Goal: Task Accomplishment & Management: Use online tool/utility

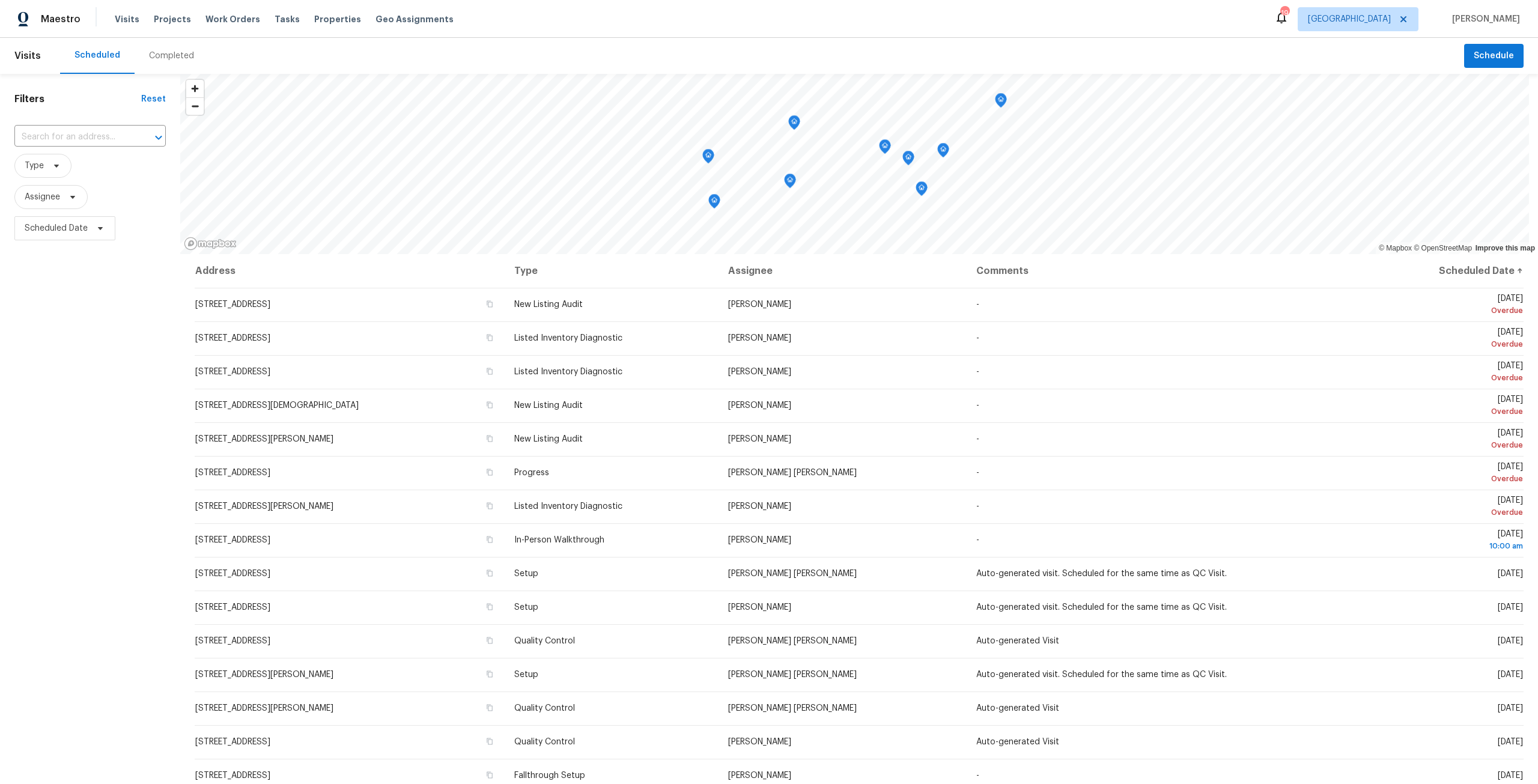
click at [274, 13] on div "Tasks" at bounding box center [287, 19] width 25 height 13
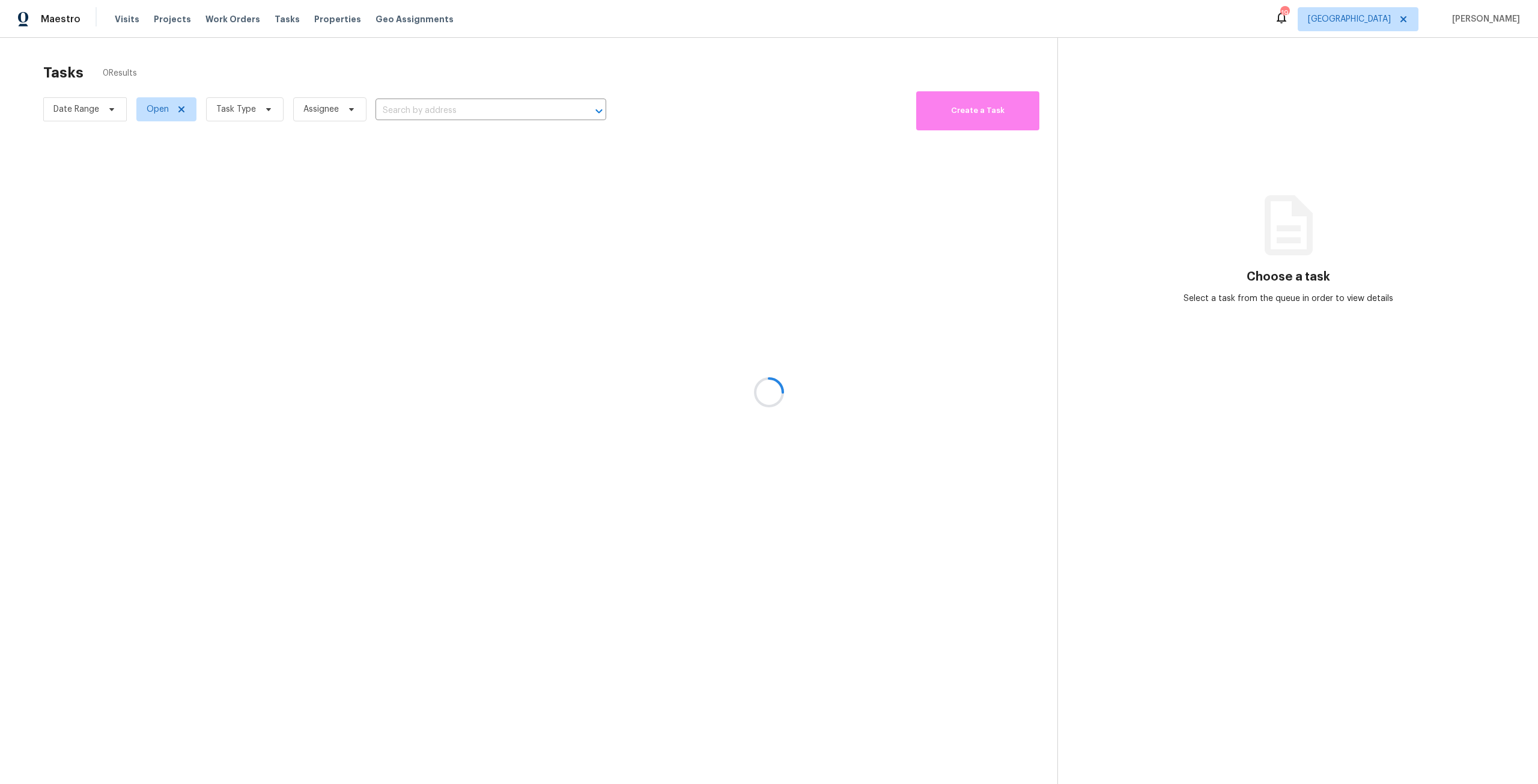
click at [270, 24] on div at bounding box center [769, 392] width 1538 height 784
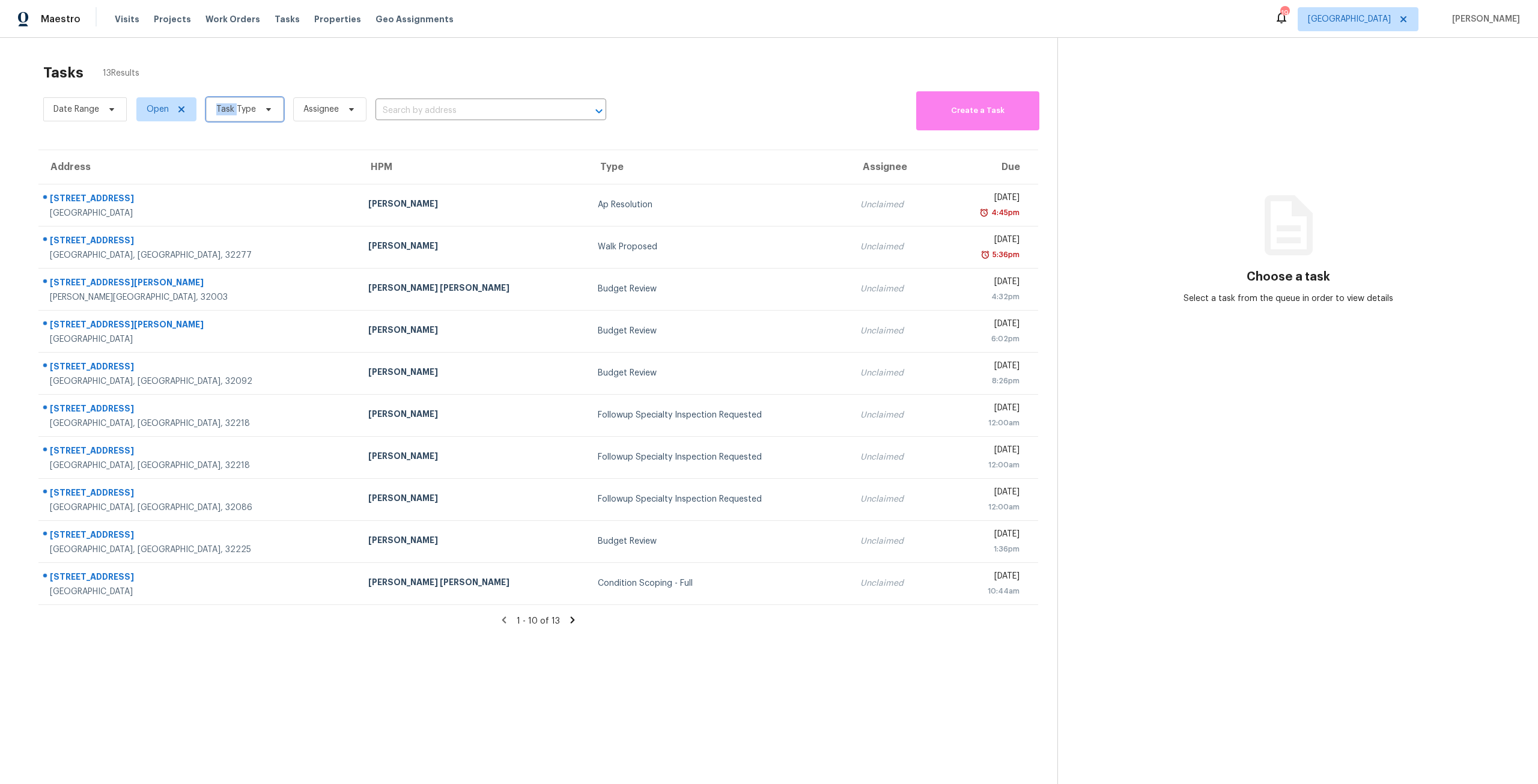
click at [221, 111] on span "Task Type" at bounding box center [235, 109] width 39 height 12
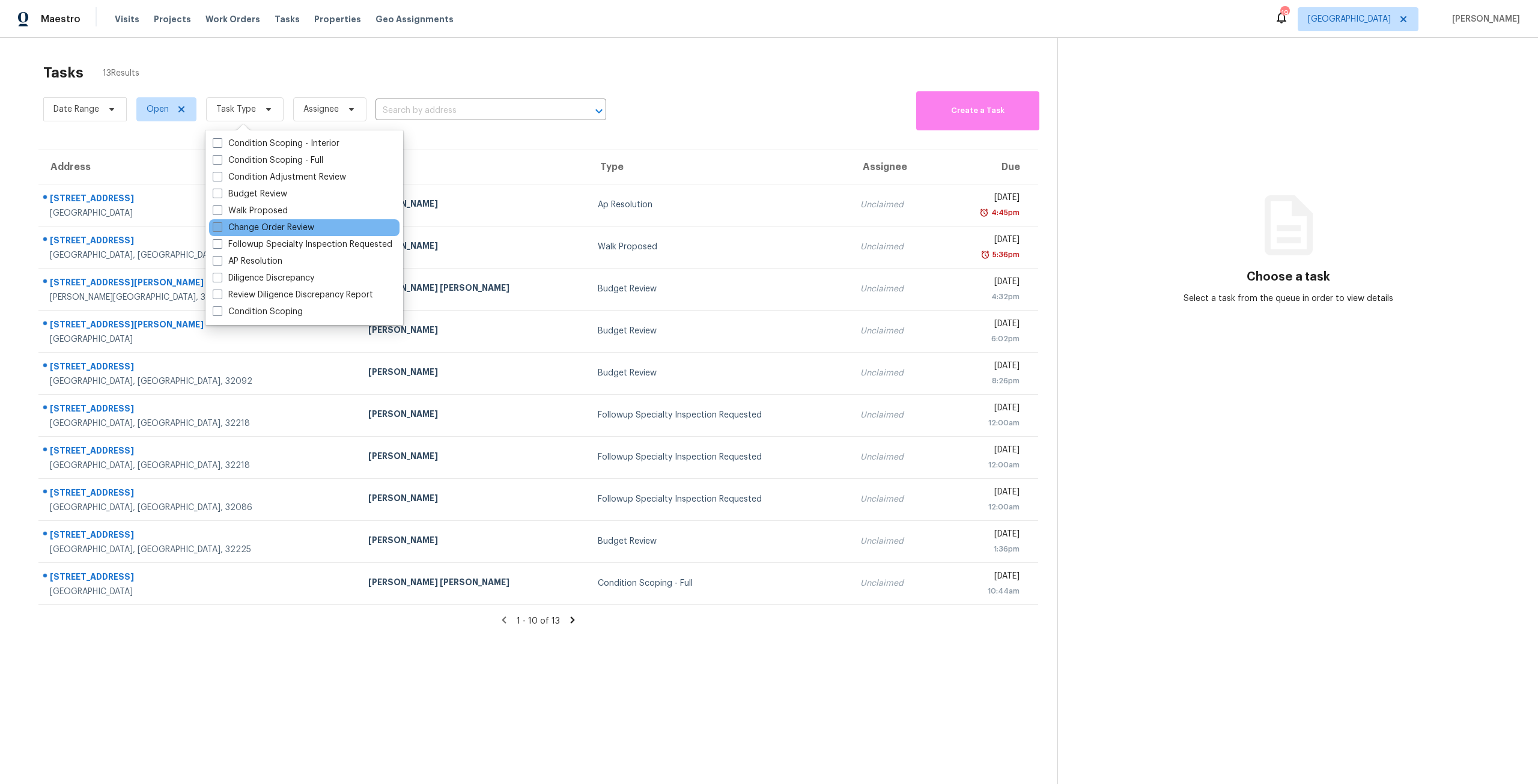
click at [279, 222] on label "Change Order Review" at bounding box center [263, 228] width 101 height 12
click at [220, 222] on input "Change Order Review" at bounding box center [216, 225] width 8 height 8
checkbox input "true"
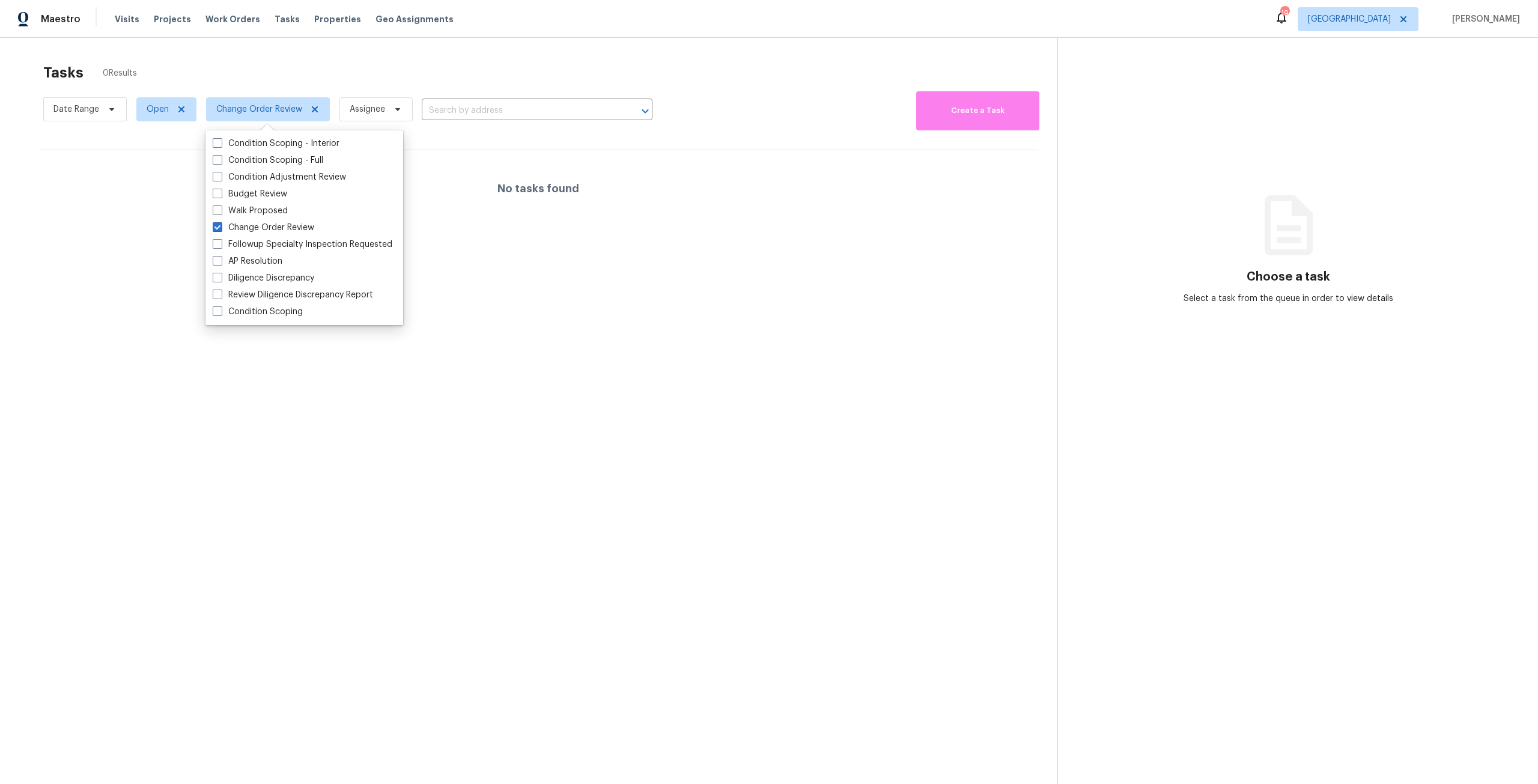
click at [389, 90] on div "Date Range Open Change Order Review Assignee ​" at bounding box center [348, 109] width 609 height 42
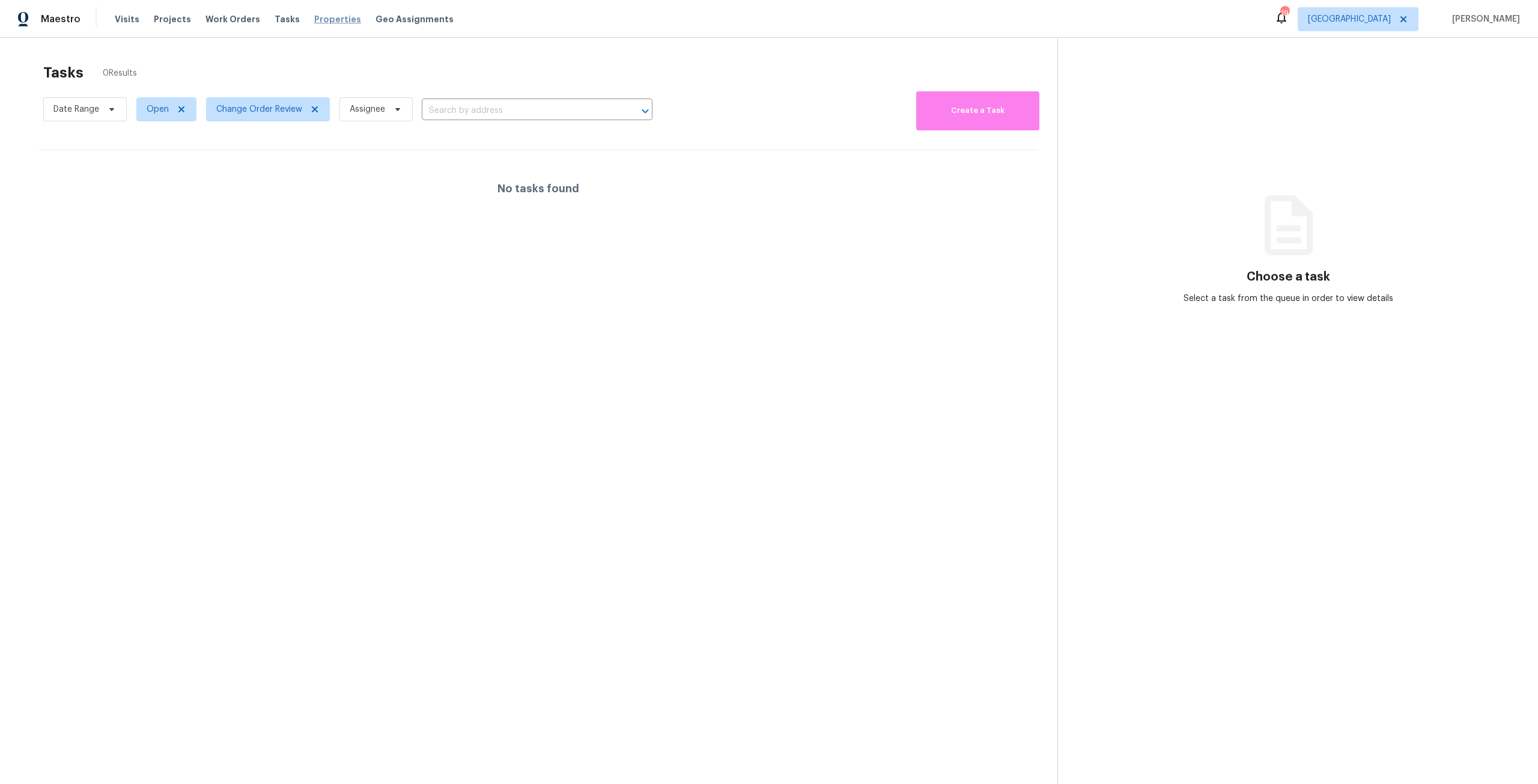
click at [333, 24] on span "Properties" at bounding box center [337, 19] width 47 height 12
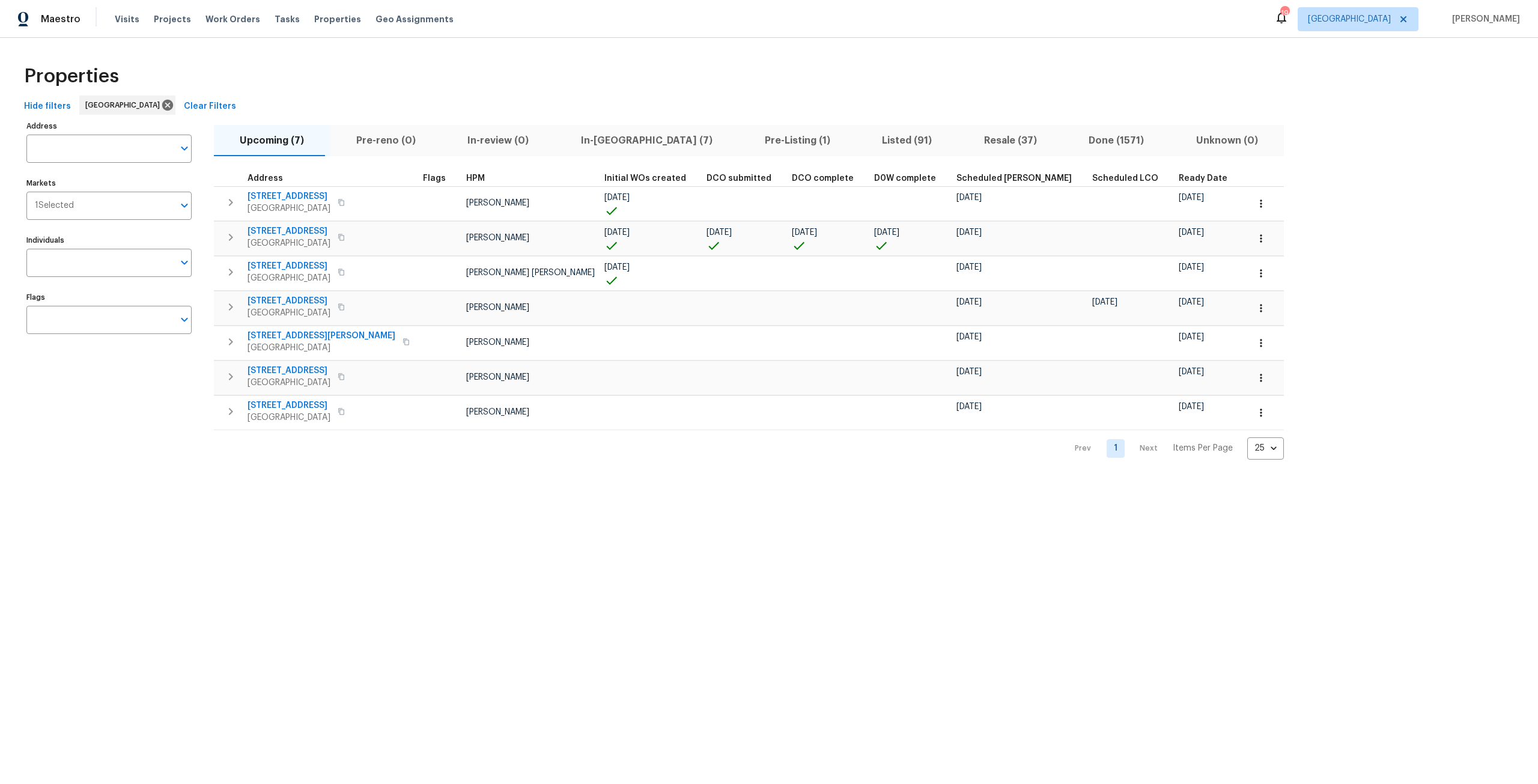
click at [562, 146] on span "In-reno (7)" at bounding box center [646, 141] width 169 height 17
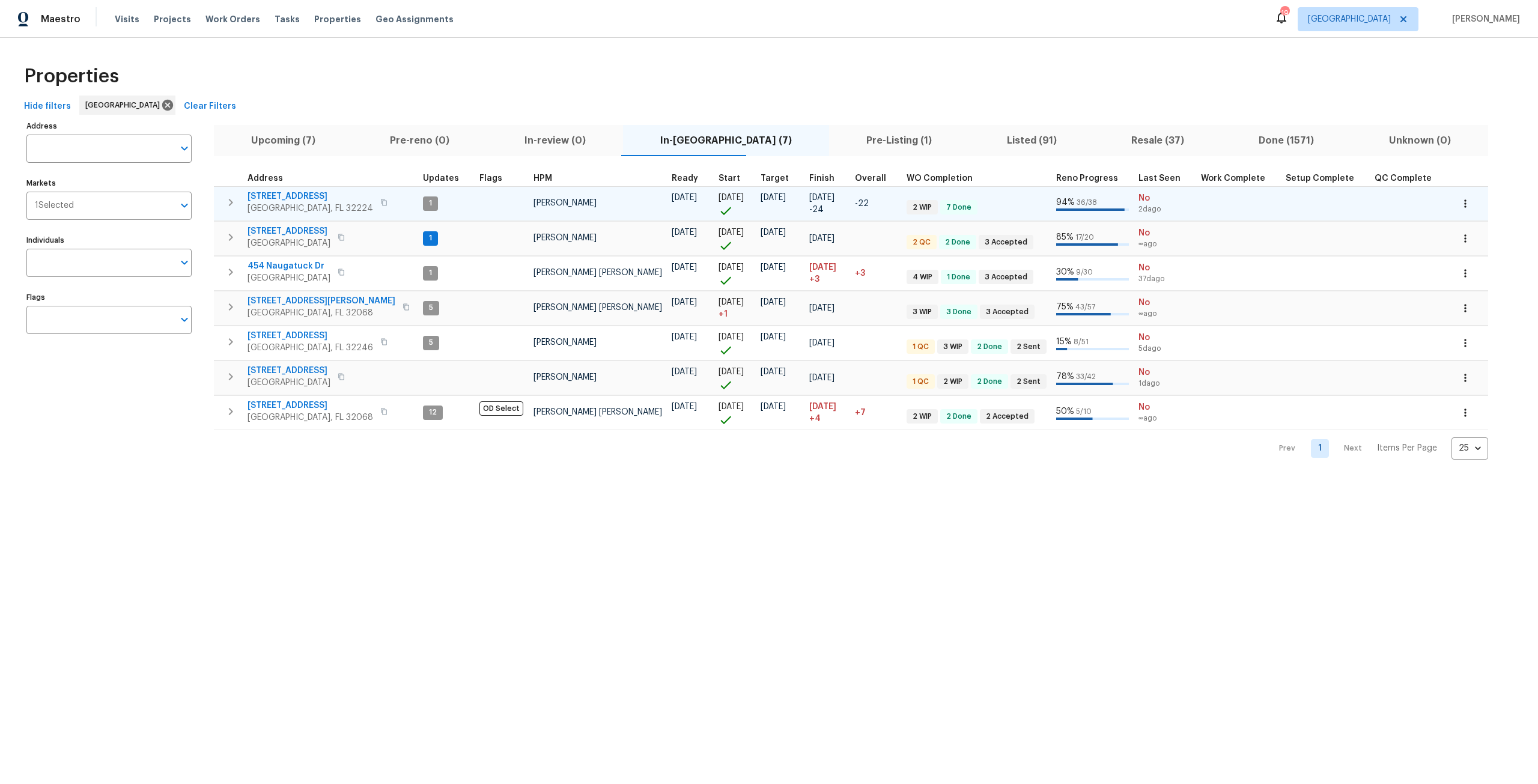
click at [292, 197] on span "12238 Bayonne St" at bounding box center [310, 197] width 126 height 12
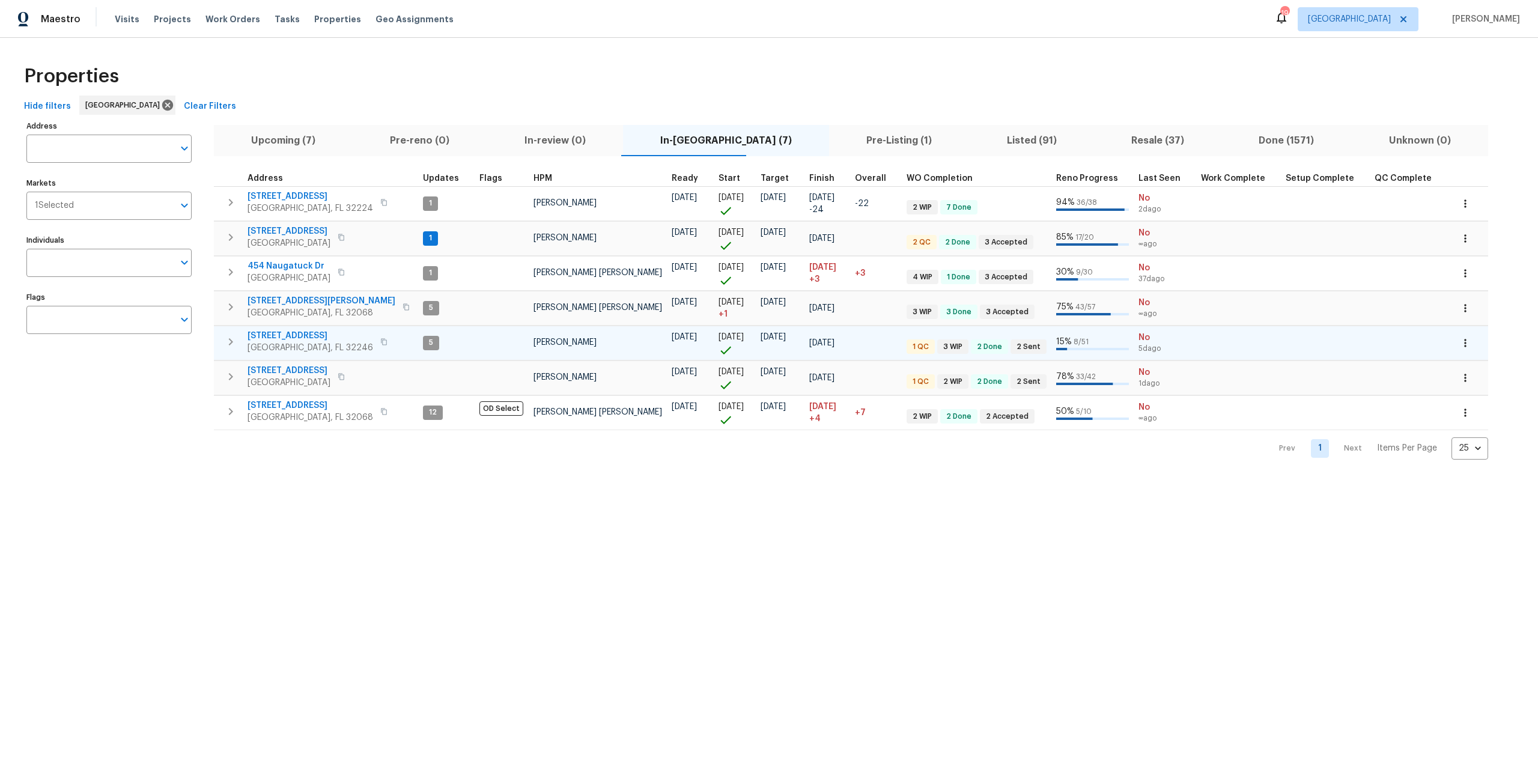
click at [272, 340] on span "3871 Dalry Dr" at bounding box center [310, 336] width 126 height 12
click at [301, 372] on span "5453 S Bend Cir N" at bounding box center [289, 371] width 83 height 12
click at [275, 17] on span "Tasks" at bounding box center [287, 19] width 25 height 8
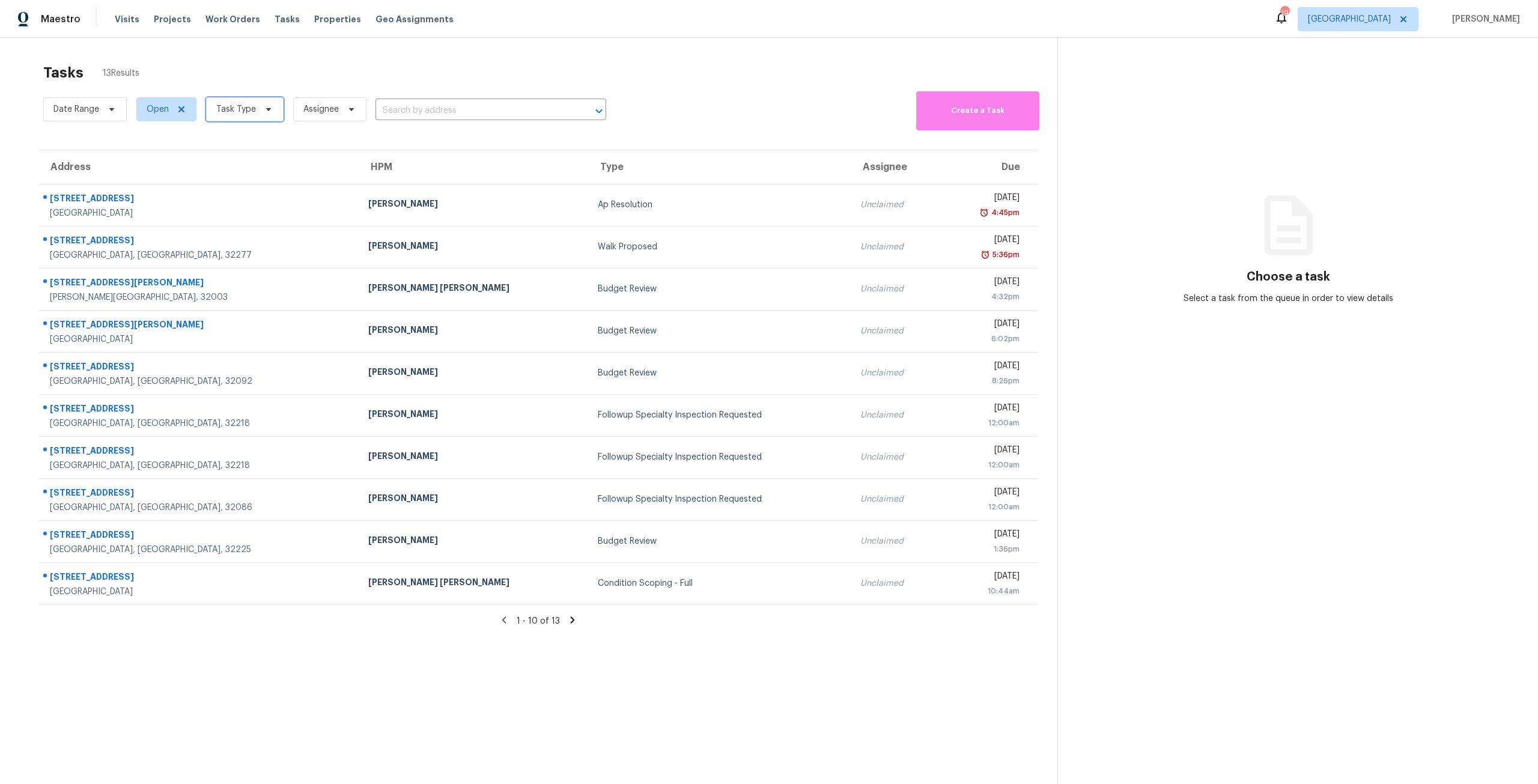
click at [255, 113] on span "Task Type" at bounding box center [245, 109] width 78 height 24
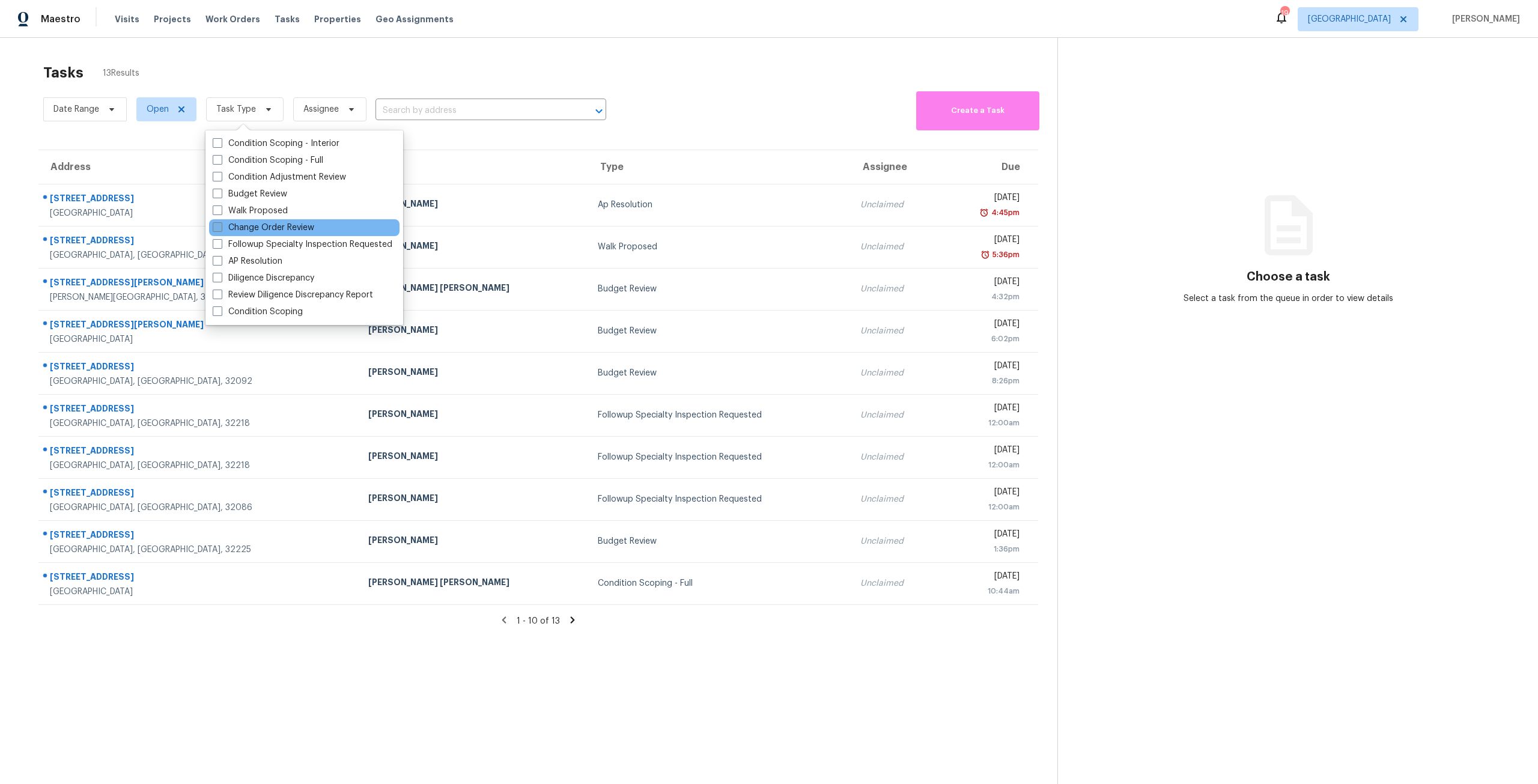
click at [280, 223] on label "Change Order Review" at bounding box center [263, 228] width 101 height 12
click at [220, 223] on input "Change Order Review" at bounding box center [216, 225] width 8 height 8
checkbox input "true"
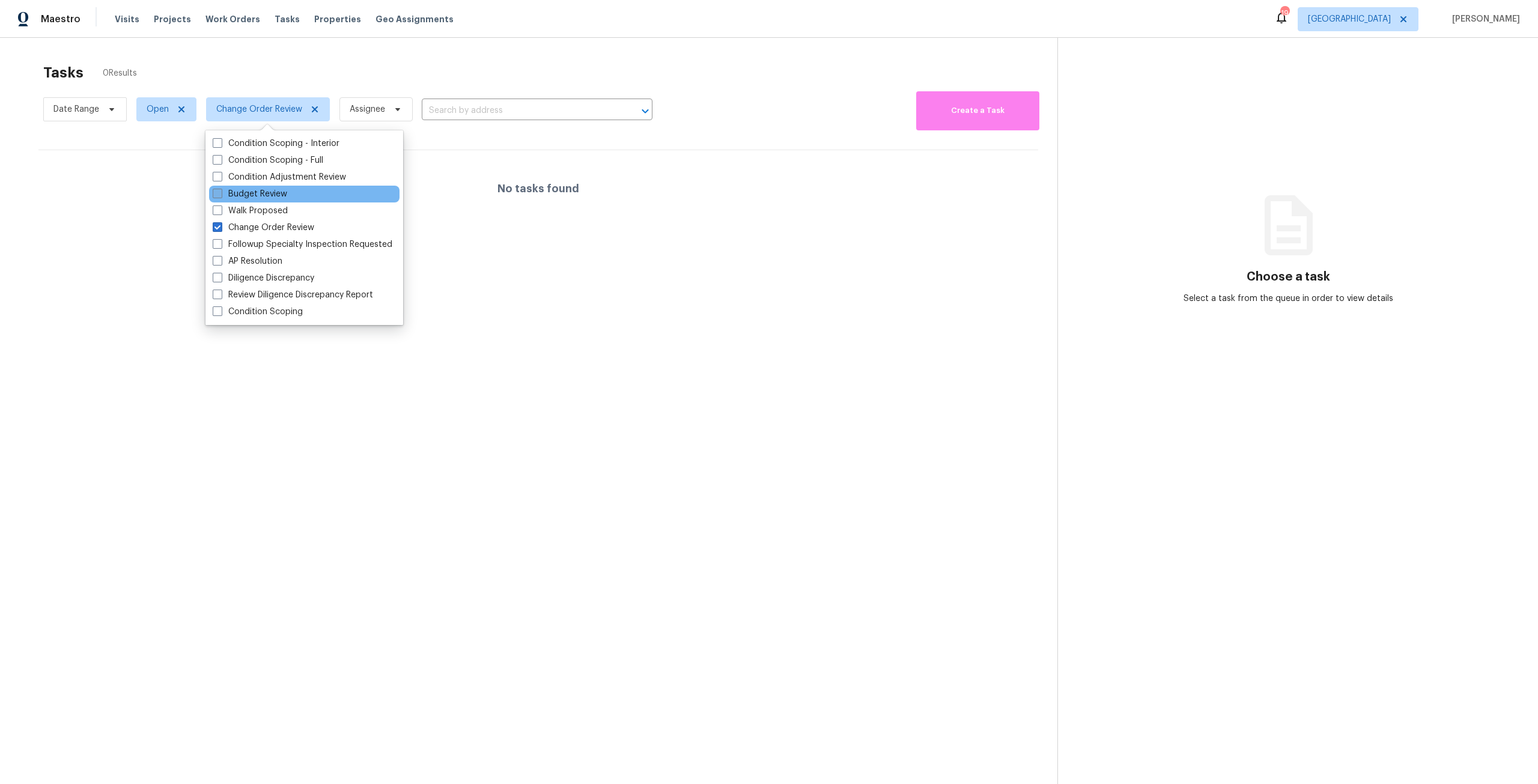
click at [280, 193] on label "Budget Review" at bounding box center [249, 194] width 75 height 12
click at [220, 193] on input "Budget Review" at bounding box center [216, 192] width 8 height 8
checkbox input "true"
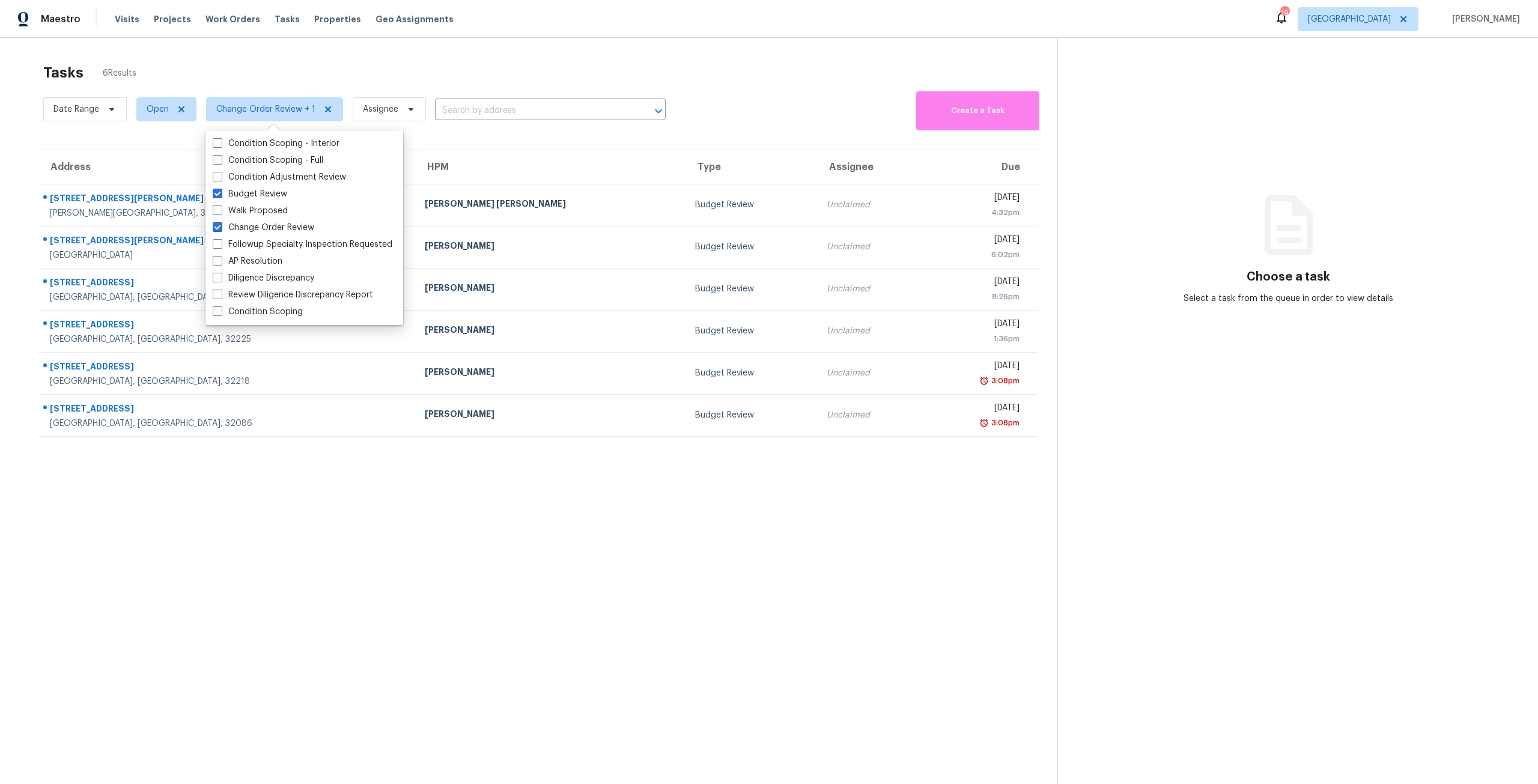
click at [437, 53] on div "Tasks 6 Results Date Range Open Change Order Review + 1 Assignee ​ Create a Tas…" at bounding box center [769, 430] width 1538 height 784
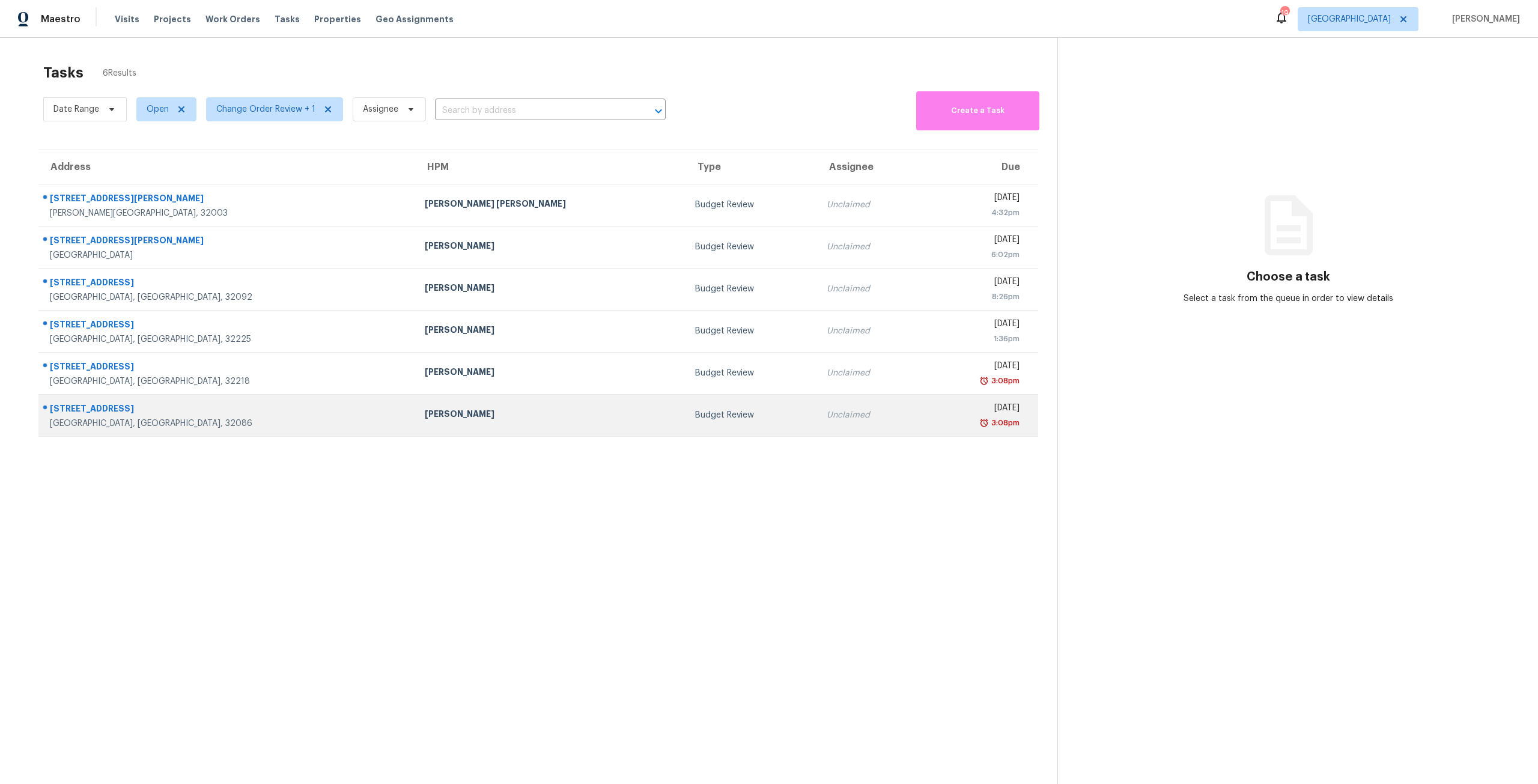
click at [932, 410] on div "Fri, Aug 29th 2025" at bounding box center [976, 409] width 87 height 15
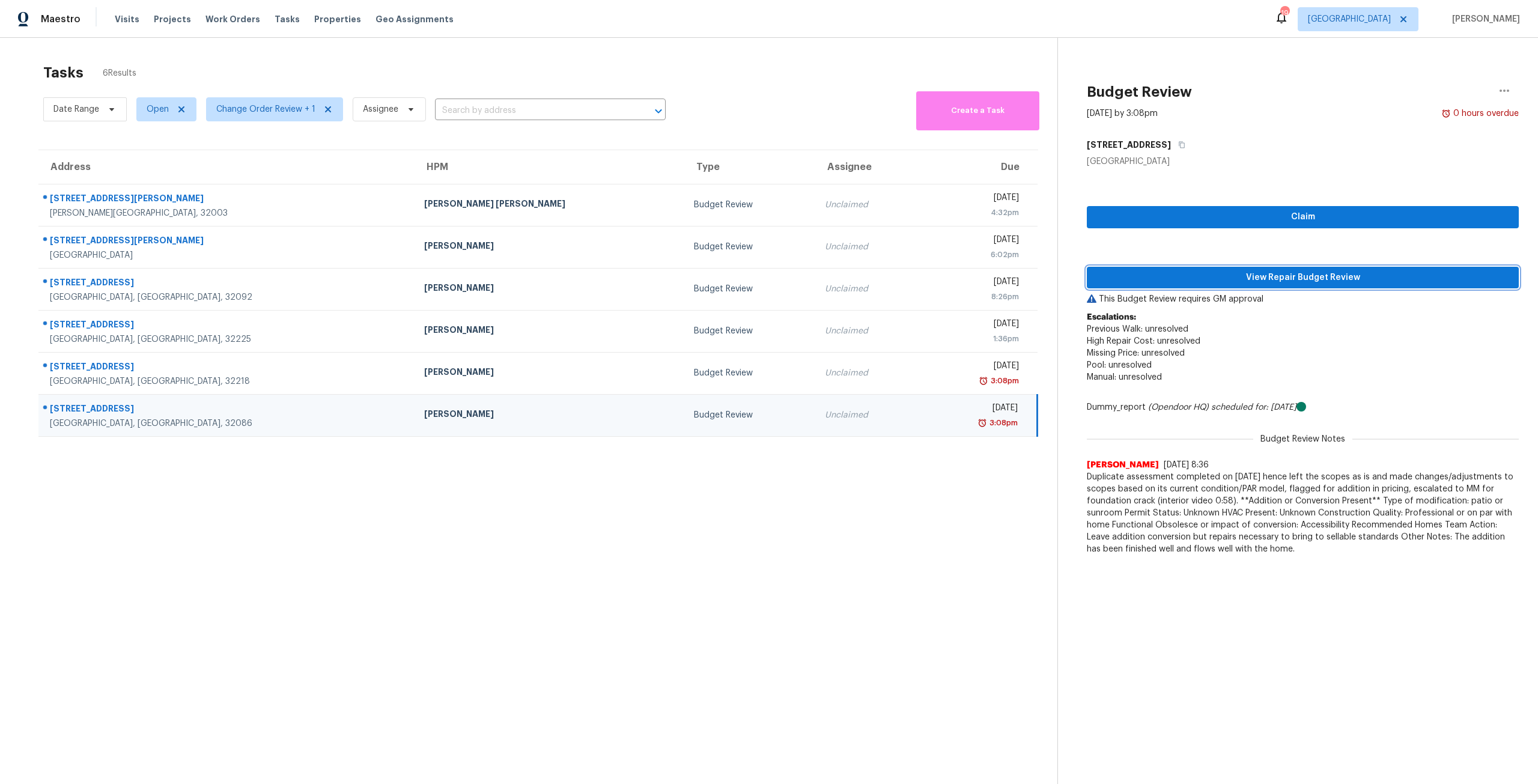
click at [1274, 280] on span "View Repair Budget Review" at bounding box center [1303, 277] width 413 height 15
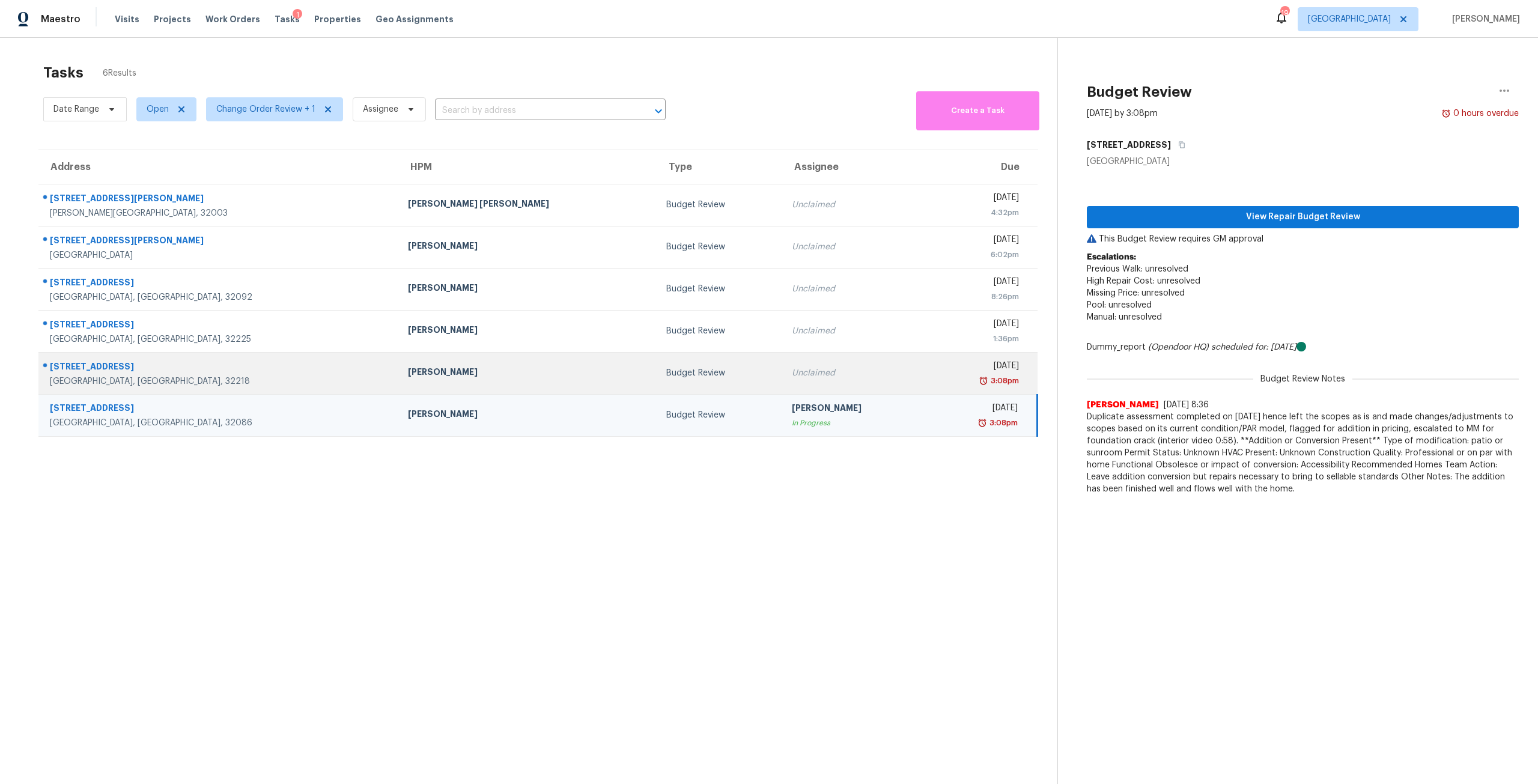
click at [782, 390] on td "Unclaimed" at bounding box center [854, 373] width 143 height 42
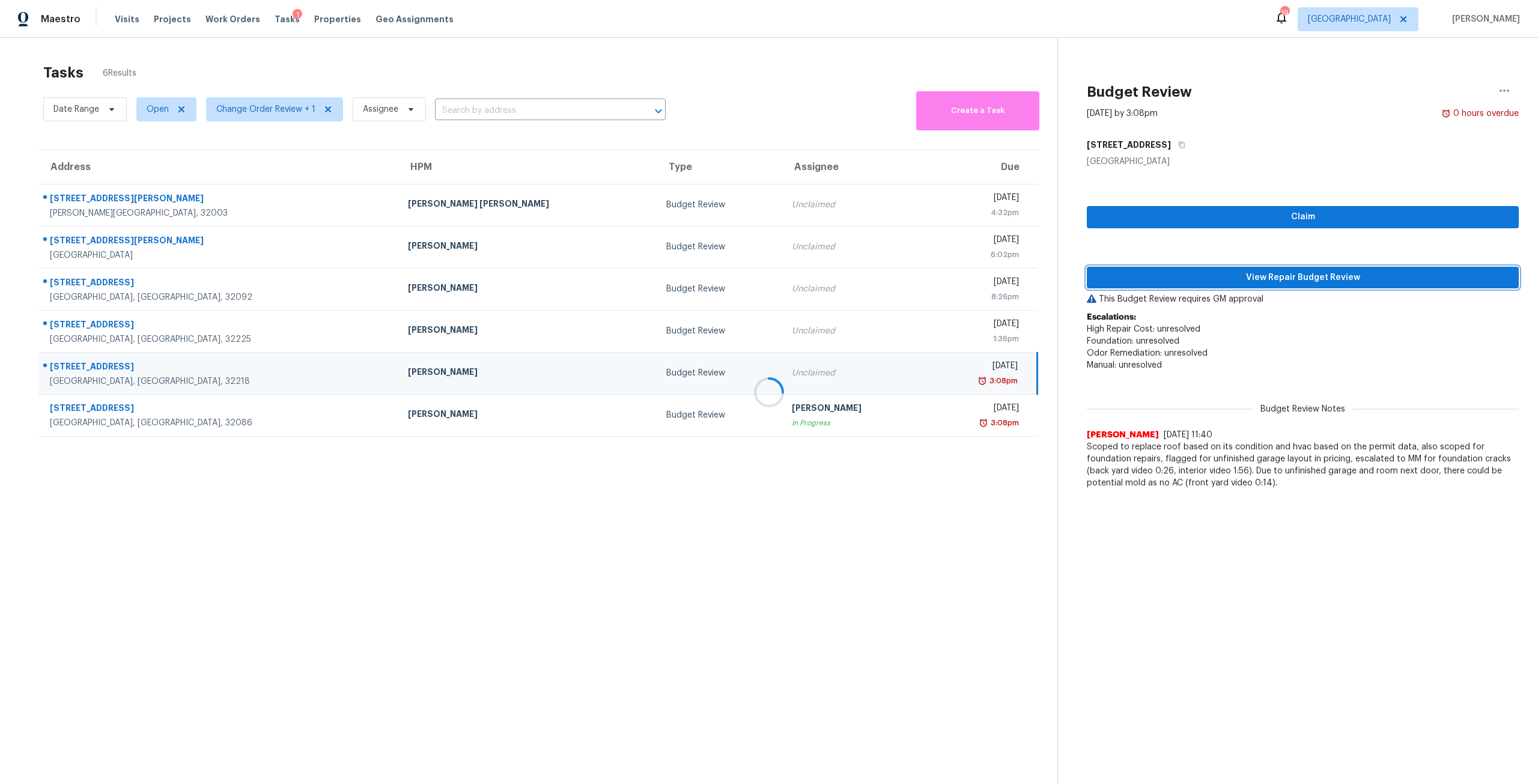
click at [1198, 274] on span "View Repair Budget Review" at bounding box center [1303, 277] width 413 height 15
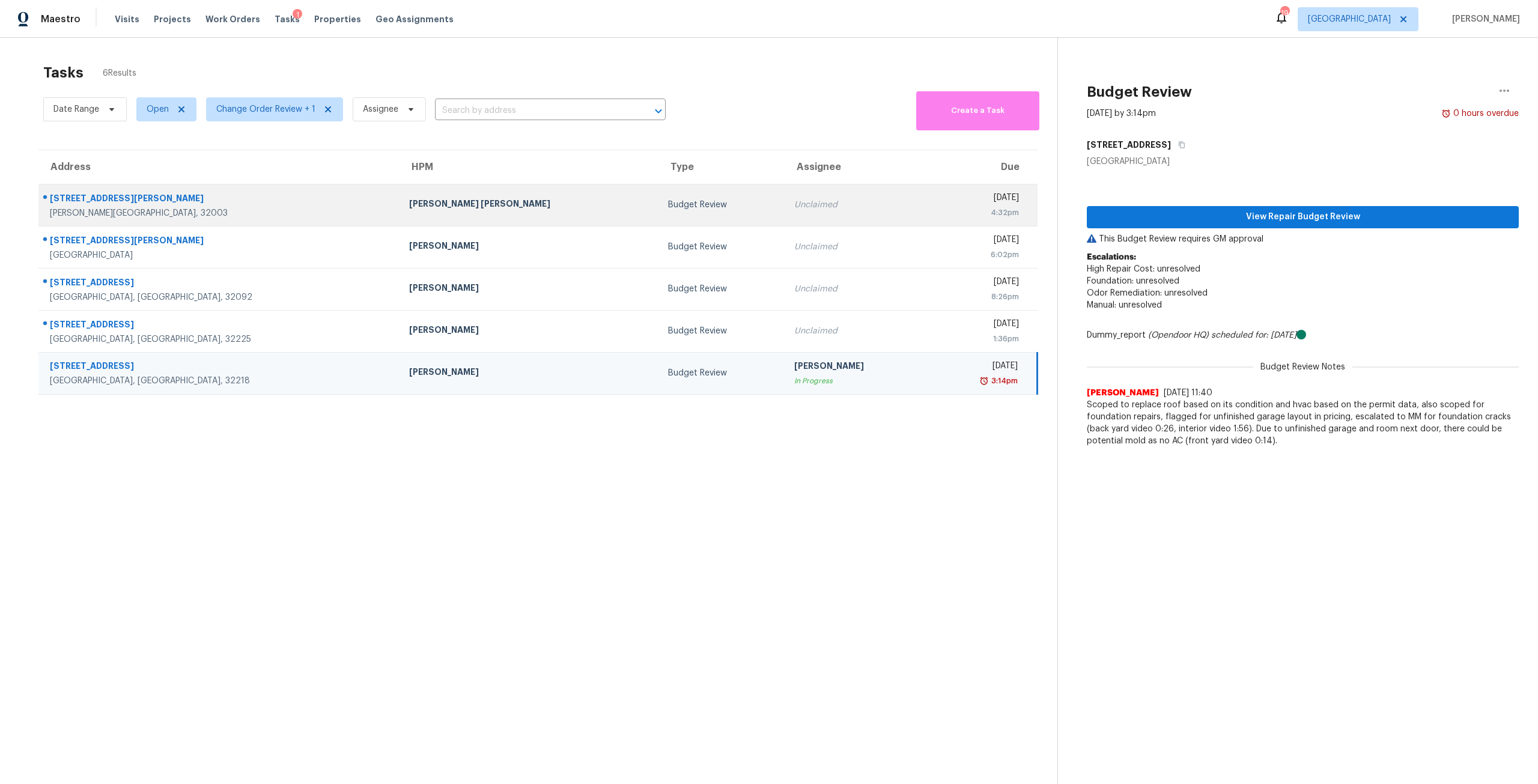
click at [659, 185] on td "Budget Review" at bounding box center [722, 204] width 126 height 42
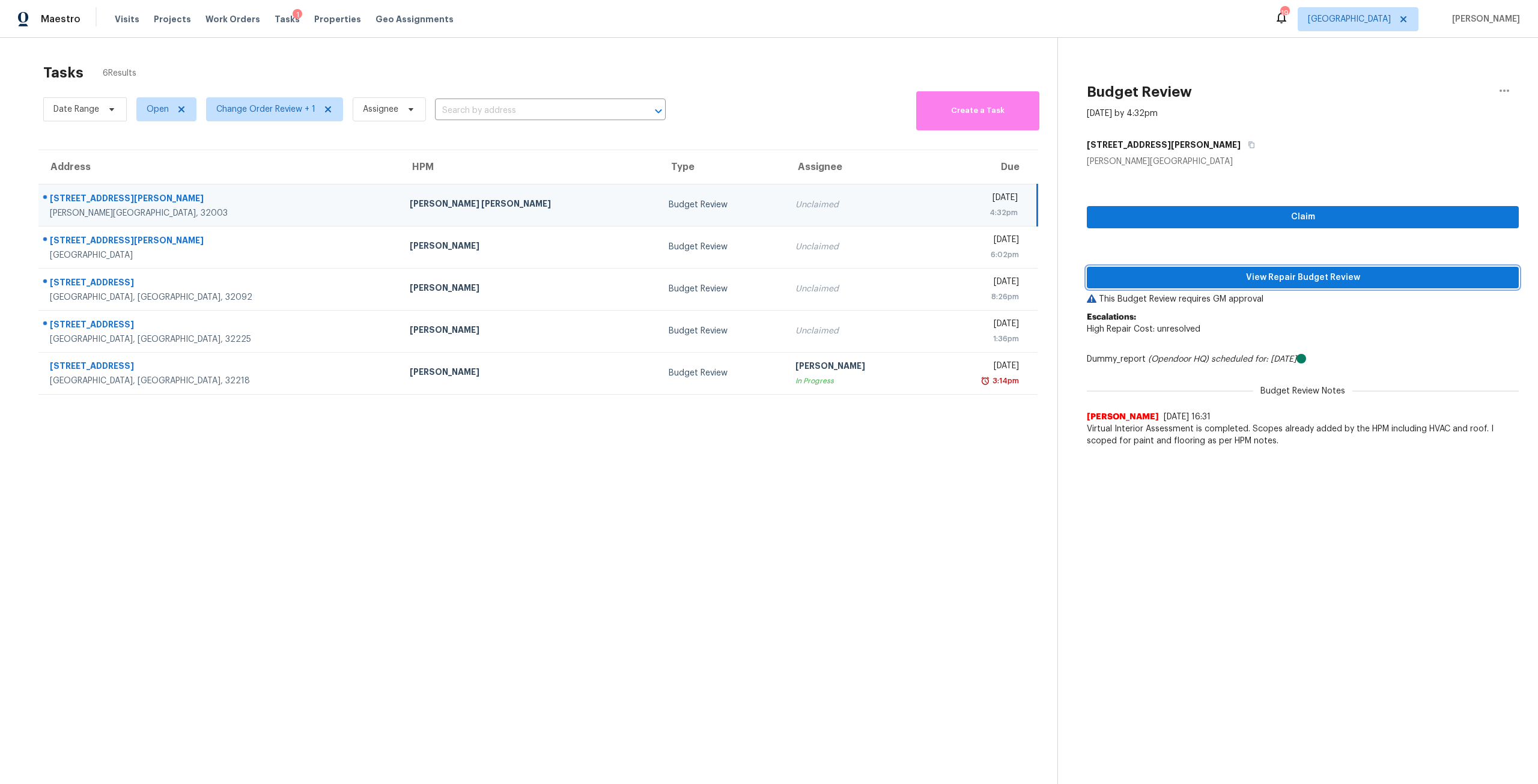
click at [1326, 275] on span "View Repair Budget Review" at bounding box center [1303, 277] width 413 height 15
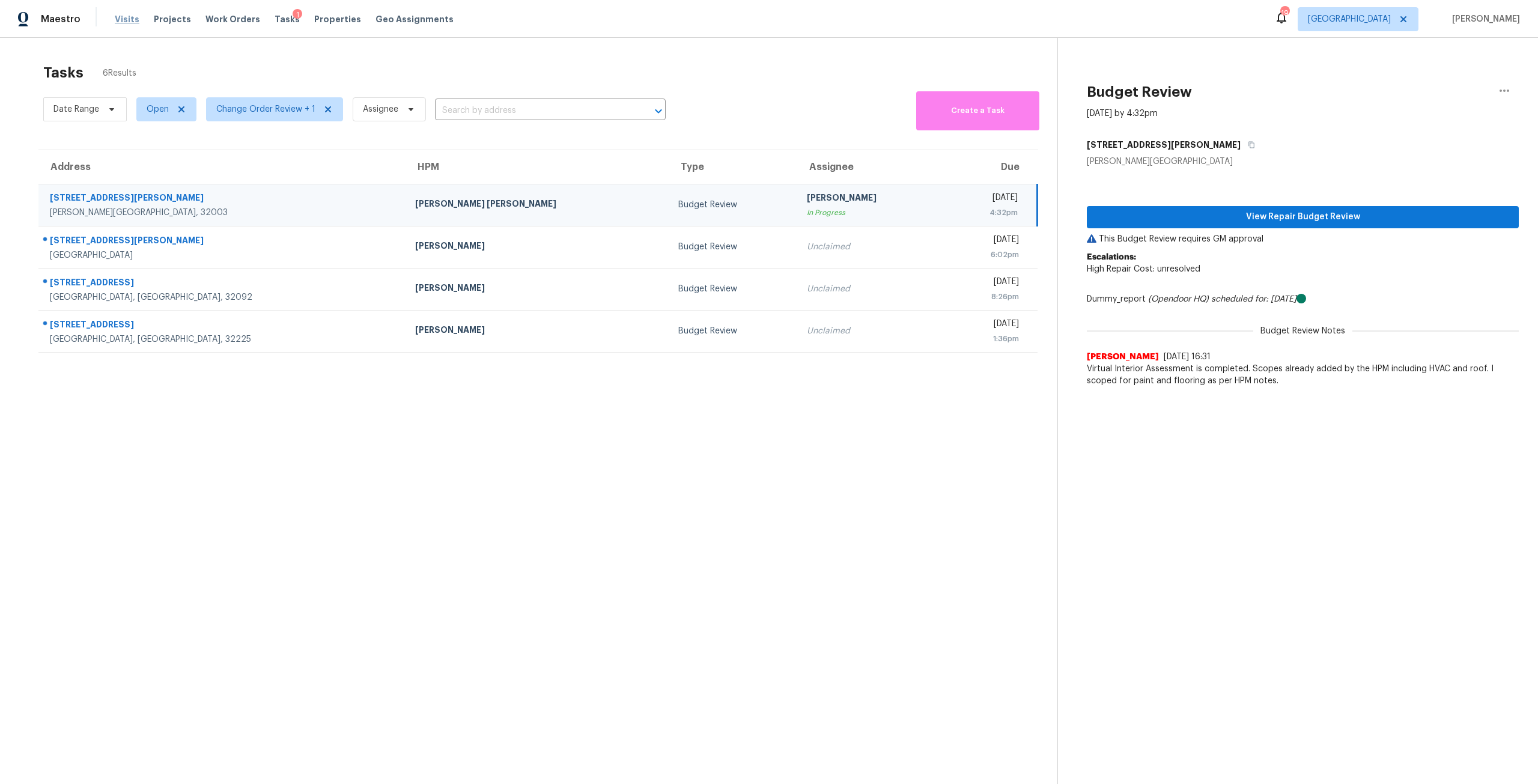
click at [130, 20] on span "Visits" at bounding box center [127, 19] width 25 height 12
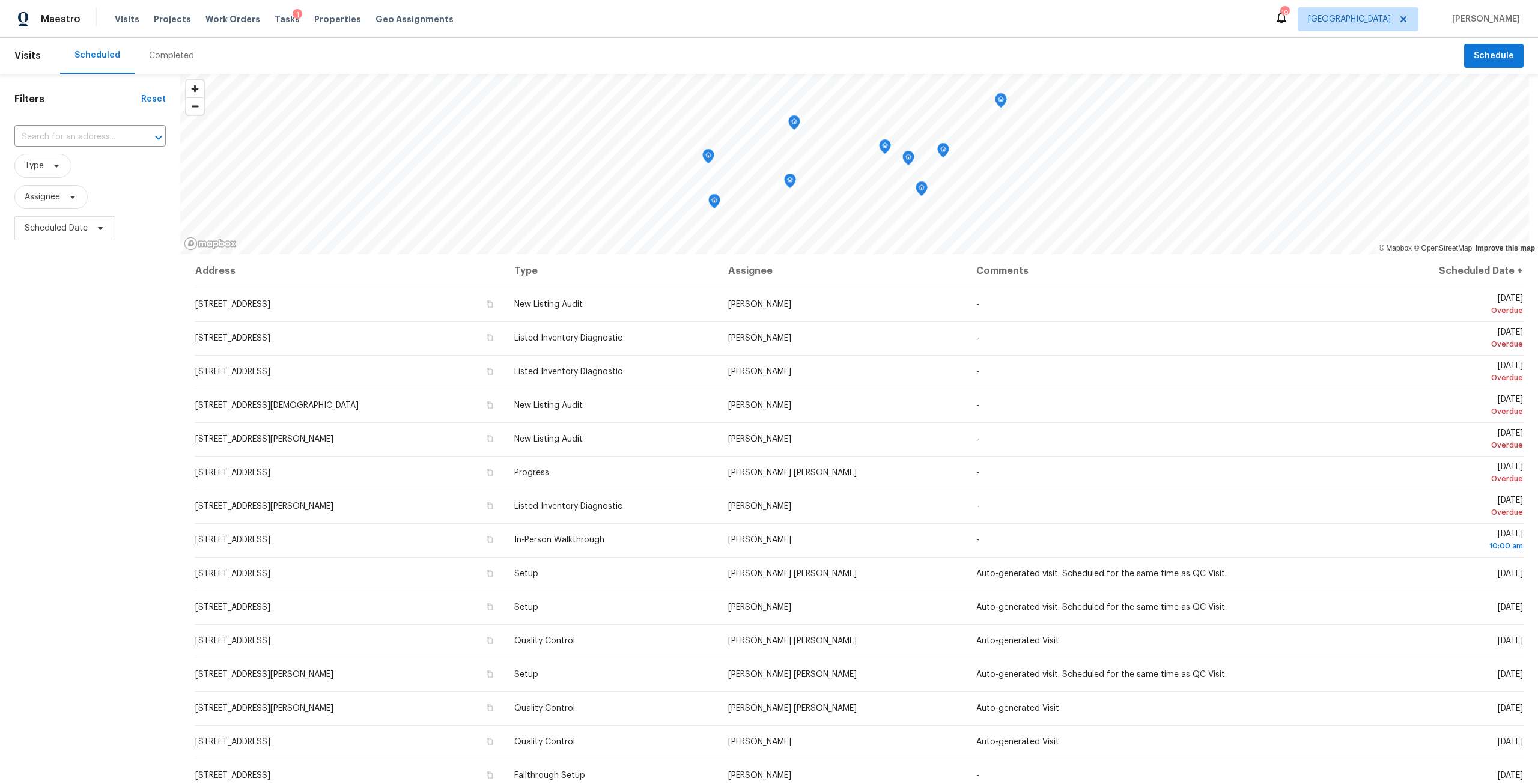
click at [175, 56] on div "Completed" at bounding box center [171, 56] width 45 height 12
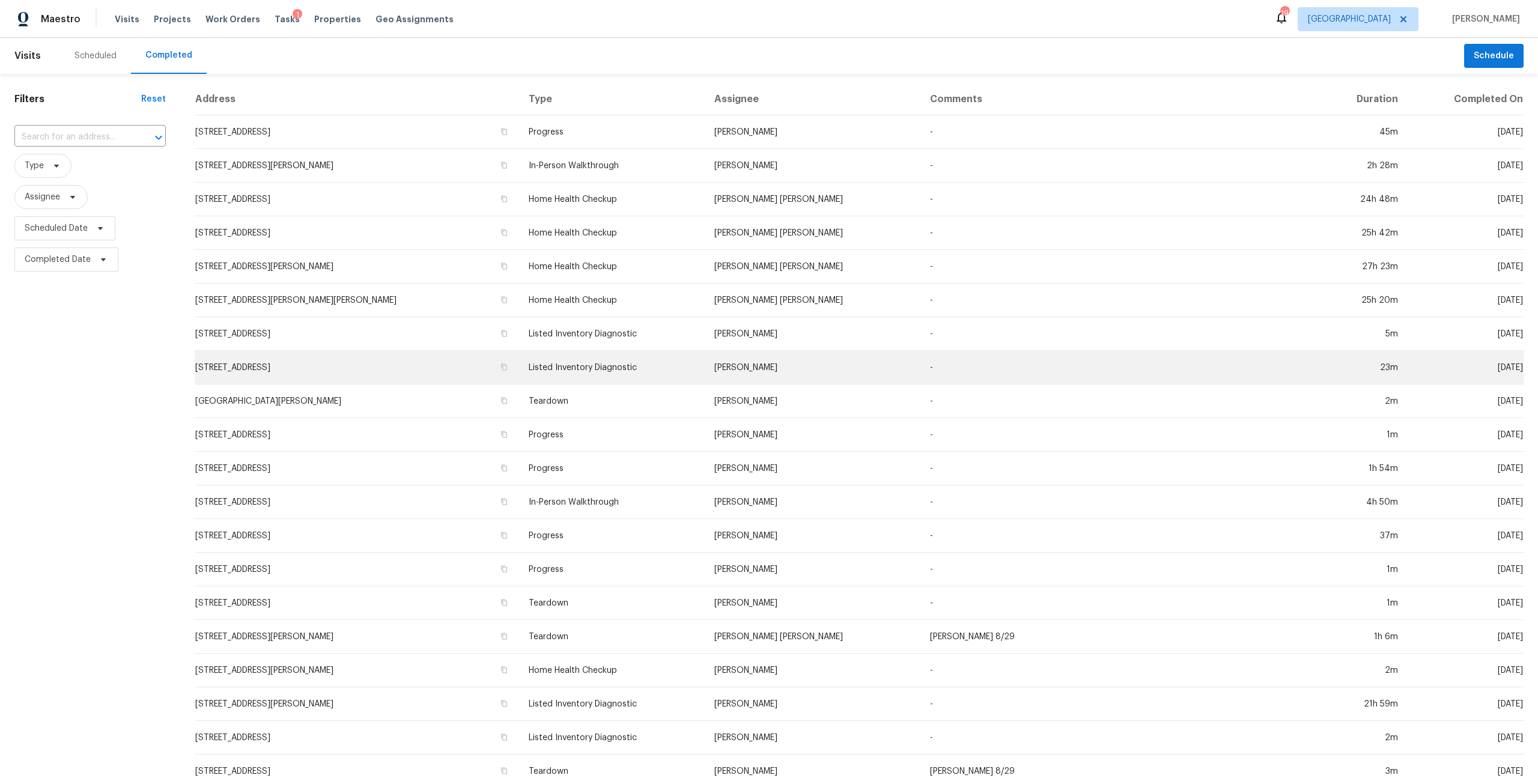
click at [519, 374] on td "1615 Oak Ridge Dr W, Jacksonville, FL 32225" at bounding box center [357, 367] width 324 height 33
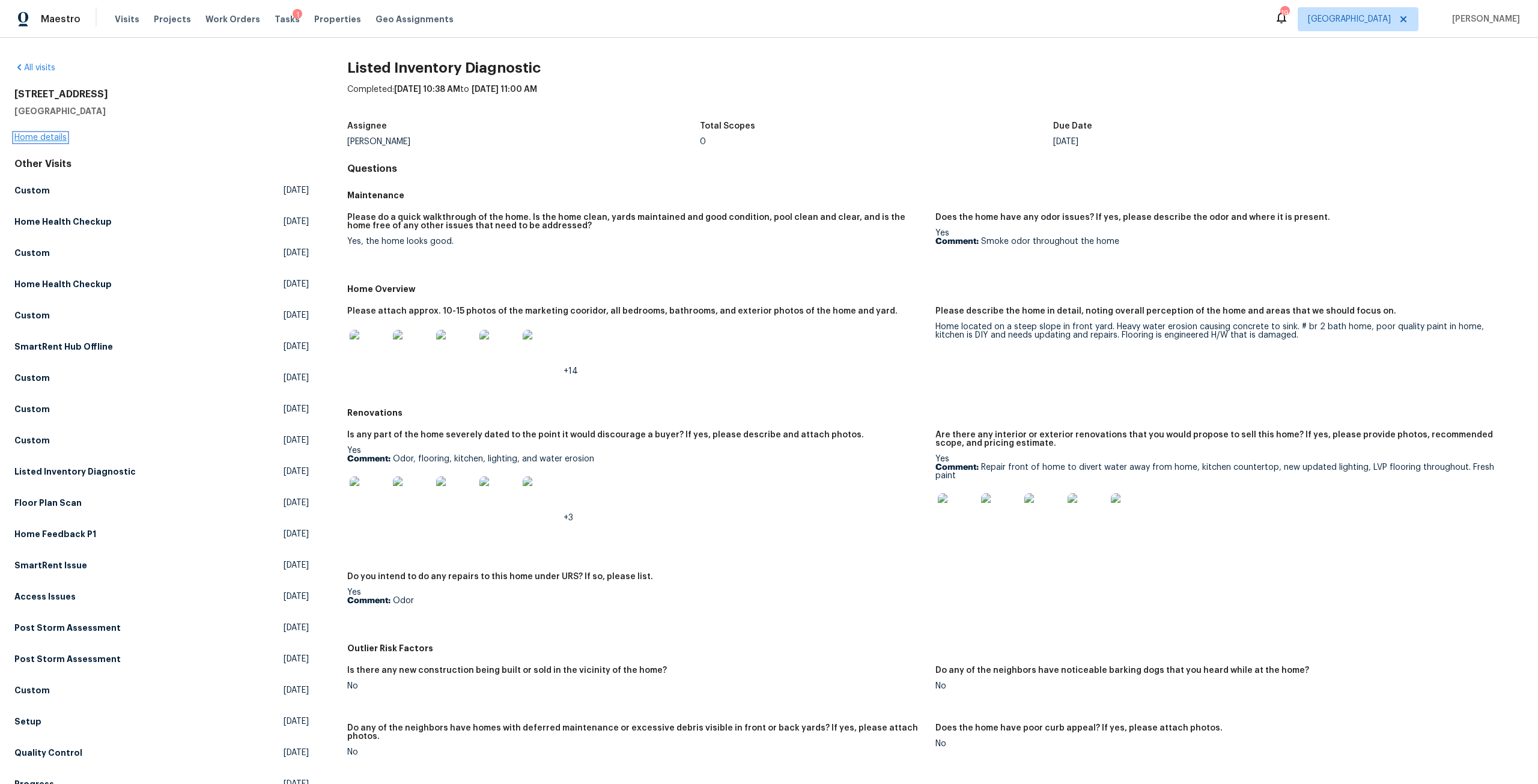
click at [63, 134] on link "Home details" at bounding box center [41, 138] width 52 height 8
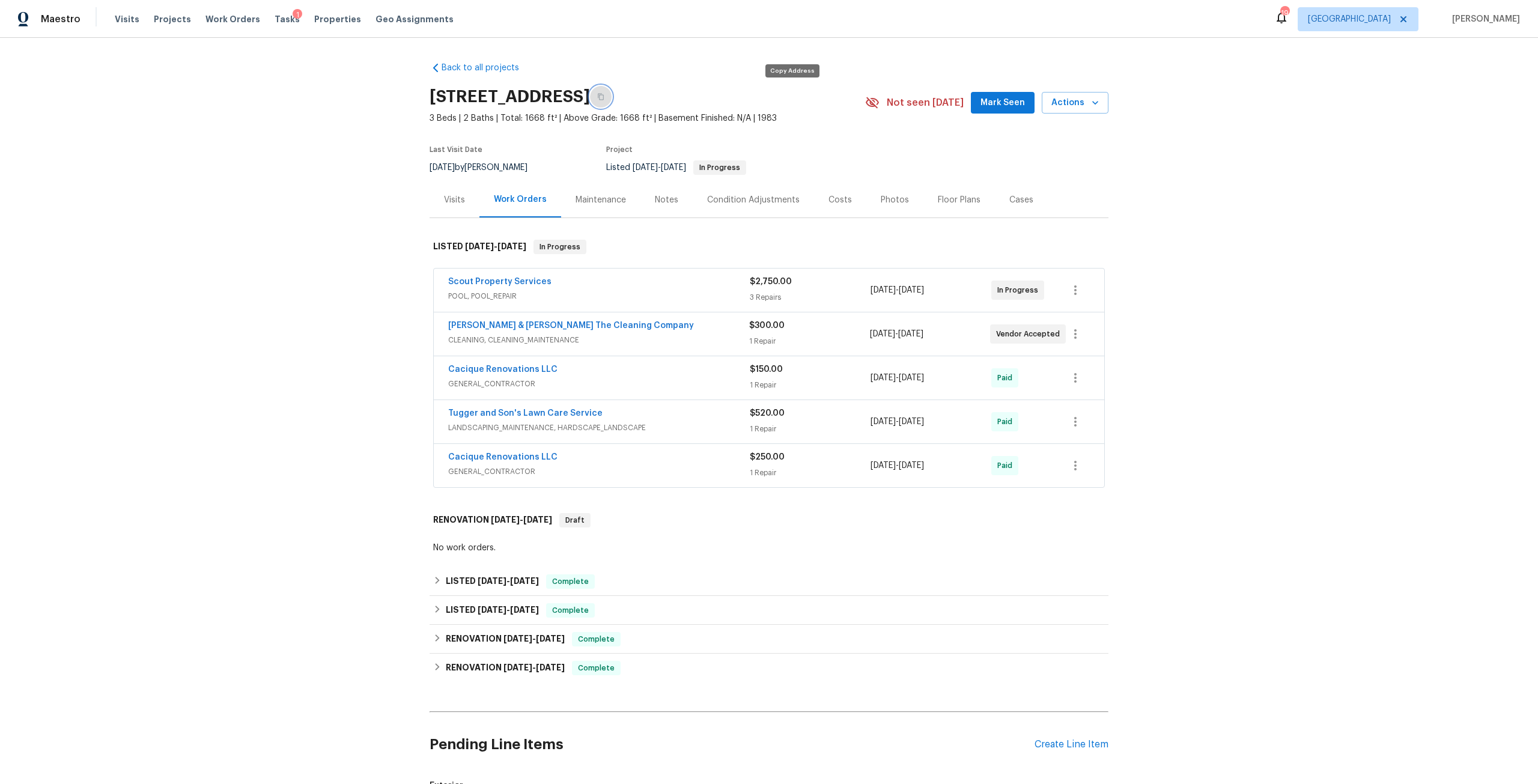
click at [605, 95] on icon "button" at bounding box center [601, 96] width 7 height 7
click at [320, 23] on span "Properties" at bounding box center [337, 19] width 47 height 12
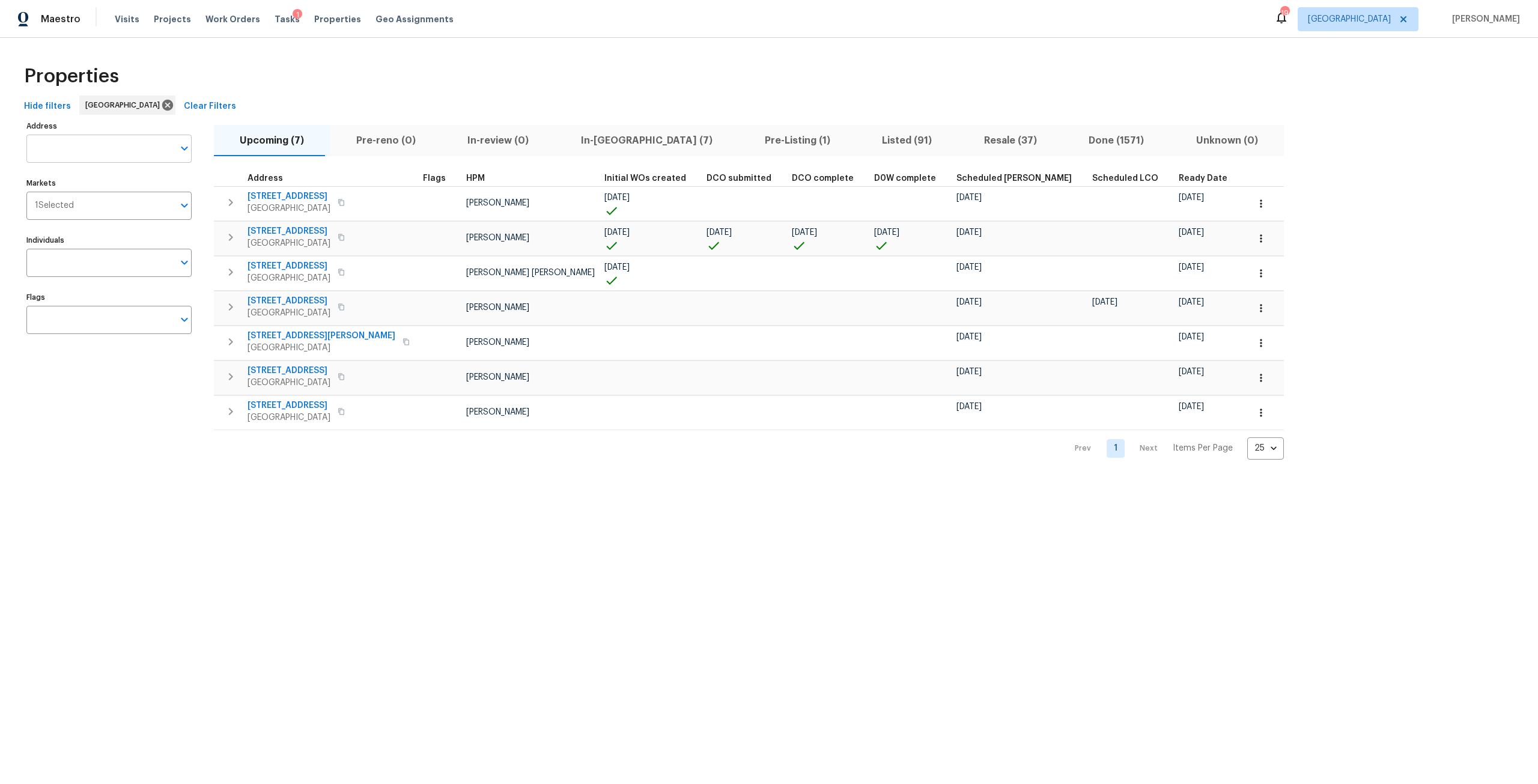
click at [146, 136] on input "Address" at bounding box center [100, 149] width 147 height 29
type input "1615"
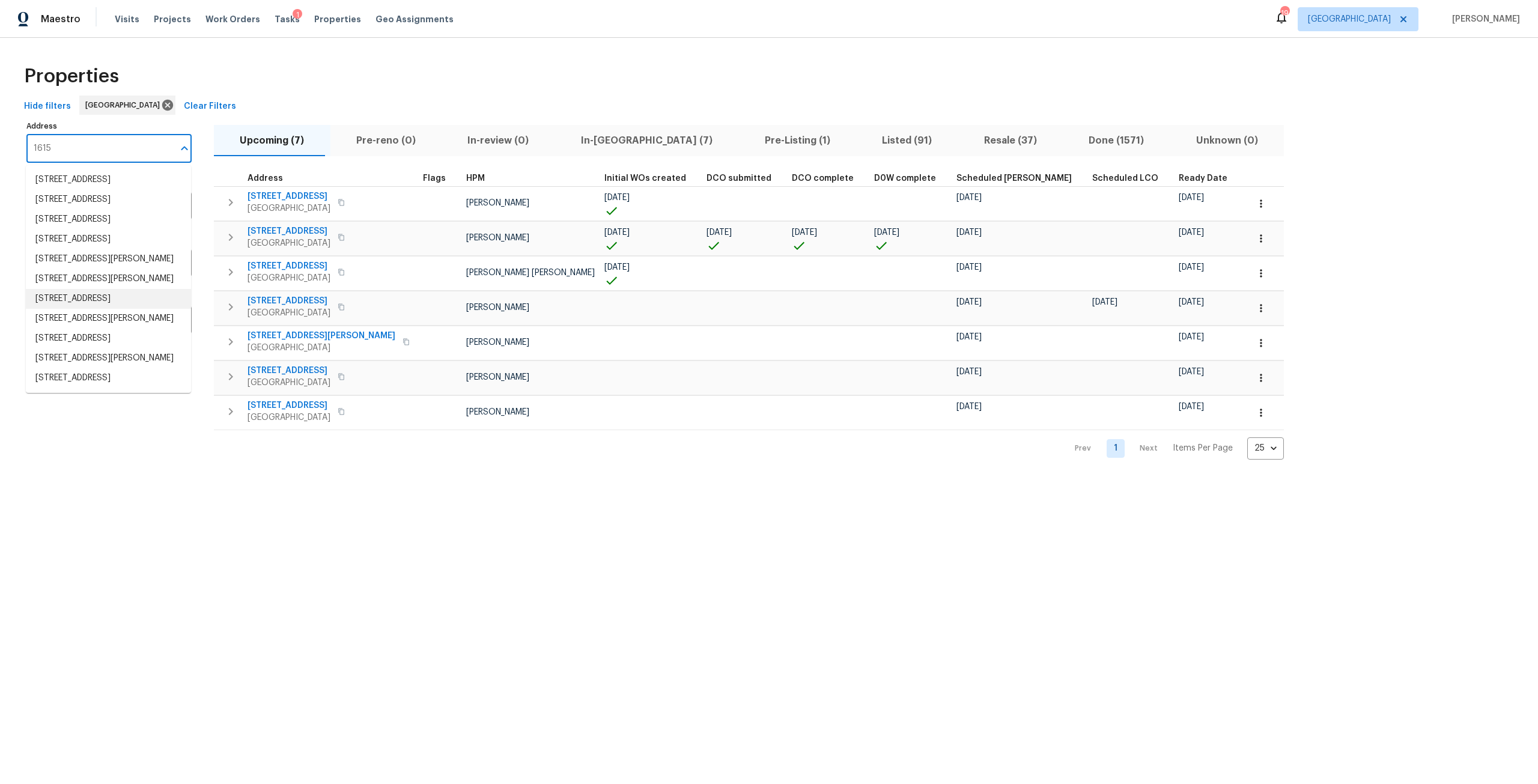
click at [104, 309] on li "1615 Oak Ridge Dr W Jacksonville FL 32225" at bounding box center [109, 299] width 165 height 20
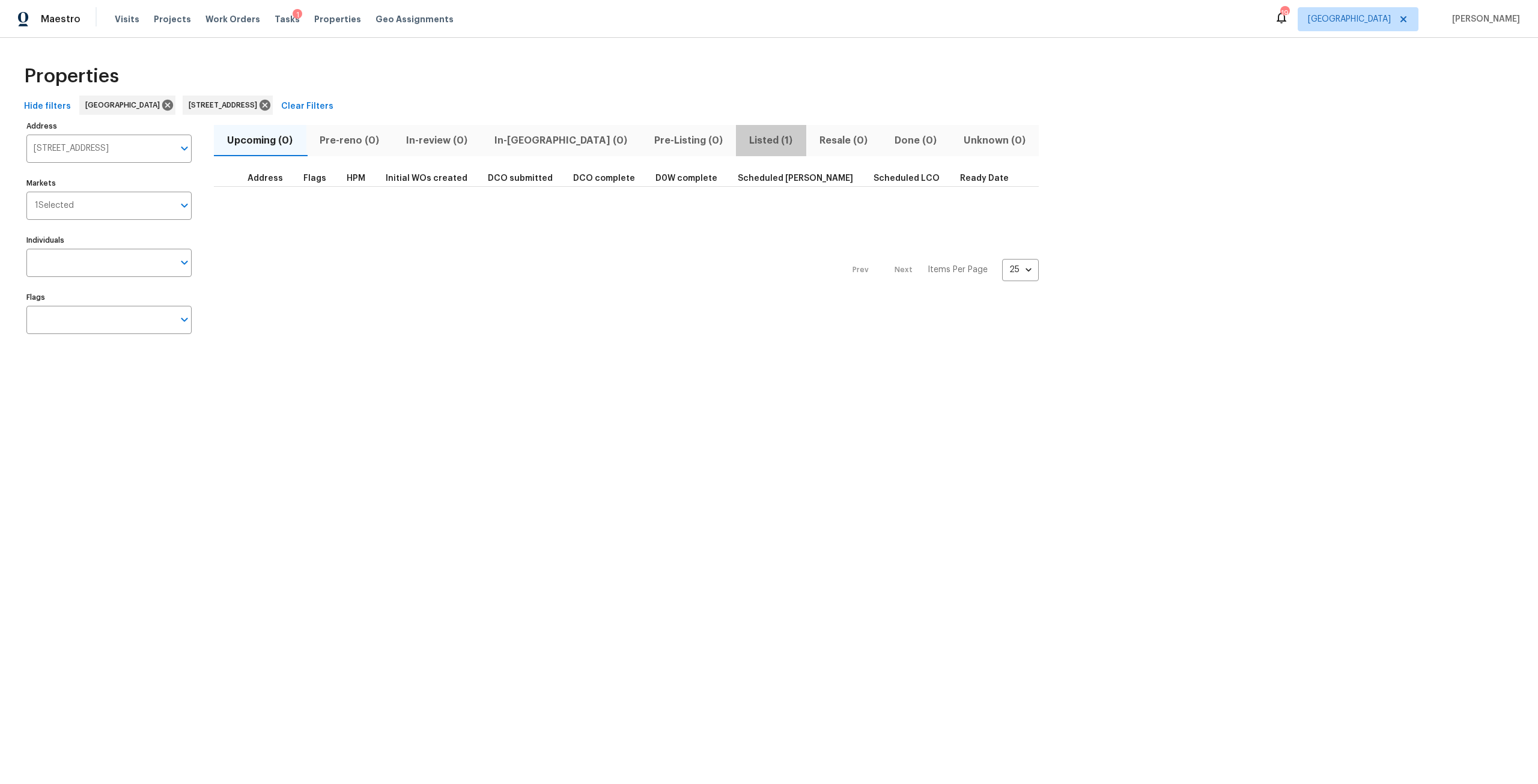
click at [736, 149] on button "Listed (1)" at bounding box center [771, 140] width 70 height 31
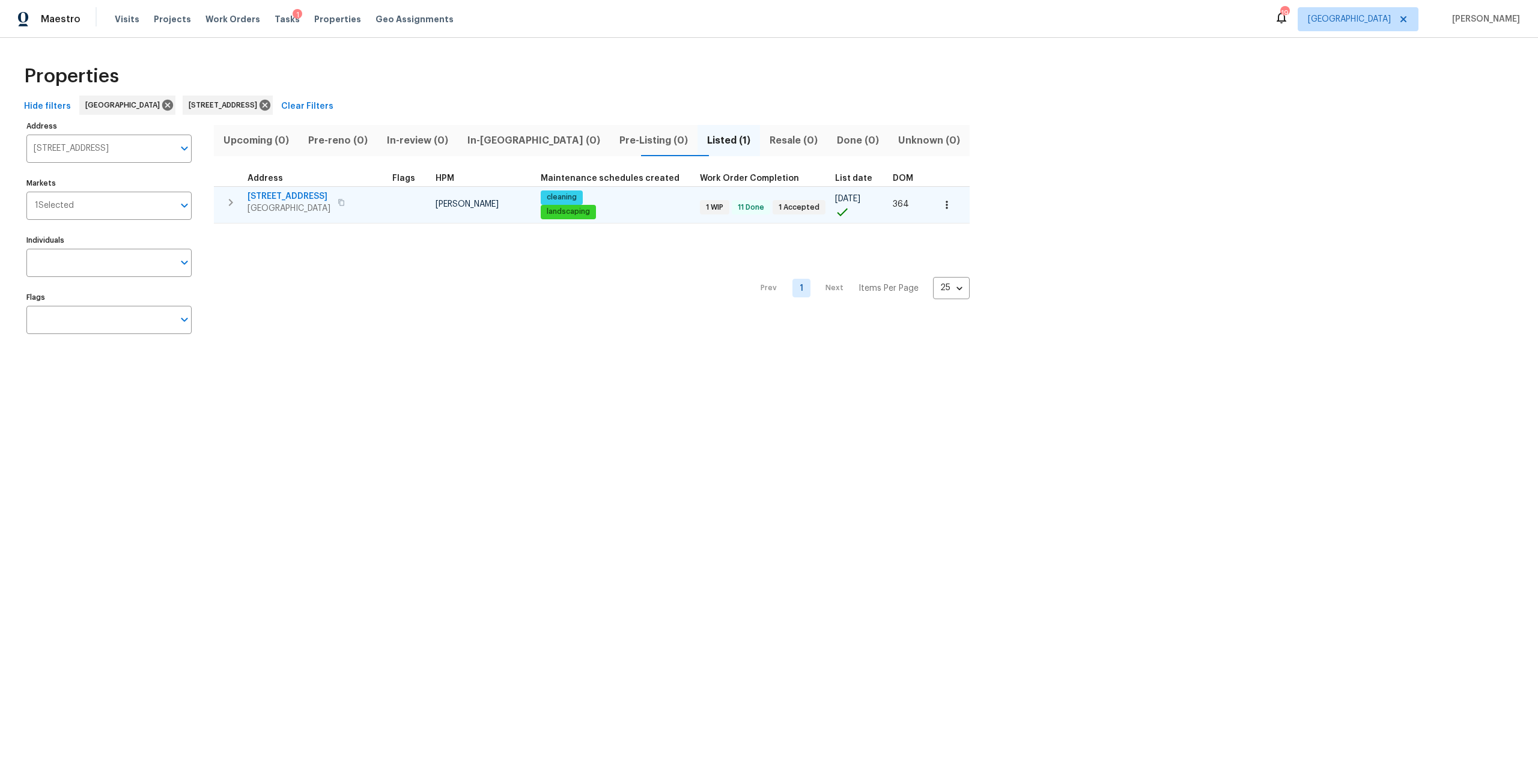
click at [908, 204] on td "364" at bounding box center [908, 204] width 41 height 36
click at [935, 199] on button "button" at bounding box center [947, 205] width 27 height 27
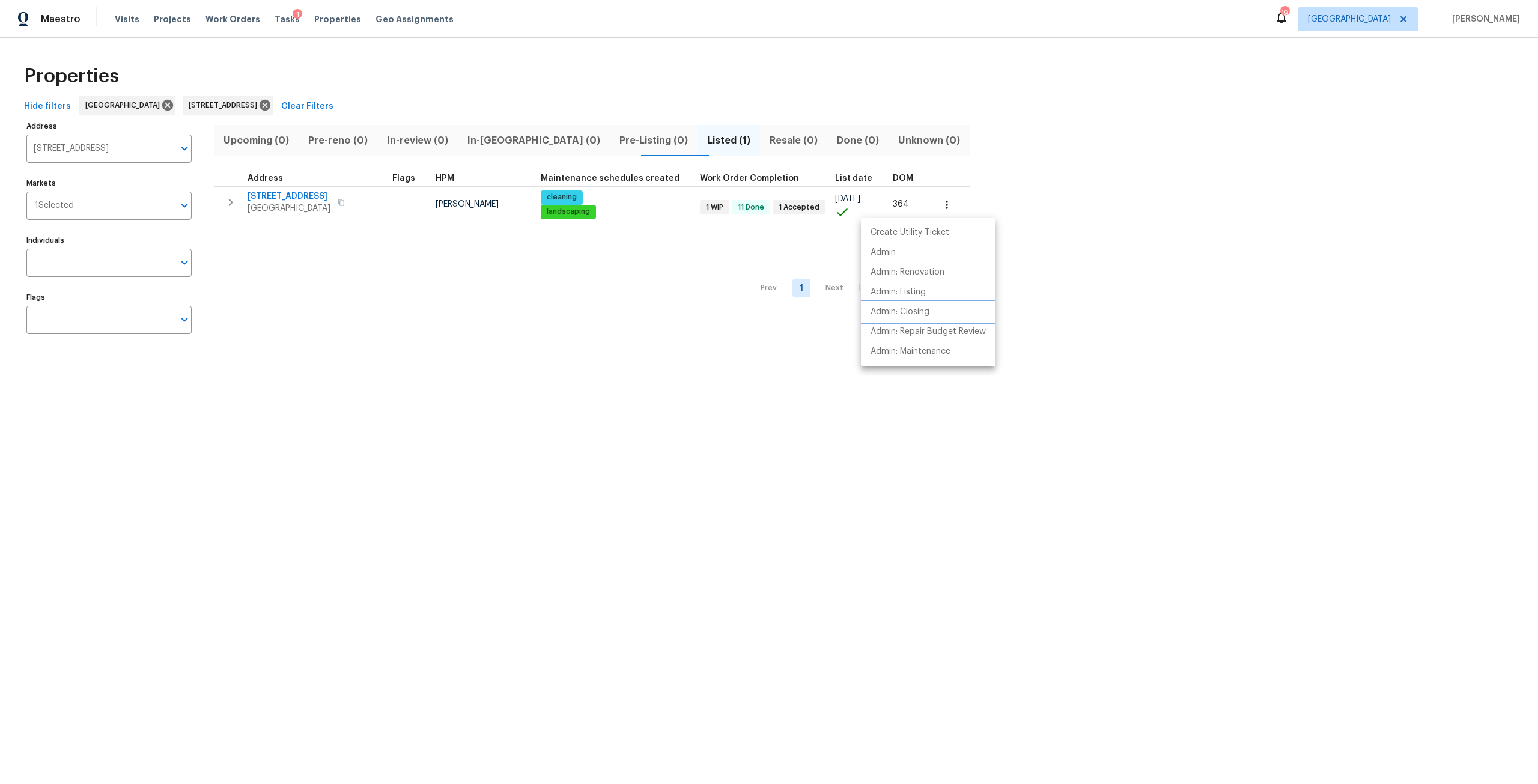
click at [937, 318] on li "Admin: Closing" at bounding box center [928, 312] width 135 height 20
click at [307, 107] on div at bounding box center [769, 392] width 1538 height 784
click at [270, 101] on icon at bounding box center [265, 105] width 11 height 11
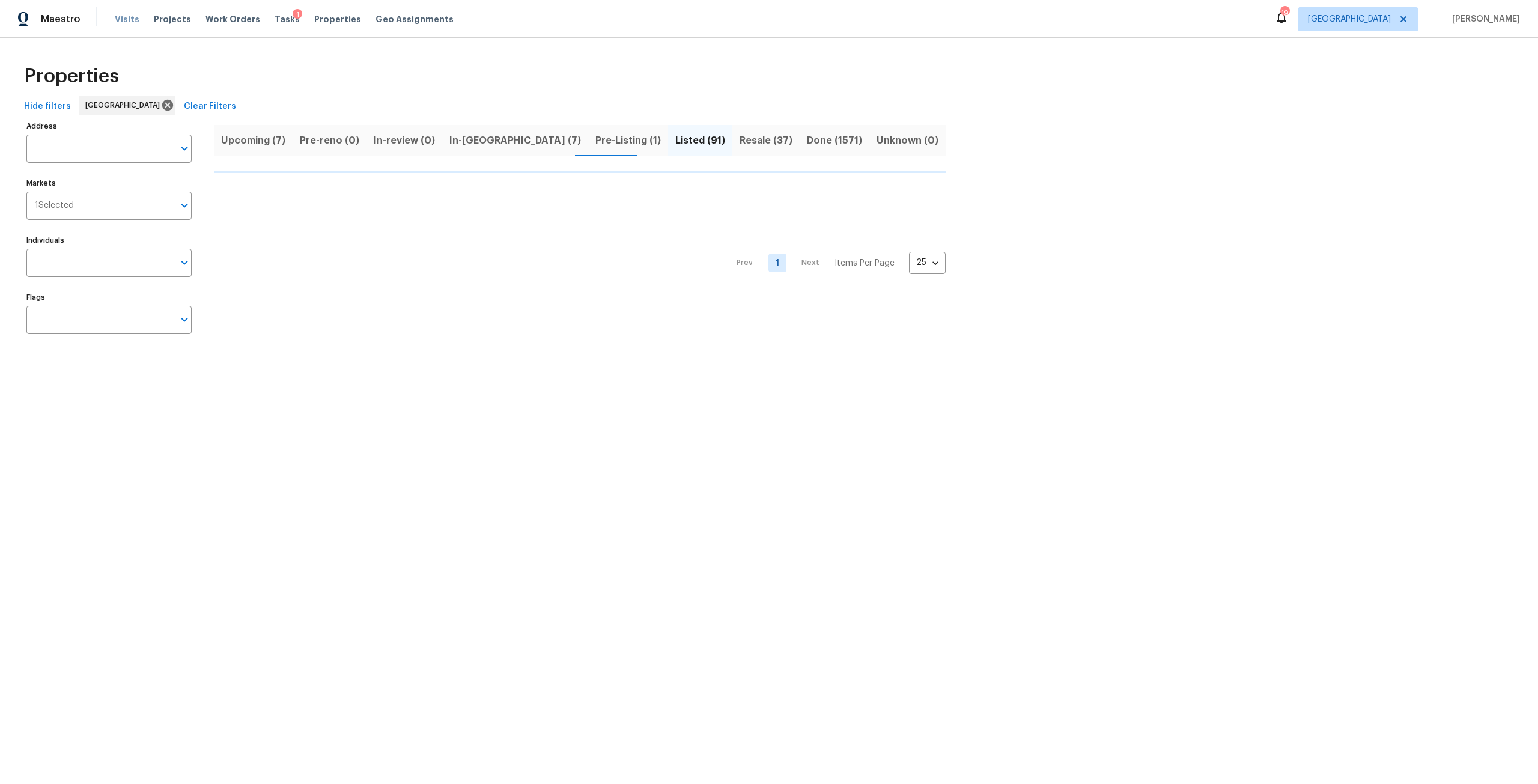
click at [119, 17] on span "Visits" at bounding box center [127, 19] width 25 height 12
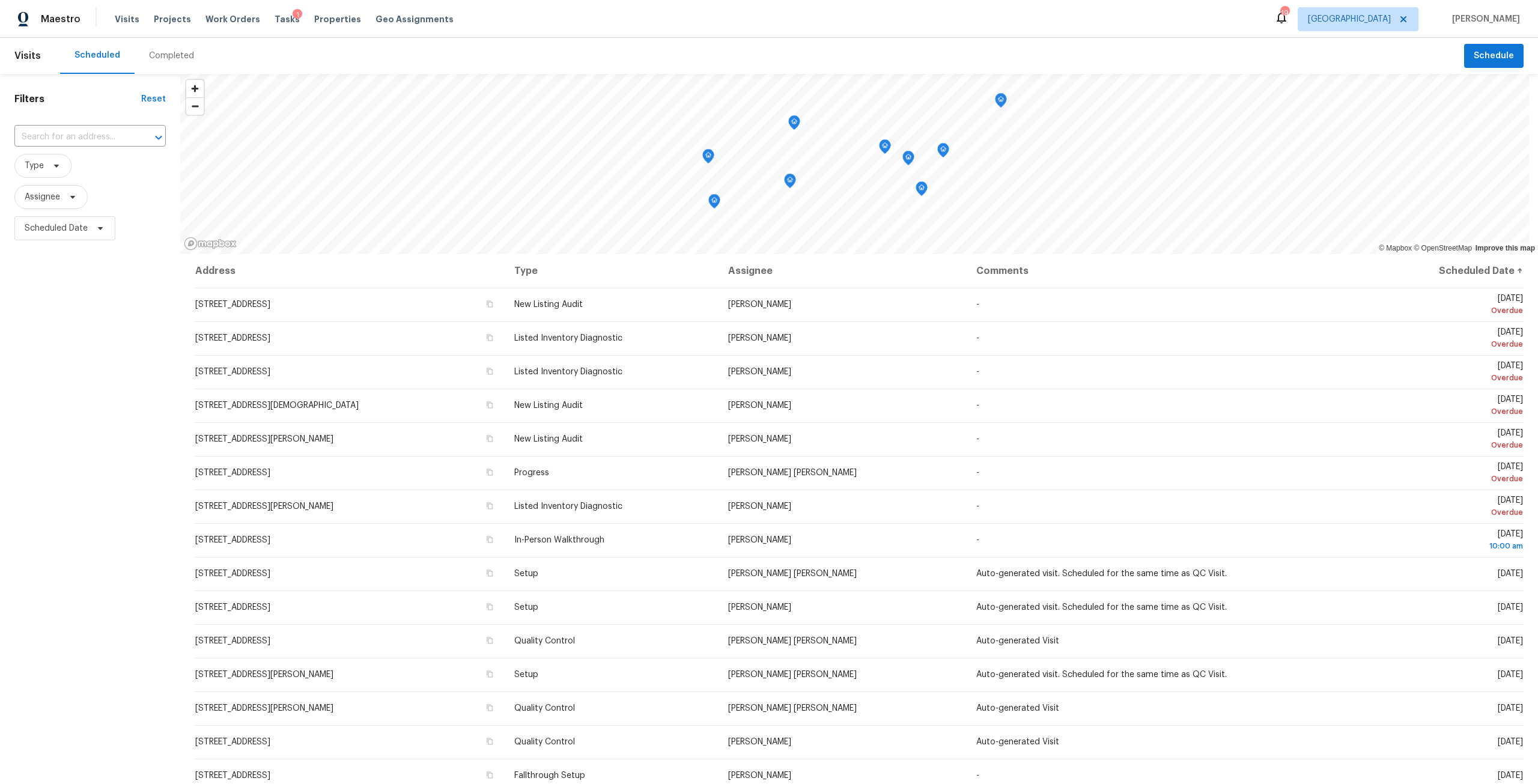
click at [160, 61] on div "Completed" at bounding box center [171, 56] width 45 height 12
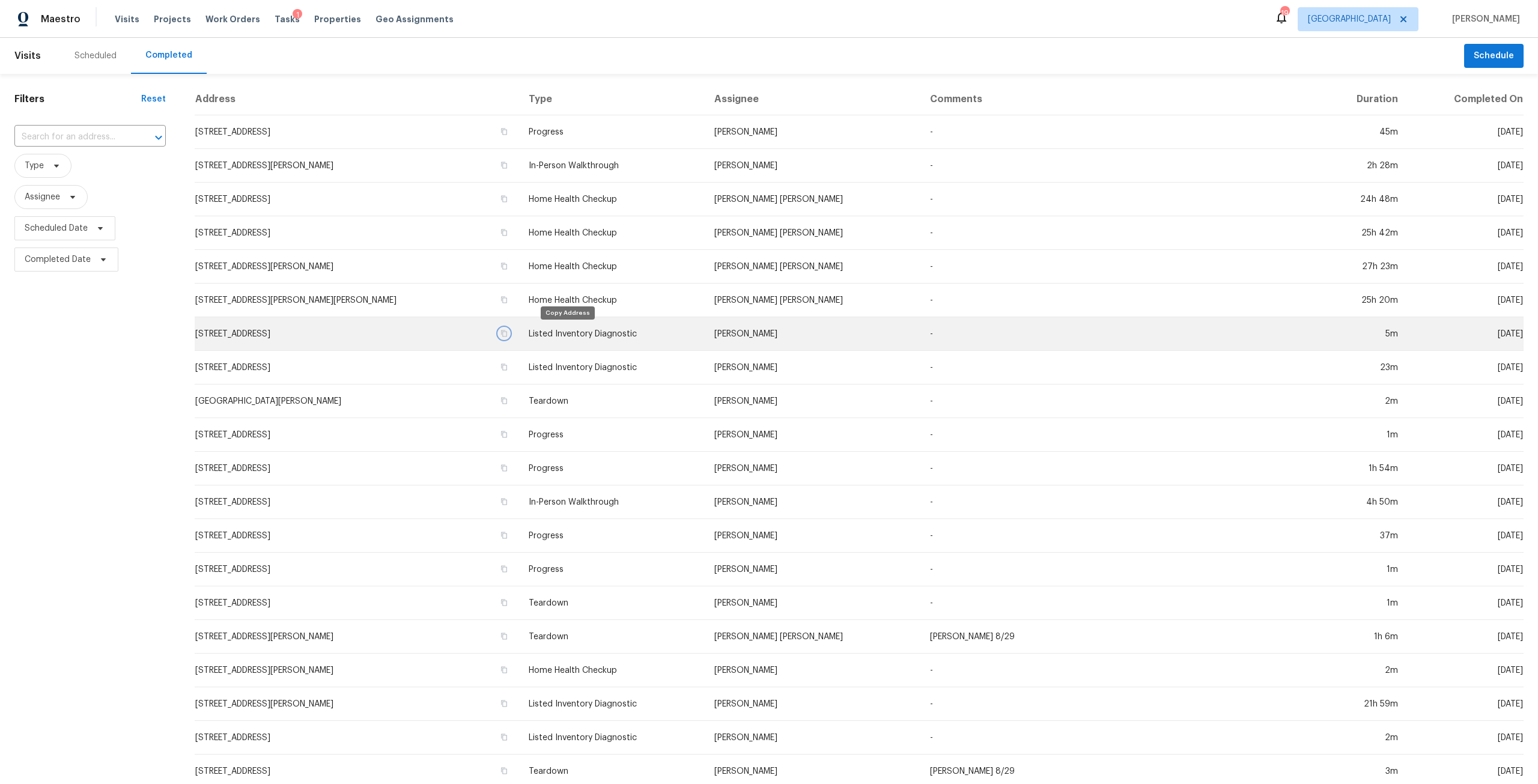
click at [507, 331] on icon "button" at bounding box center [504, 333] width 6 height 7
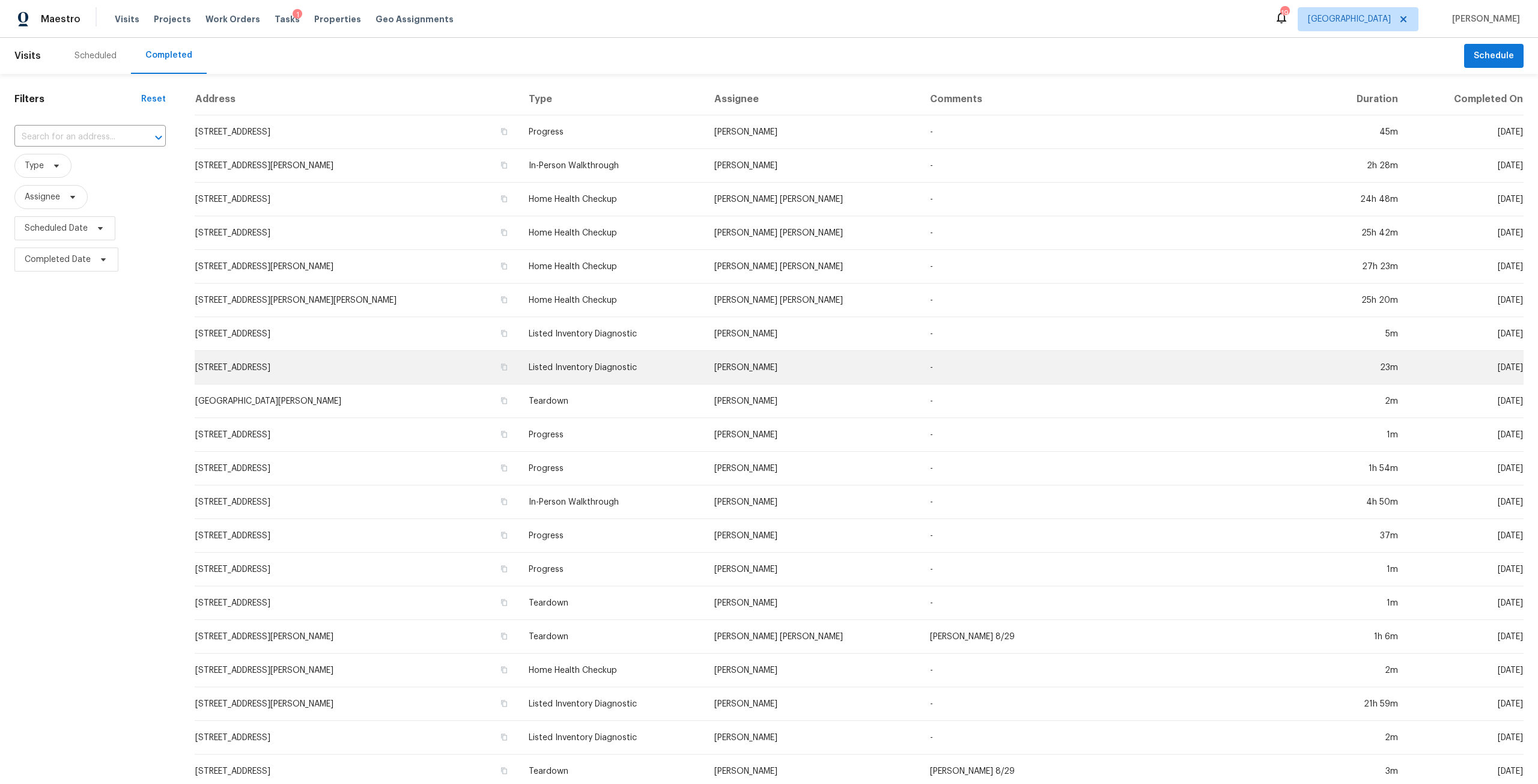
click at [328, 361] on td "1615 Oak Ridge Dr W, Jacksonville, FL 32225" at bounding box center [357, 367] width 324 height 33
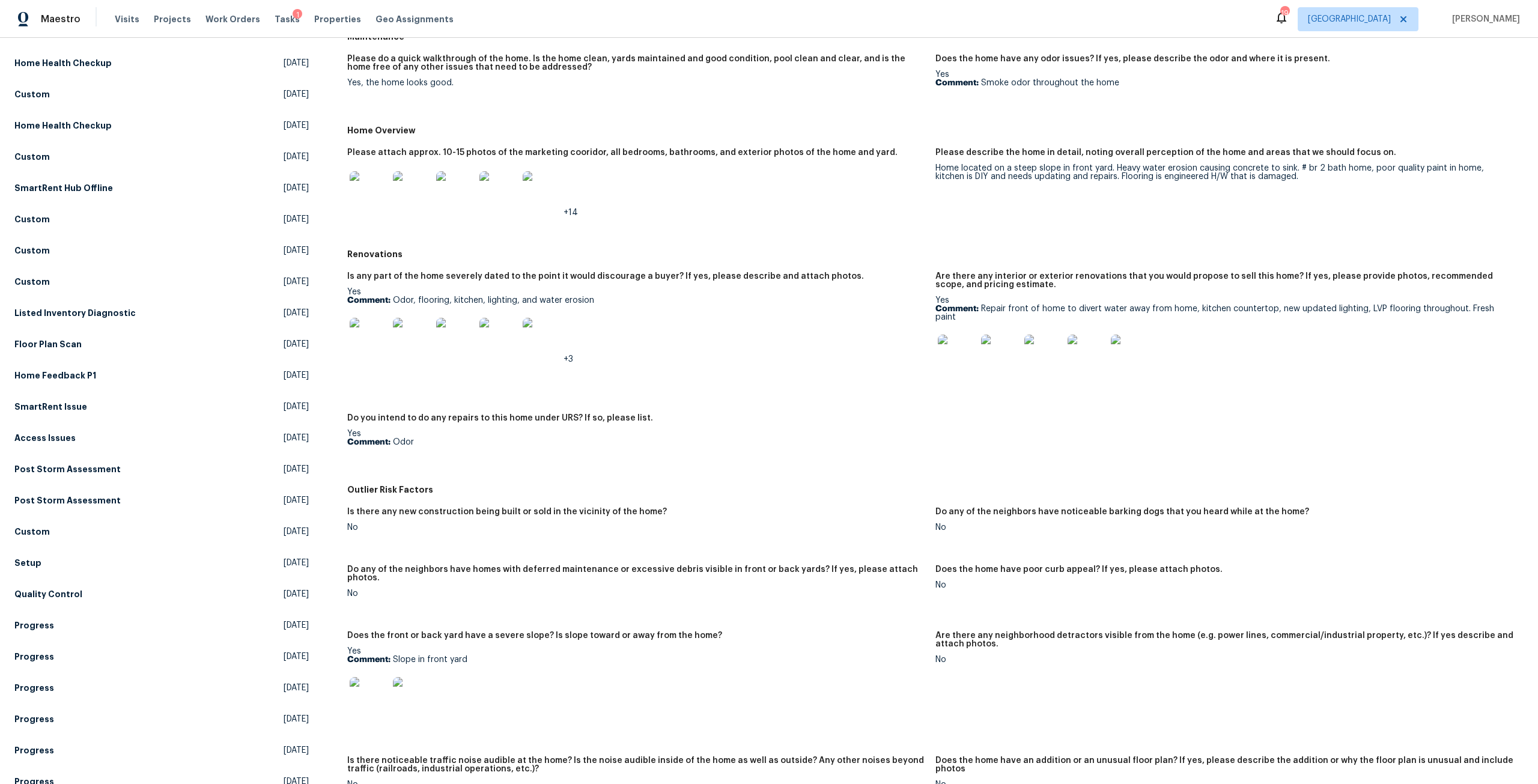
scroll to position [121, 0]
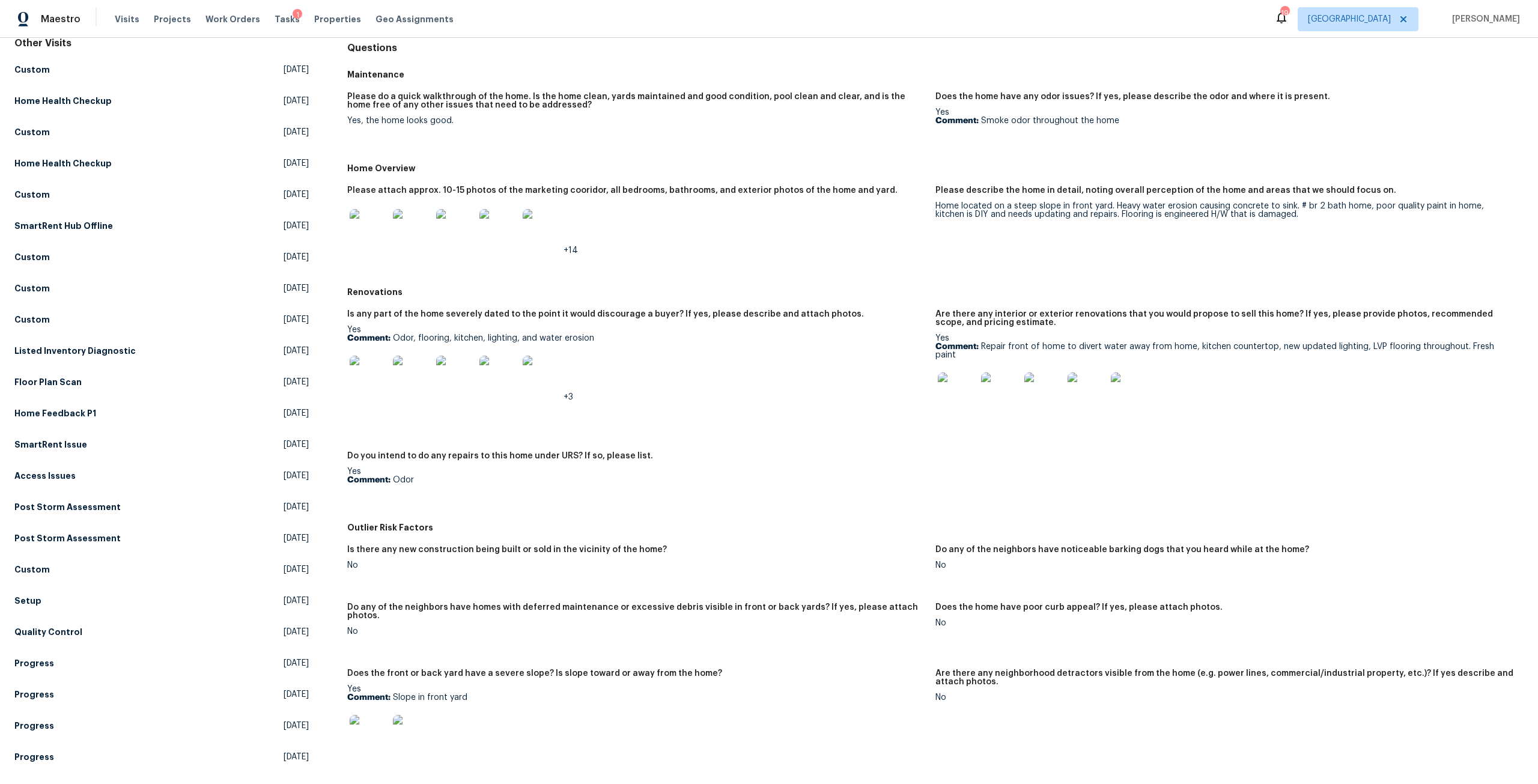
click at [546, 232] on img at bounding box center [541, 228] width 38 height 38
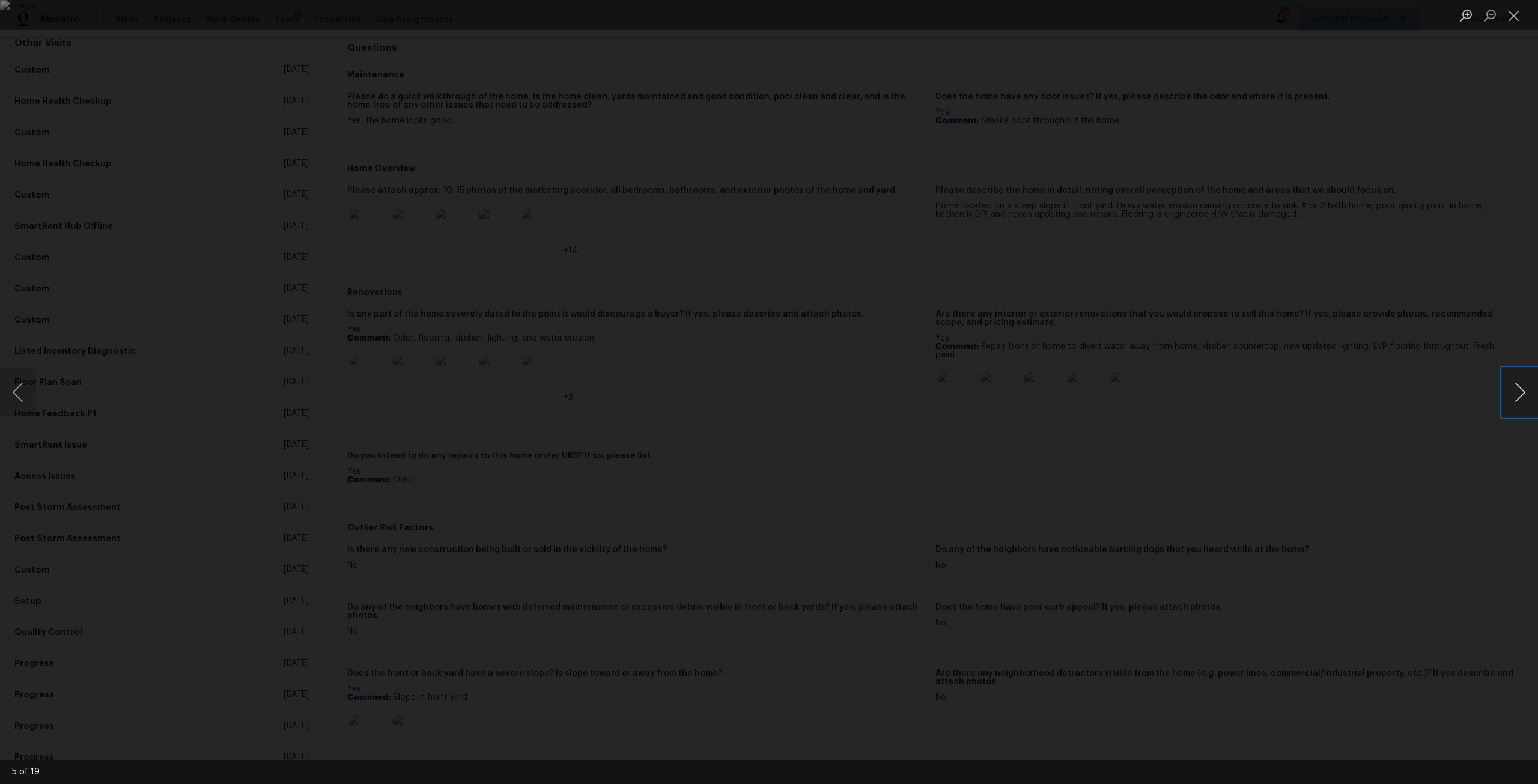
click at [1510, 396] on button "Next image" at bounding box center [1519, 392] width 36 height 48
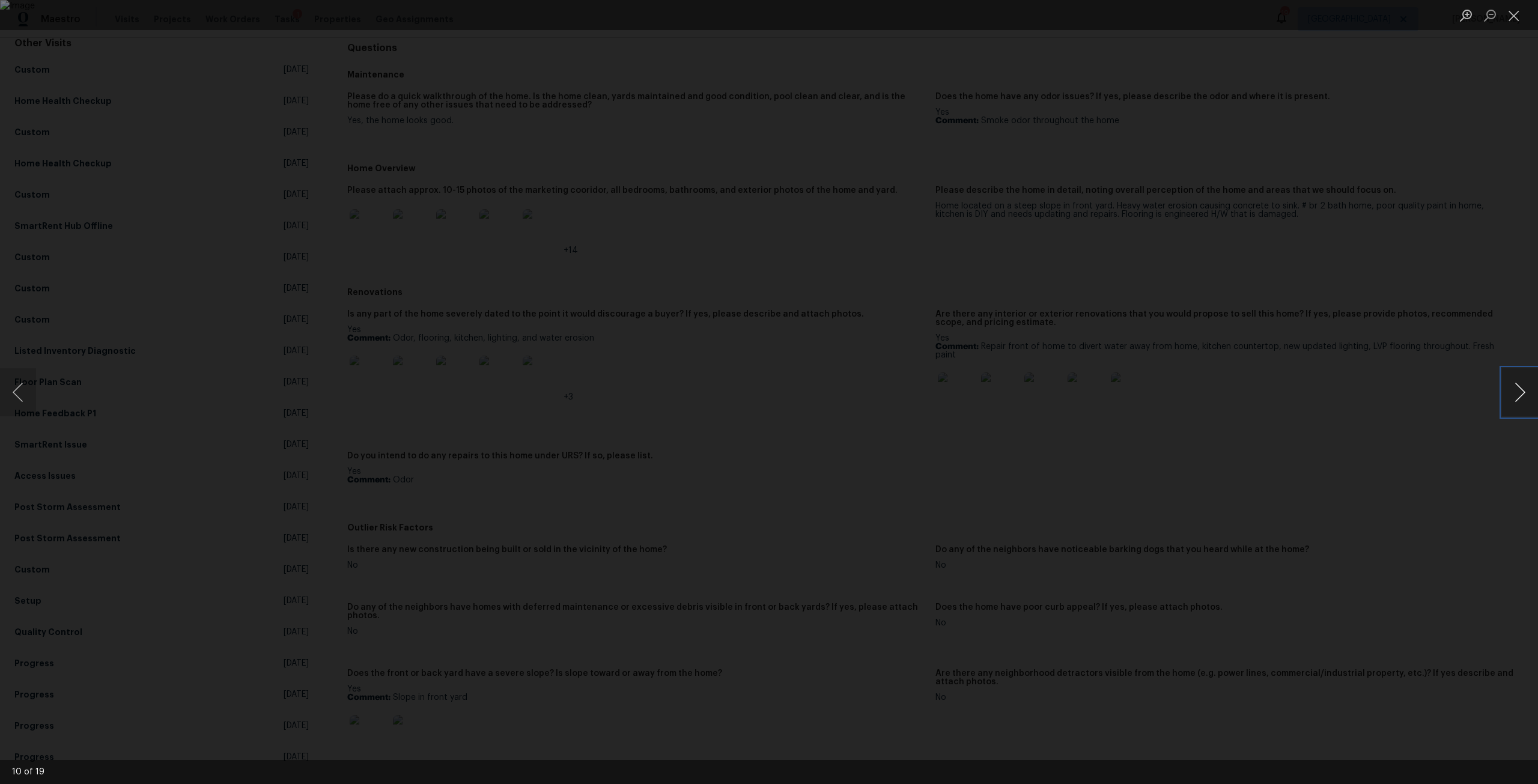
click at [1510, 396] on button "Next image" at bounding box center [1519, 392] width 36 height 48
click at [1399, 543] on div "Lightbox" at bounding box center [769, 392] width 1538 height 784
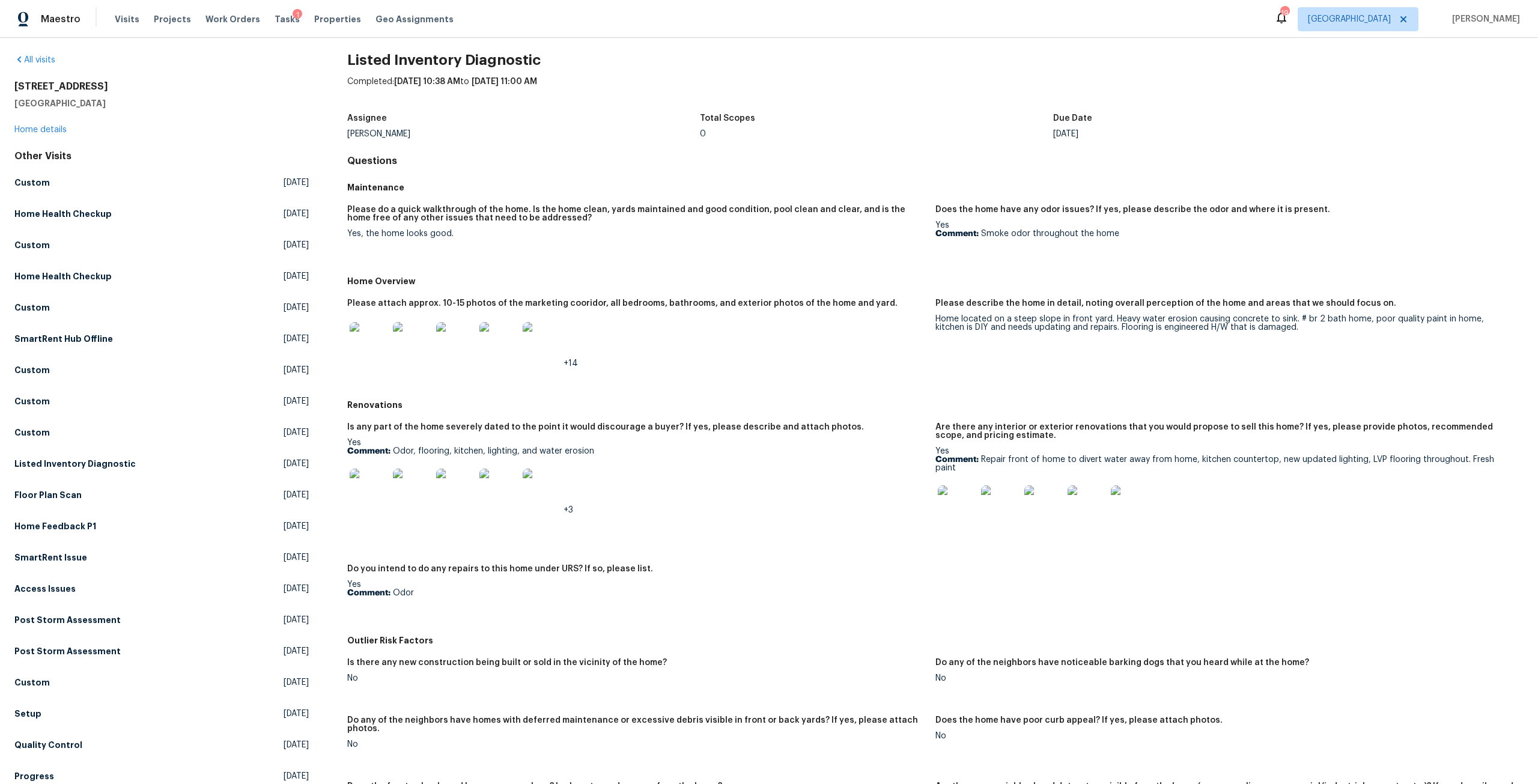
scroll to position [0, 0]
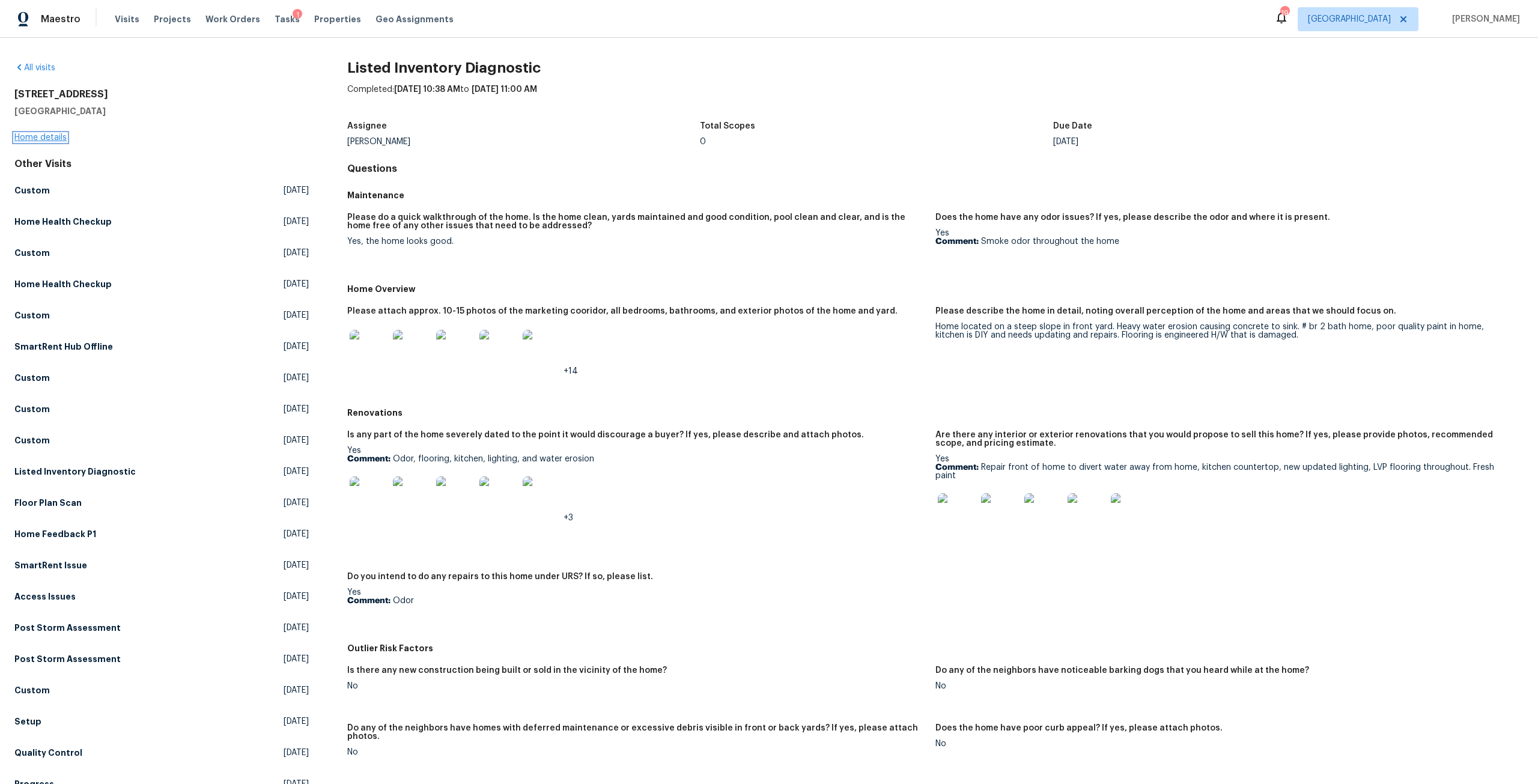
click at [47, 141] on link "Home details" at bounding box center [41, 138] width 52 height 8
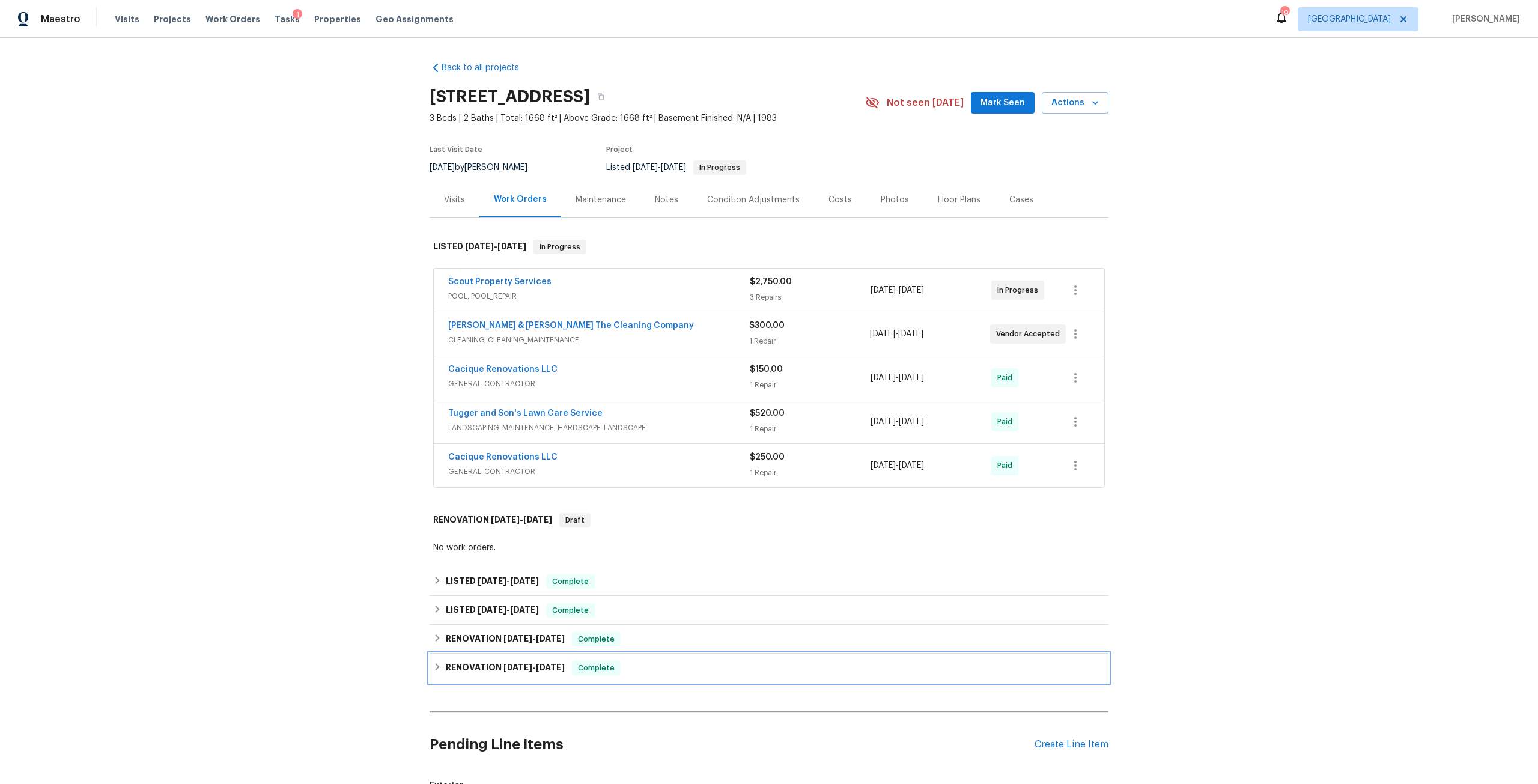
click at [497, 674] on h6 "RENOVATION 8/9/24 - 8/21/24" at bounding box center [505, 668] width 119 height 15
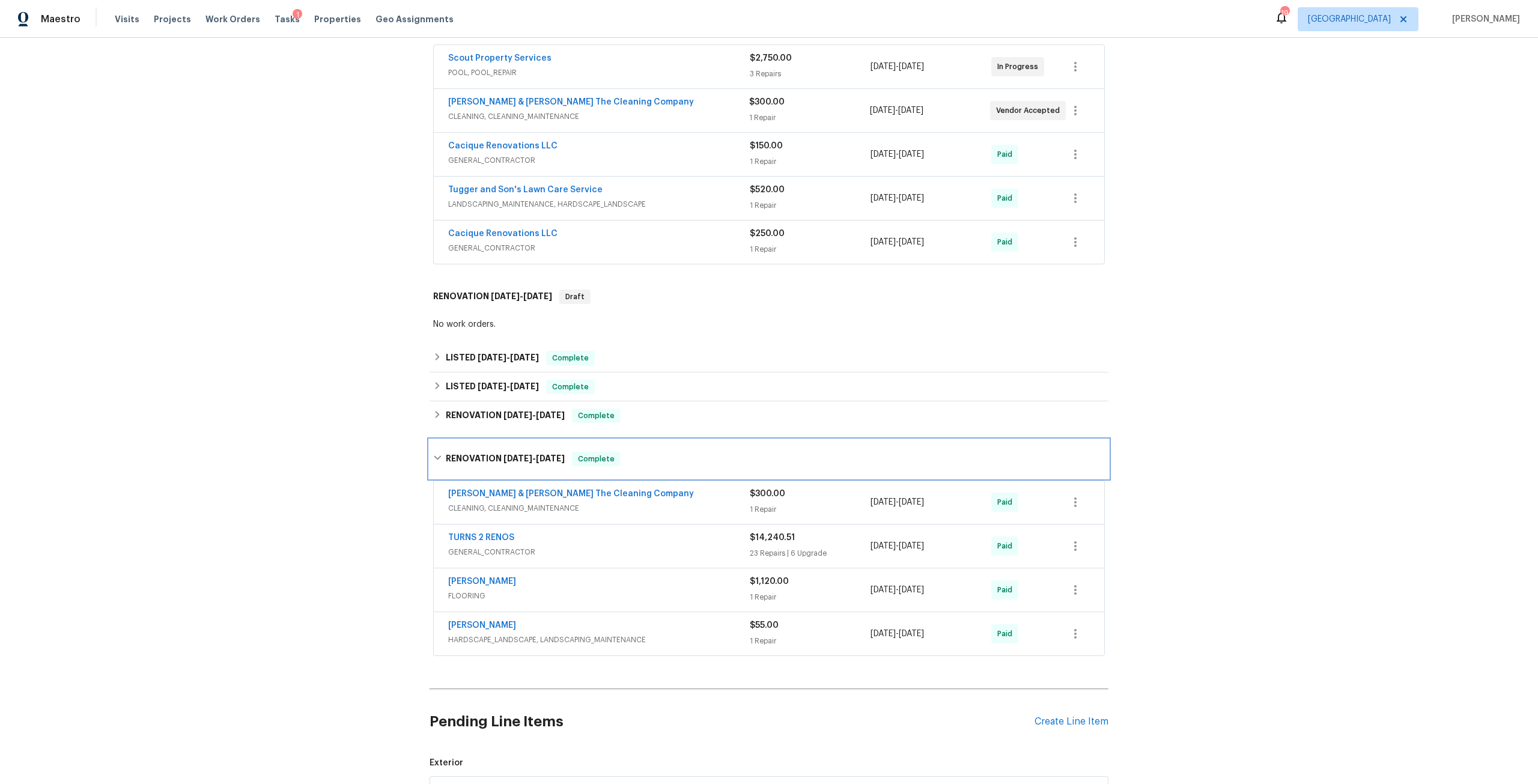
scroll to position [240, 0]
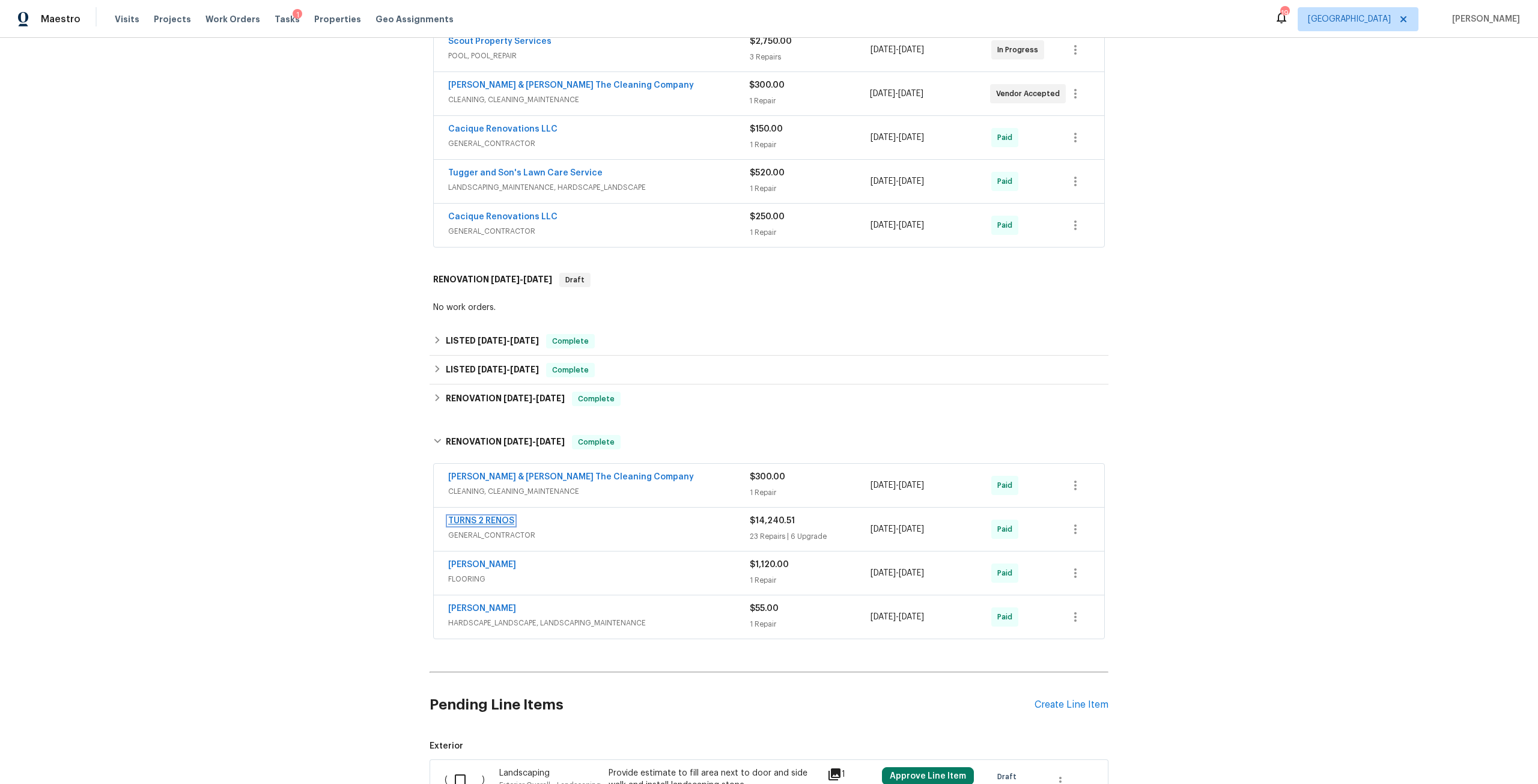
click at [496, 522] on link "TURNS 2 RENOS" at bounding box center [481, 521] width 66 height 8
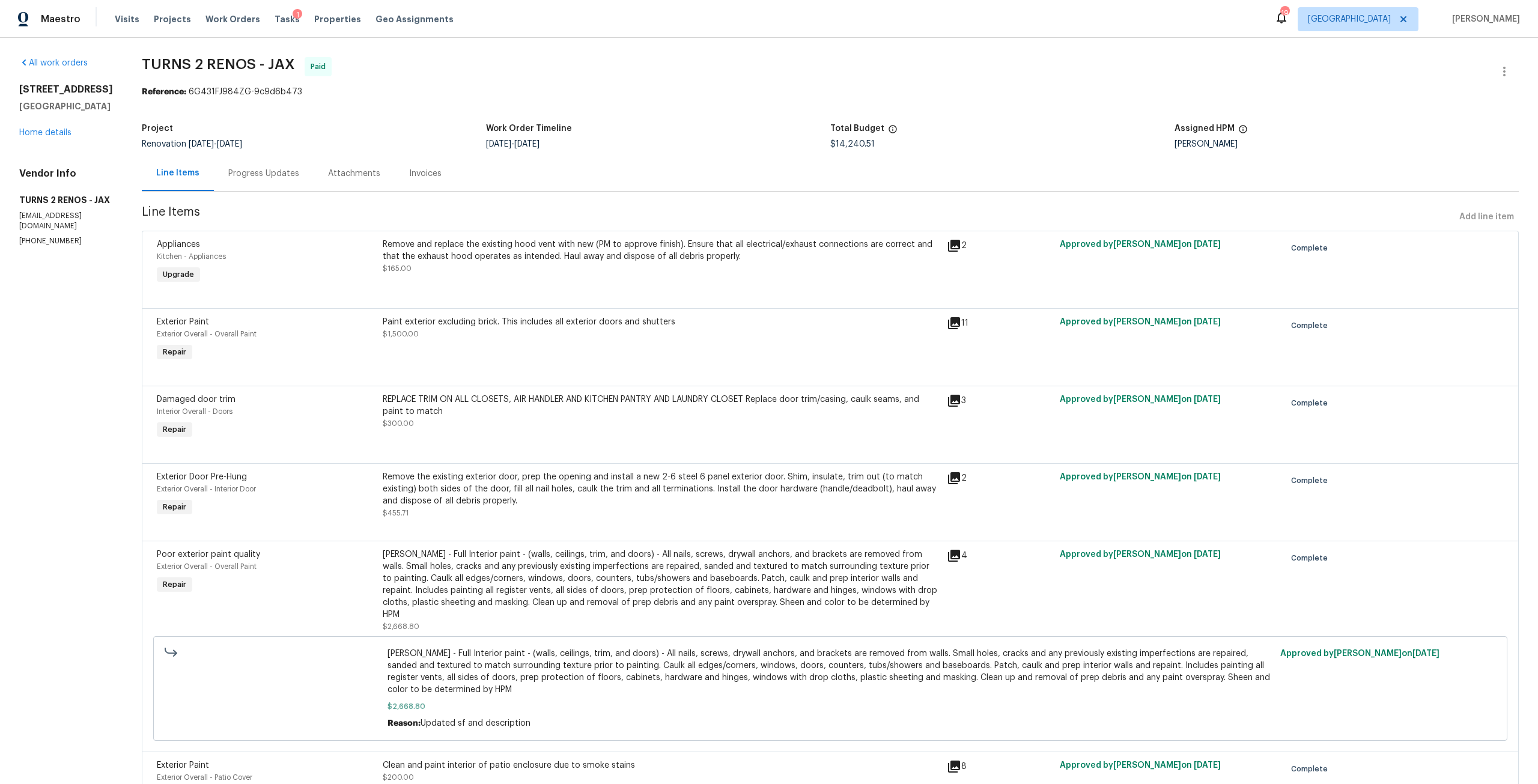
click at [665, 326] on div "Paint exterior excluding brick. This includes all exterior doors and shutters" at bounding box center [660, 322] width 557 height 12
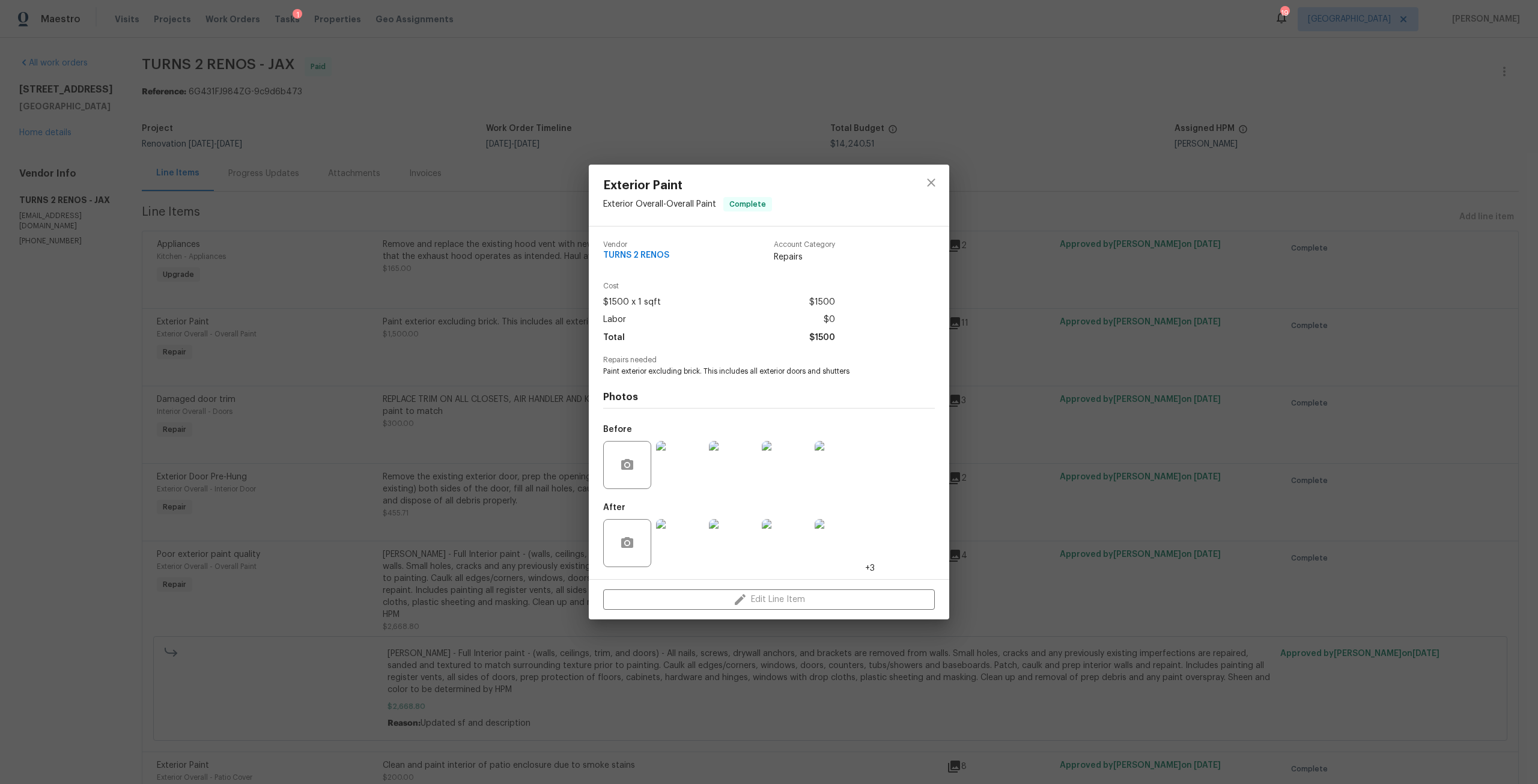
click at [691, 539] on img at bounding box center [680, 542] width 48 height 48
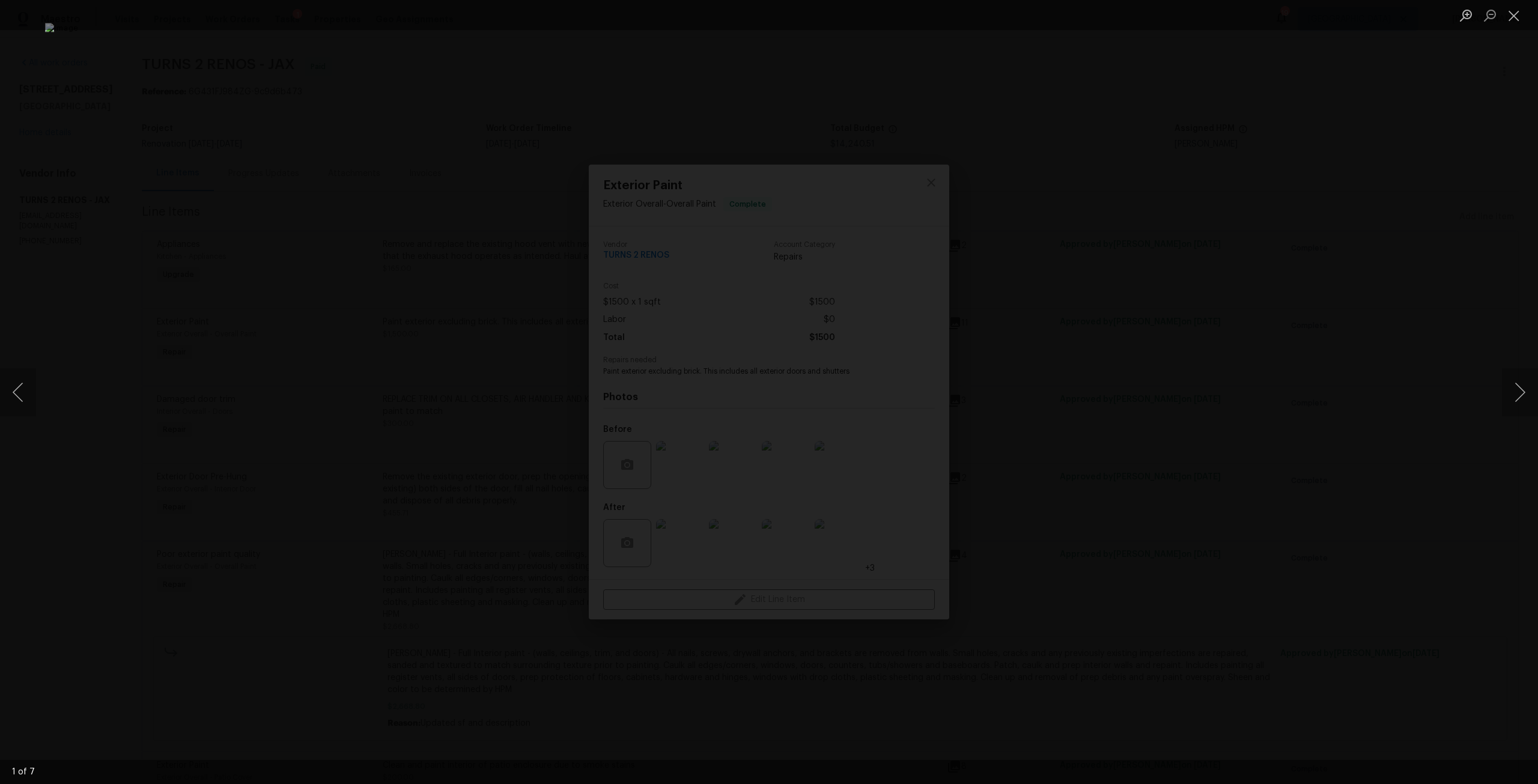
click at [1162, 317] on div "Lightbox" at bounding box center [769, 392] width 1538 height 784
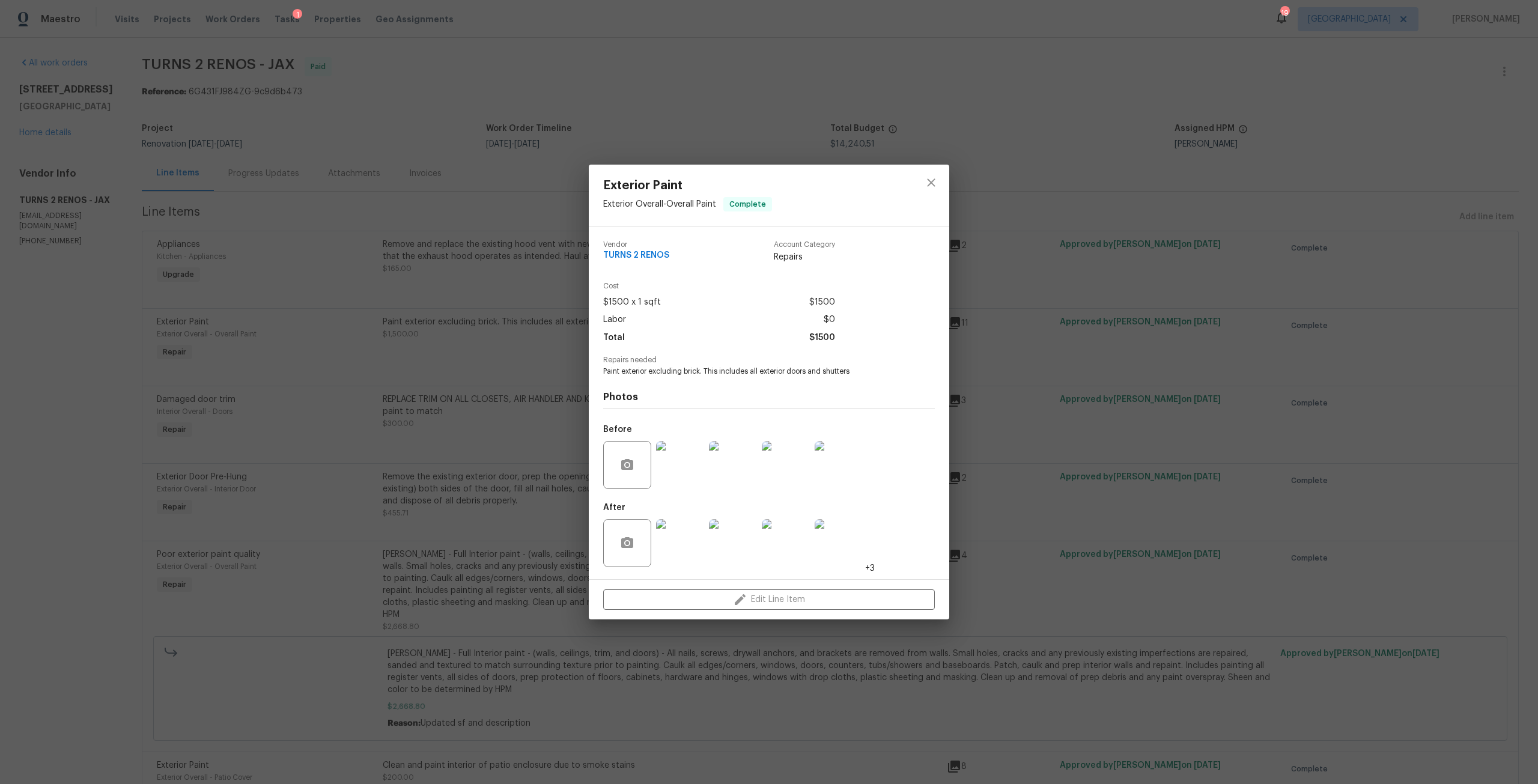
click at [1162, 317] on div "Exterior Paint Exterior Overall - Overall Paint Complete Vendor TURNS 2 RENOS A…" at bounding box center [769, 392] width 1538 height 784
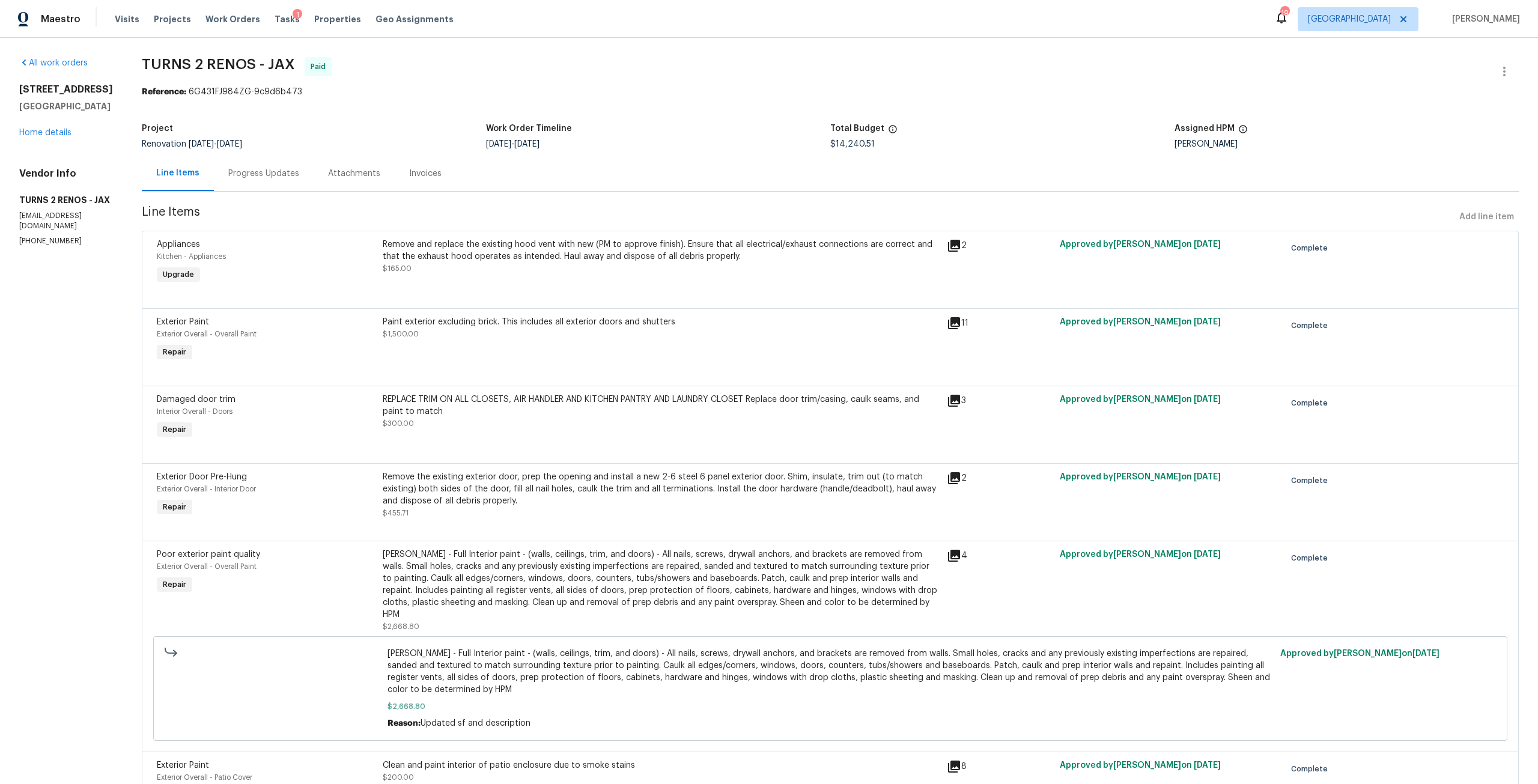
click at [548, 402] on div "REPLACE TRIM ON ALL CLOSETS, AIR HANDLER AND KITCHEN PANTRY AND LAUNDRY CLOSET …" at bounding box center [660, 405] width 557 height 24
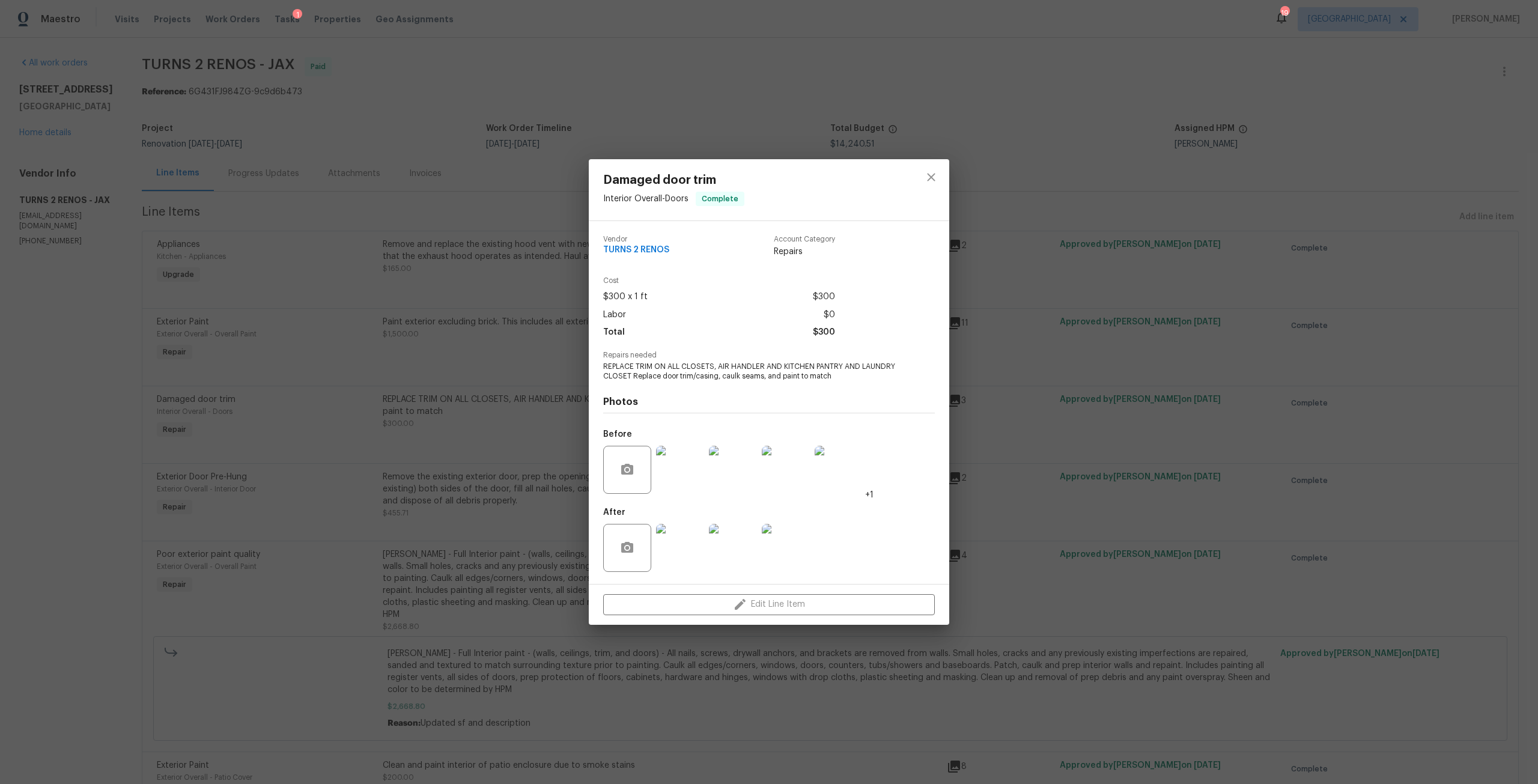
click at [701, 474] on img at bounding box center [680, 469] width 48 height 48
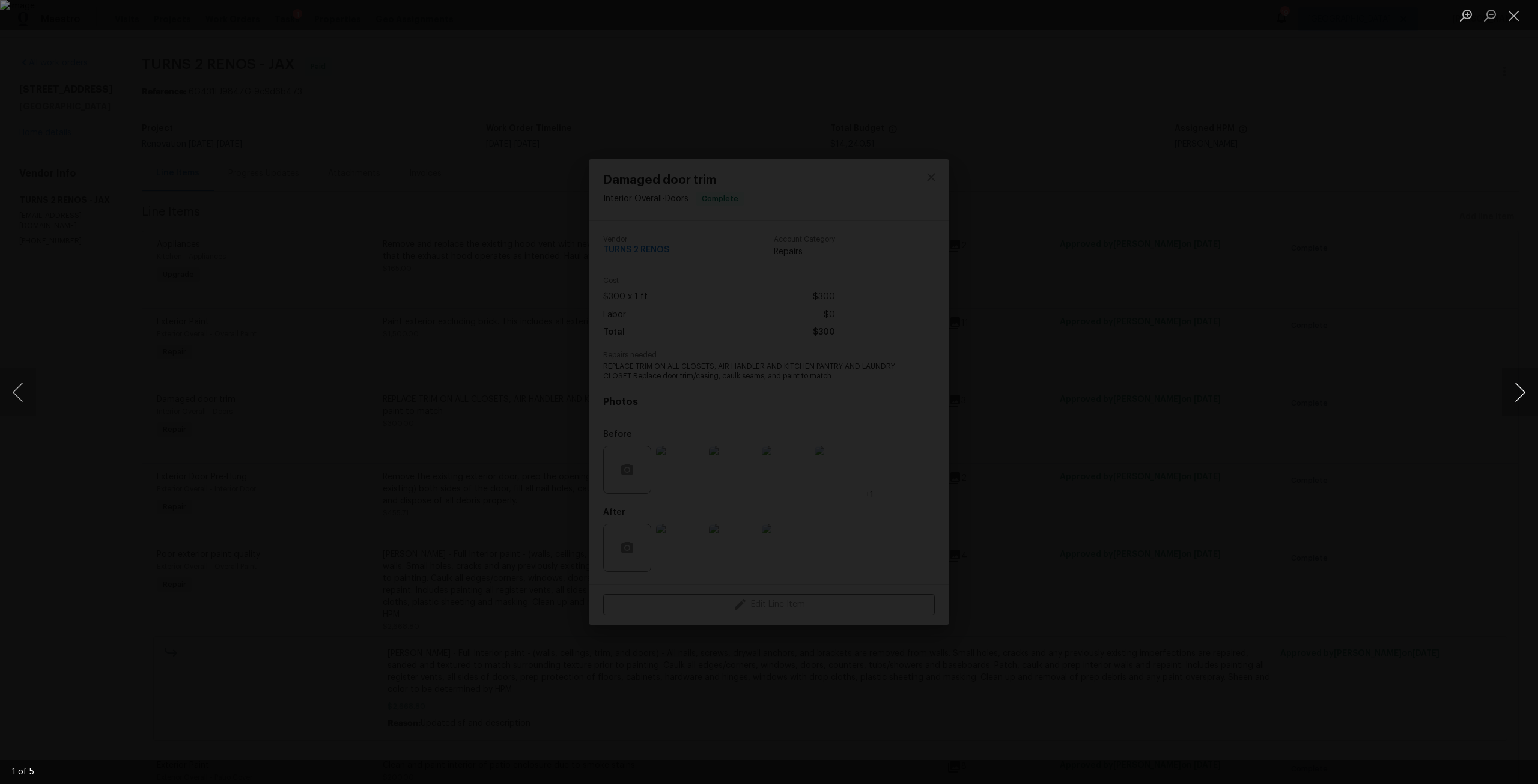
click at [1519, 390] on button "Next image" at bounding box center [1519, 392] width 36 height 48
click at [1413, 384] on div "Lightbox" at bounding box center [769, 392] width 1538 height 784
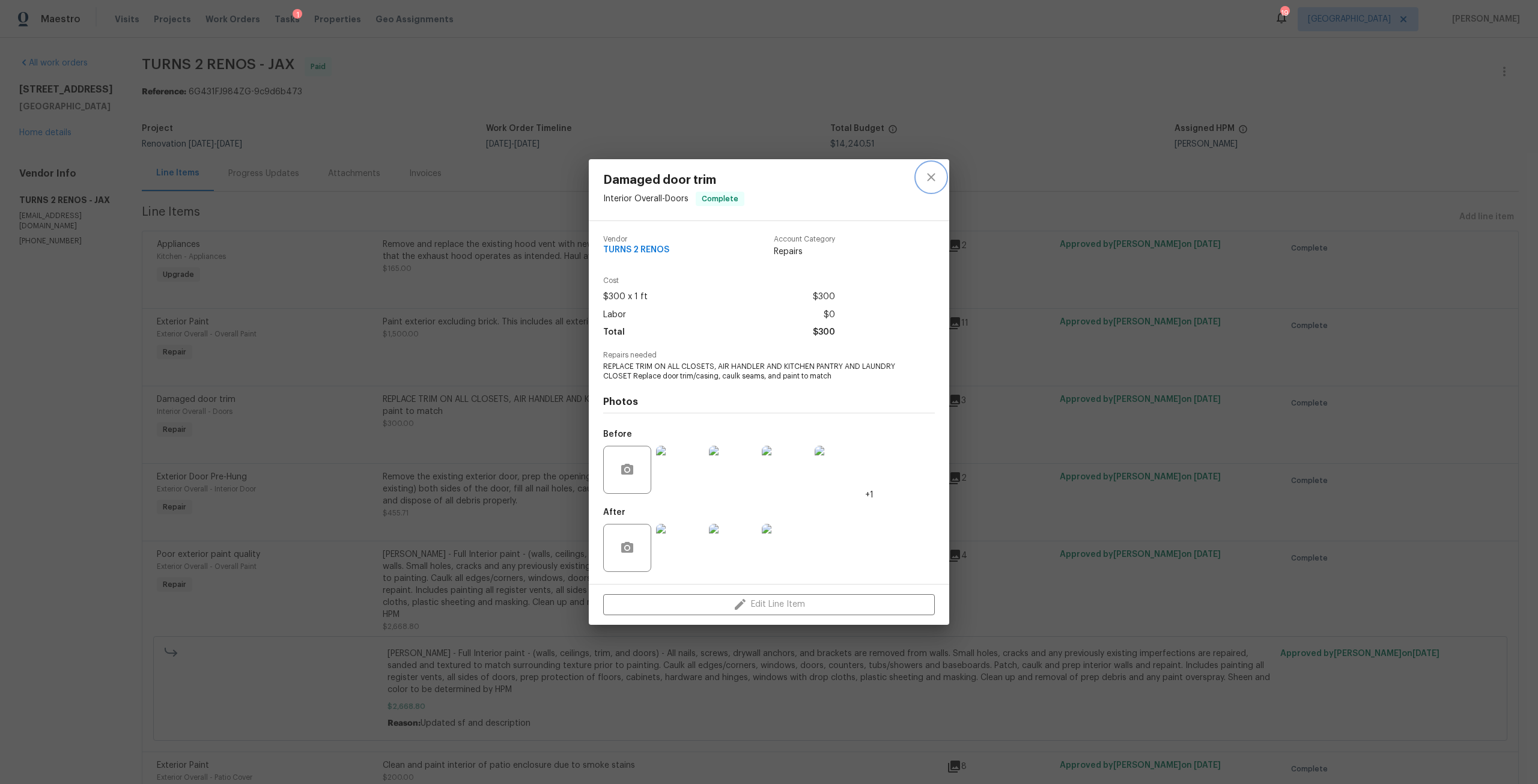
click at [929, 174] on icon "close" at bounding box center [930, 177] width 8 height 8
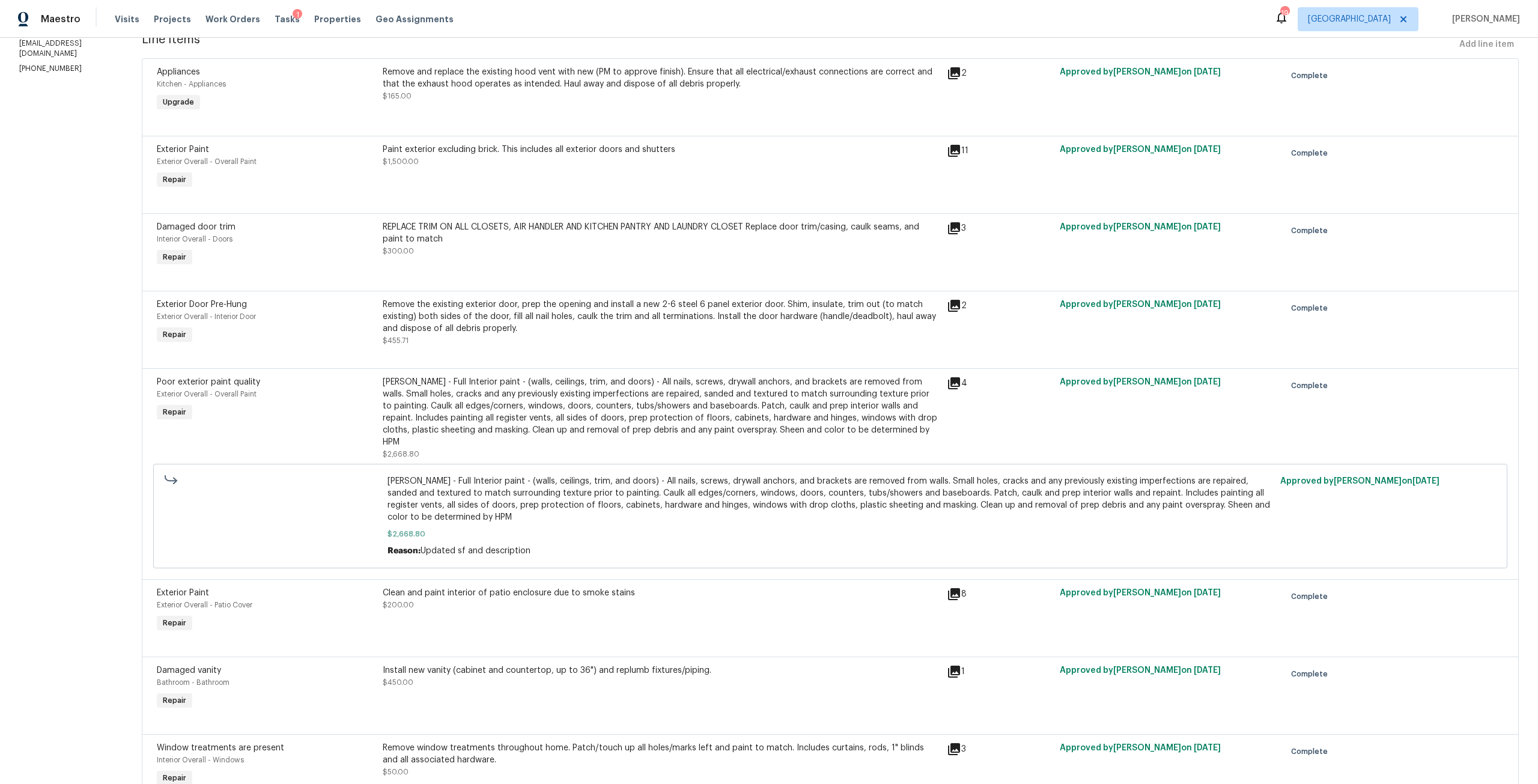
scroll to position [180, 0]
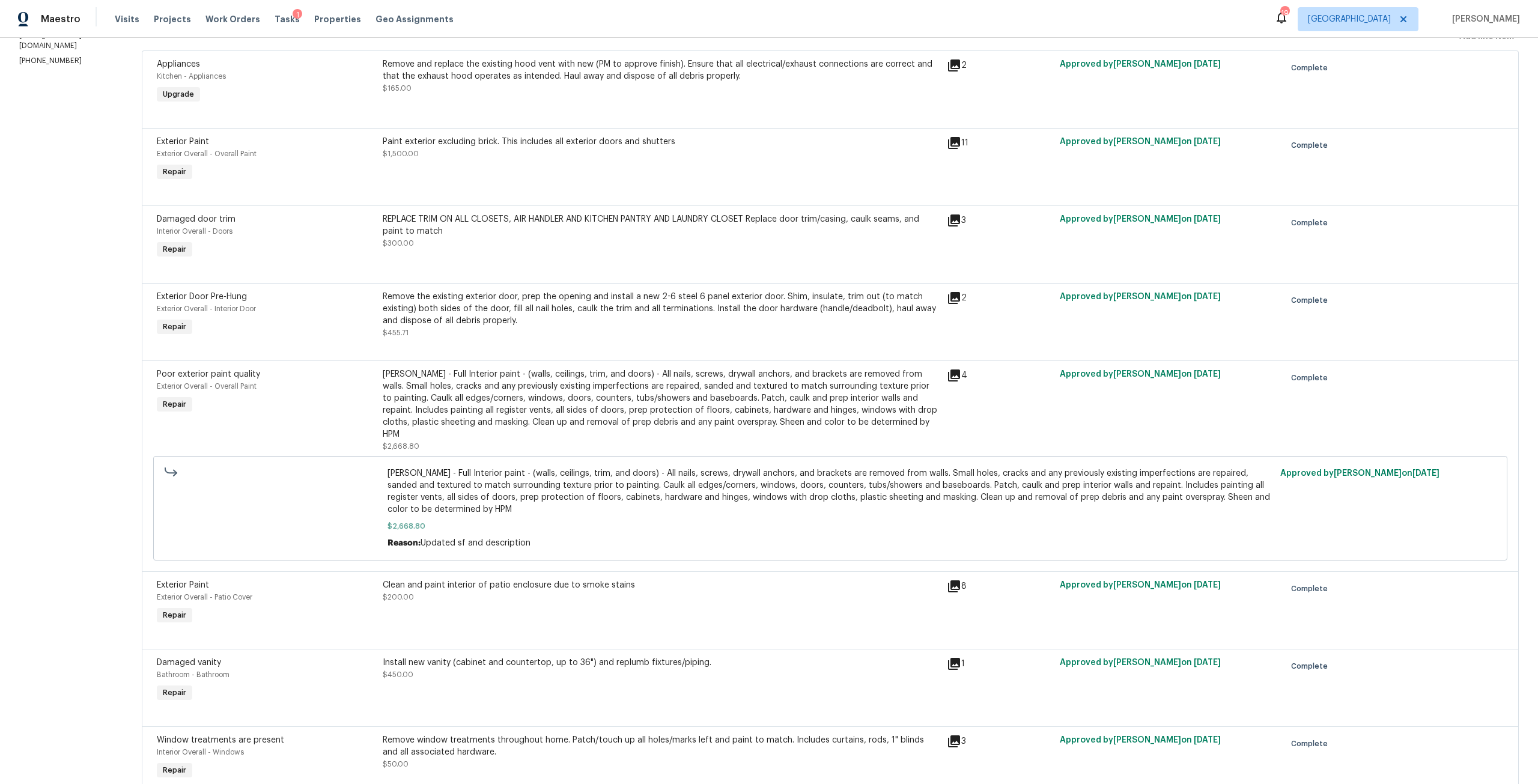
click at [656, 390] on div "SHOJI WHITE - Full Interior paint - (walls, ceilings, trim, and doors) - All na…" at bounding box center [660, 404] width 557 height 72
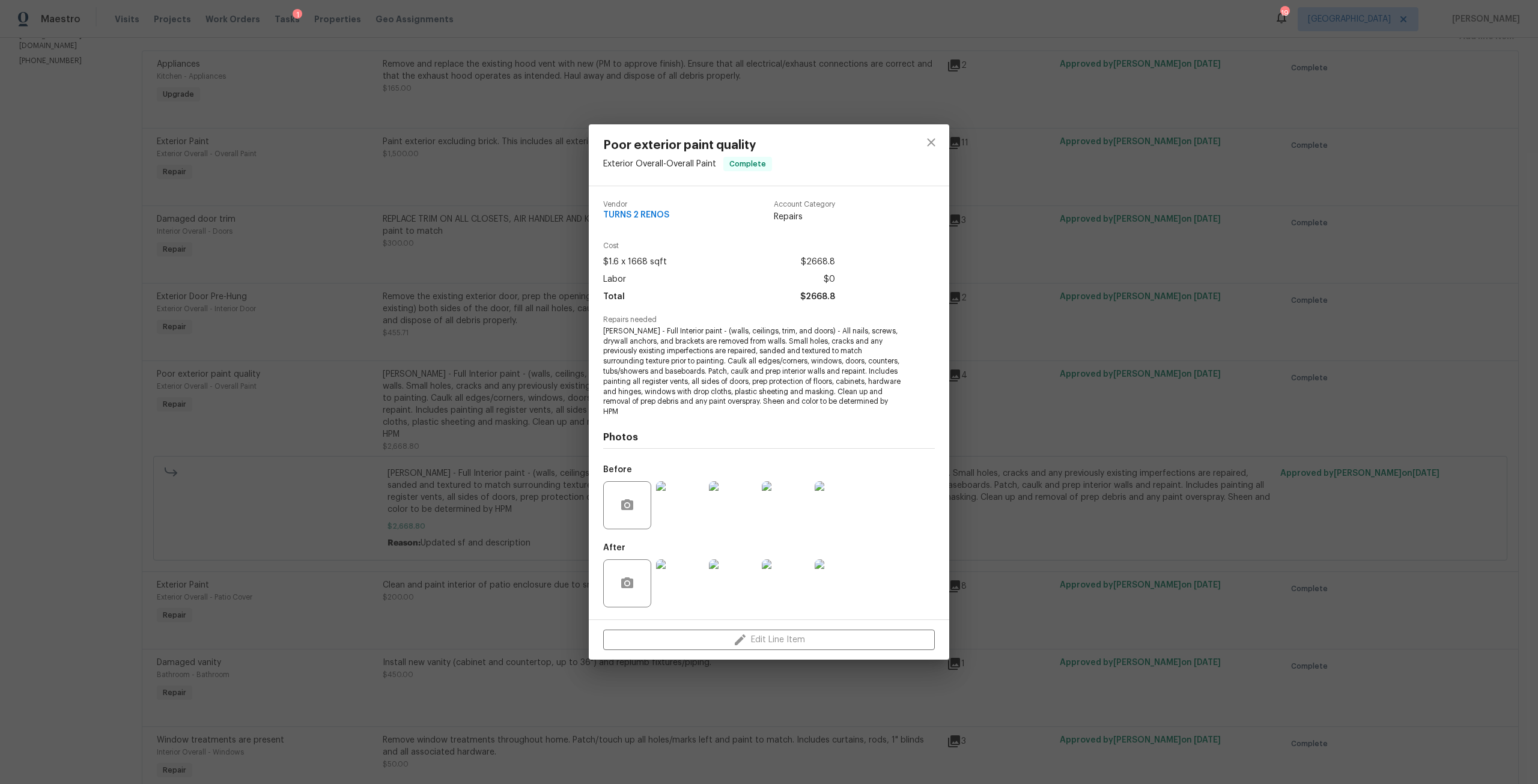
click at [676, 511] on img at bounding box center [680, 505] width 48 height 48
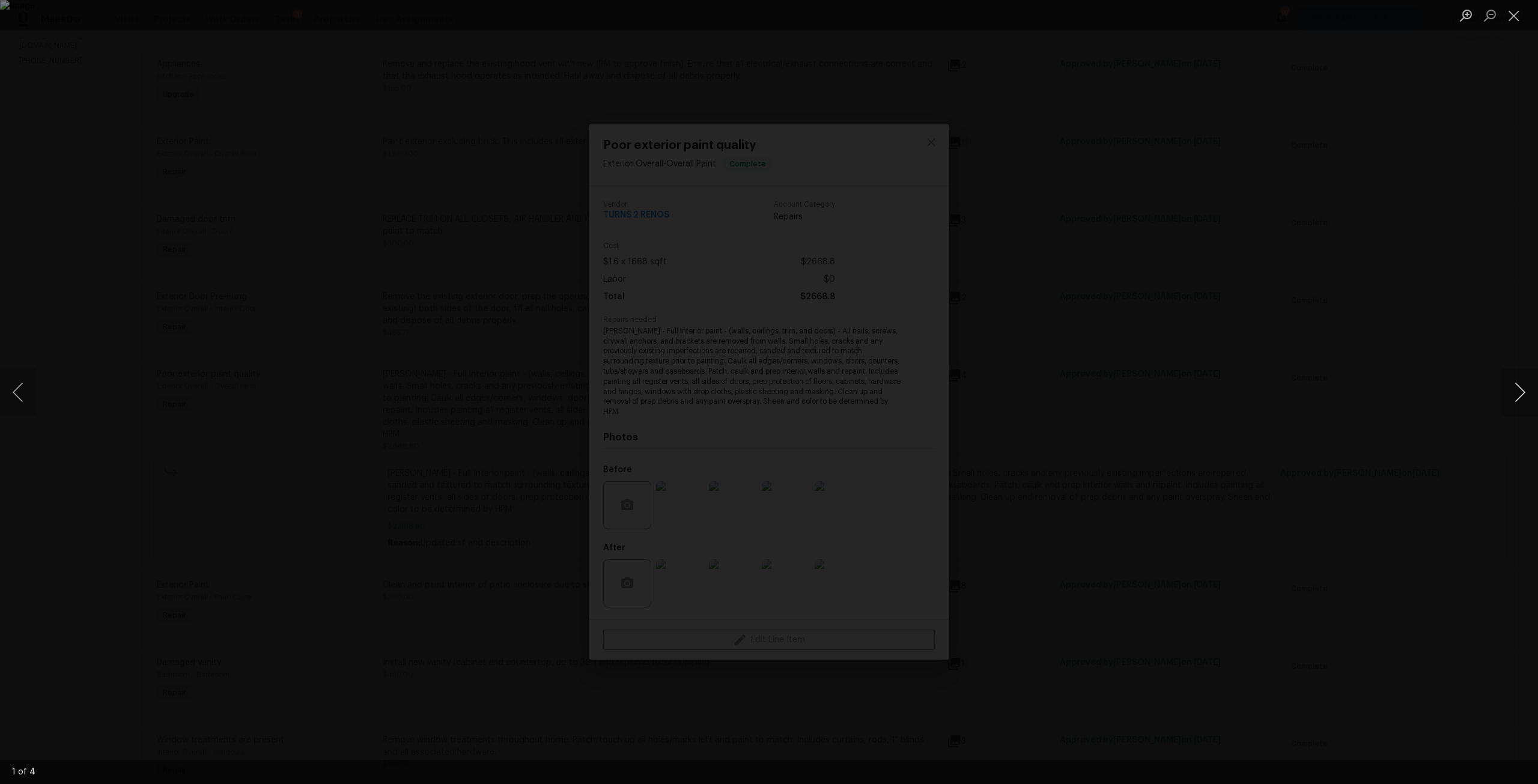
click at [1517, 379] on button "Next image" at bounding box center [1519, 392] width 36 height 48
click at [1512, 22] on button "Close lightbox" at bounding box center [1514, 15] width 24 height 21
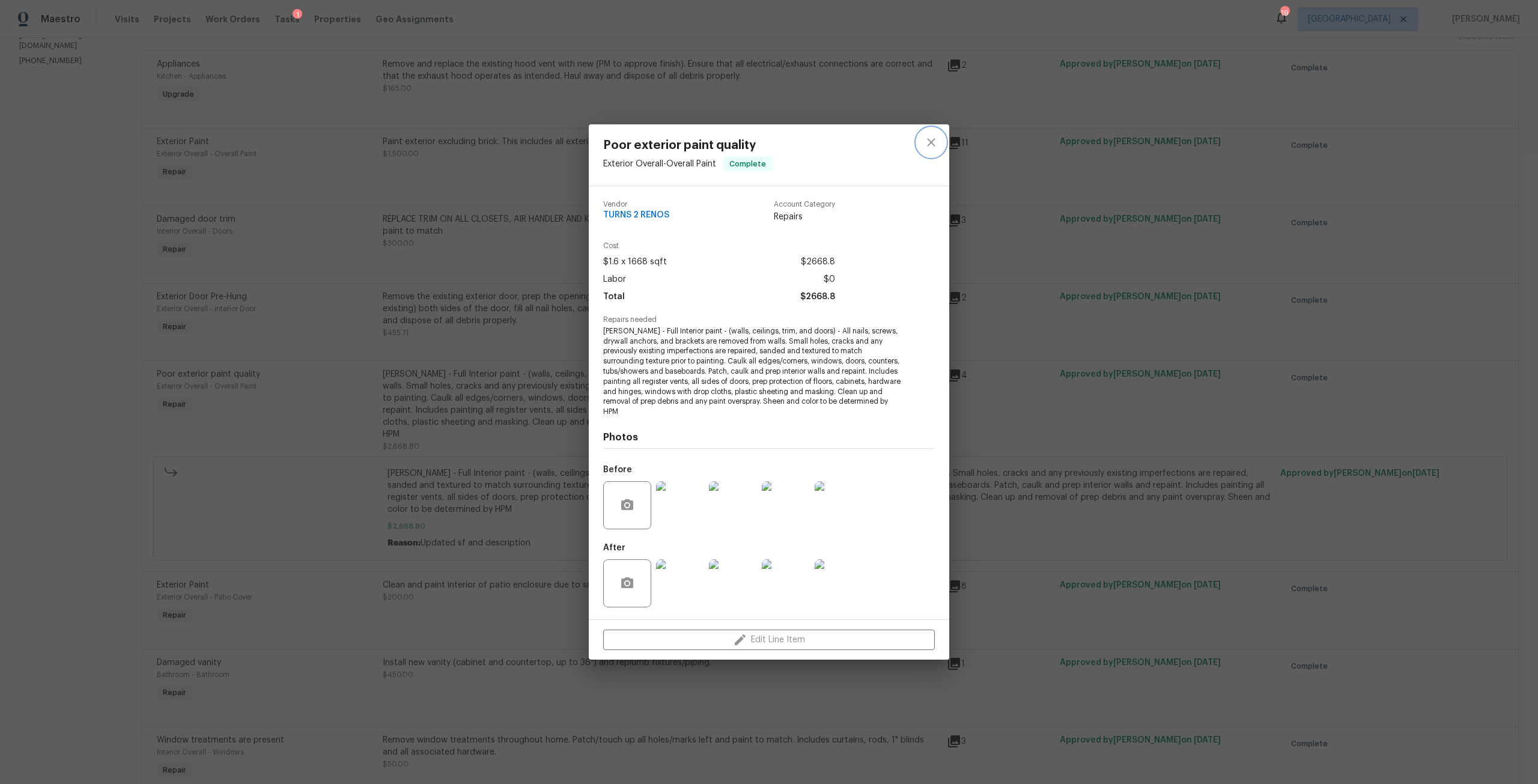
click at [924, 140] on icon "close" at bounding box center [931, 143] width 15 height 15
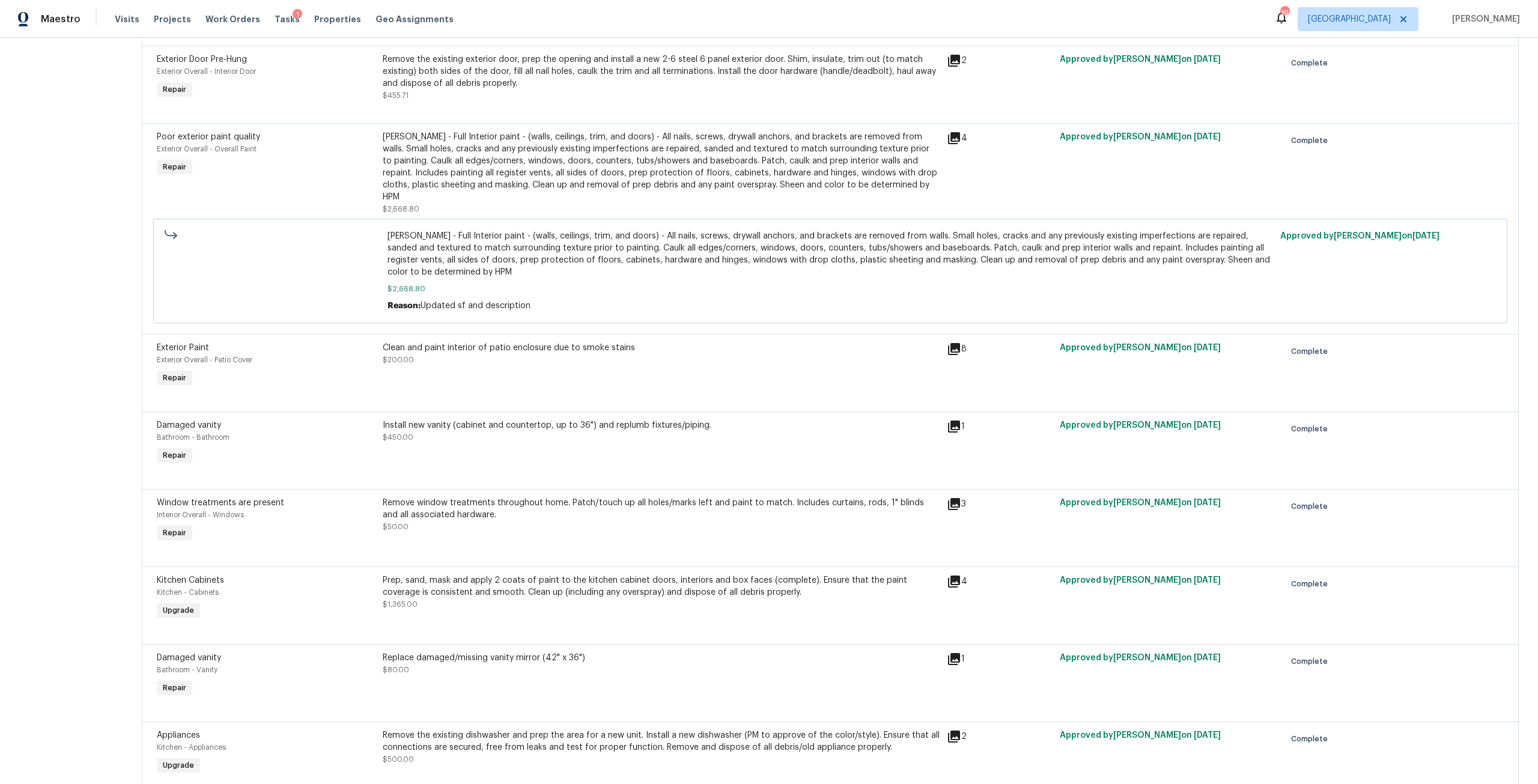
scroll to position [421, 0]
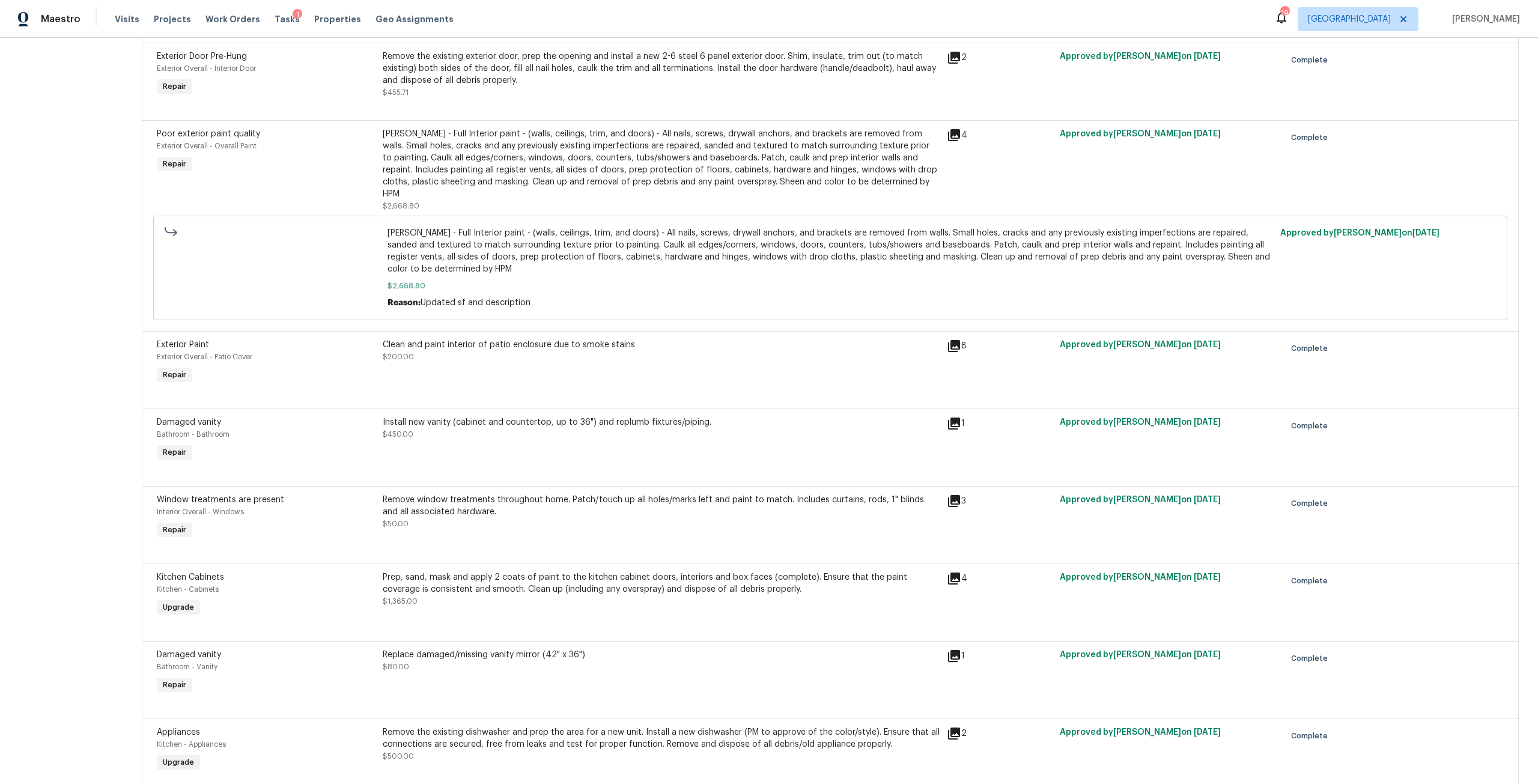
click at [569, 339] on div "Clean and paint interior of patio enclosure due to smoke stains" at bounding box center [660, 345] width 557 height 12
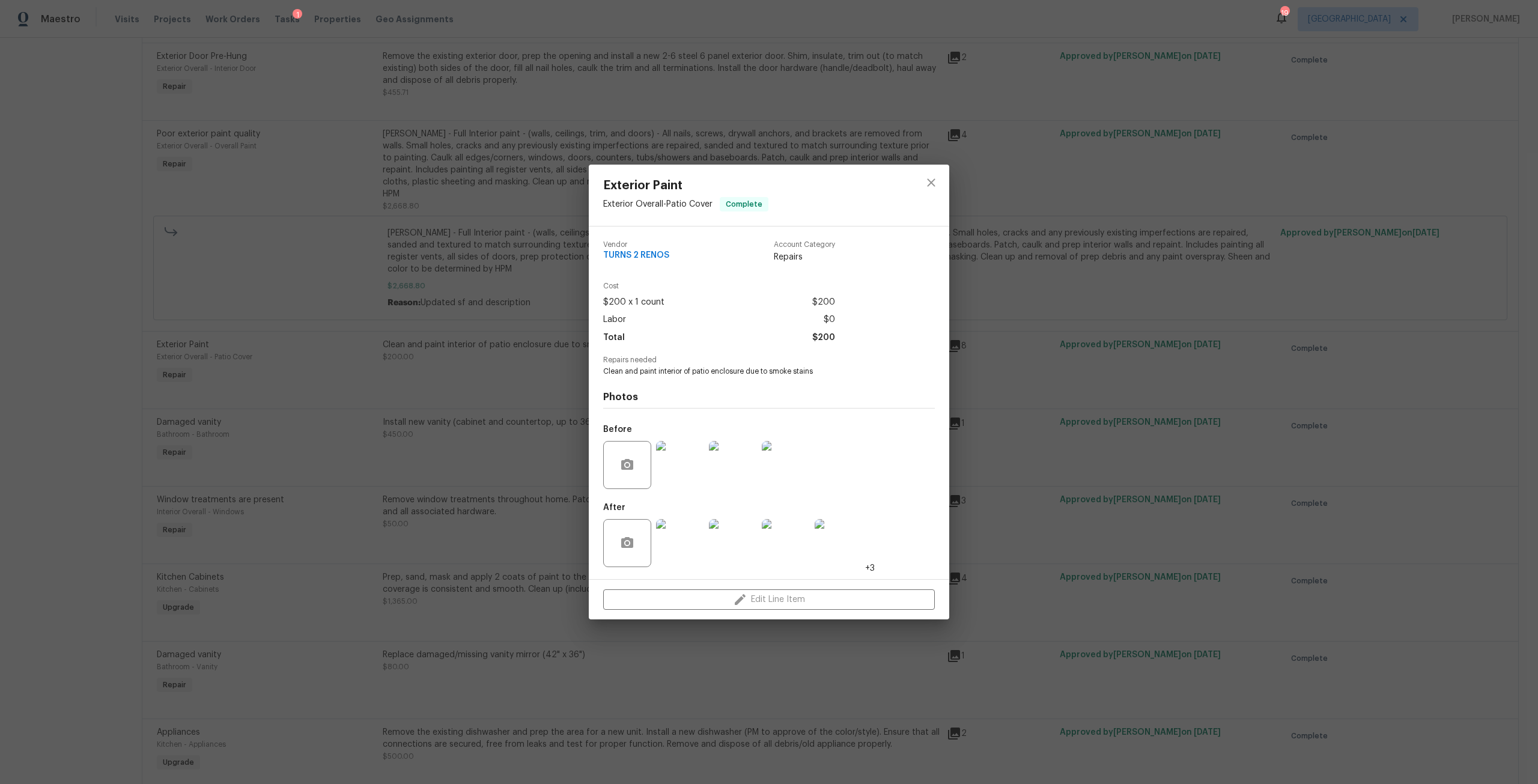
click at [693, 465] on img at bounding box center [680, 464] width 48 height 48
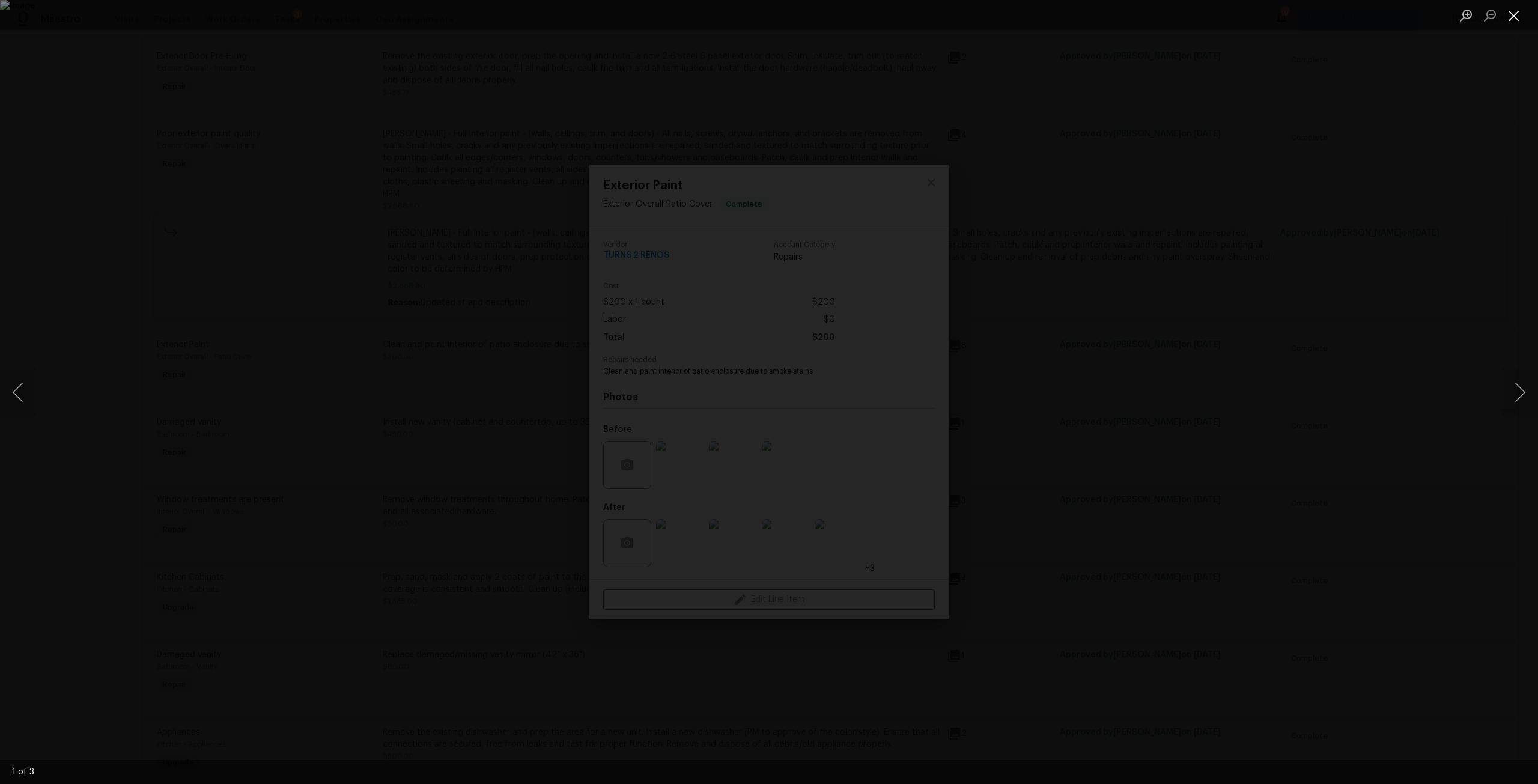
click at [1518, 19] on button "Close lightbox" at bounding box center [1514, 15] width 24 height 21
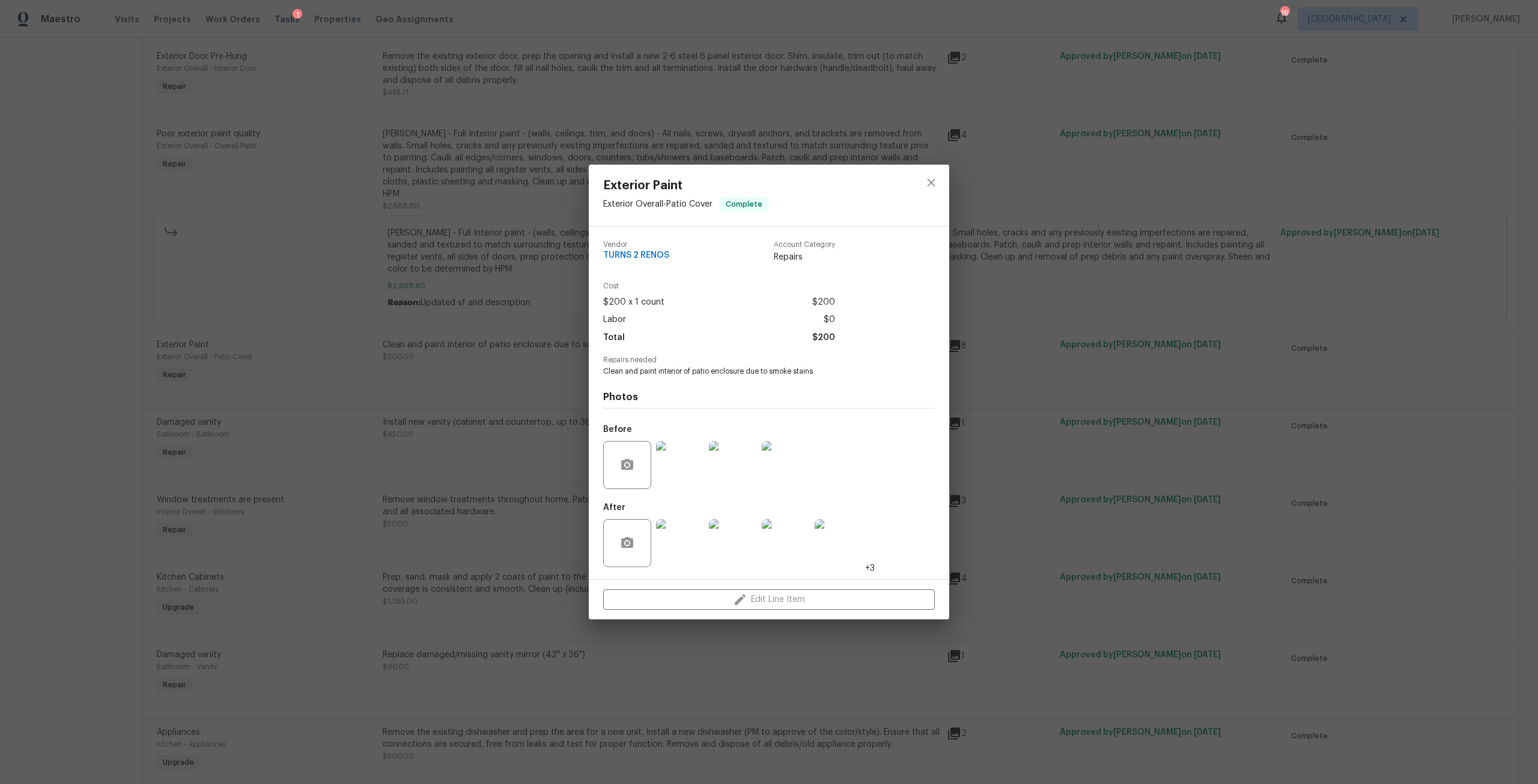
click at [685, 476] on img at bounding box center [680, 464] width 48 height 48
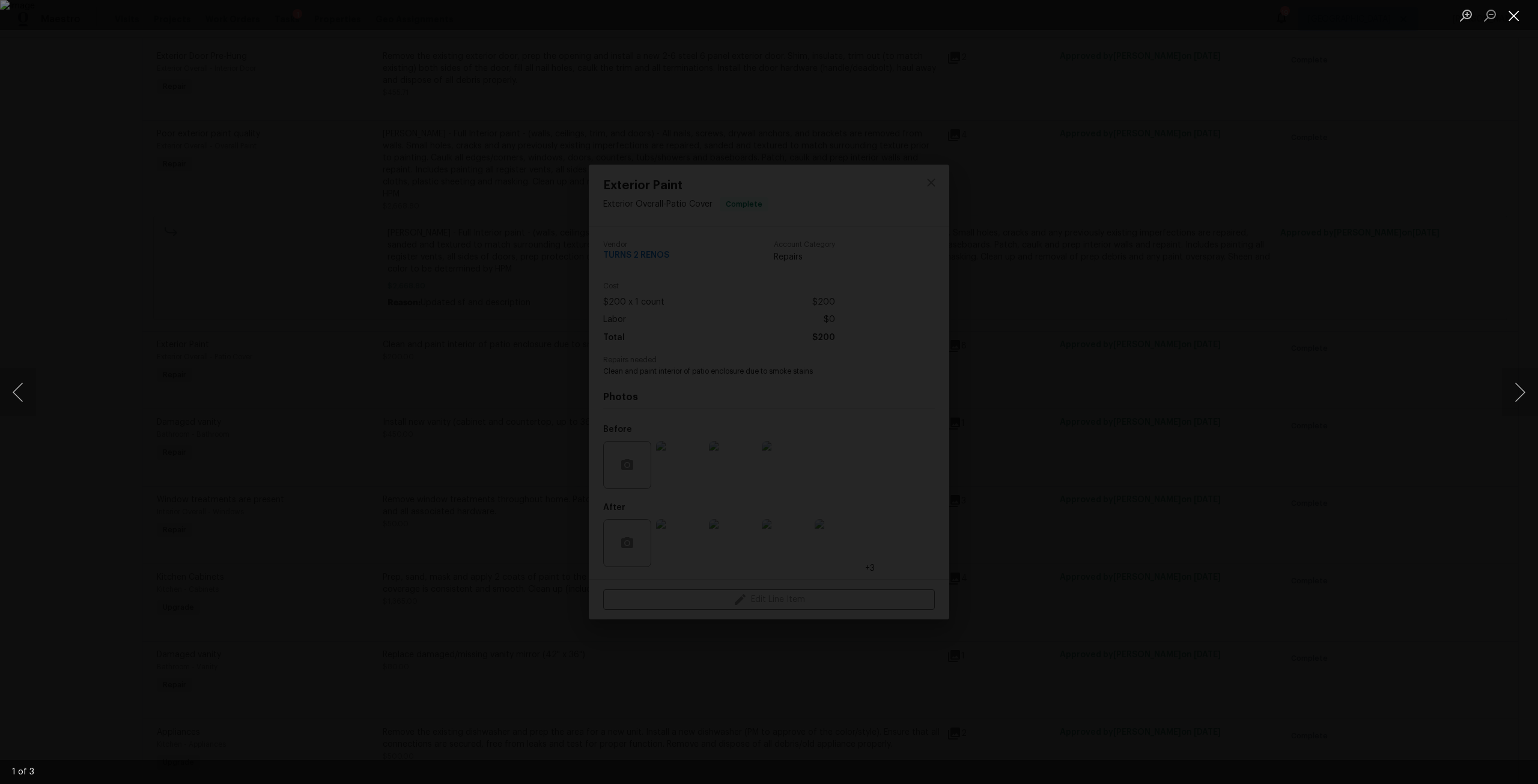
click at [1509, 8] on button "Close lightbox" at bounding box center [1514, 15] width 24 height 21
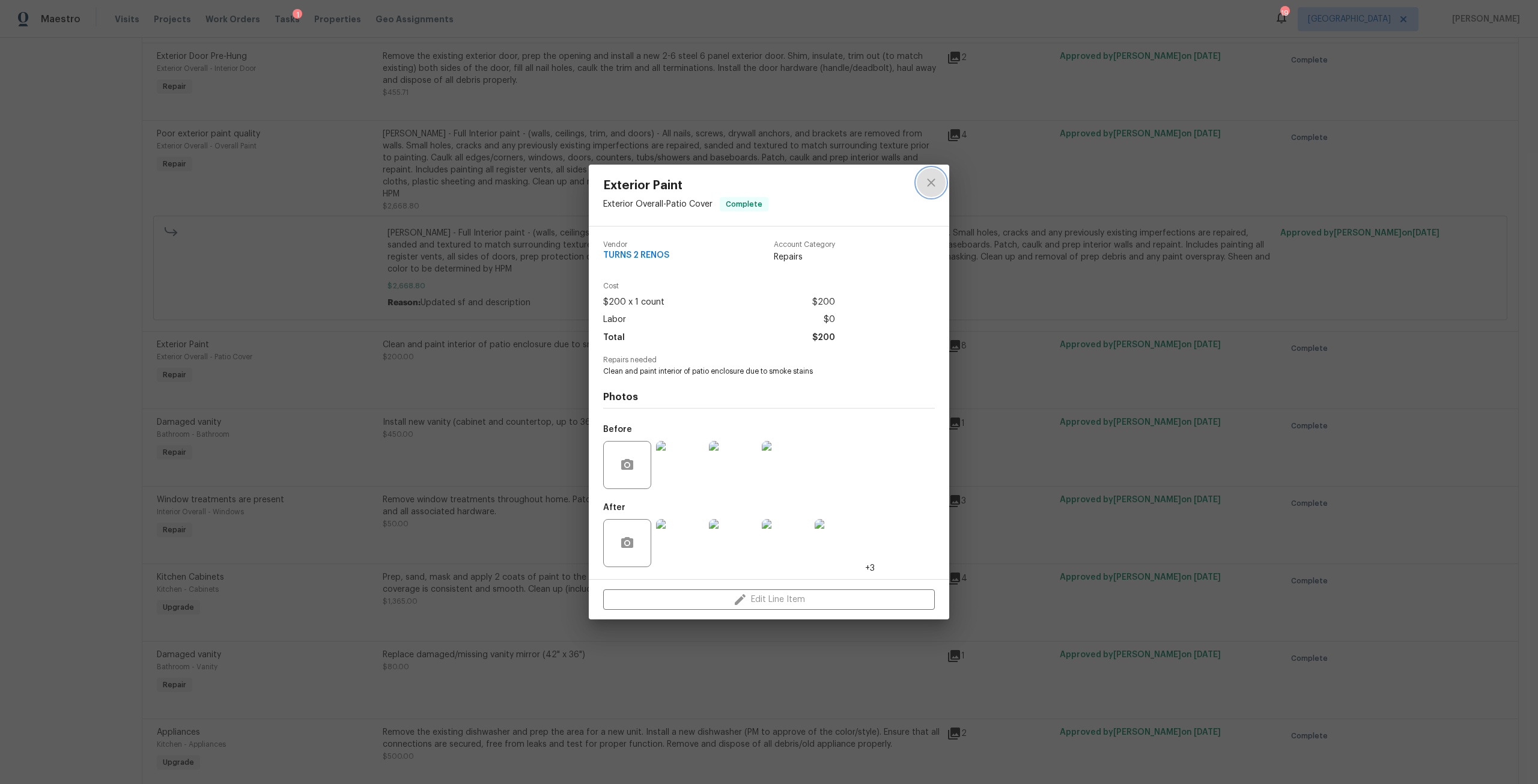
click at [938, 180] on button "close" at bounding box center [931, 183] width 29 height 29
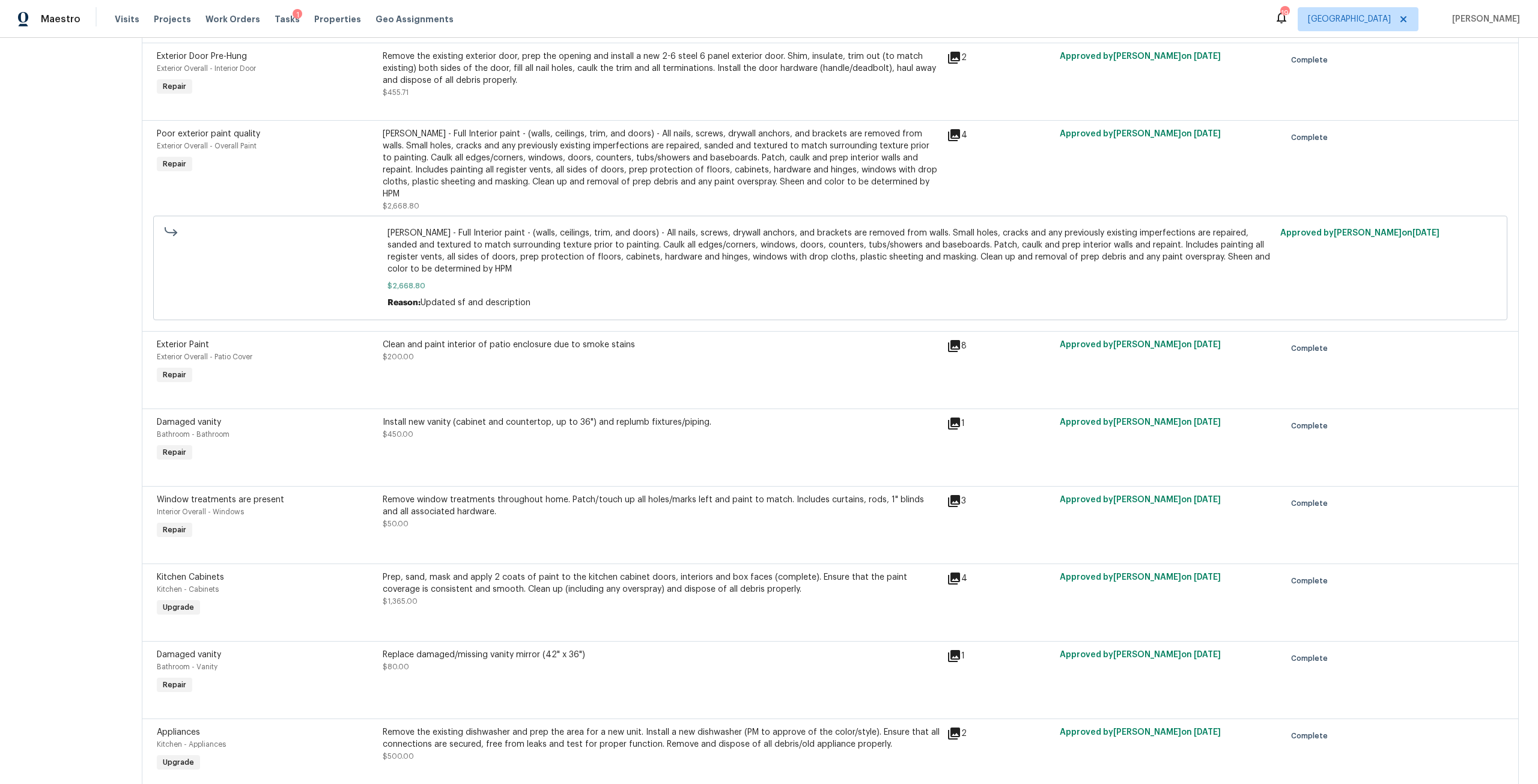
click at [653, 416] on div "Install new vanity (cabinet and countertop, up to 36") and replumb fixtures/pip…" at bounding box center [660, 422] width 557 height 12
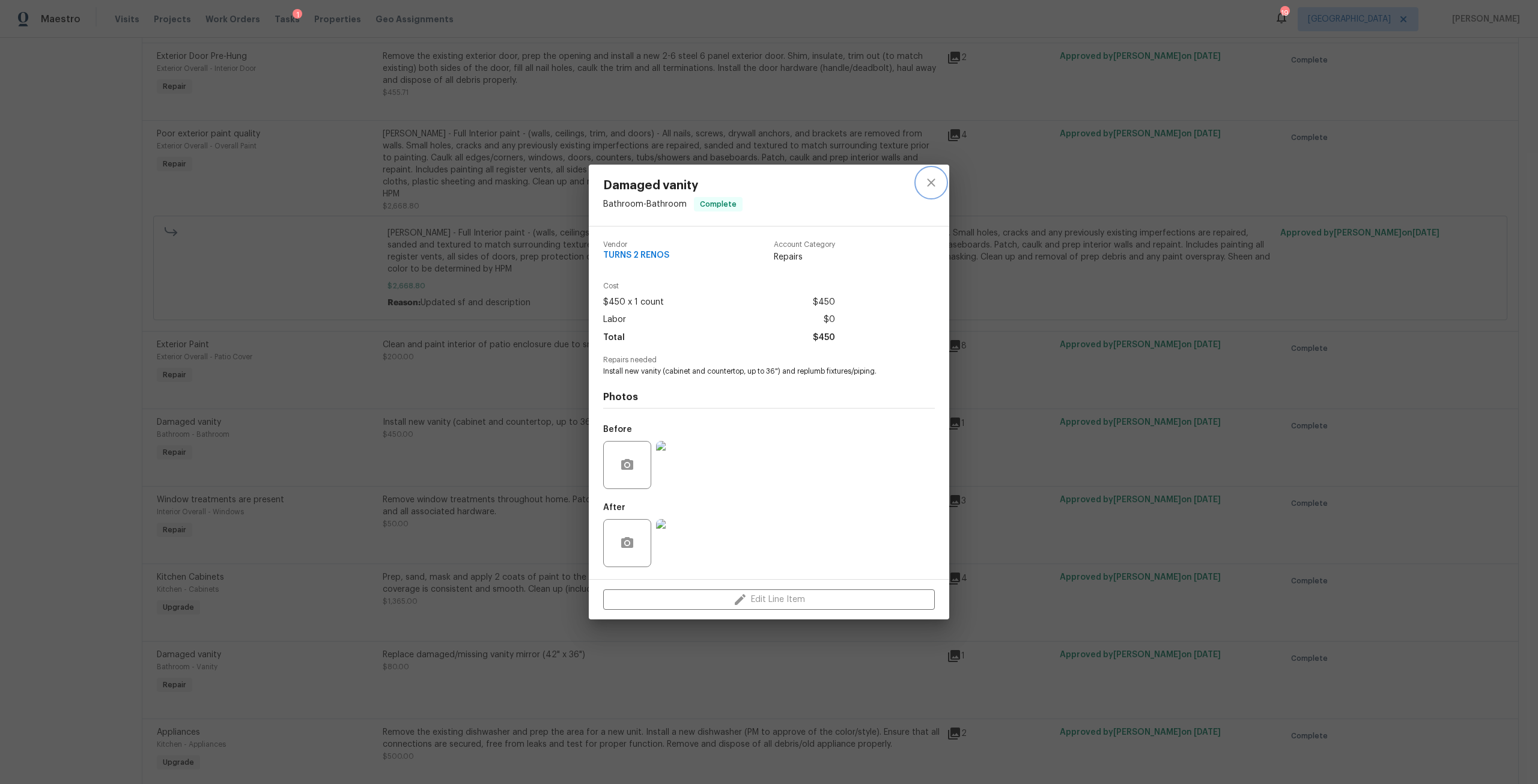
click at [929, 191] on button "close" at bounding box center [931, 183] width 29 height 29
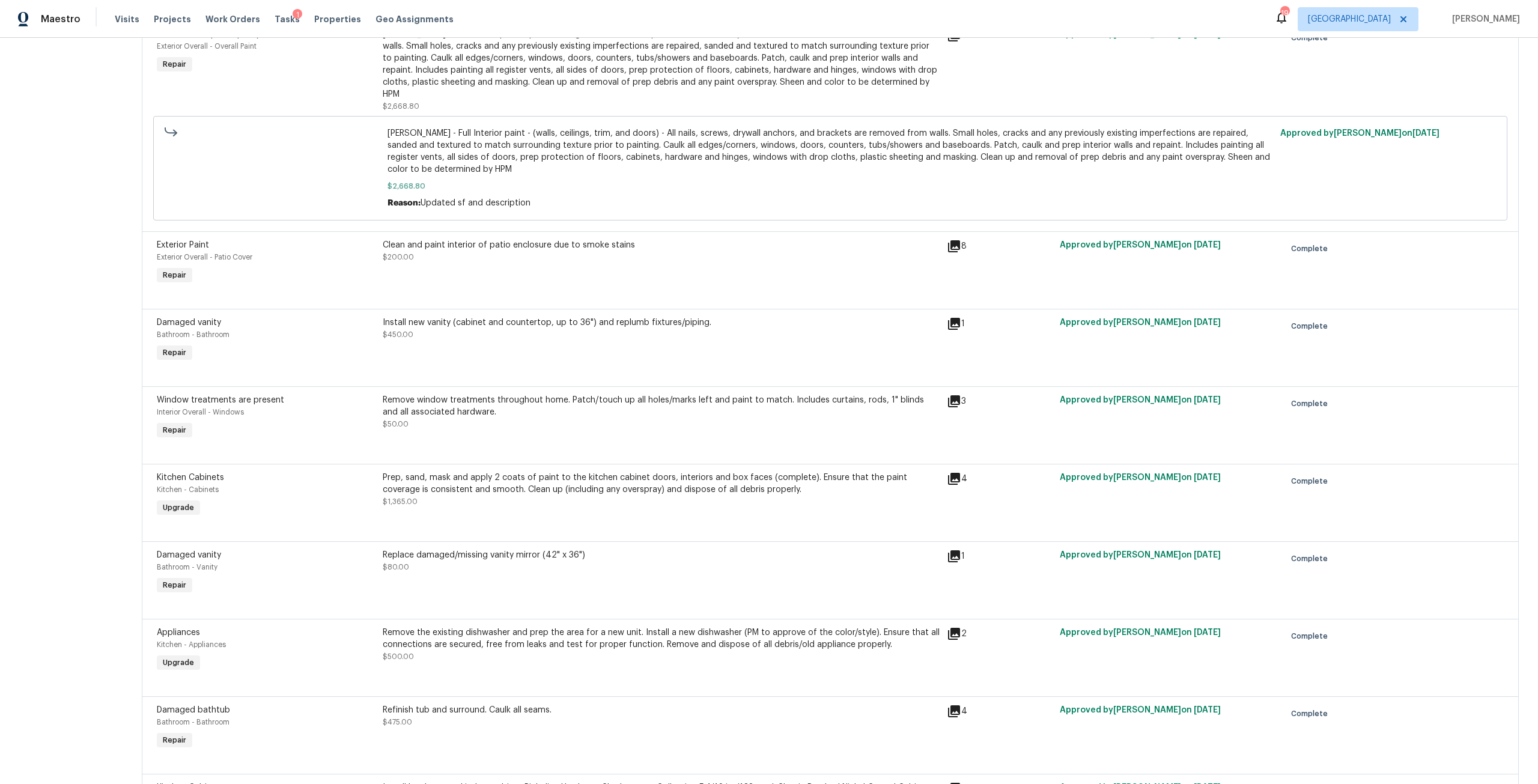
scroll to position [541, 0]
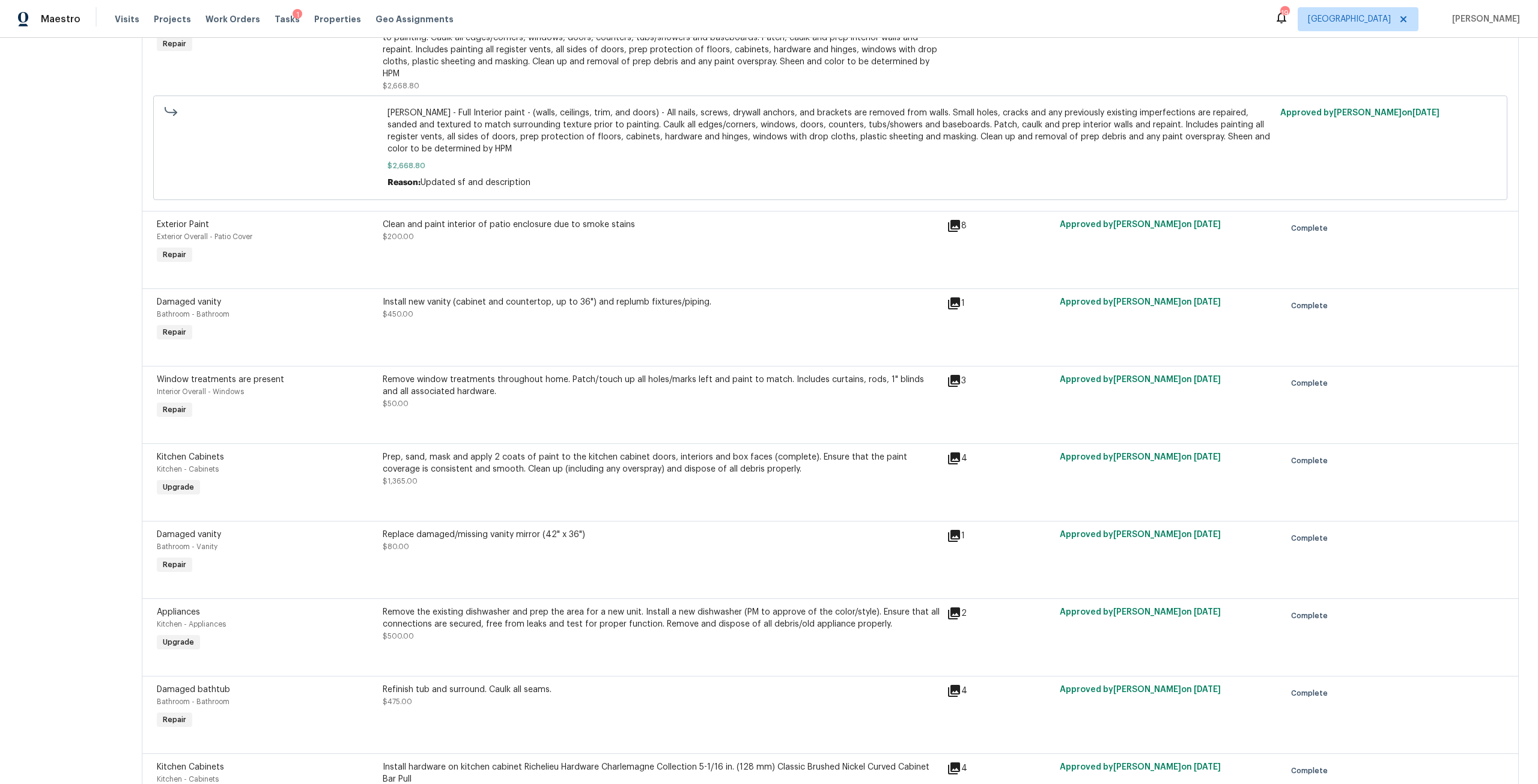
click at [574, 458] on div "Prep, sand, mask and apply 2 coats of paint to the kitchen cabinet doors, inter…" at bounding box center [660, 463] width 557 height 24
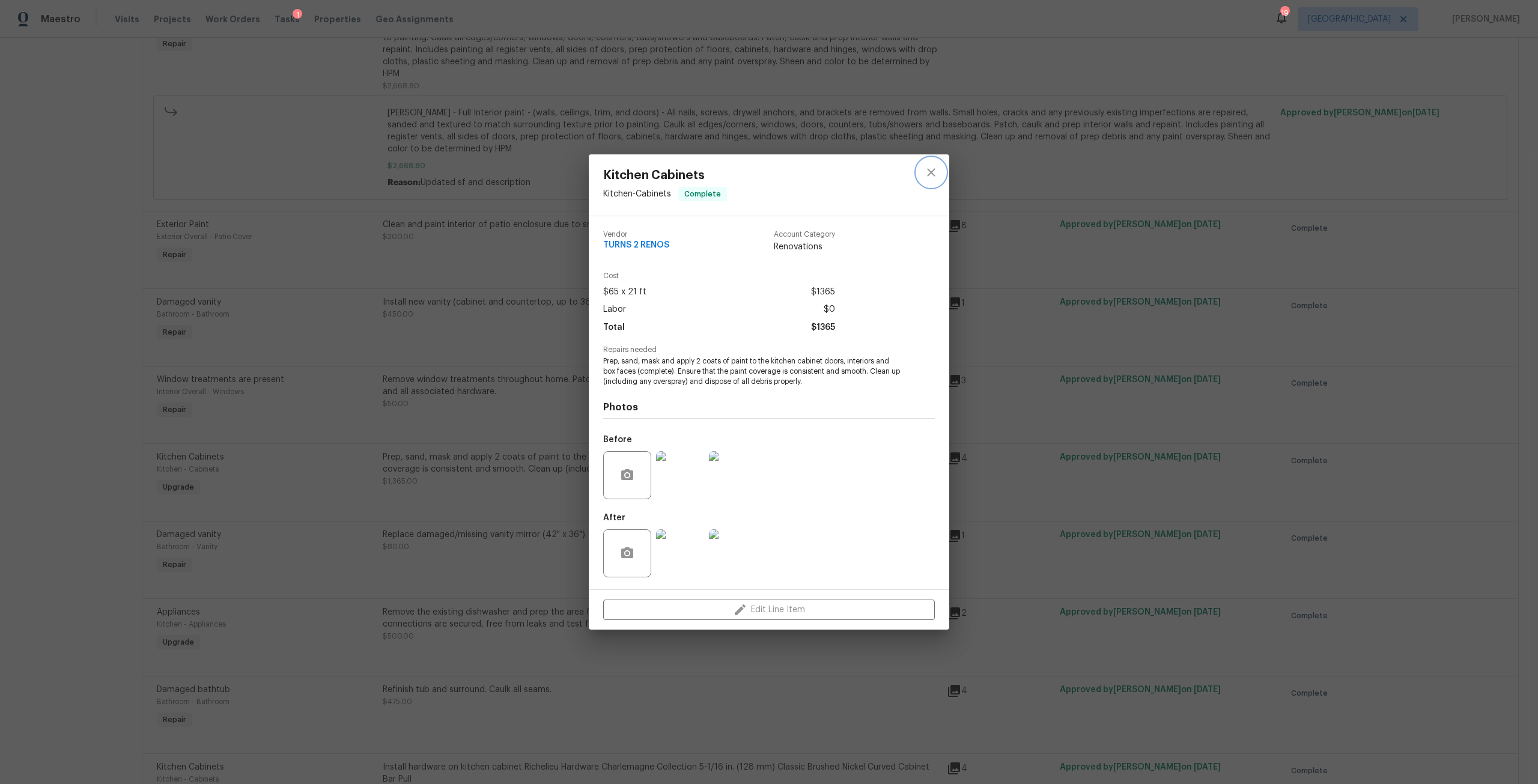
drag, startPoint x: 934, startPoint y: 165, endPoint x: 924, endPoint y: 175, distance: 14.1
click at [934, 165] on icon "close" at bounding box center [931, 172] width 15 height 15
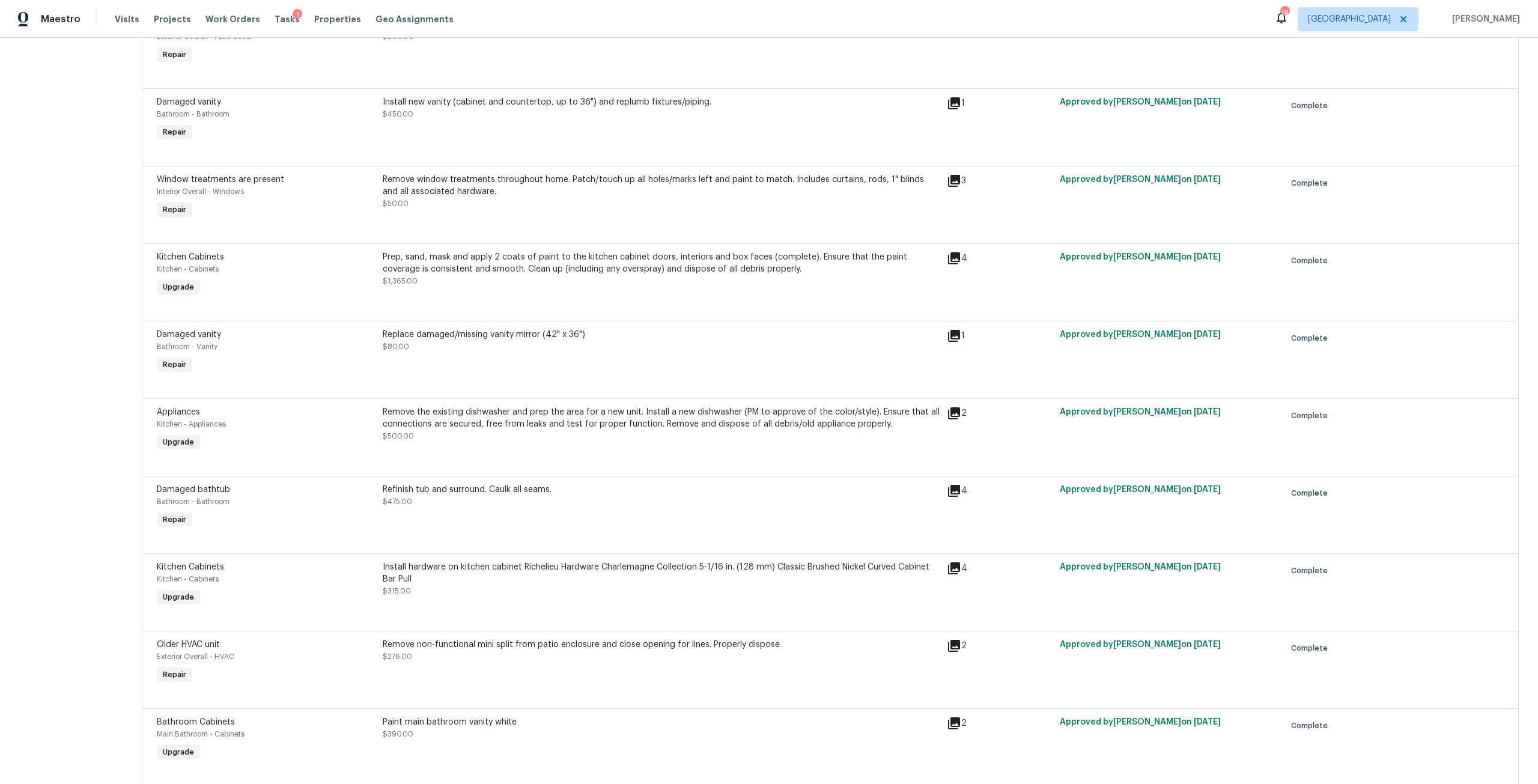
scroll to position [781, 0]
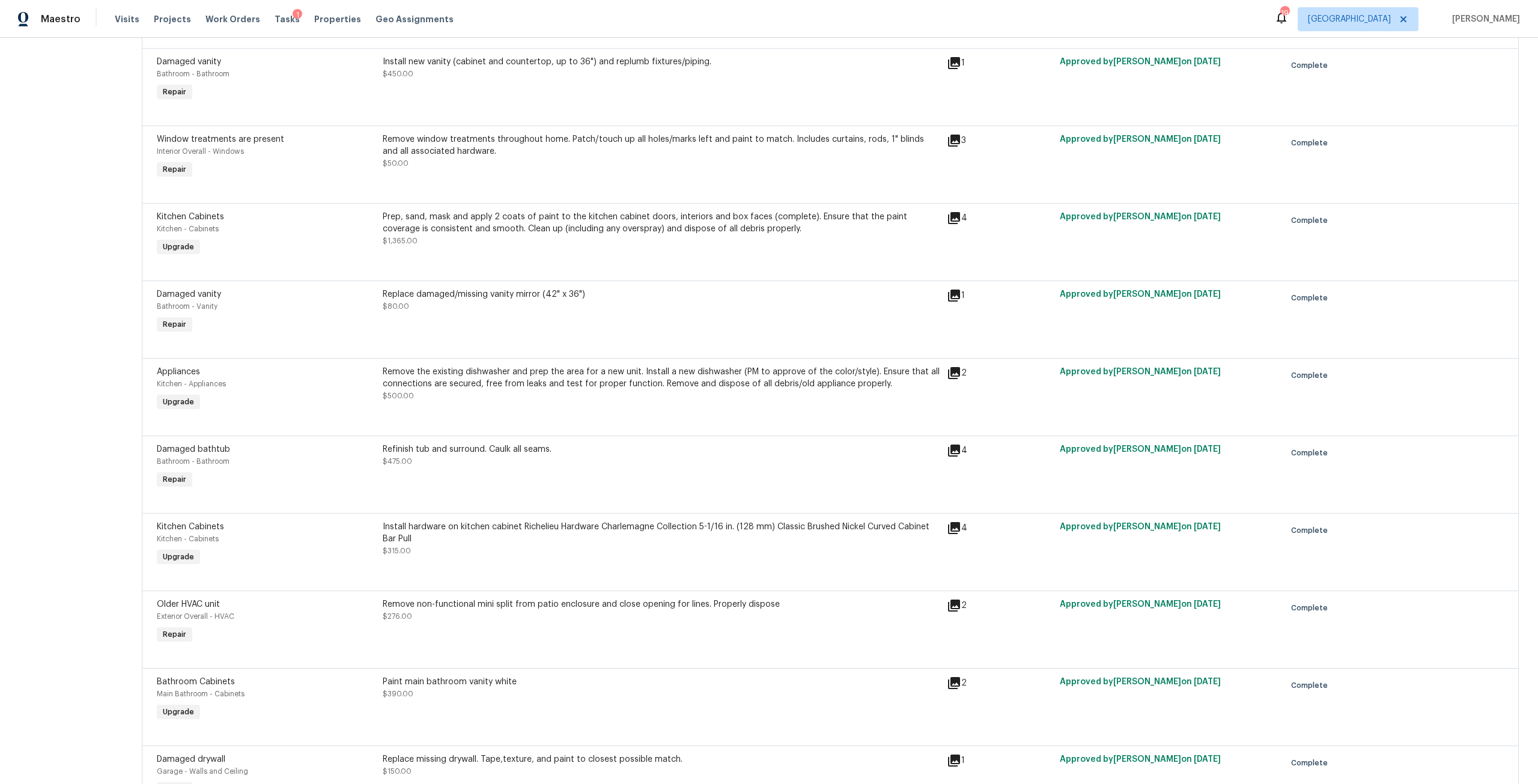
click at [554, 443] on div "Refinish tub and surround. Caulk all seams." at bounding box center [660, 449] width 557 height 12
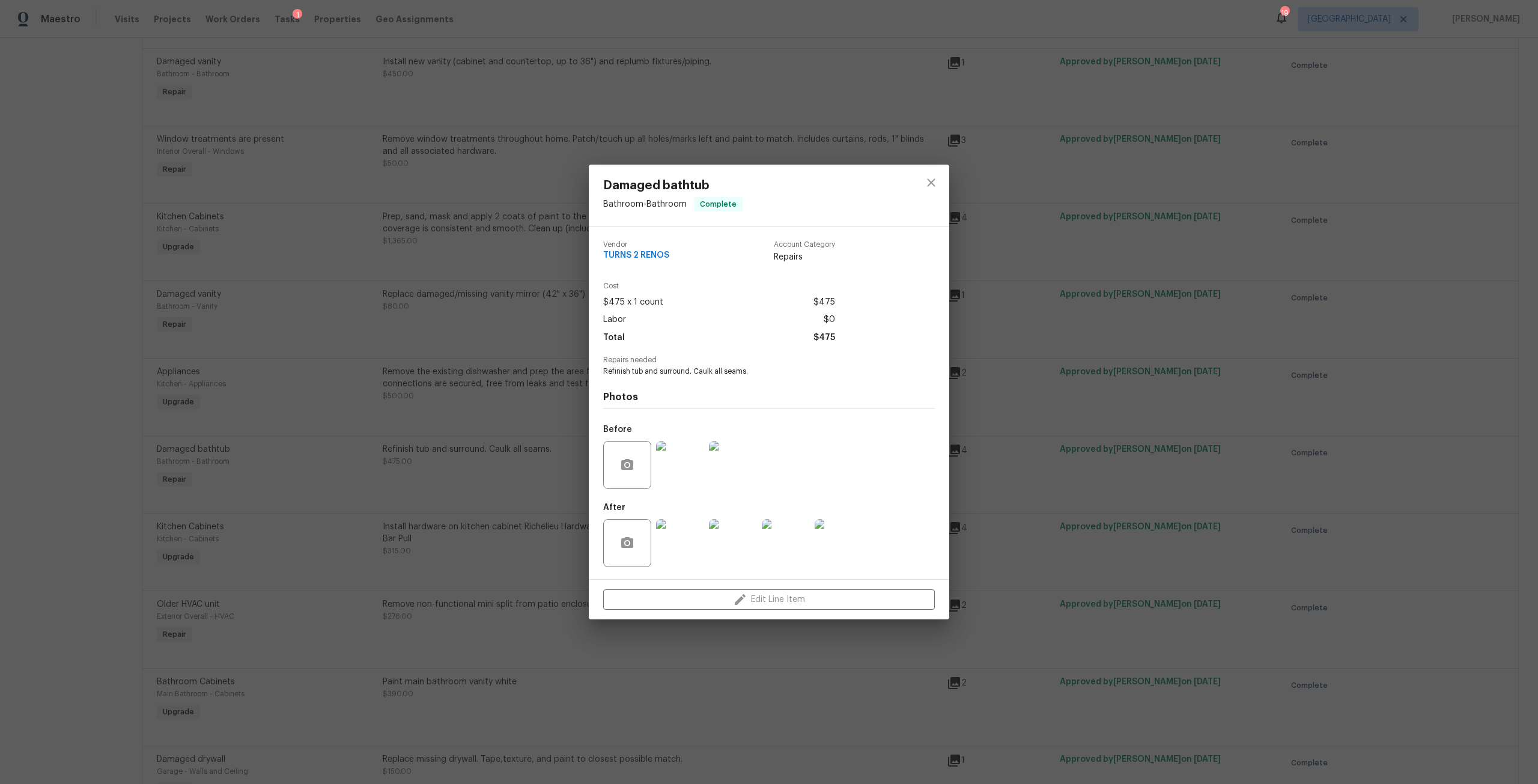
click at [945, 177] on div at bounding box center [930, 195] width 36 height 61
click at [938, 181] on button "close" at bounding box center [931, 183] width 29 height 29
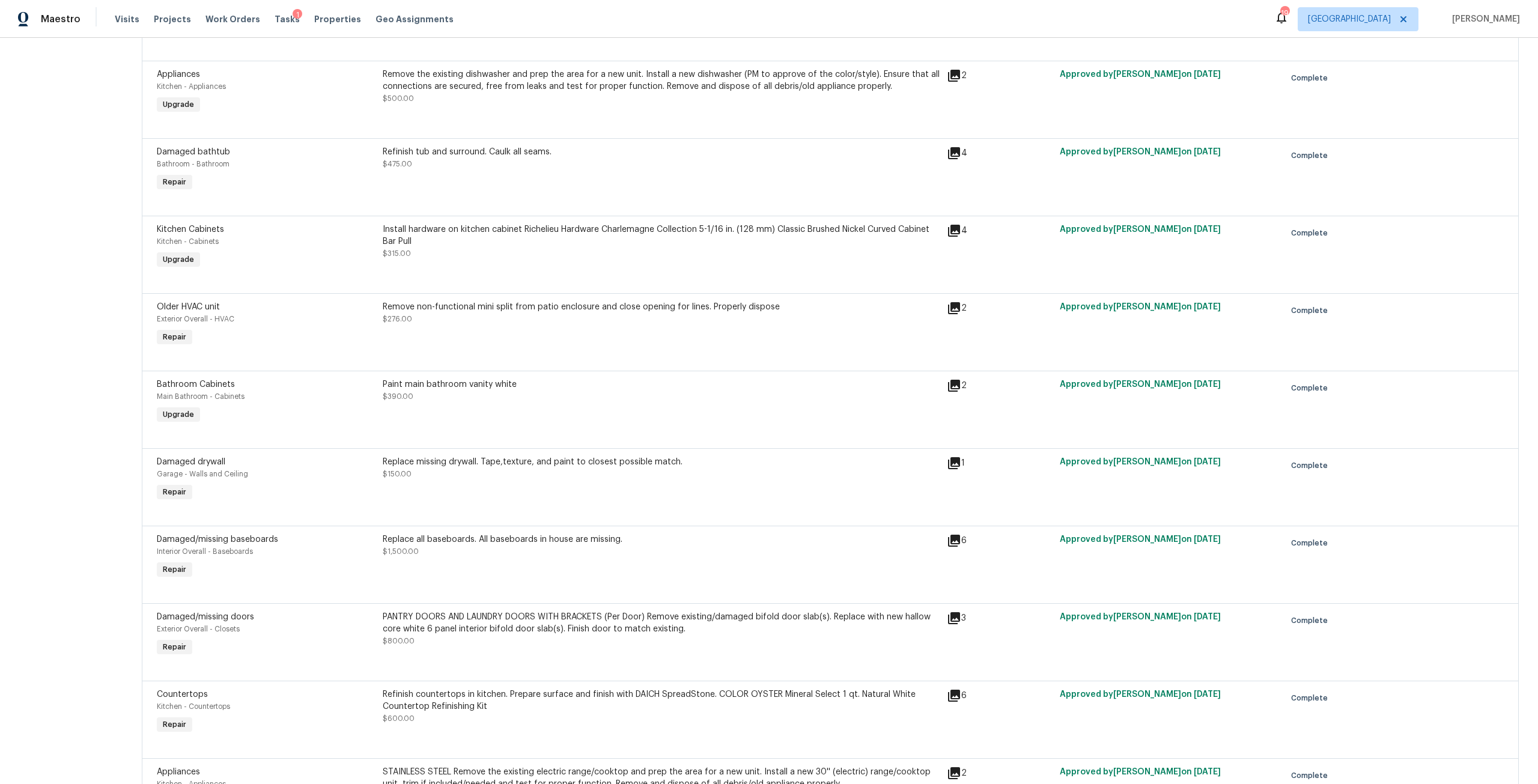
scroll to position [1081, 0]
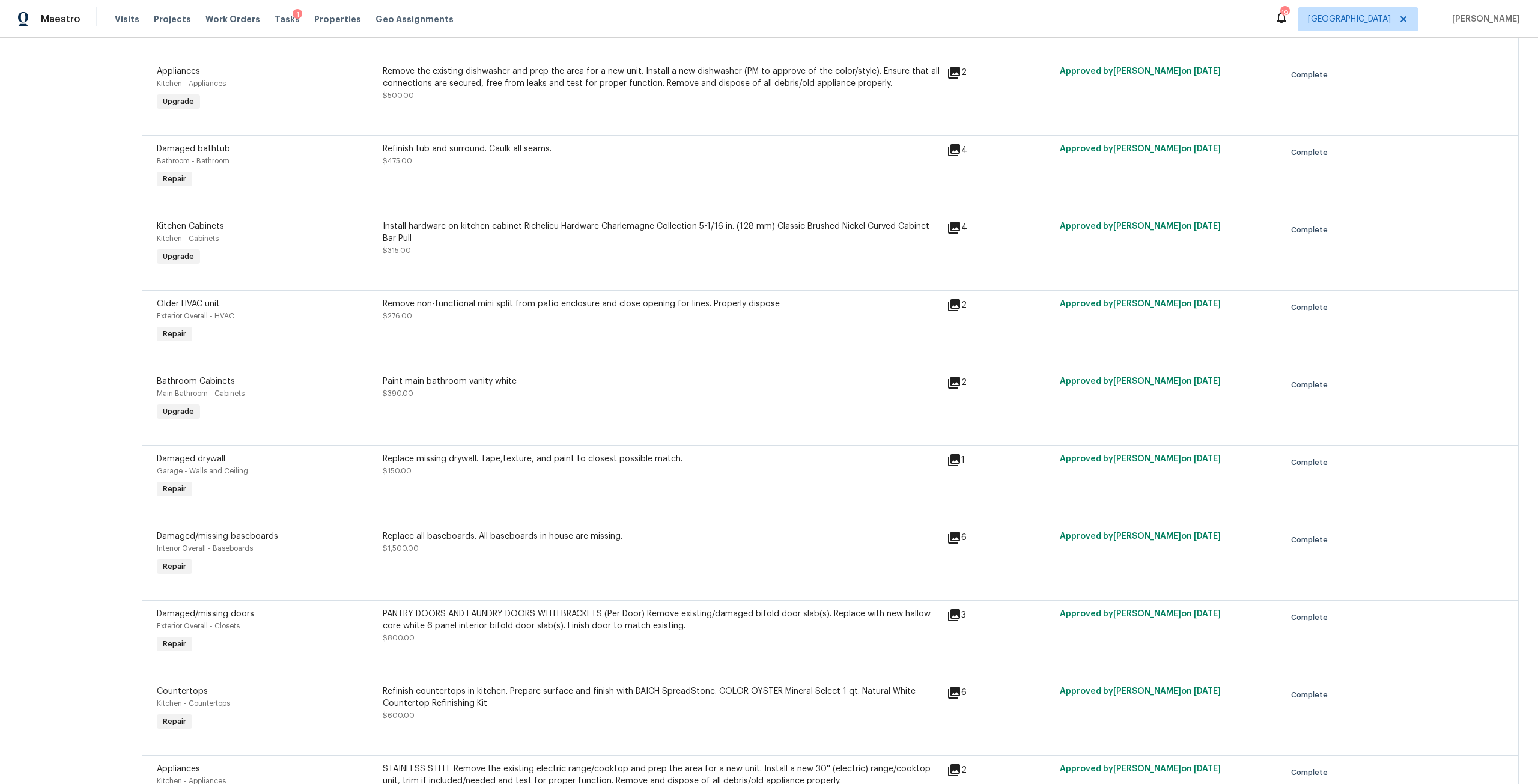
click at [524, 530] on div "Replace all baseboards. All baseboards in house are missing. $1,500.00" at bounding box center [660, 542] width 557 height 24
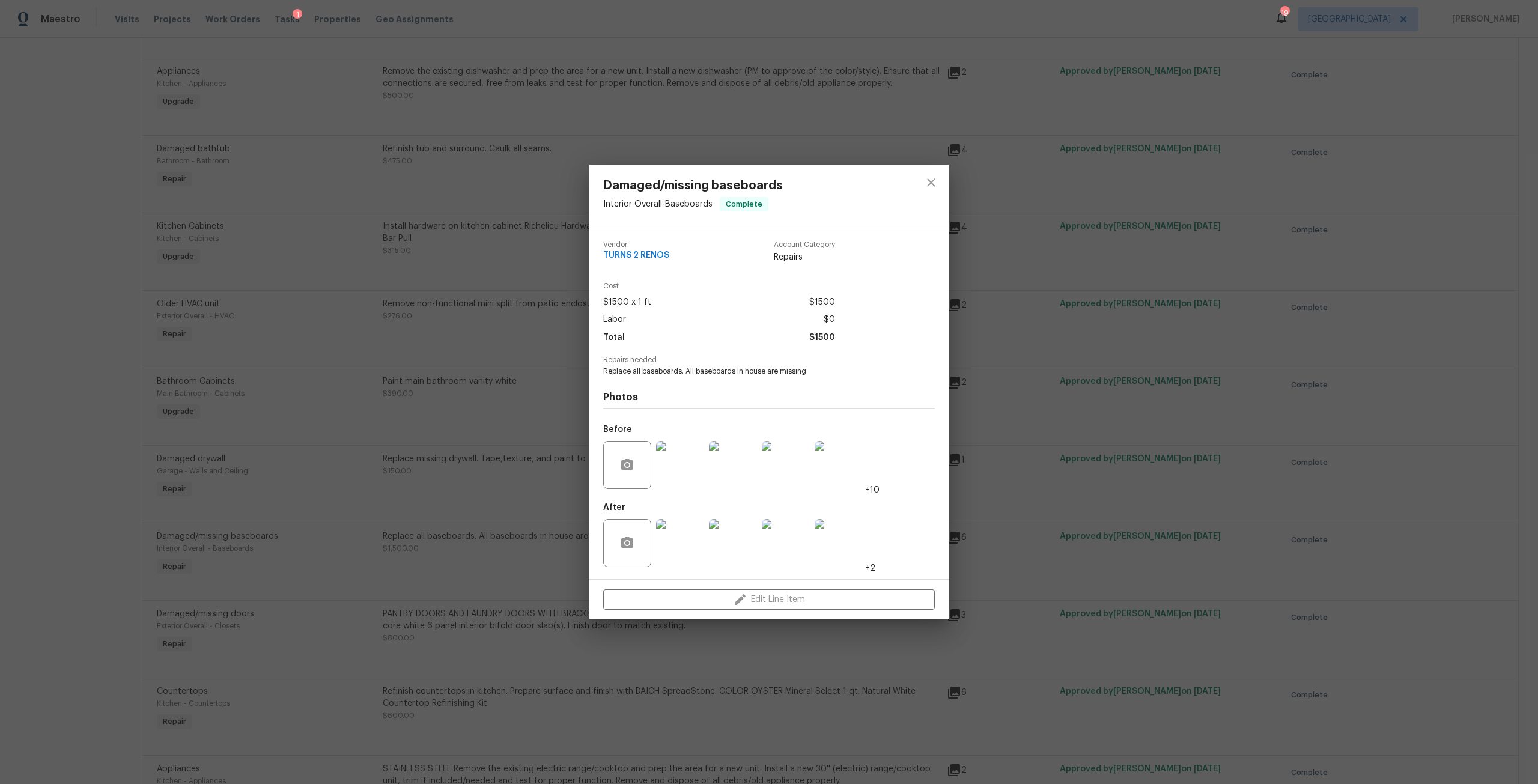
click at [699, 544] on img at bounding box center [680, 542] width 48 height 48
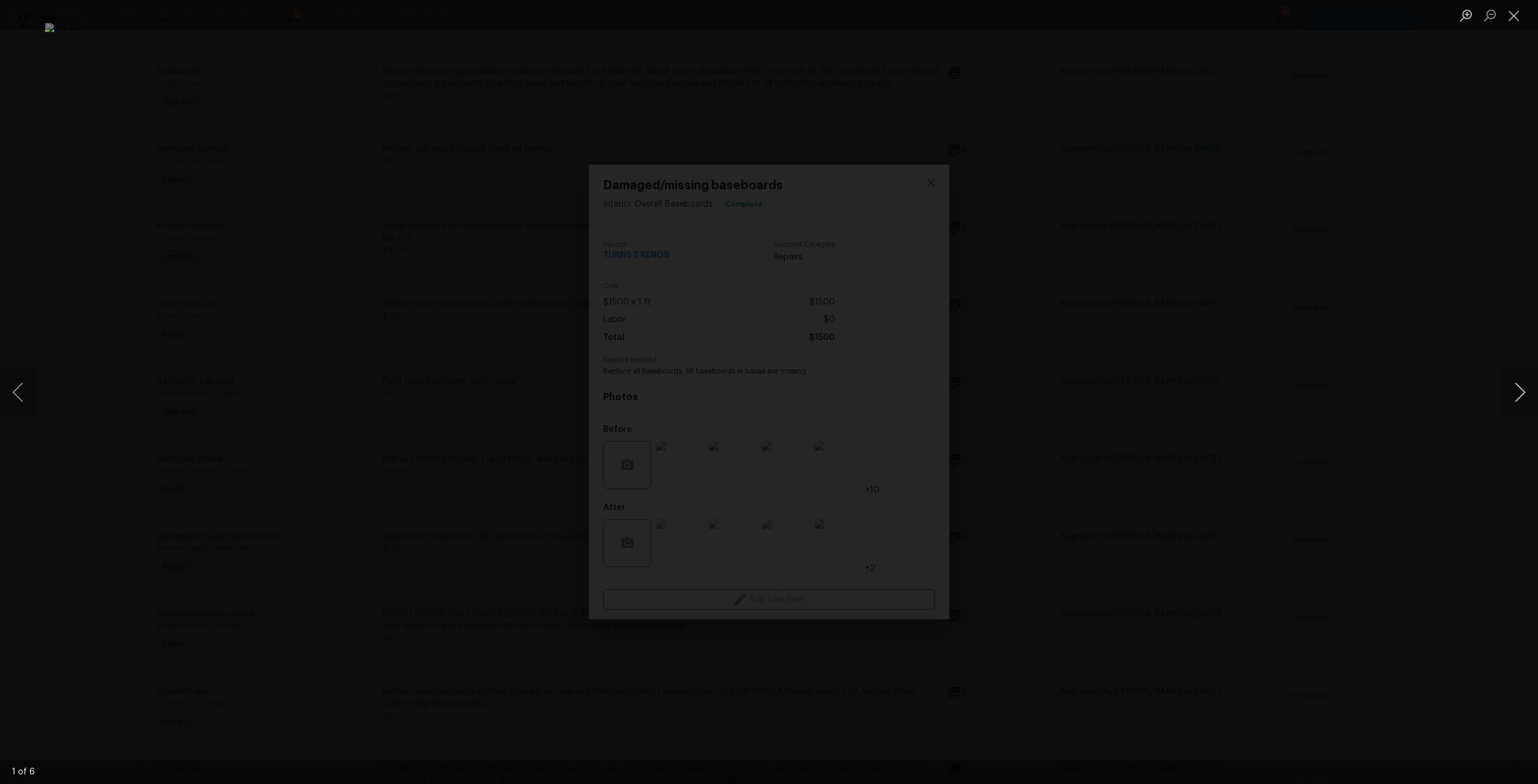
click at [1532, 399] on button "Next image" at bounding box center [1519, 392] width 36 height 48
click at [1423, 336] on div "Lightbox" at bounding box center [769, 392] width 1538 height 784
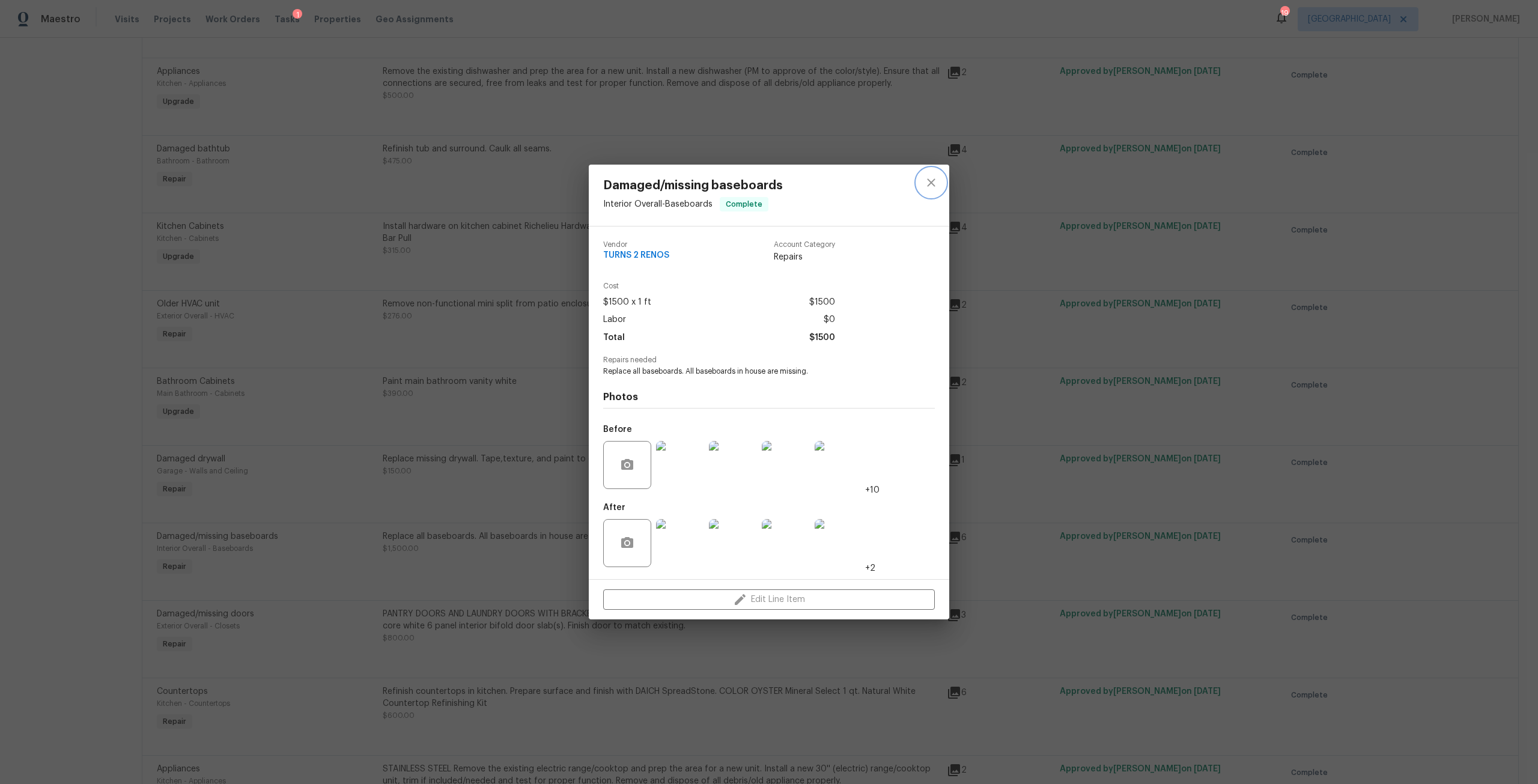
click at [935, 178] on icon "close" at bounding box center [931, 183] width 15 height 15
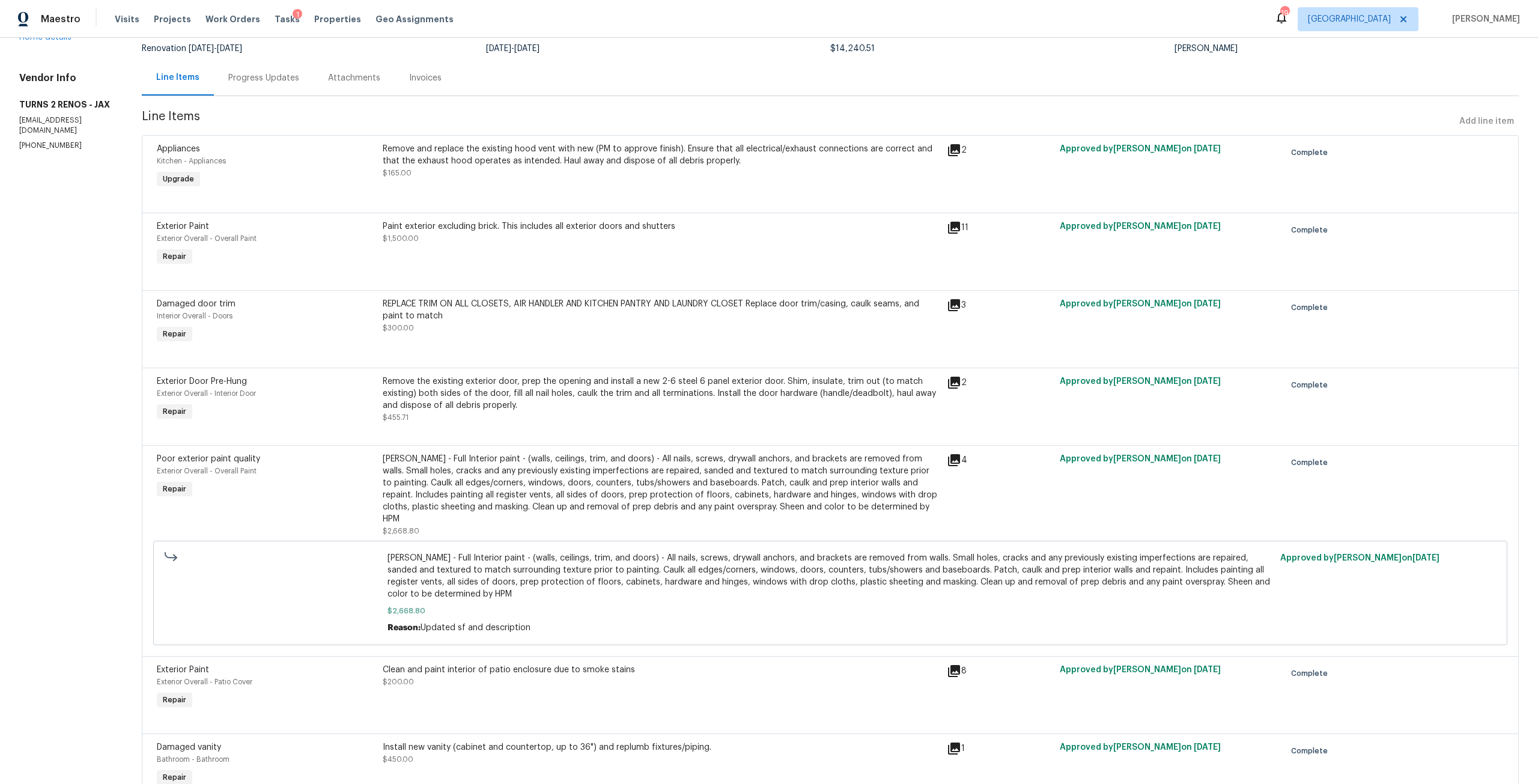
scroll to position [0, 0]
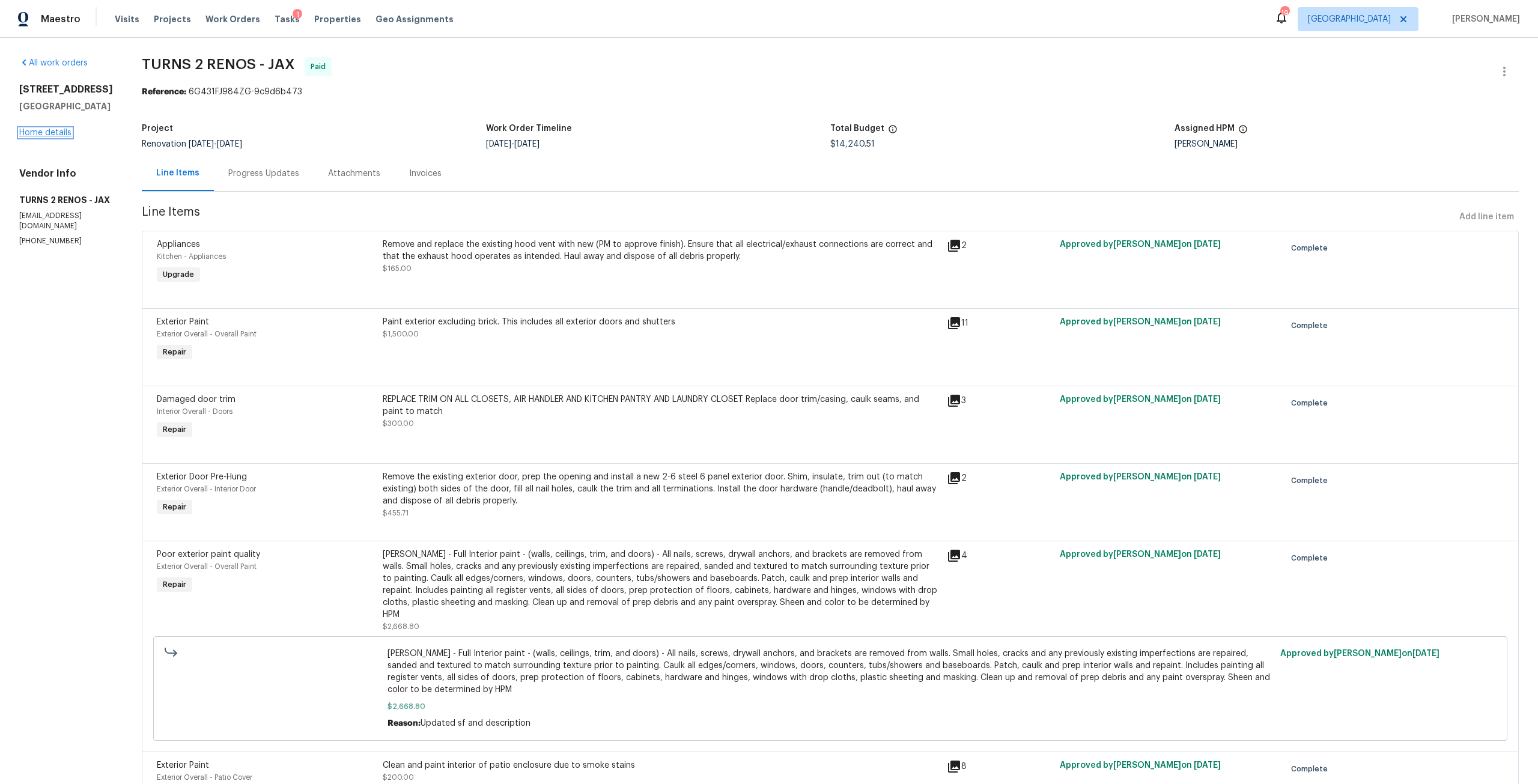
click at [58, 137] on link "Home details" at bounding box center [46, 133] width 52 height 8
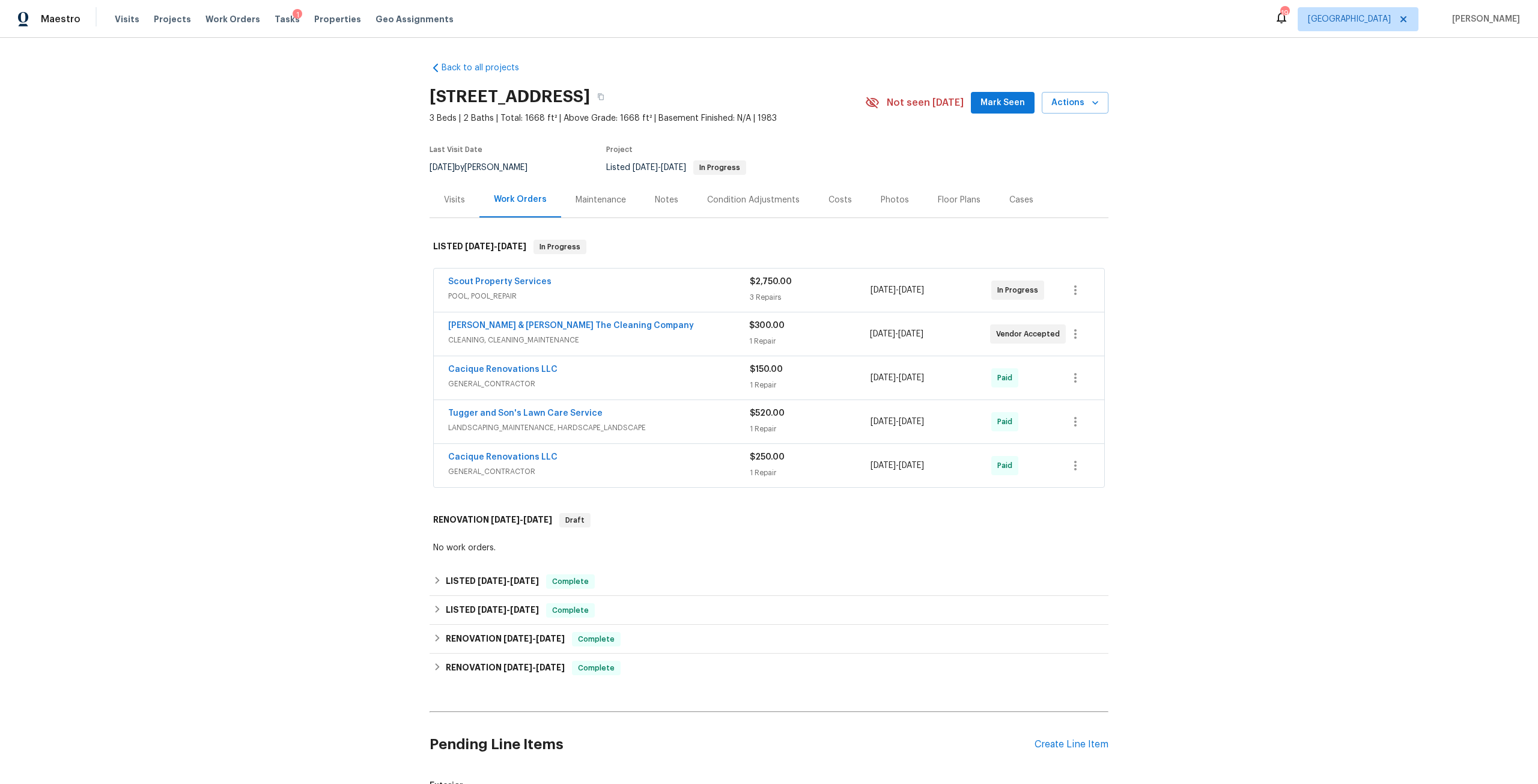
click at [828, 200] on div "Costs" at bounding box center [840, 200] width 24 height 12
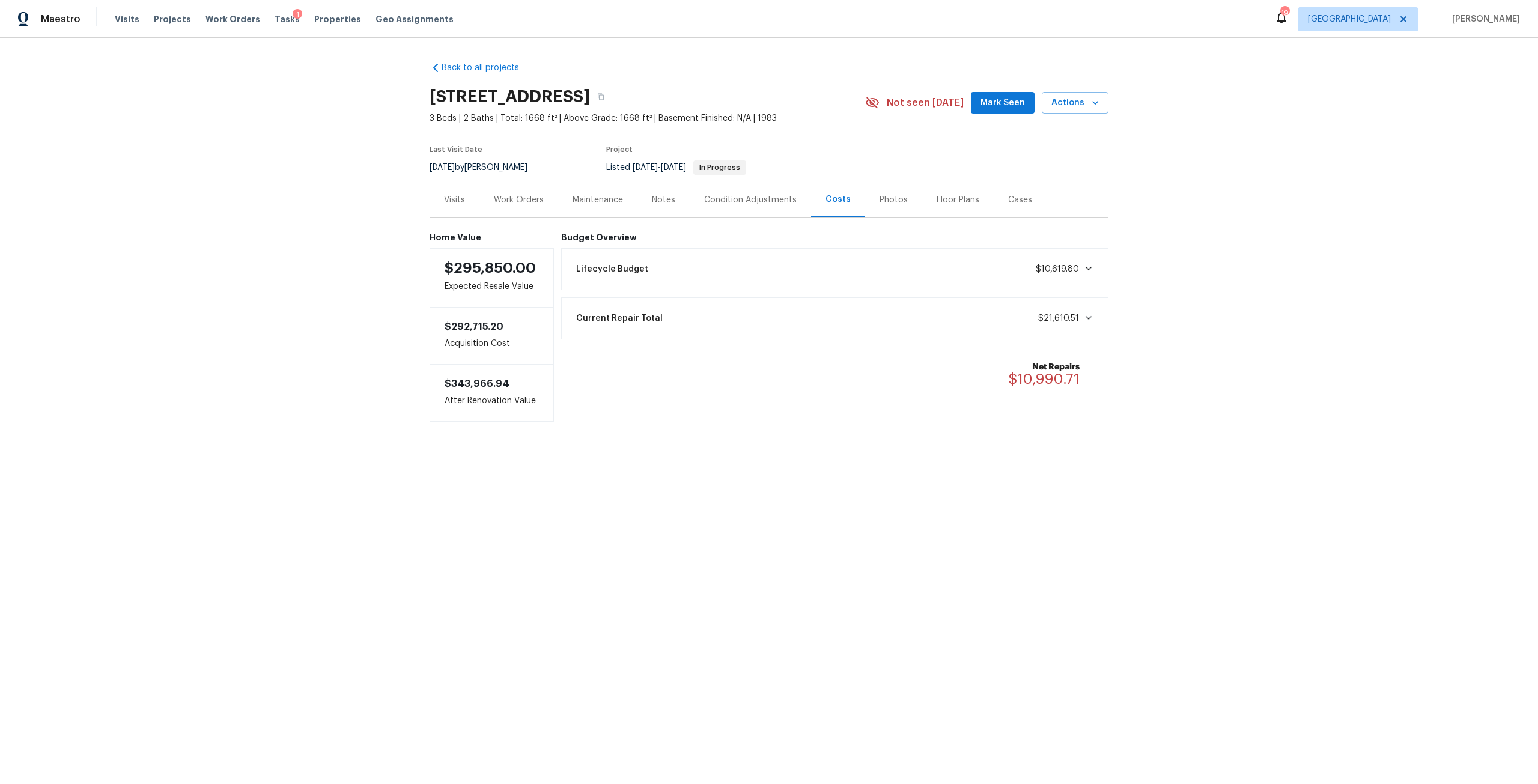
click at [531, 195] on div "Work Orders" at bounding box center [519, 200] width 50 height 12
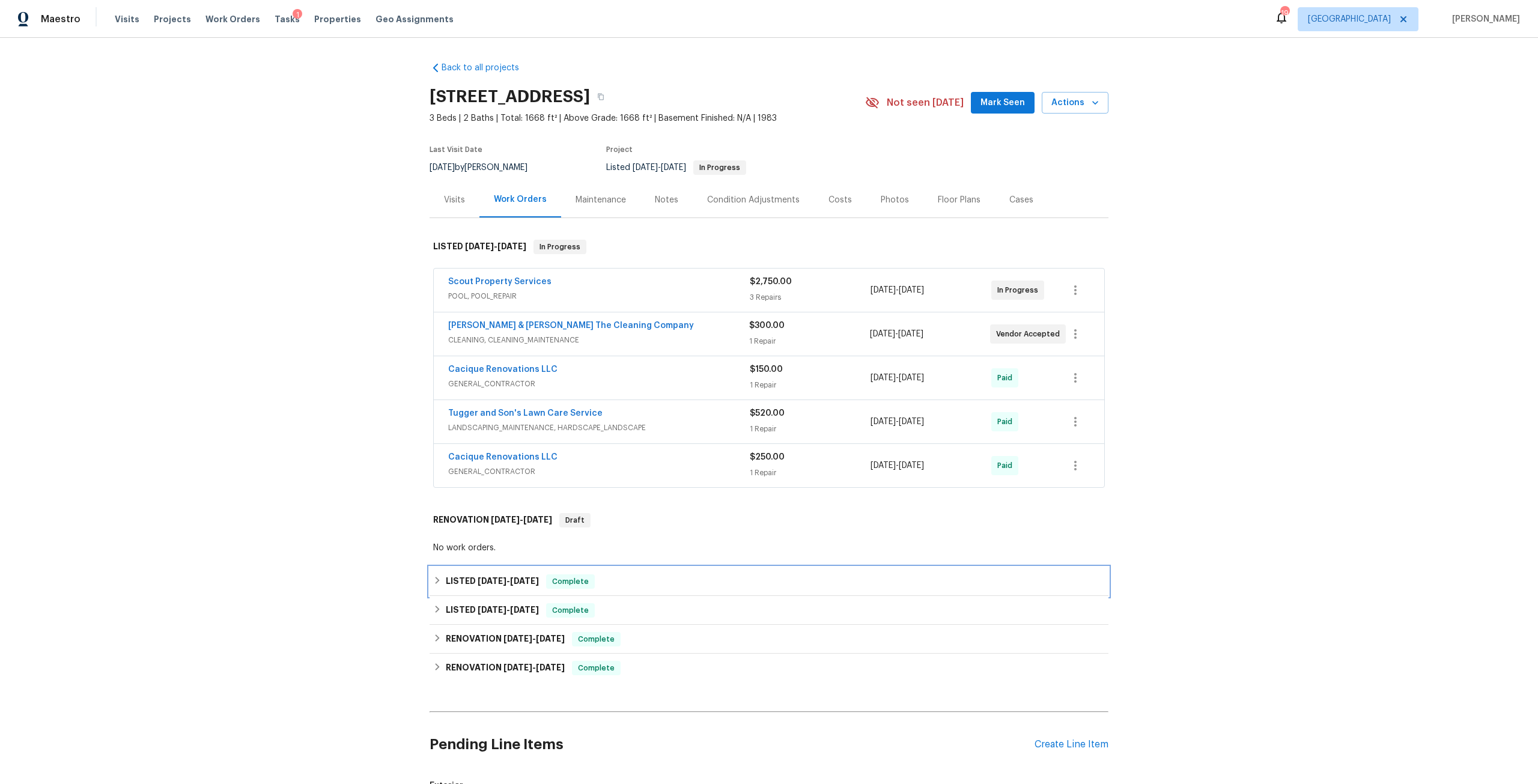
click at [515, 582] on span "4/22/25" at bounding box center [524, 581] width 29 height 8
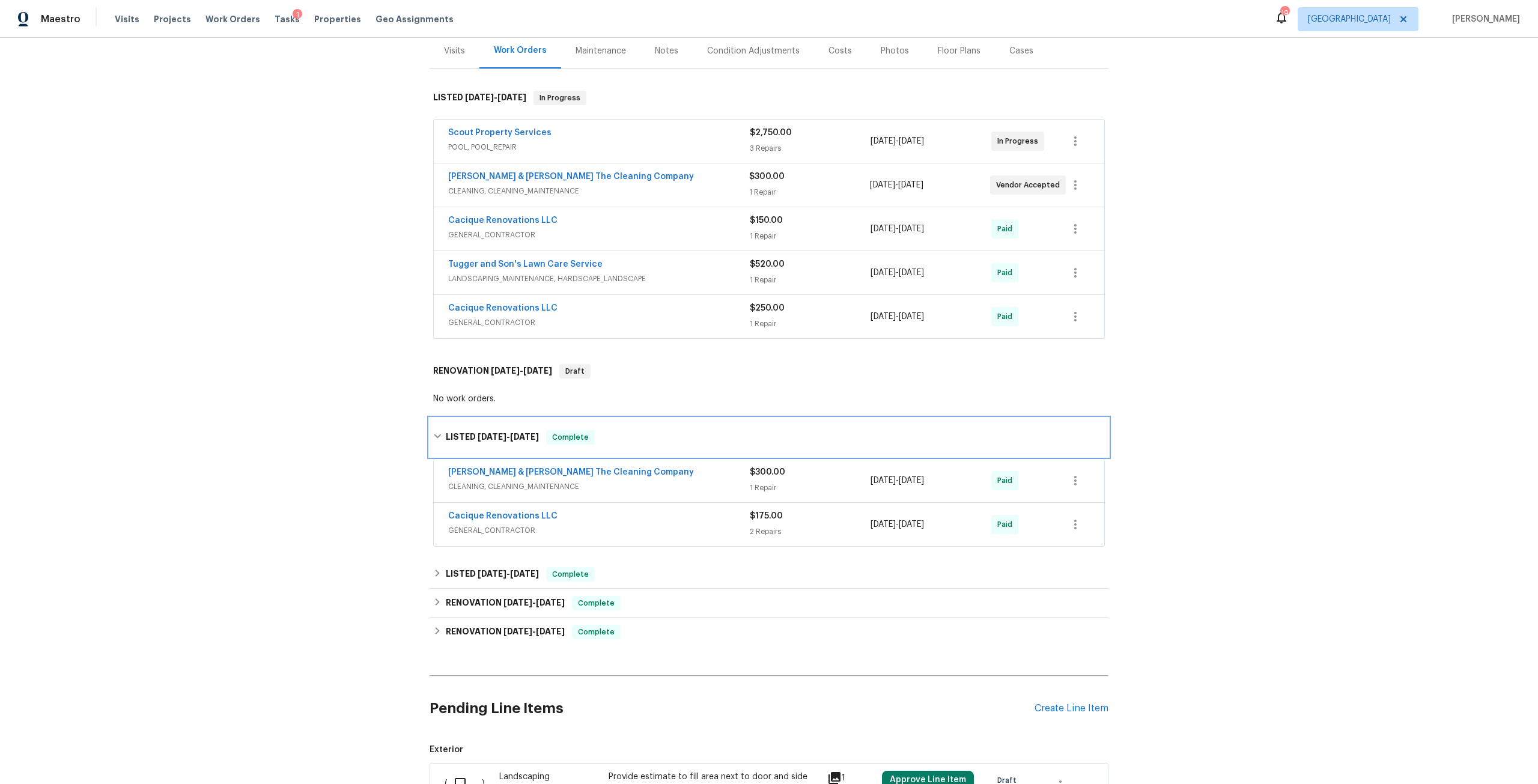
scroll to position [180, 0]
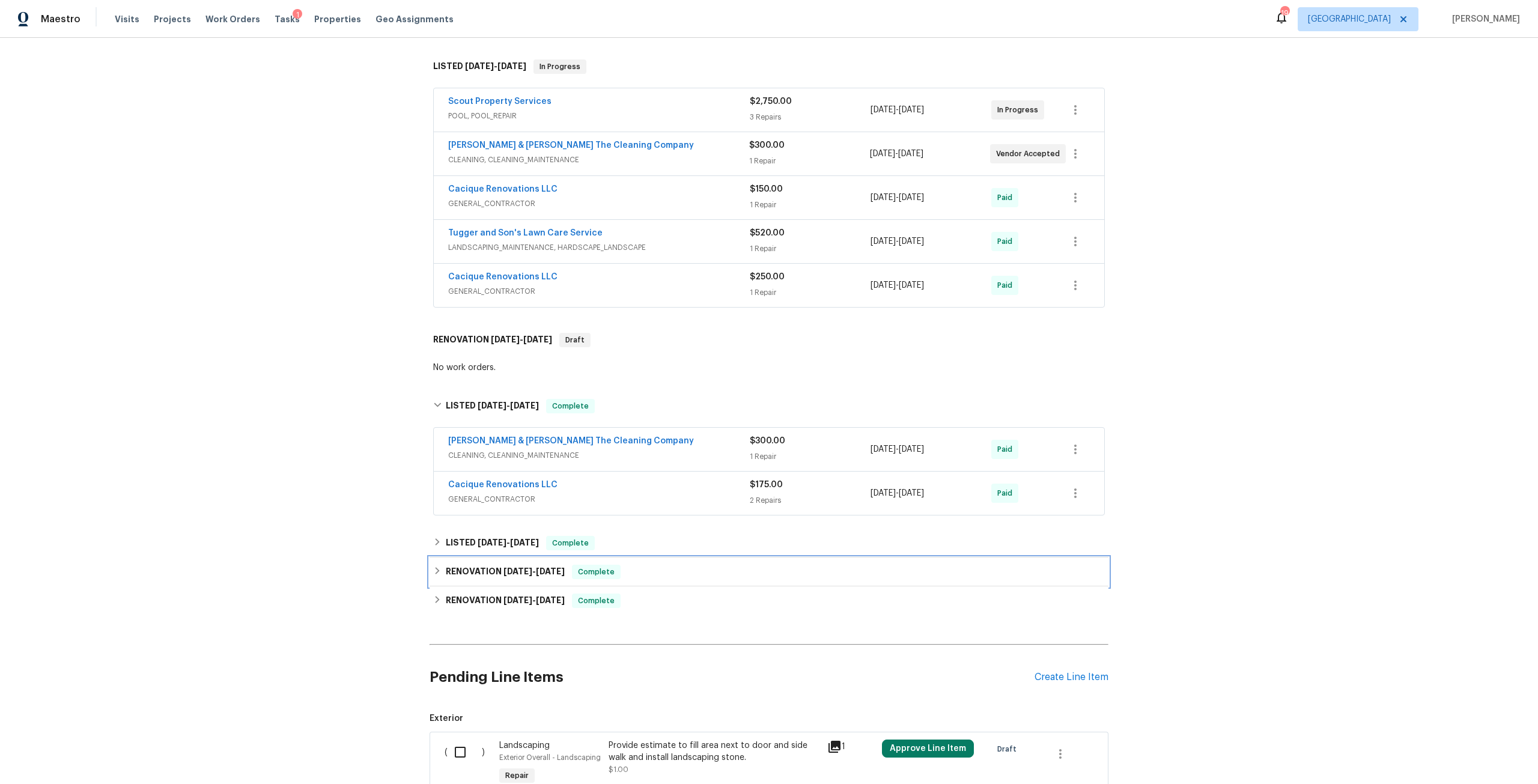
click at [543, 570] on span "9/11/24" at bounding box center [550, 571] width 29 height 8
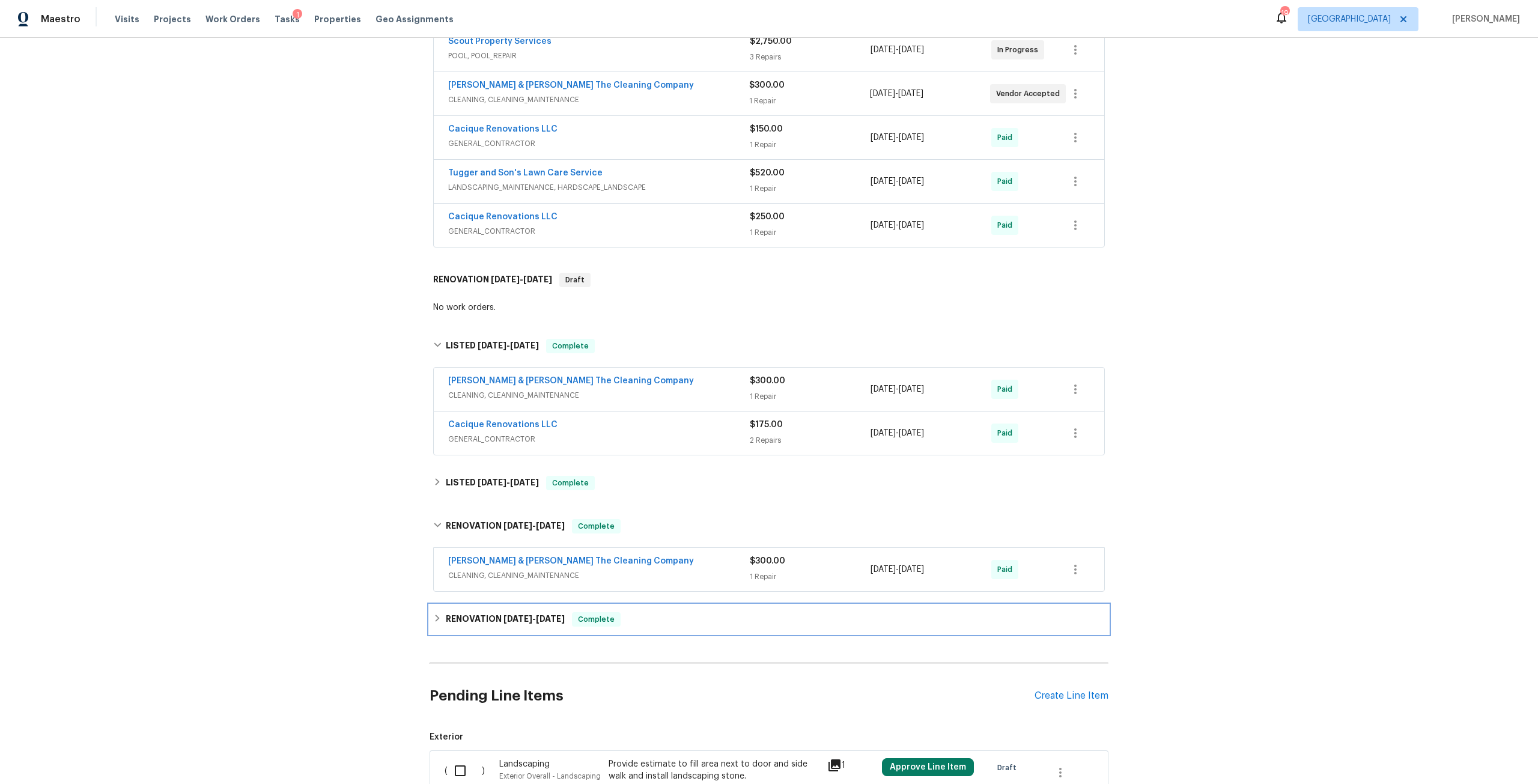
click at [539, 618] on span "8/21/24" at bounding box center [550, 618] width 29 height 8
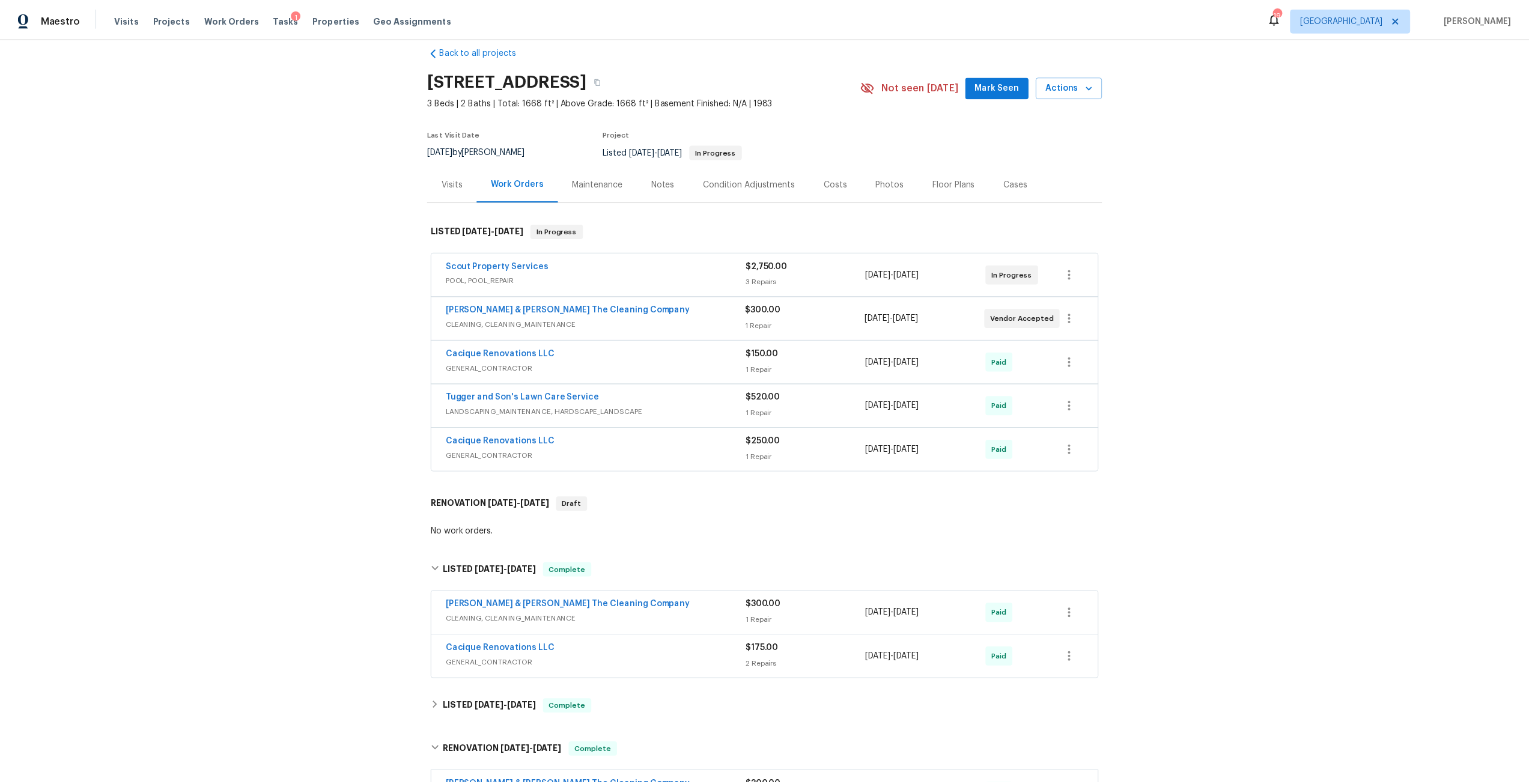
scroll to position [0, 0]
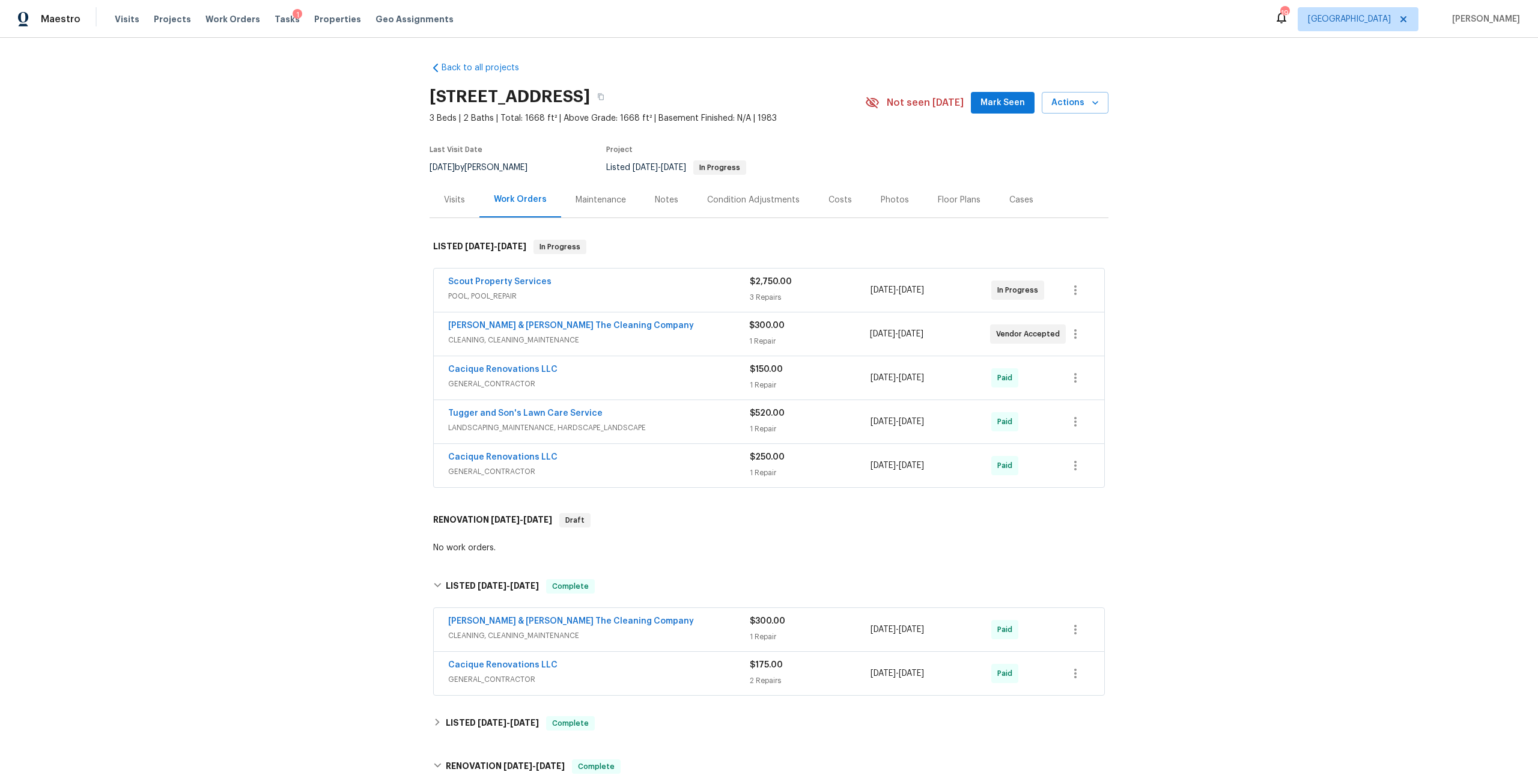
click at [666, 192] on div "Notes" at bounding box center [666, 200] width 52 height 35
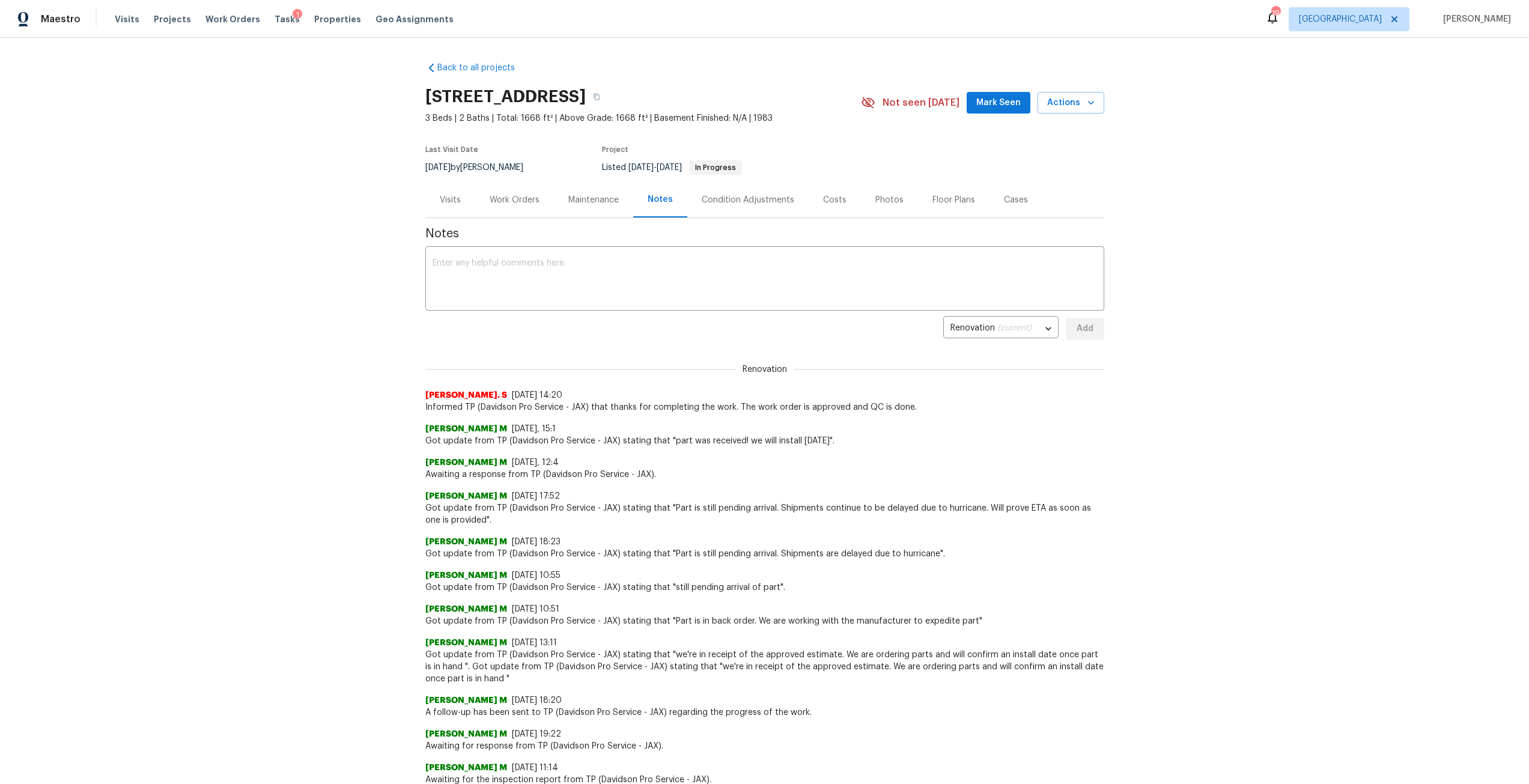
drag, startPoint x: 459, startPoint y: 197, endPoint x: 484, endPoint y: 197, distance: 25.0
click at [459, 197] on div "Visits" at bounding box center [450, 200] width 50 height 35
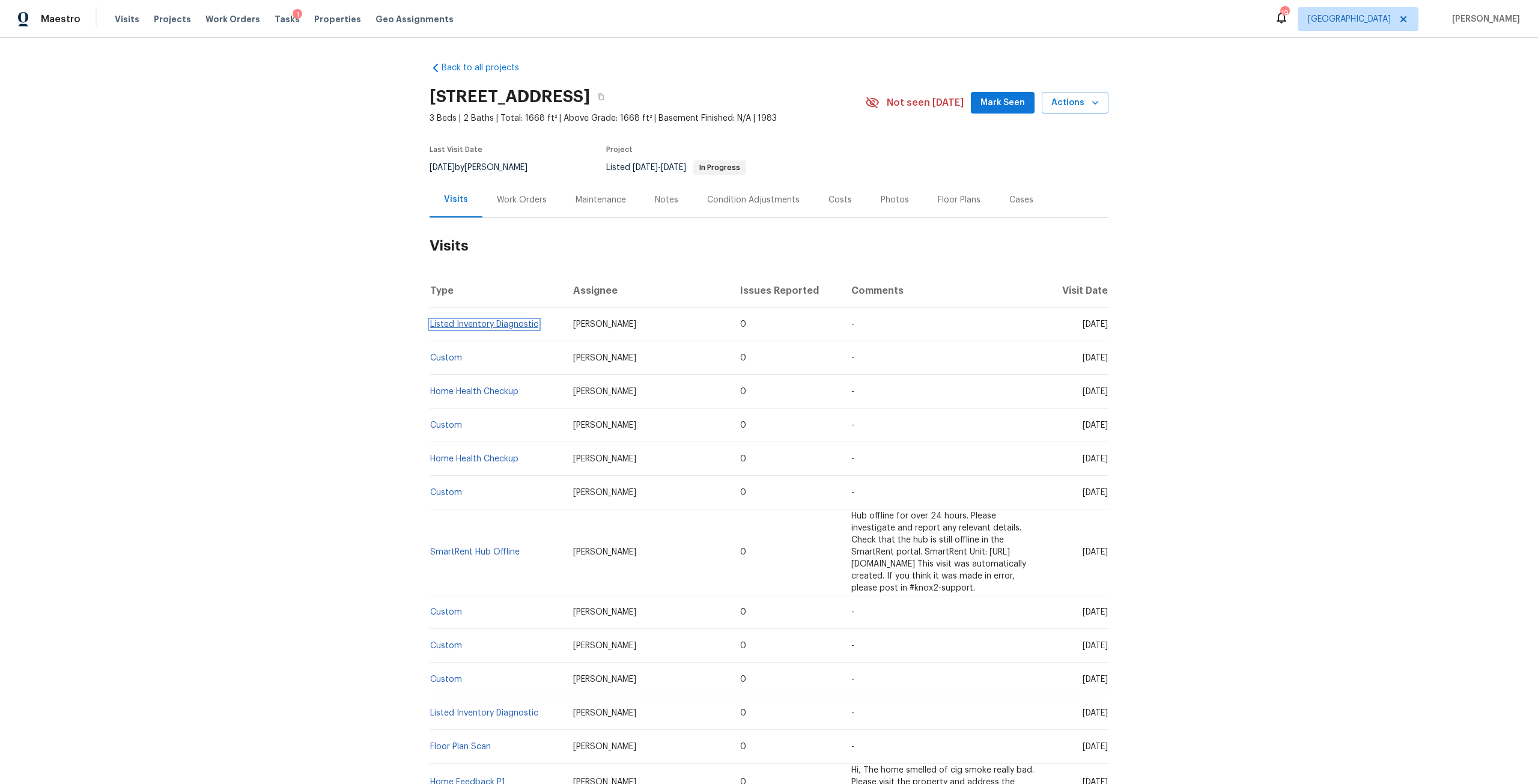
click at [487, 322] on link "Listed Inventory Diagnostic" at bounding box center [484, 325] width 108 height 8
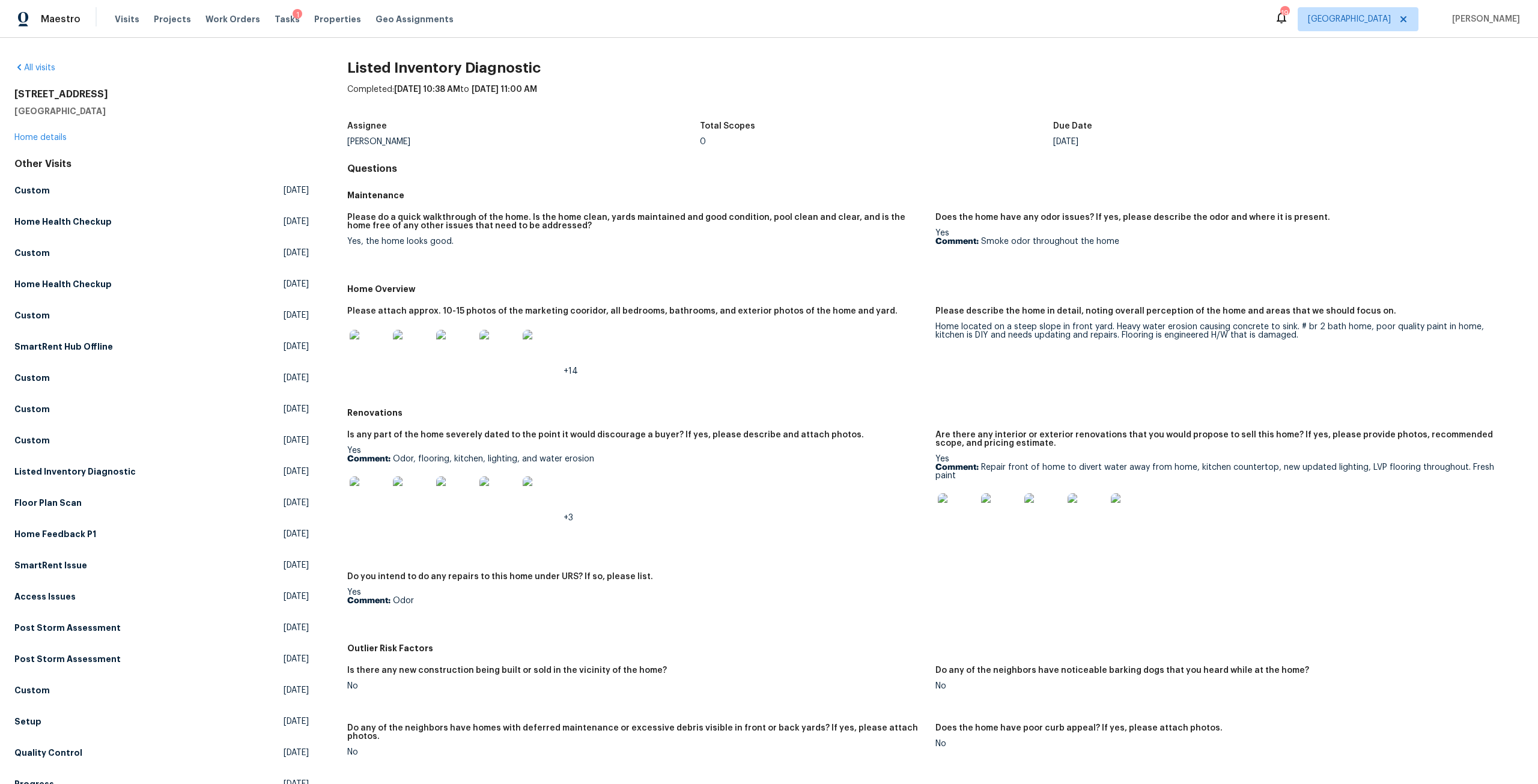
click at [385, 346] on img at bounding box center [368, 348] width 38 height 38
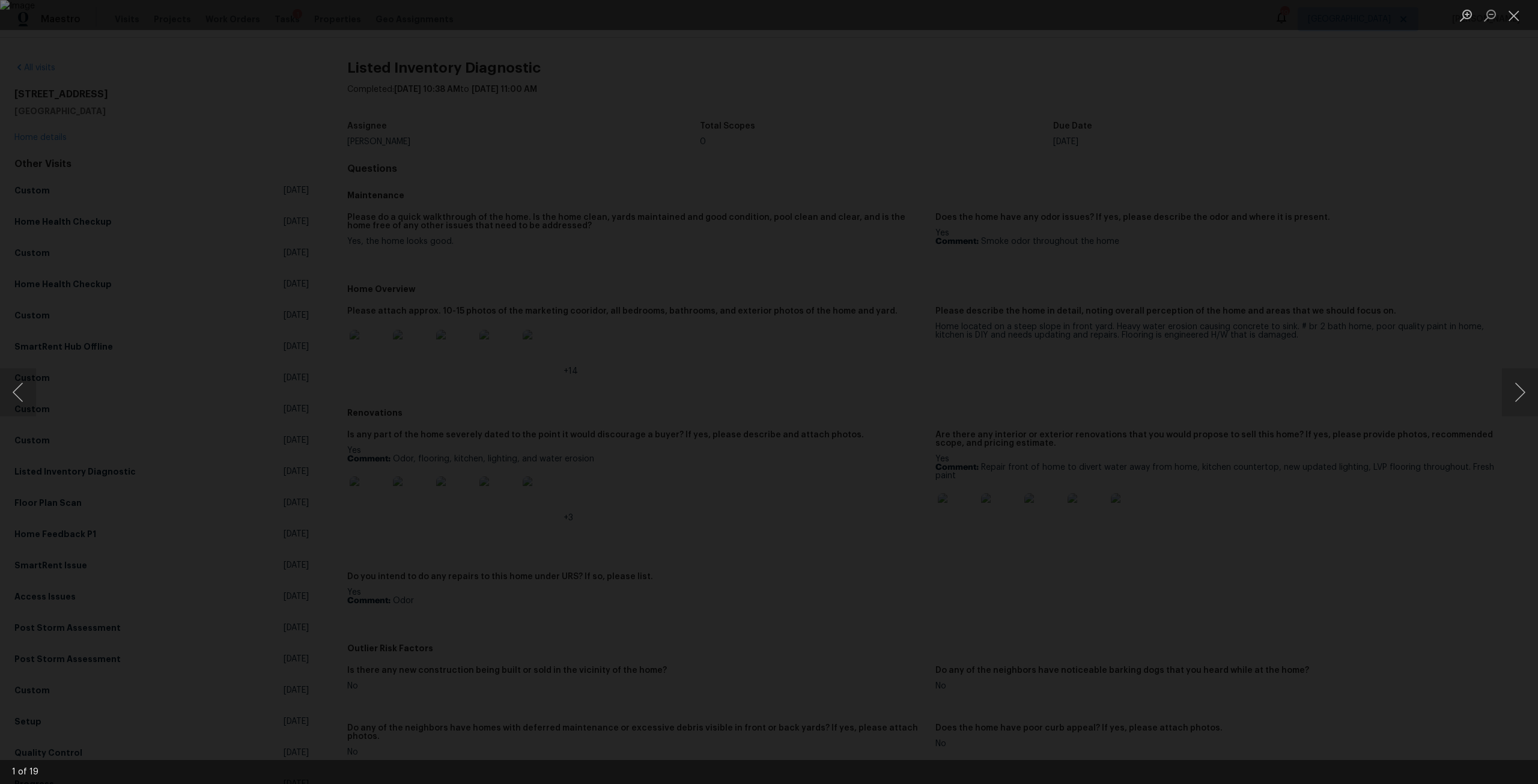
click at [1126, 292] on div "Lightbox" at bounding box center [769, 392] width 1538 height 784
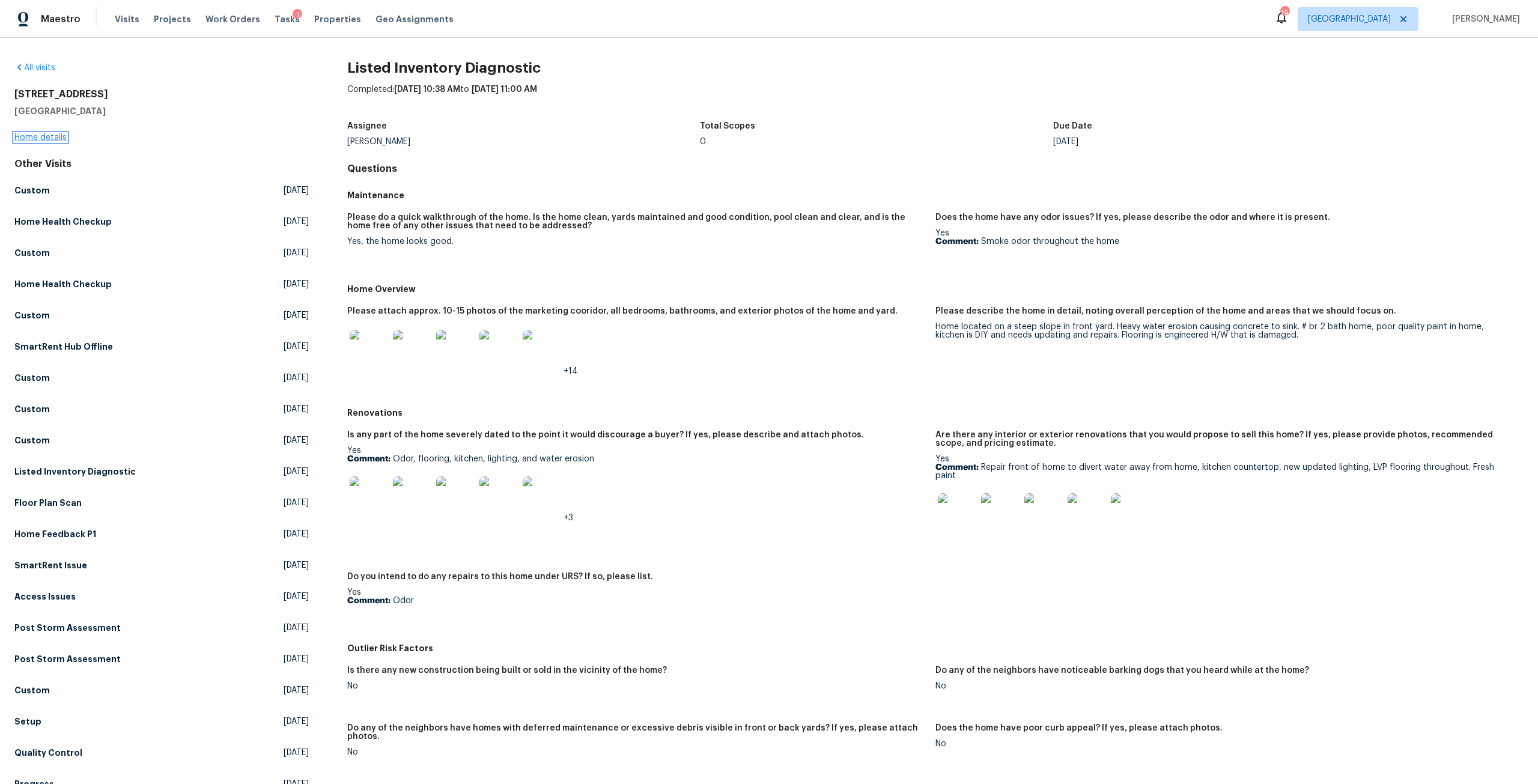
click at [49, 140] on link "Home details" at bounding box center [41, 138] width 52 height 8
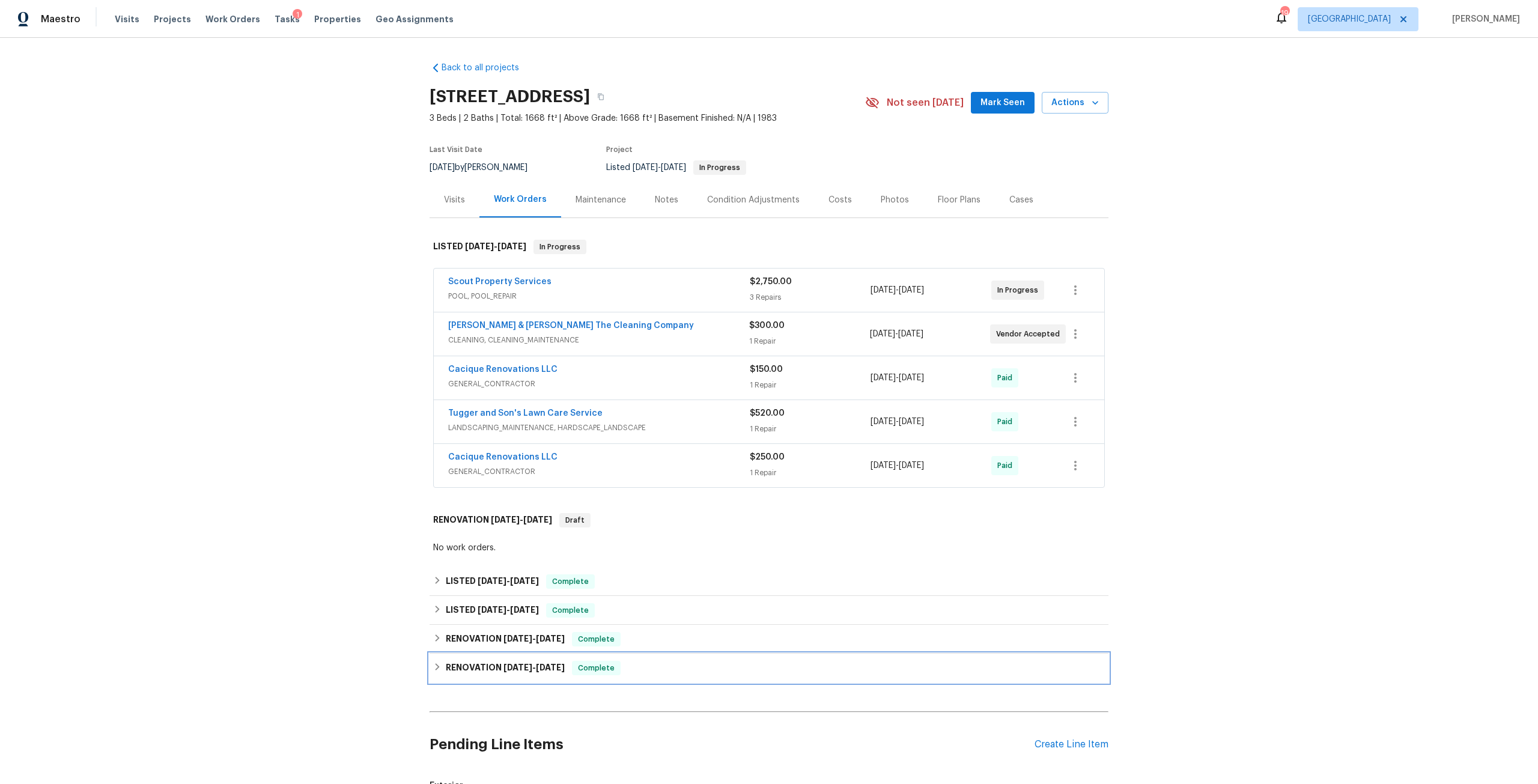
click at [516, 671] on h6 "RENOVATION 8/9/24 - 8/21/24" at bounding box center [505, 668] width 119 height 15
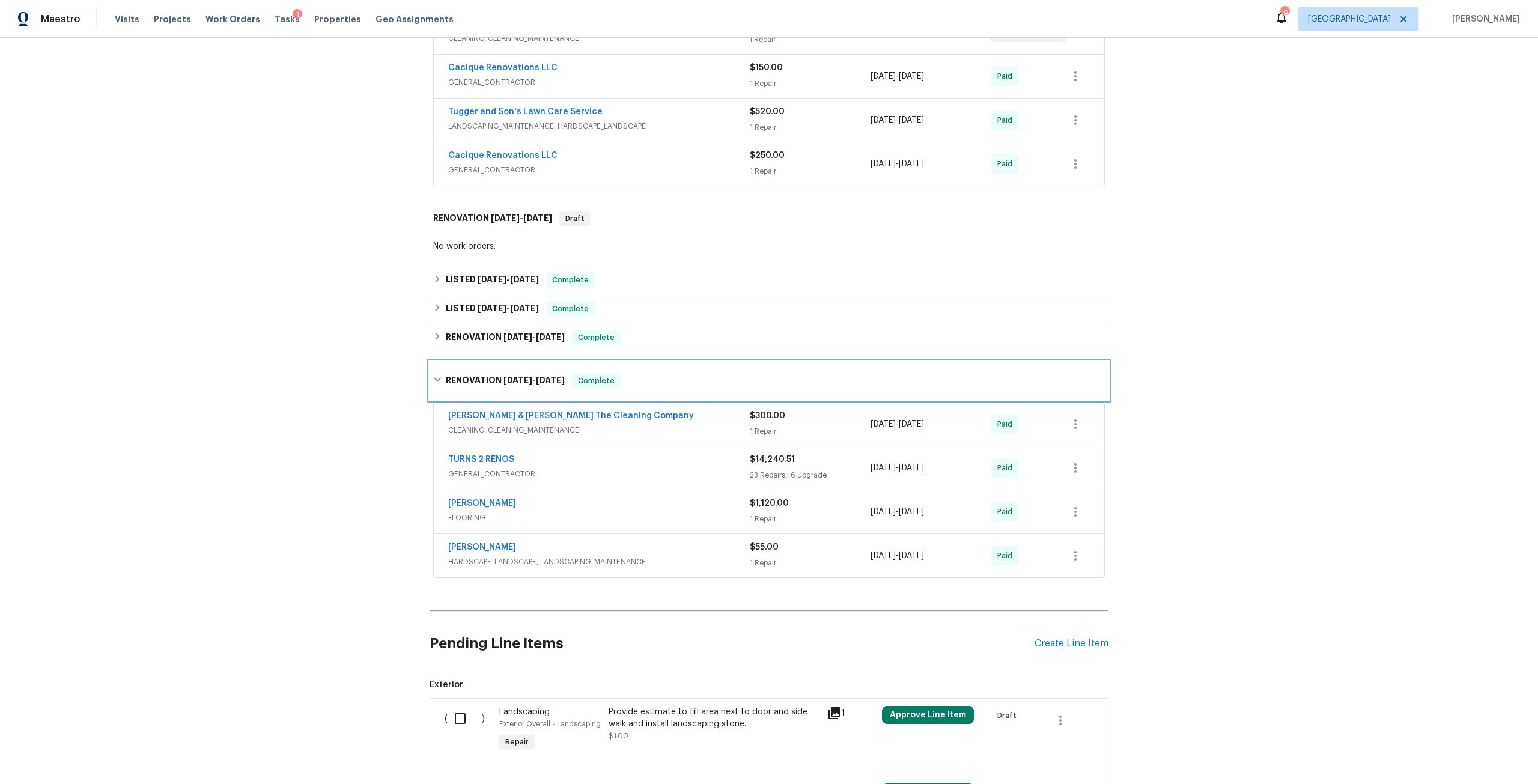
scroll to position [300, 0]
click at [498, 458] on link "TURNS 2 RENOS" at bounding box center [481, 461] width 66 height 8
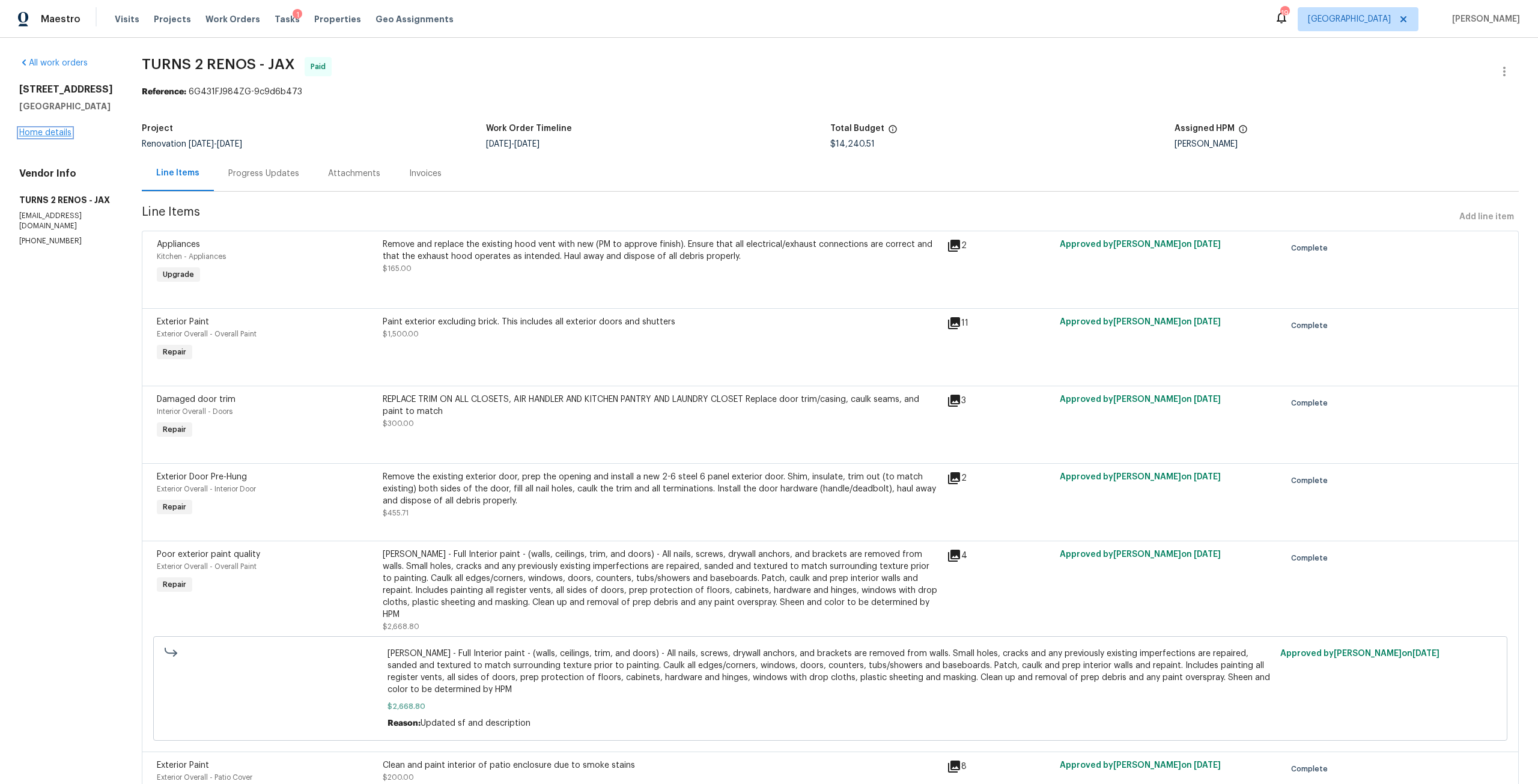
click at [55, 137] on link "Home details" at bounding box center [46, 133] width 52 height 8
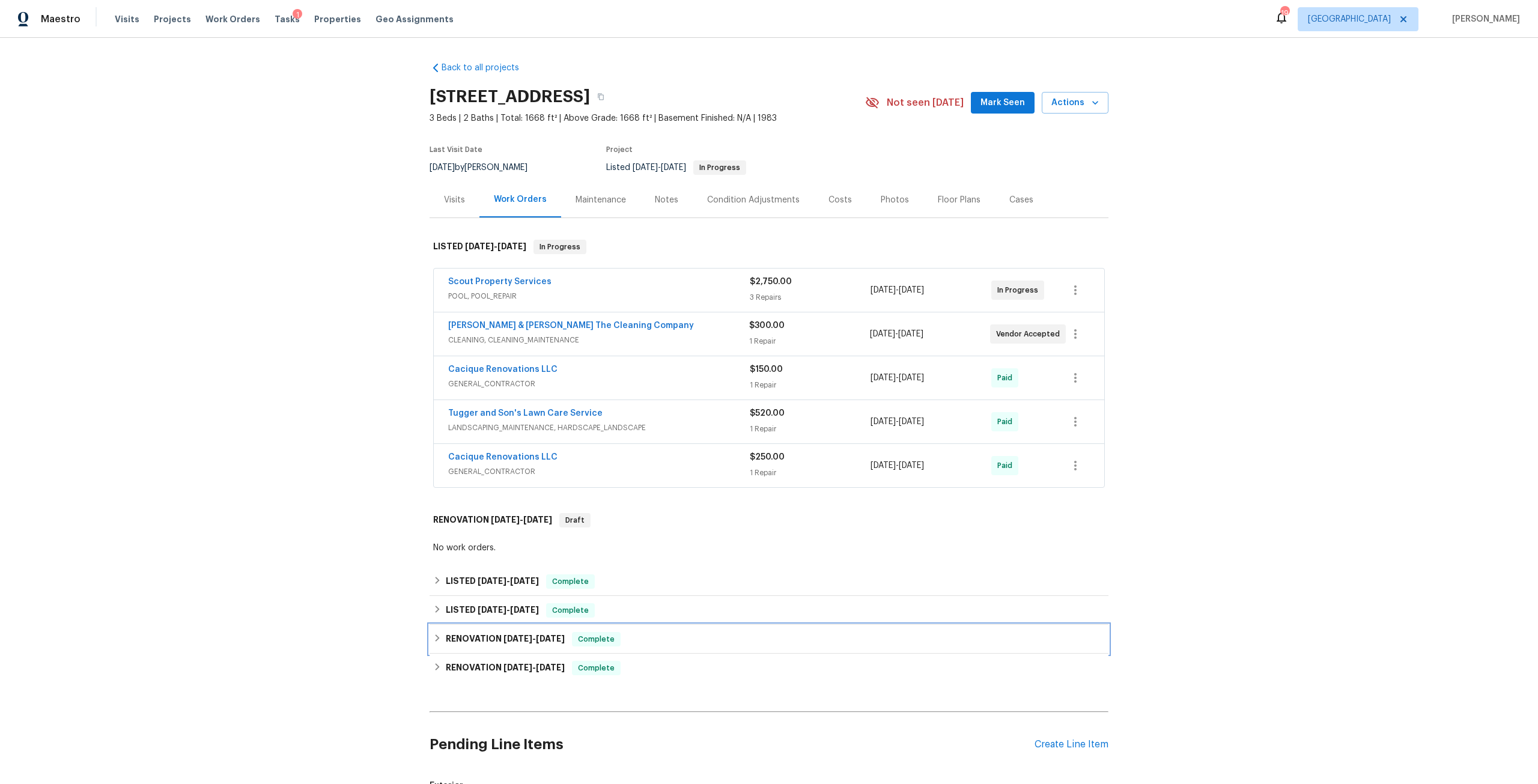
click at [538, 641] on span "9/11/24" at bounding box center [550, 638] width 29 height 8
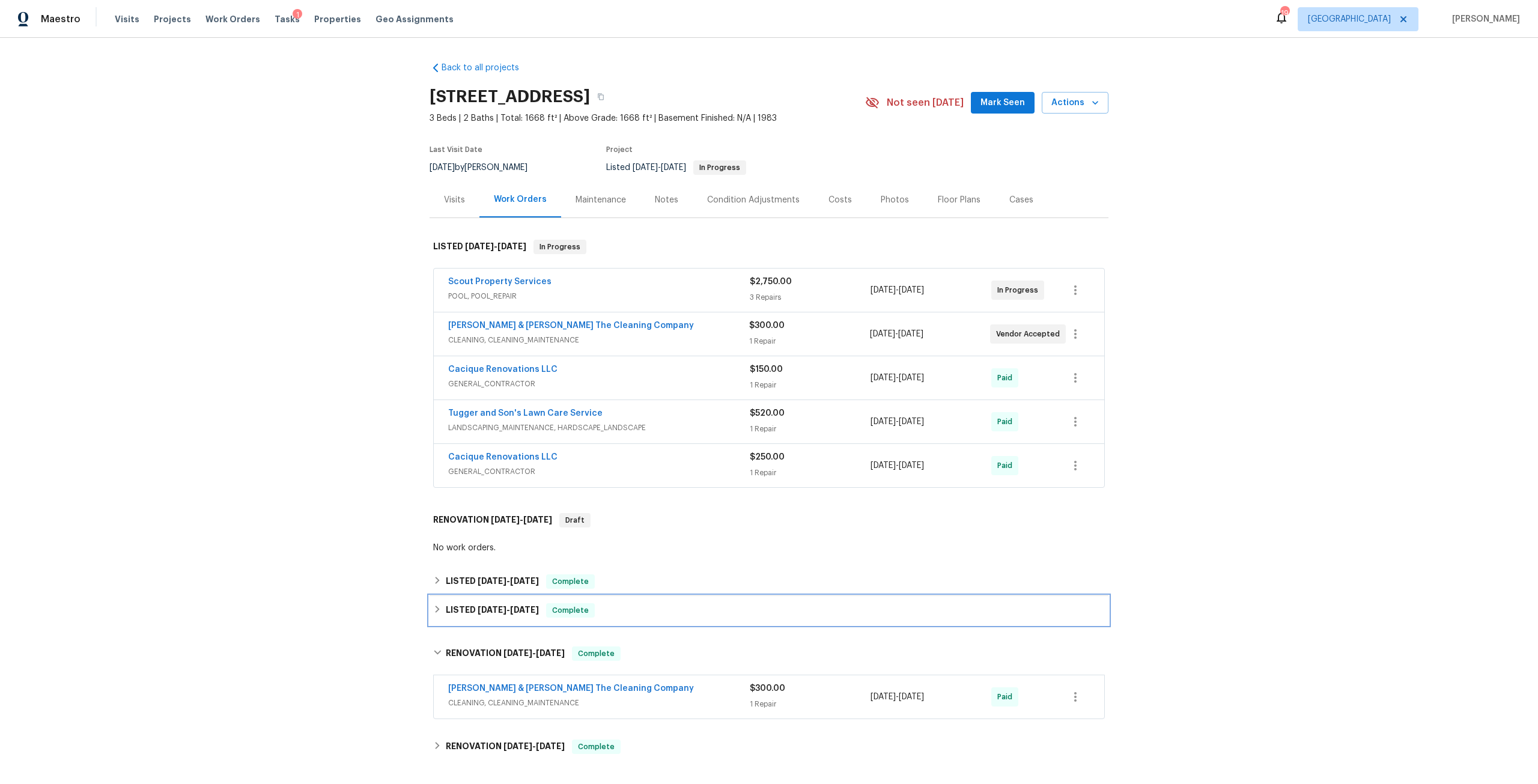
click at [518, 612] on span "10/7/24" at bounding box center [524, 610] width 29 height 8
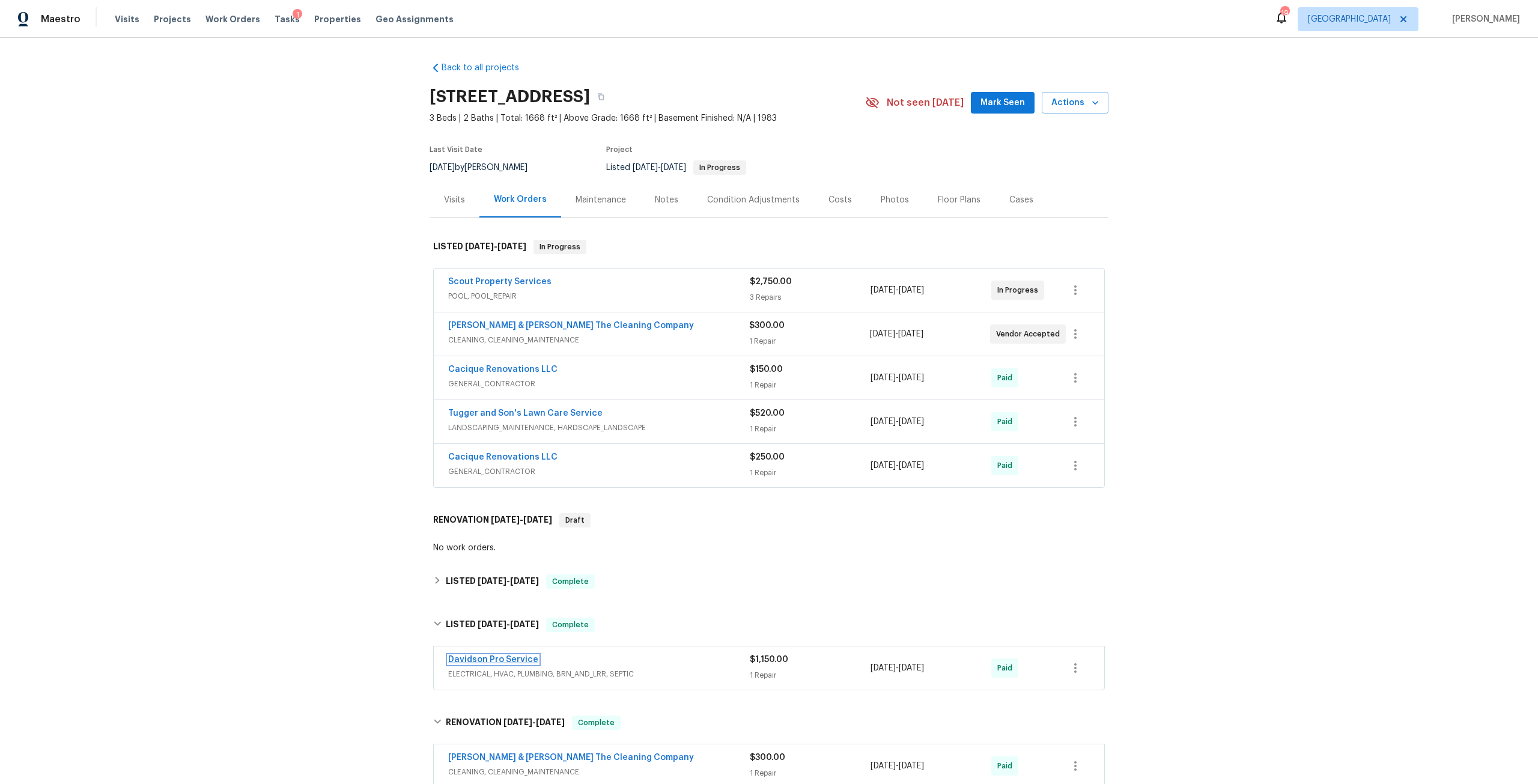
click at [502, 660] on link "Davidson Pro Service" at bounding box center [493, 660] width 90 height 8
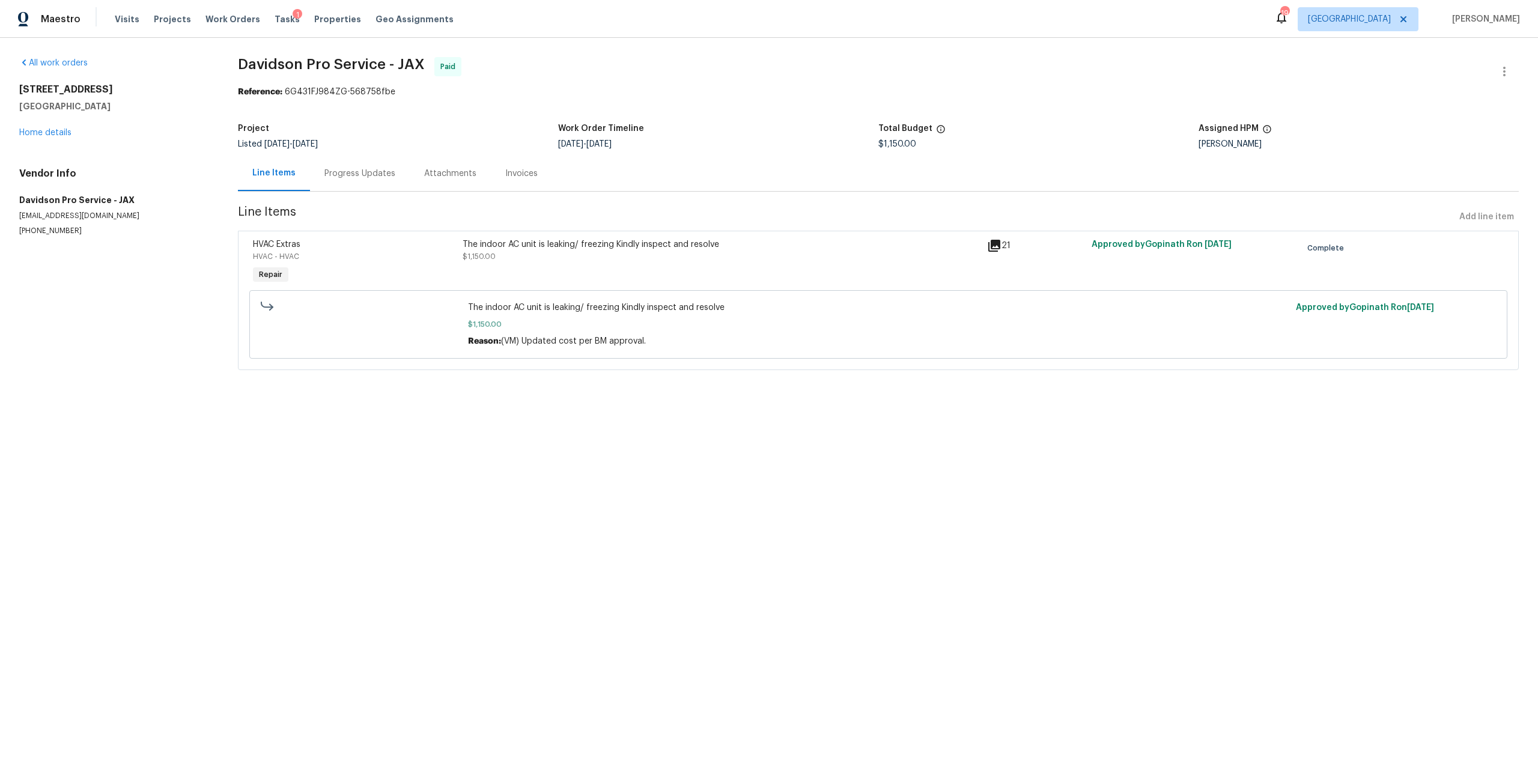
click at [374, 171] on div "Progress Updates" at bounding box center [359, 174] width 71 height 12
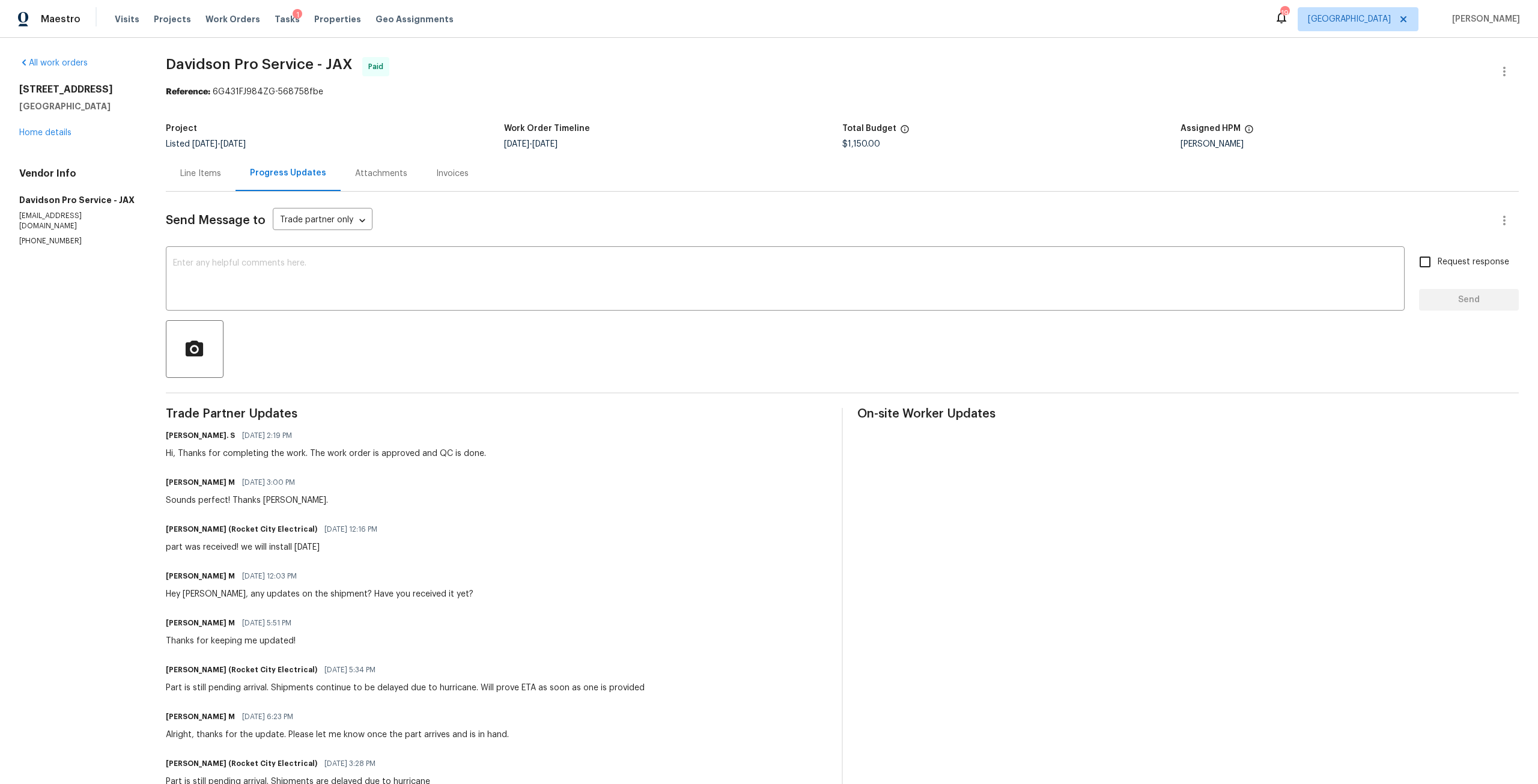
click at [55, 126] on div "1615 Oak Ridge Dr W Jacksonville, FL 32225 Home details" at bounding box center [78, 111] width 118 height 55
click at [56, 137] on link "Home details" at bounding box center [46, 133] width 52 height 8
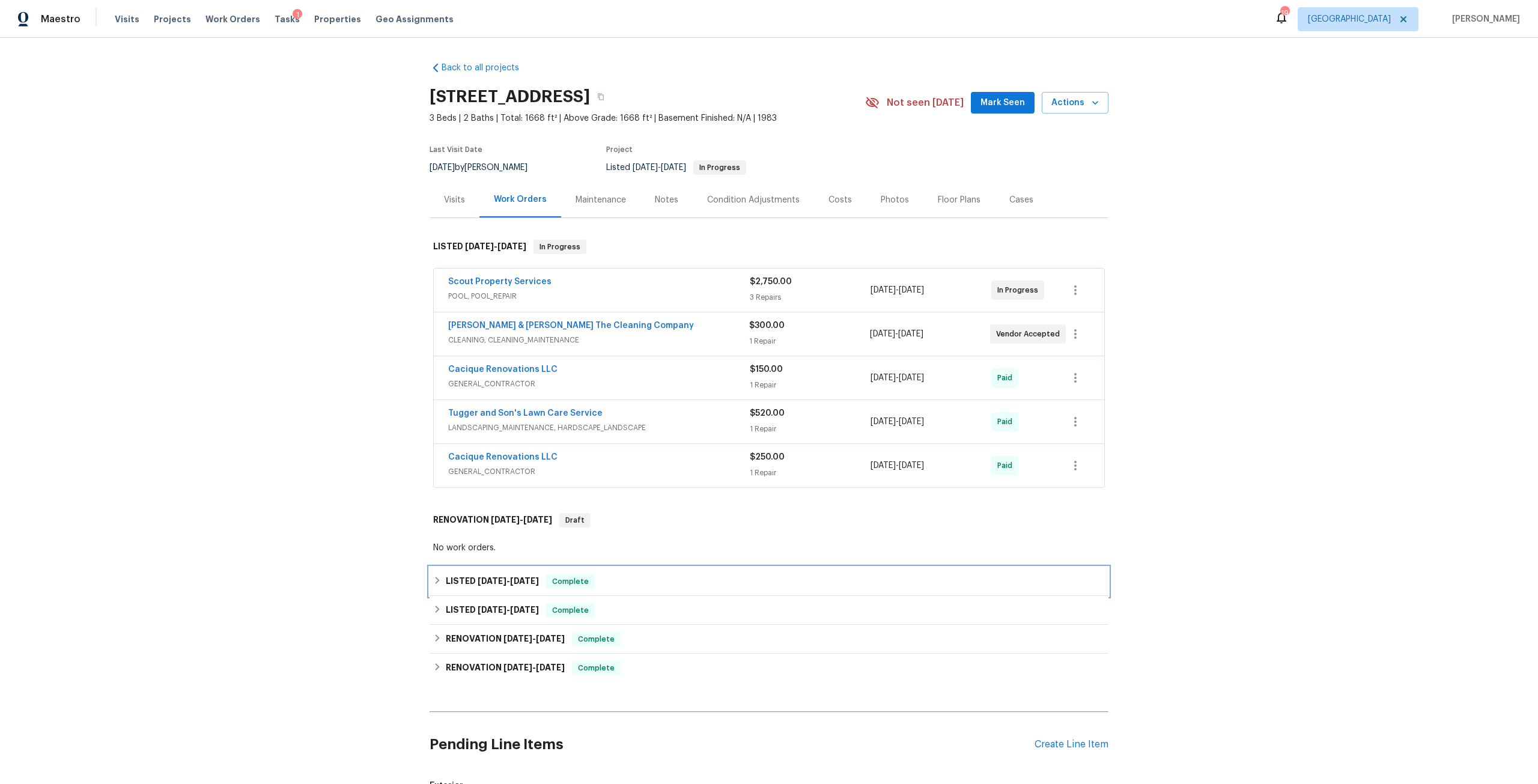
click at [495, 589] on div "LISTED 4/17/25 - 4/22/25 Complete" at bounding box center [769, 581] width 679 height 29
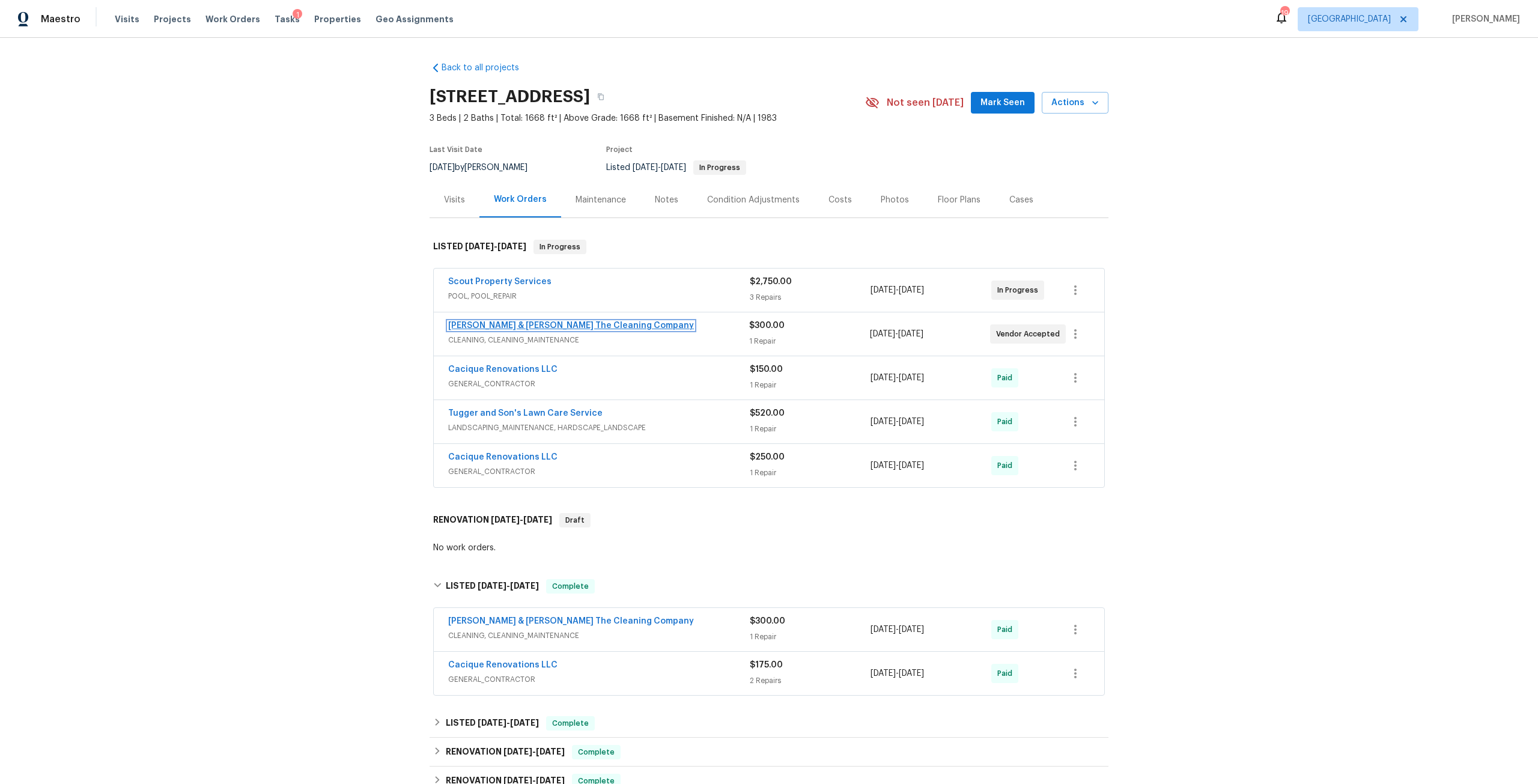
click at [540, 323] on link "Montalvo & Sangalang The Cleaning Company" at bounding box center [571, 325] width 246 height 8
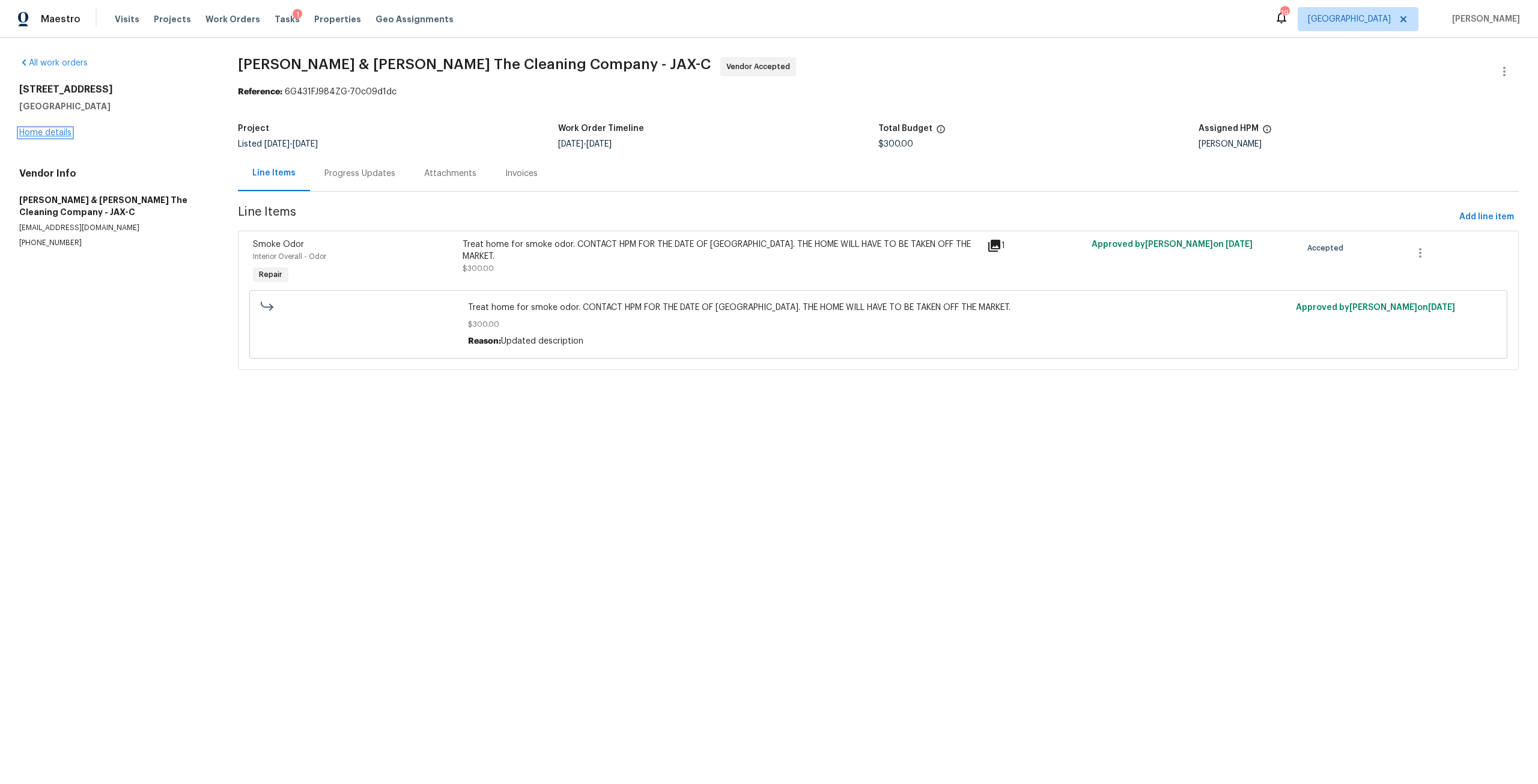
click at [62, 131] on link "Home details" at bounding box center [46, 133] width 52 height 8
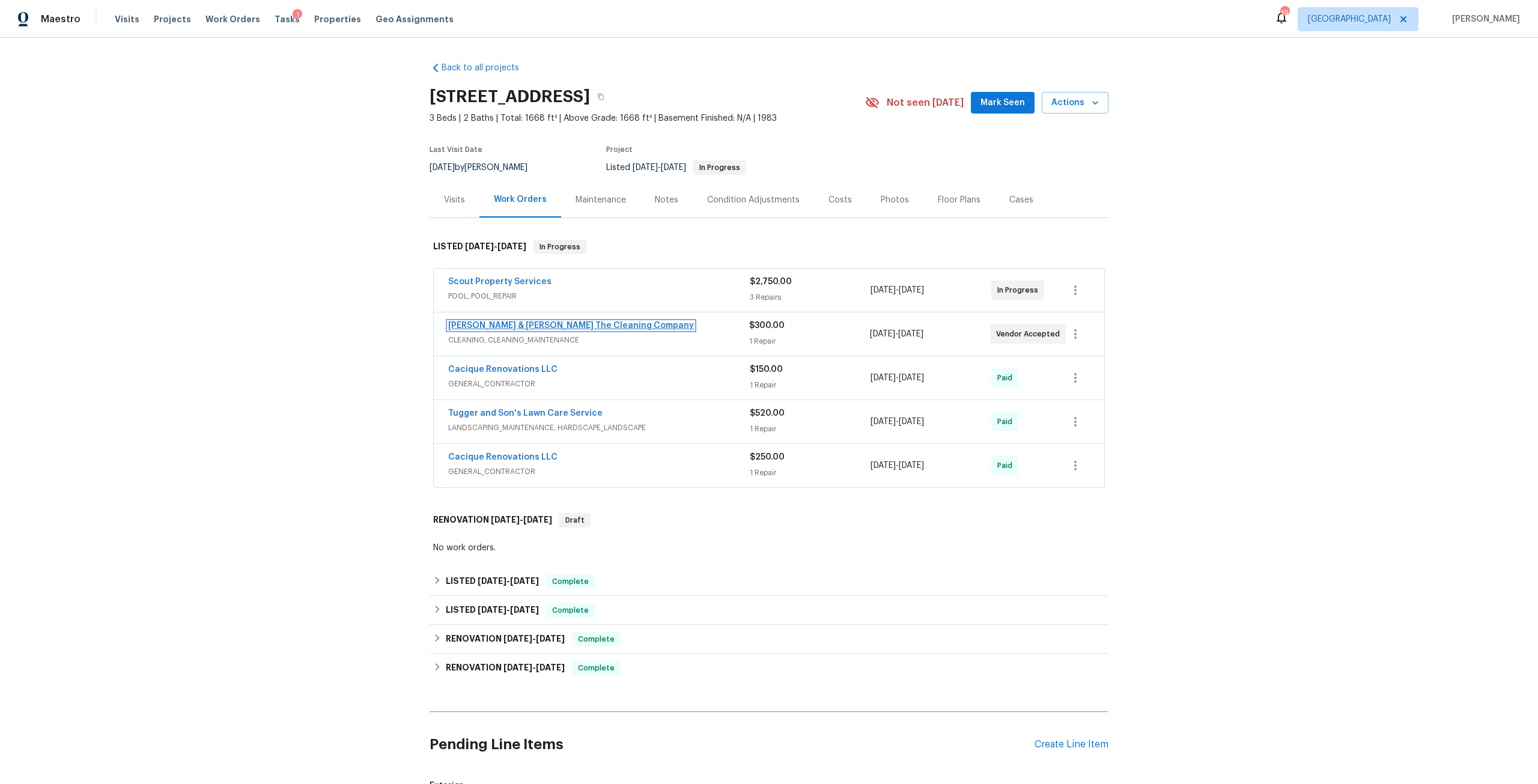
click at [575, 328] on link "Montalvo & Sangalang The Cleaning Company" at bounding box center [571, 325] width 246 height 8
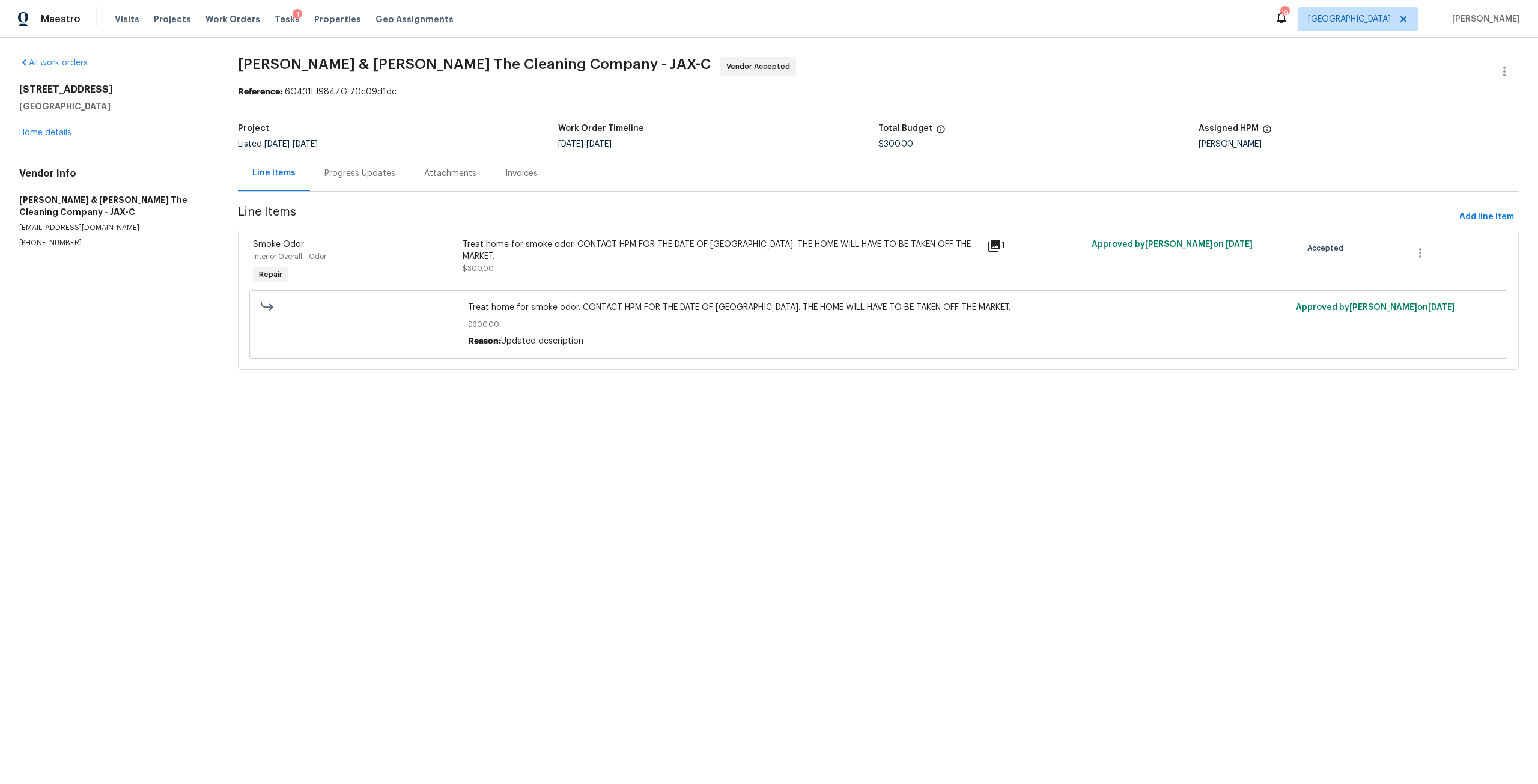
click at [46, 126] on div "1615 Oak Ridge Dr W Jacksonville, FL 32225 Home details" at bounding box center [114, 111] width 190 height 55
click at [53, 135] on link "Home details" at bounding box center [46, 133] width 52 height 8
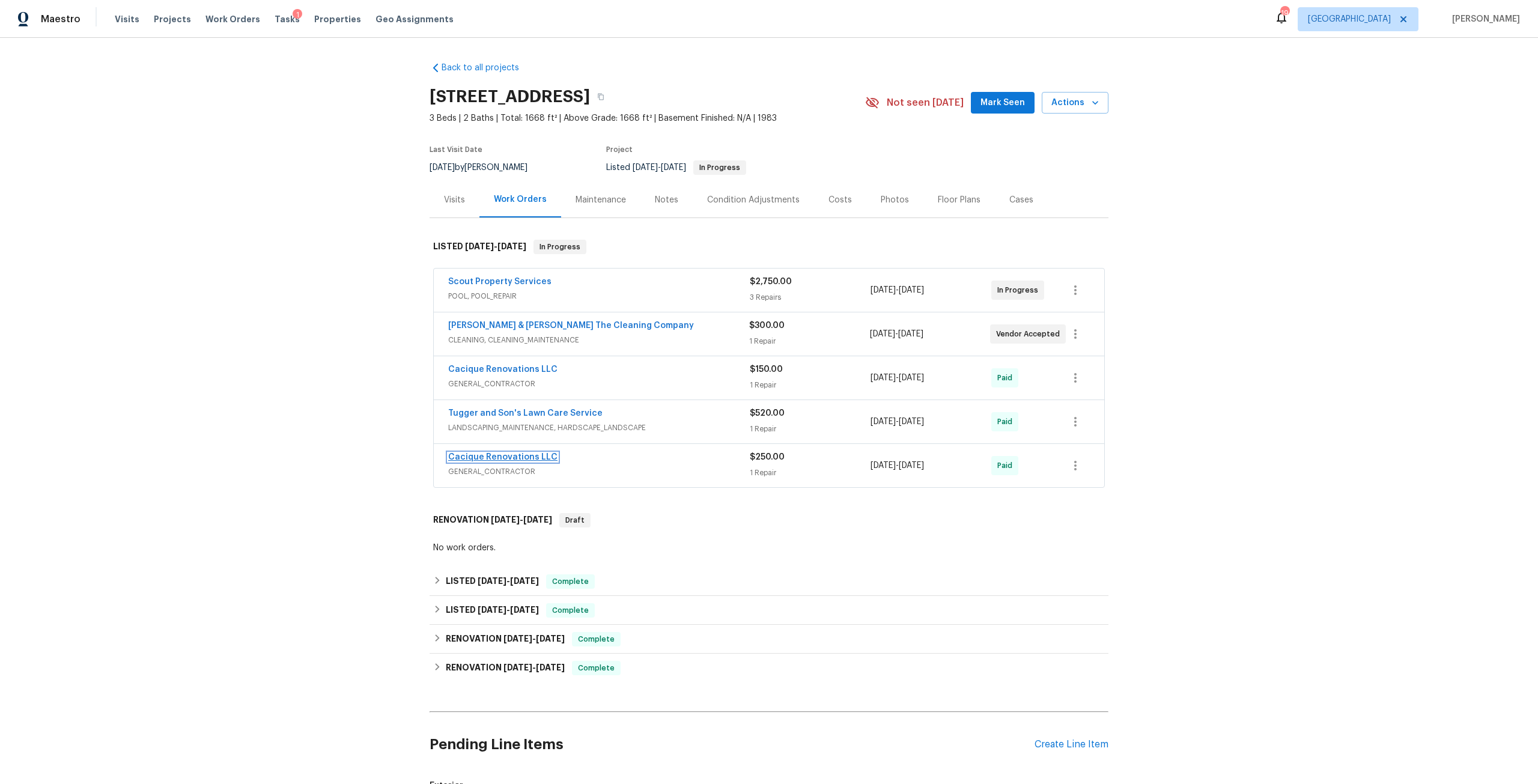
click at [495, 453] on link "Cacique Renovations LLC" at bounding box center [503, 457] width 109 height 8
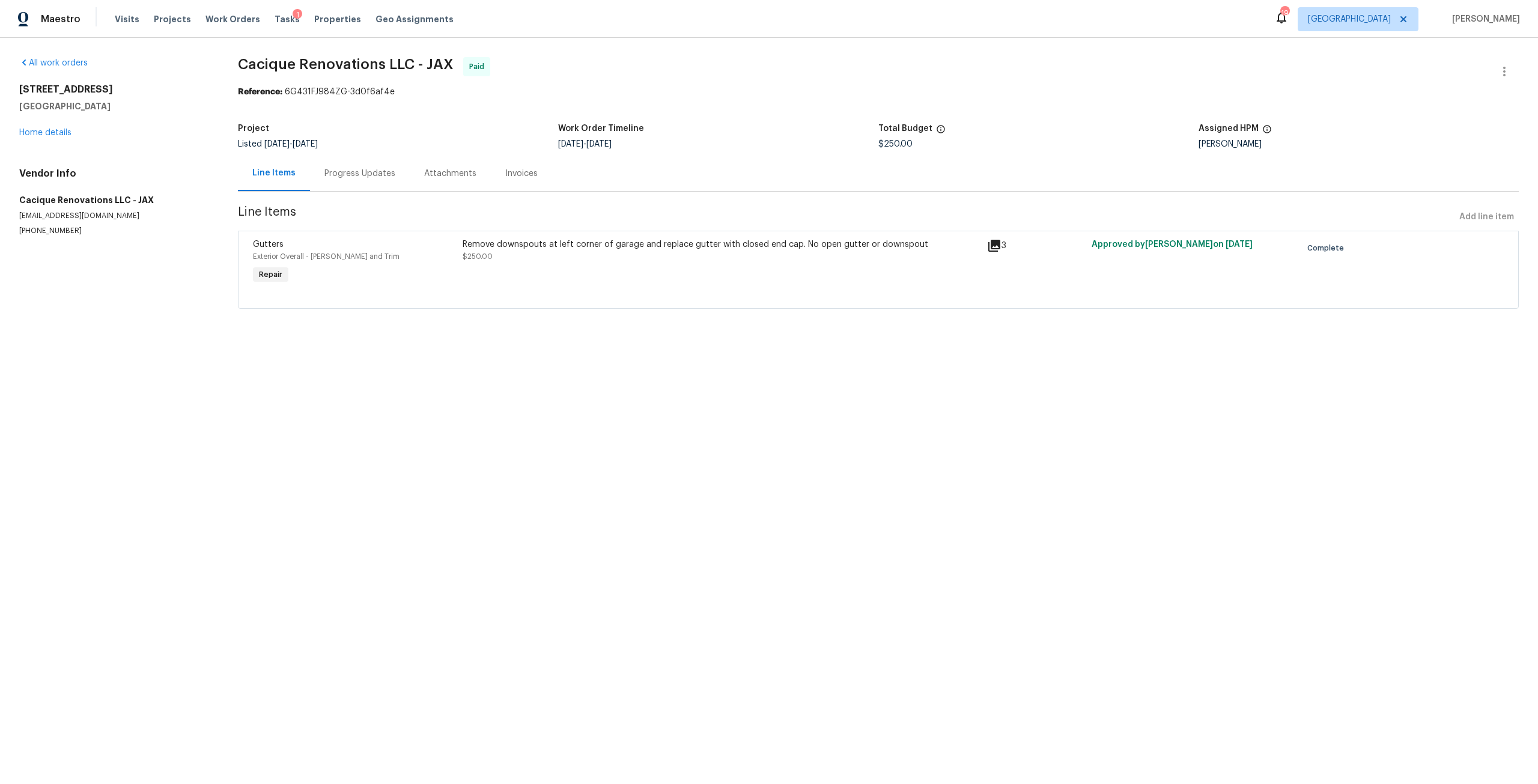
click at [538, 239] on div "Remove downspouts at left corner of garage and replace gutter with closed end c…" at bounding box center [721, 245] width 517 height 12
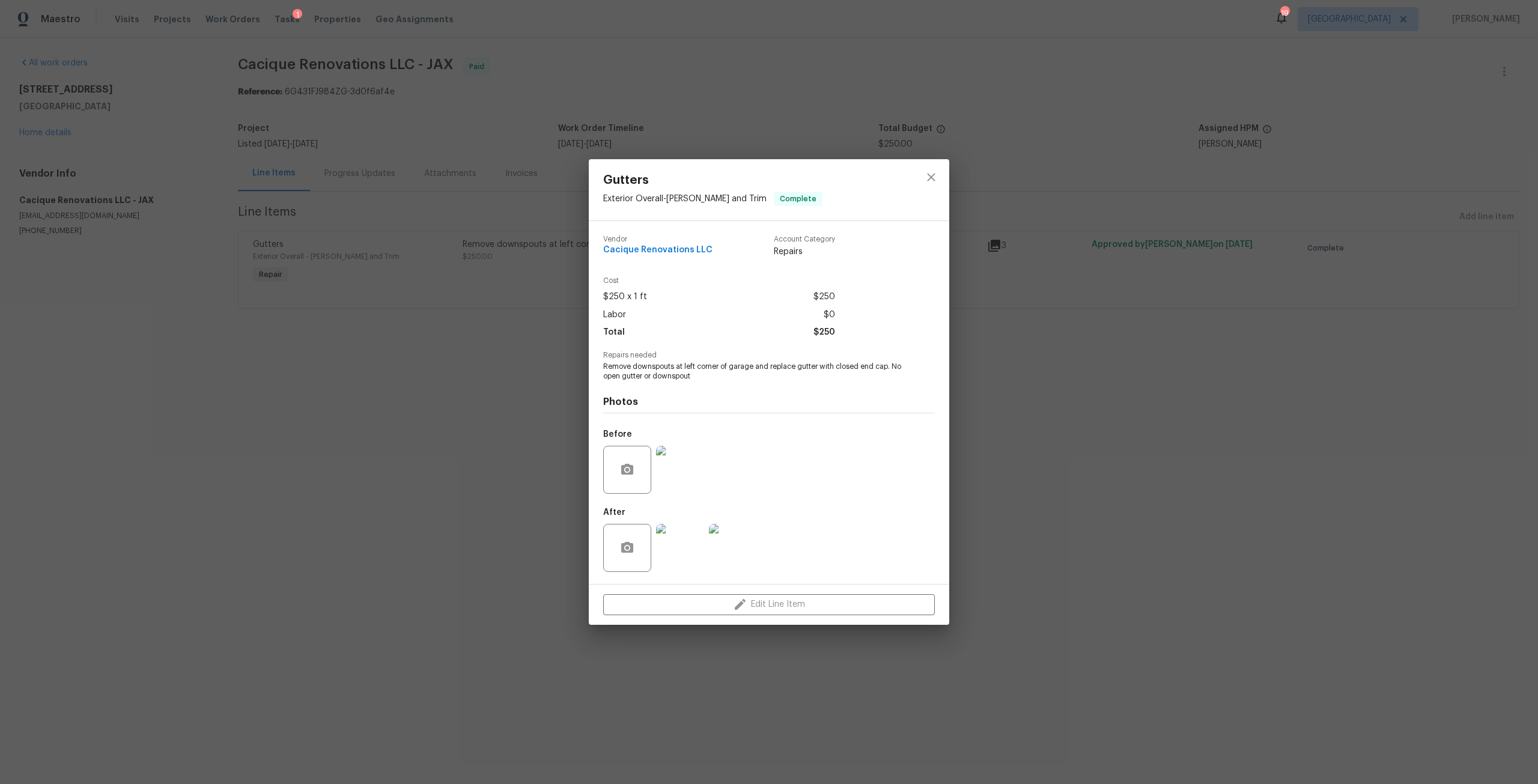
click at [667, 552] on img at bounding box center [680, 547] width 48 height 48
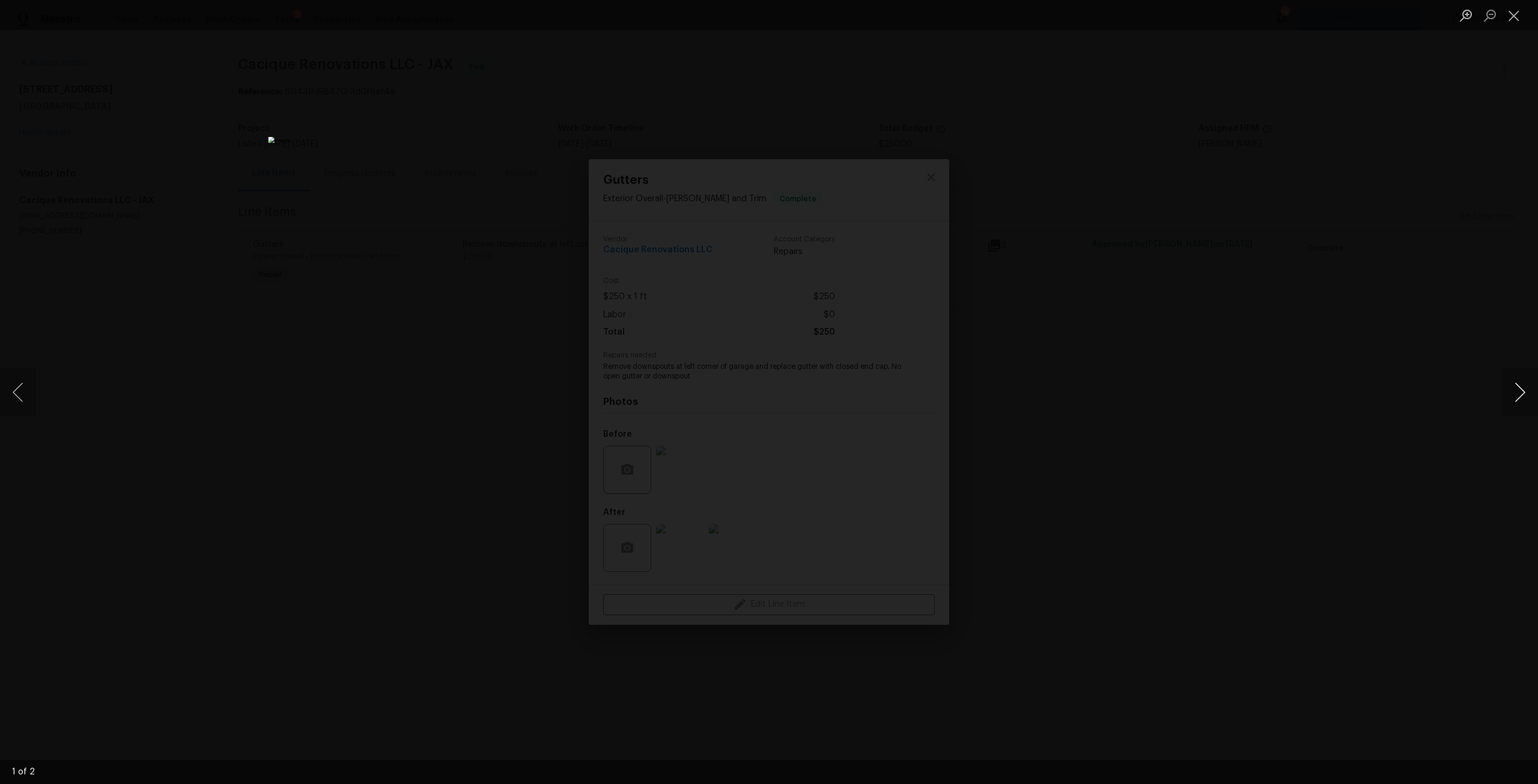
click at [1522, 399] on button "Next image" at bounding box center [1519, 392] width 36 height 48
click at [1455, 362] on div "Lightbox" at bounding box center [769, 392] width 1538 height 784
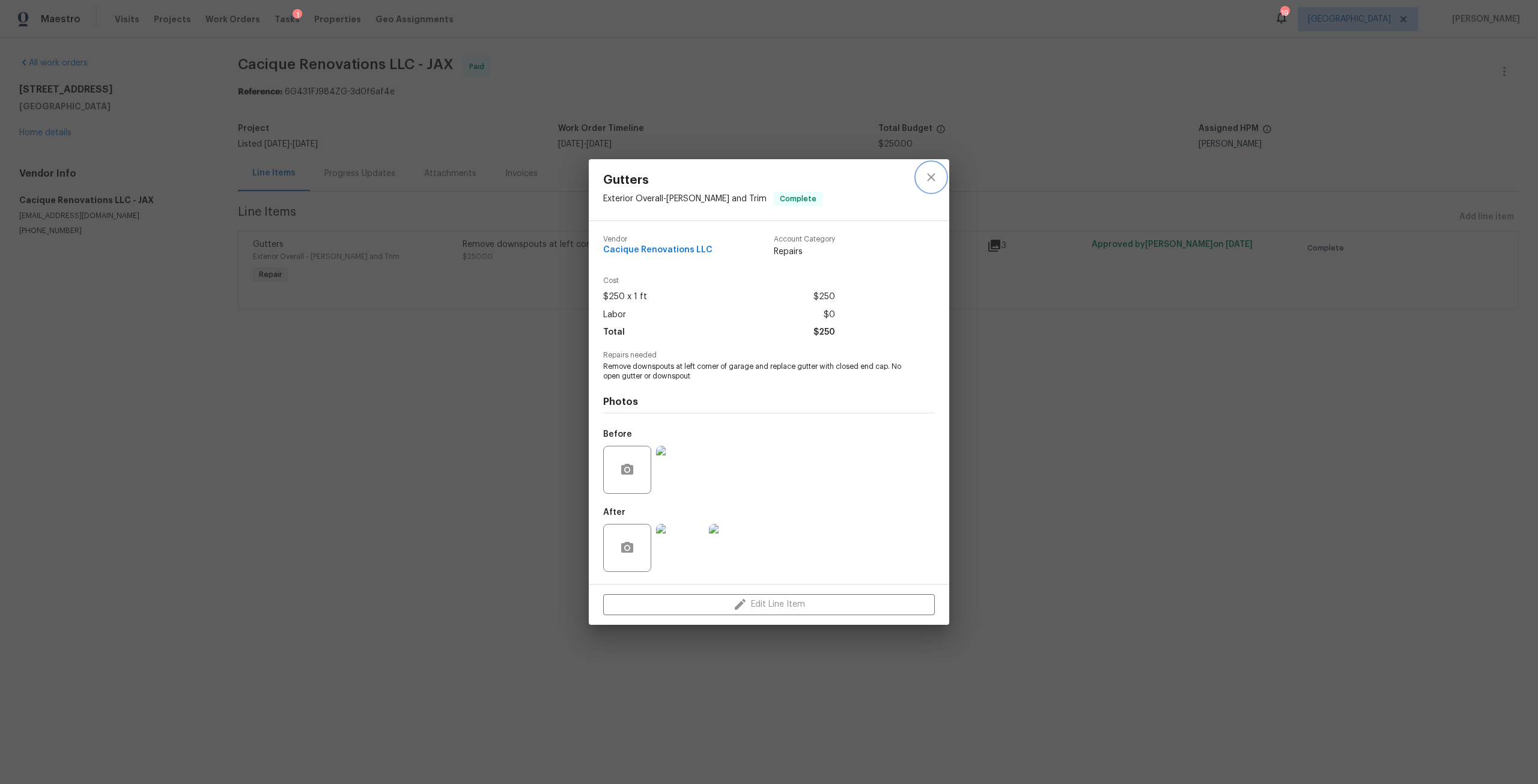
click at [926, 172] on icon "close" at bounding box center [931, 177] width 15 height 15
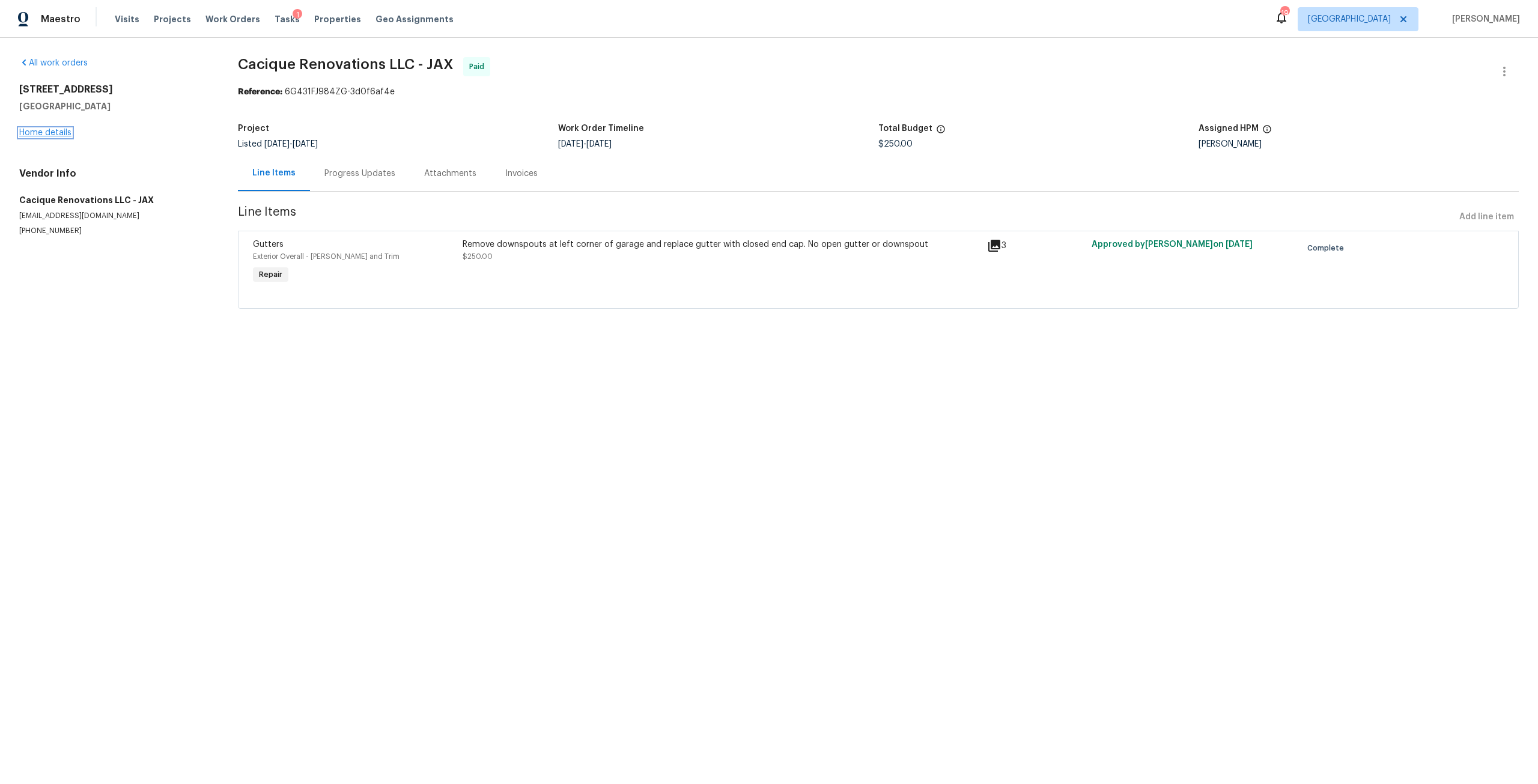
click at [69, 134] on link "Home details" at bounding box center [46, 133] width 52 height 8
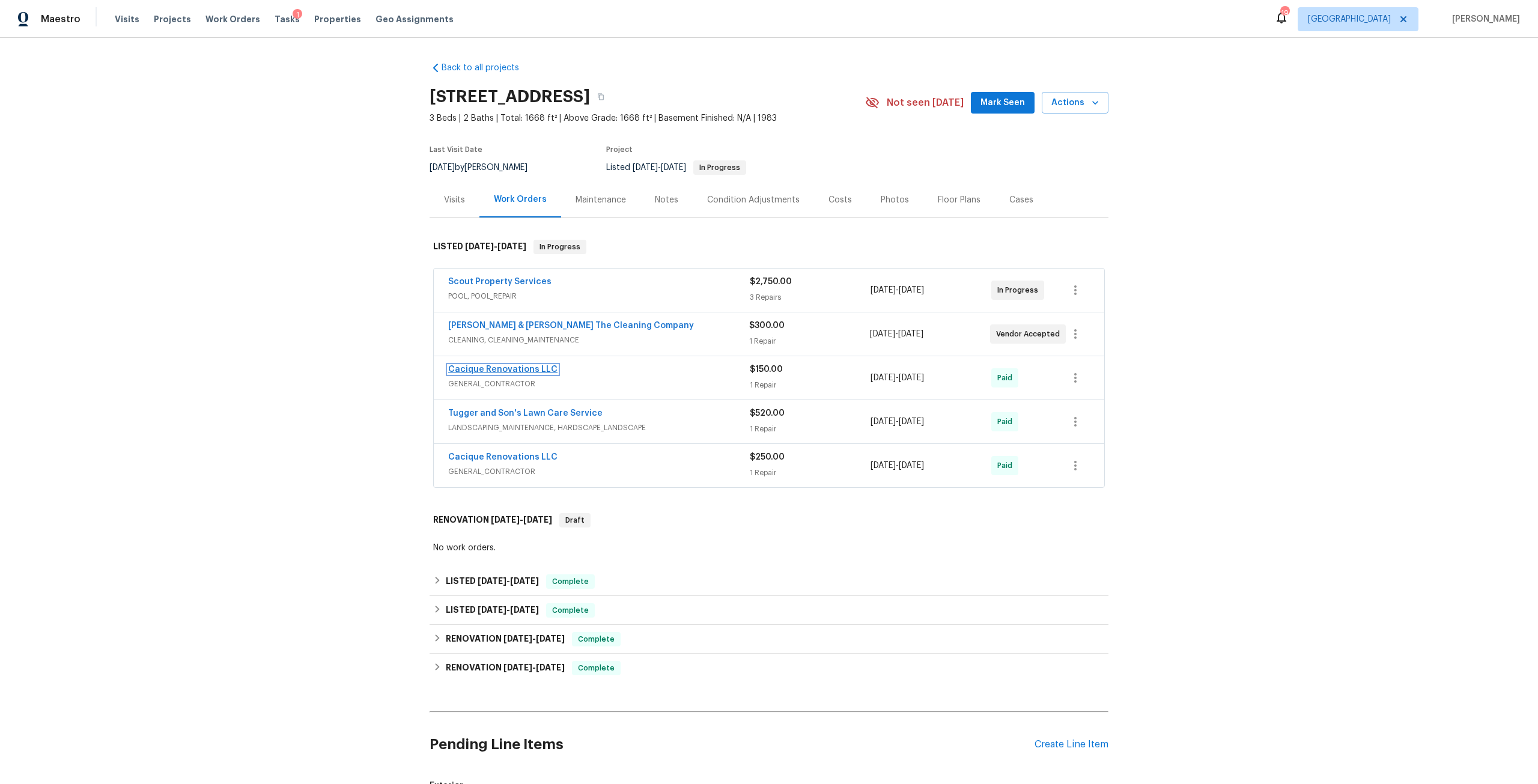
click at [509, 373] on link "Cacique Renovations LLC" at bounding box center [503, 370] width 109 height 8
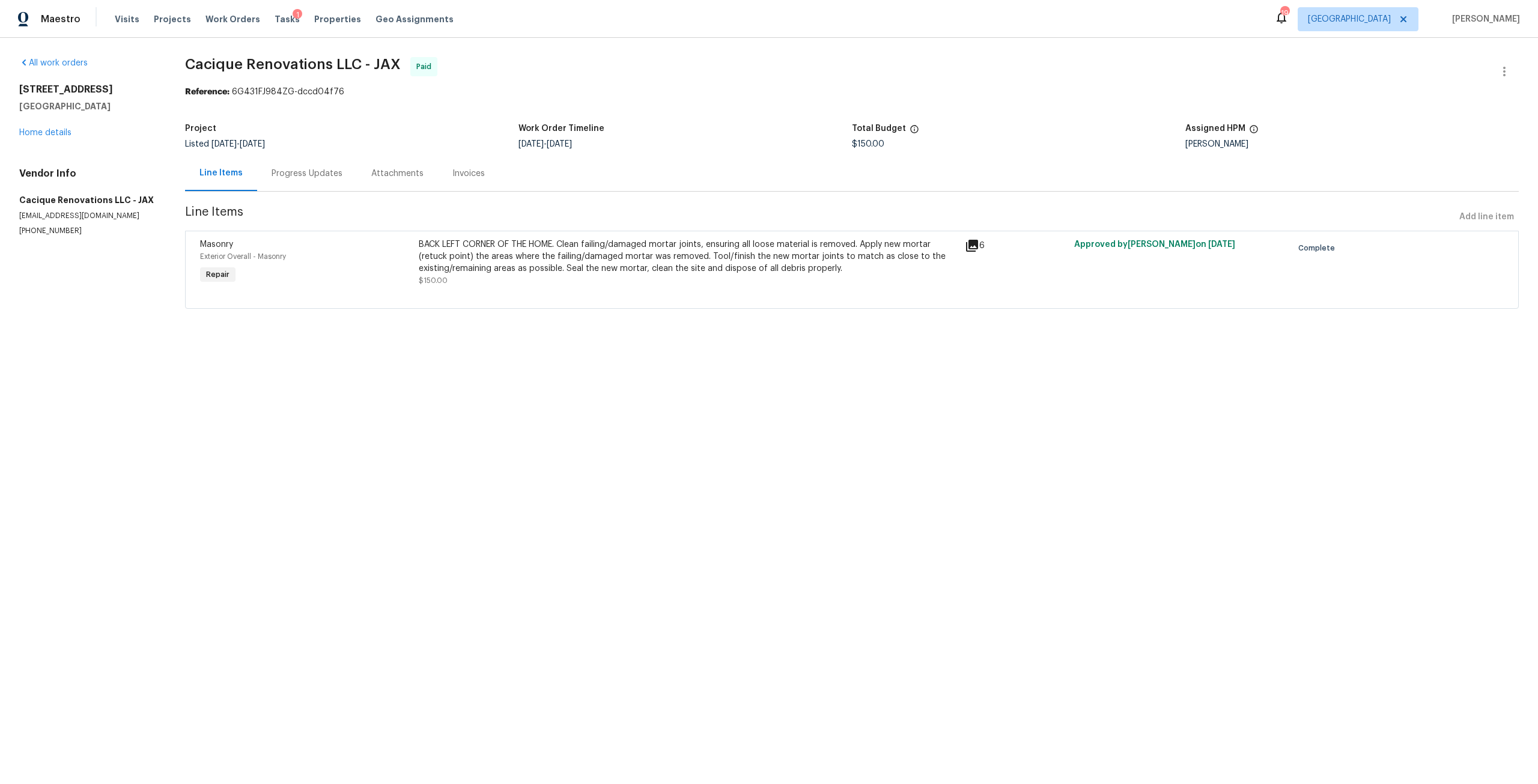
click at [595, 272] on div "BACK LEFT CORNER OF THE HOME. Clean failing/damaged mortar joints, ensuring all…" at bounding box center [688, 256] width 539 height 36
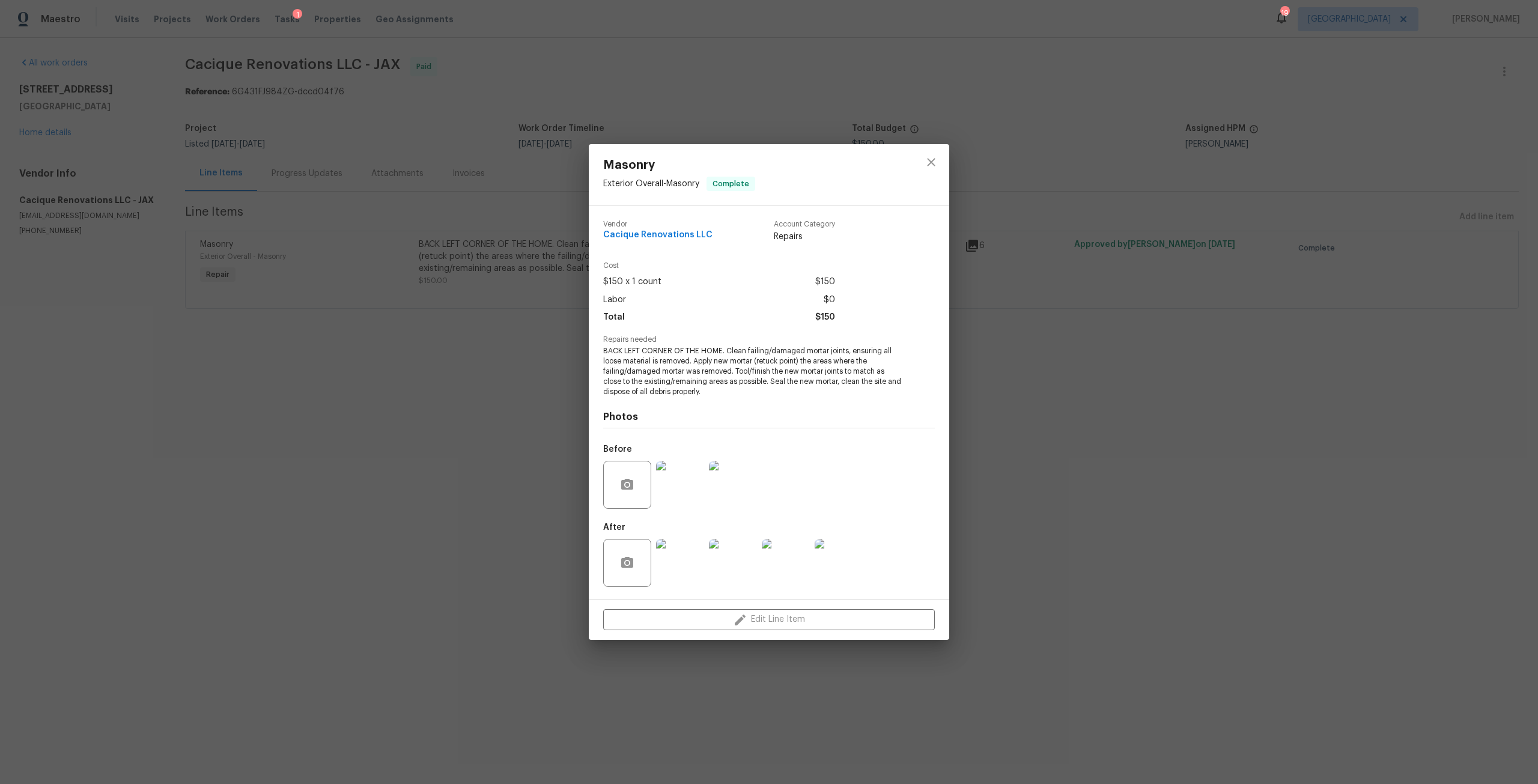
click at [666, 567] on img at bounding box center [680, 563] width 48 height 48
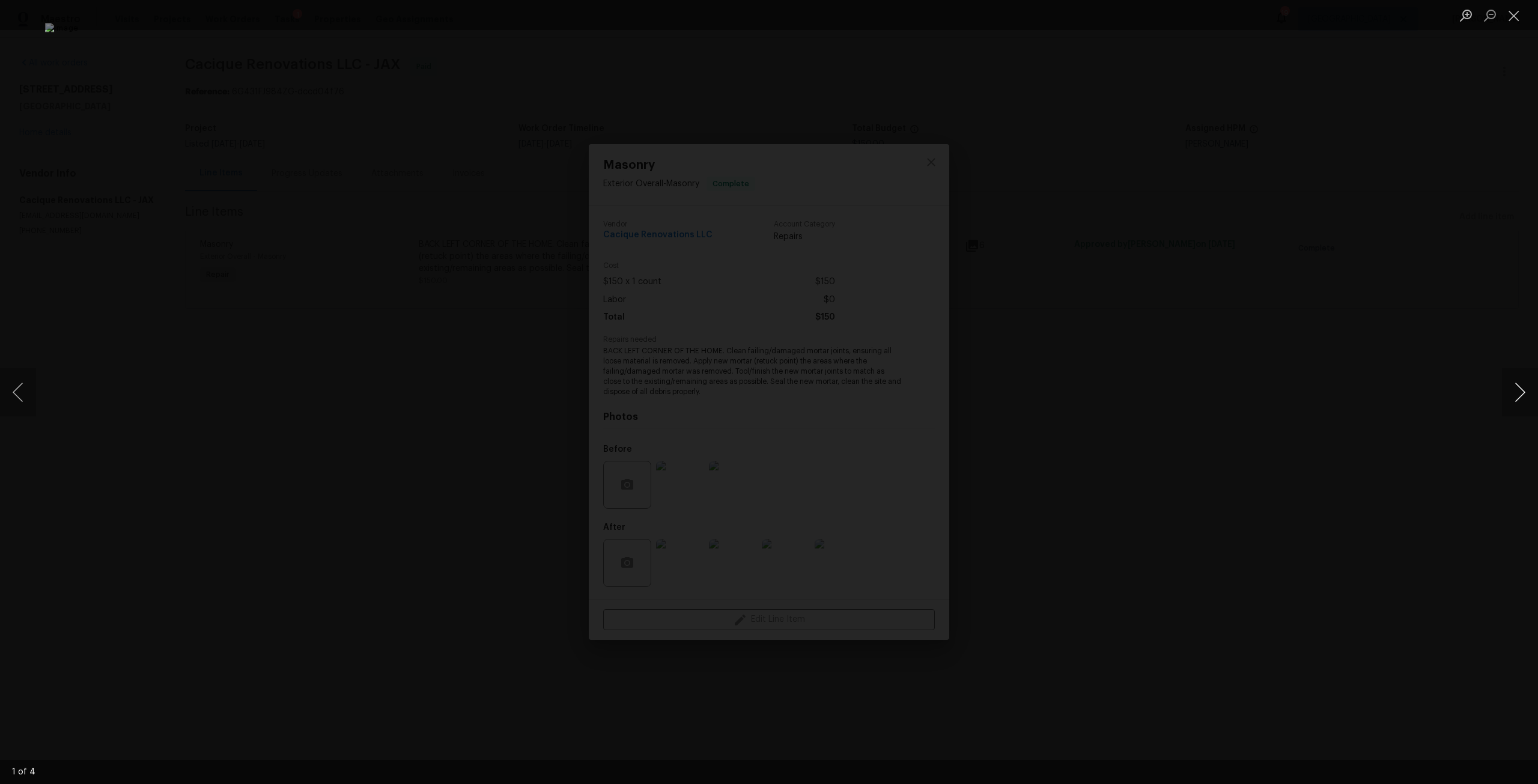
click at [1519, 391] on button "Next image" at bounding box center [1519, 392] width 36 height 48
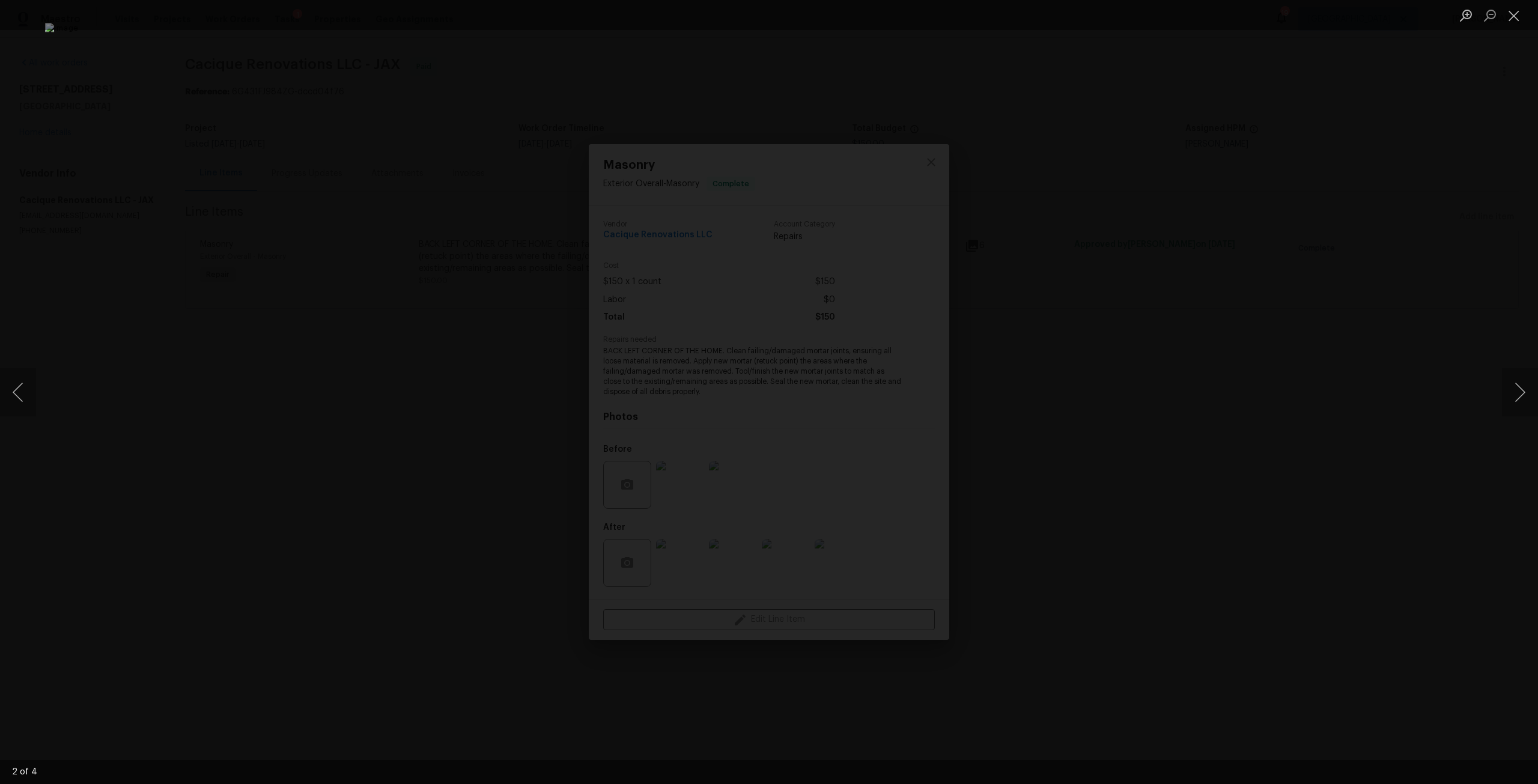
click at [1445, 395] on div "Lightbox" at bounding box center [769, 392] width 1538 height 784
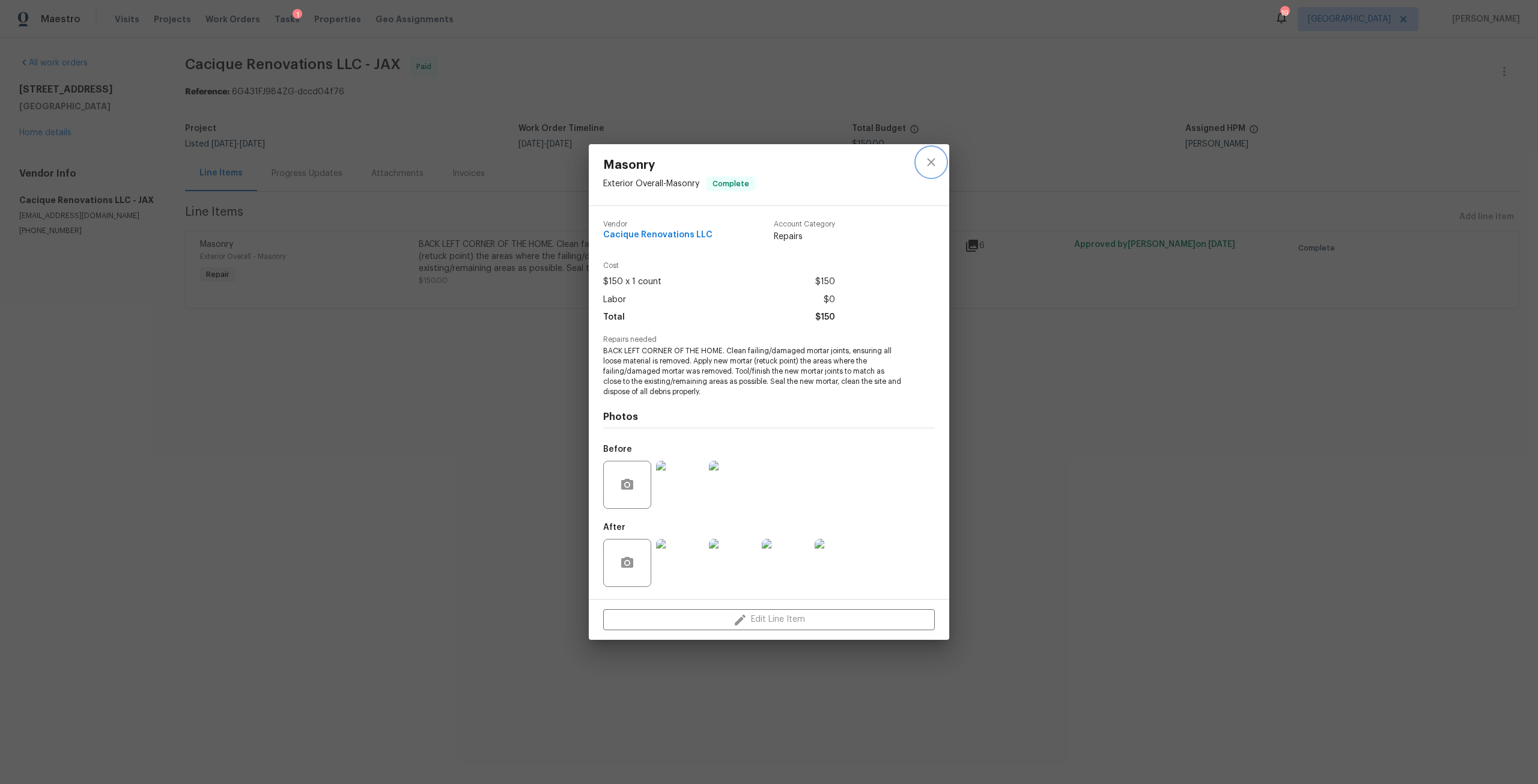
click at [935, 164] on icon "close" at bounding box center [931, 162] width 15 height 15
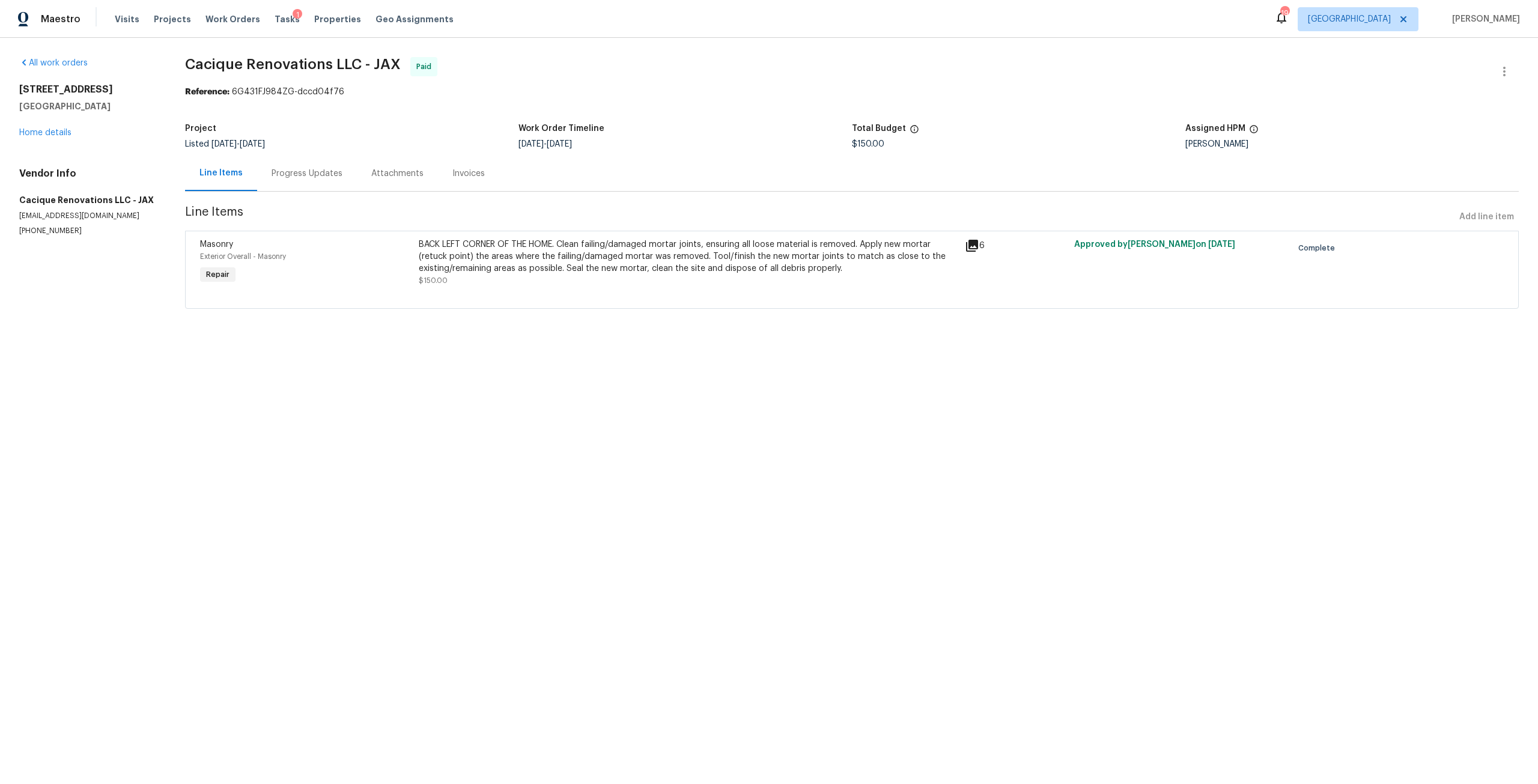
click at [44, 127] on div "1615 Oak Ridge Dr W Jacksonville, FL 32225 Home details" at bounding box center [88, 111] width 137 height 55
click at [55, 141] on div "All work orders 1615 Oak Ridge Dr W Jacksonville, FL 32225 Home details Vendor …" at bounding box center [88, 146] width 137 height 179
click at [59, 138] on div "1615 Oak Ridge Dr W Jacksonville, FL 32225 Home details" at bounding box center [88, 111] width 137 height 55
click at [70, 134] on link "Home details" at bounding box center [46, 133] width 52 height 8
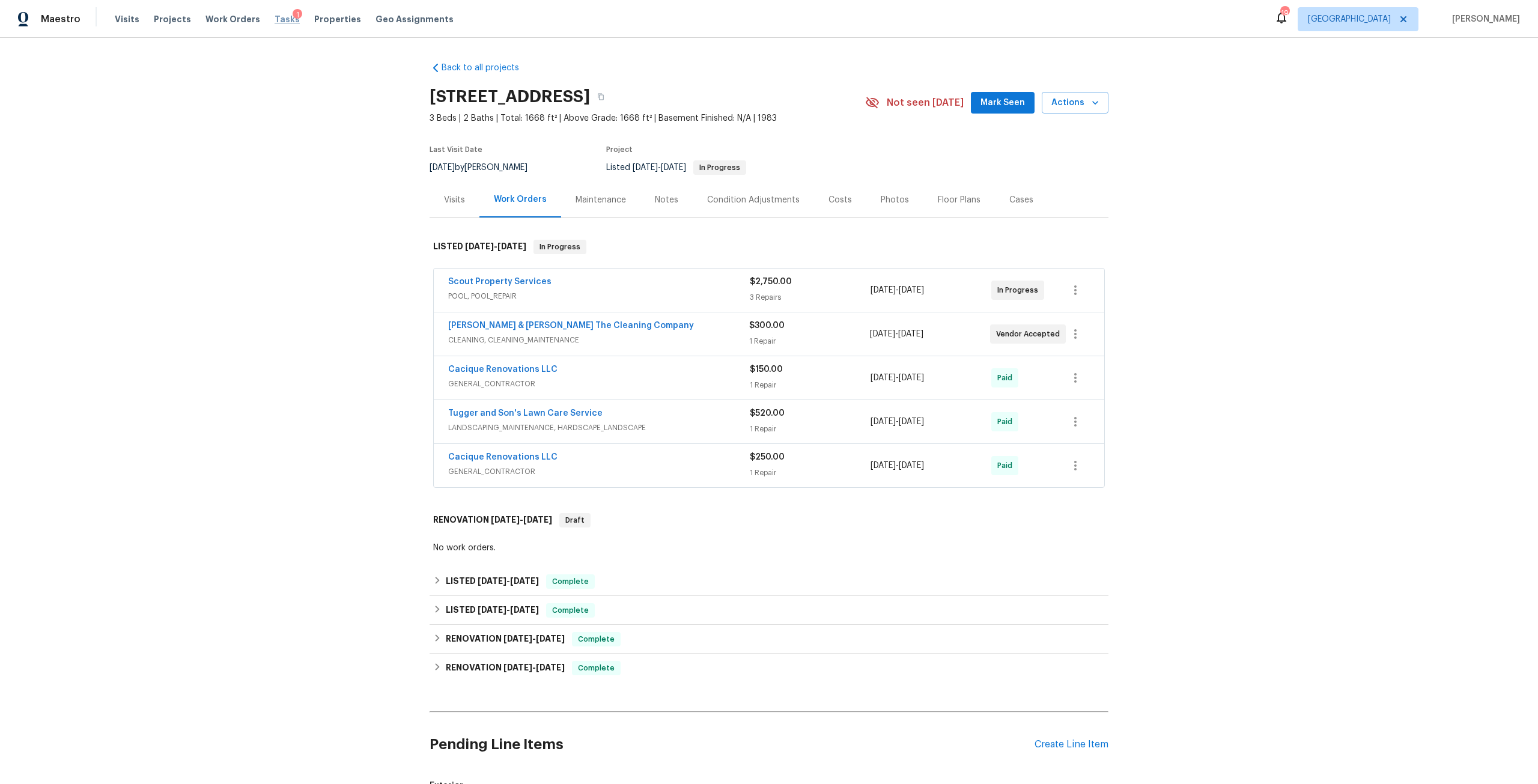
click at [277, 18] on span "Tasks" at bounding box center [287, 19] width 25 height 8
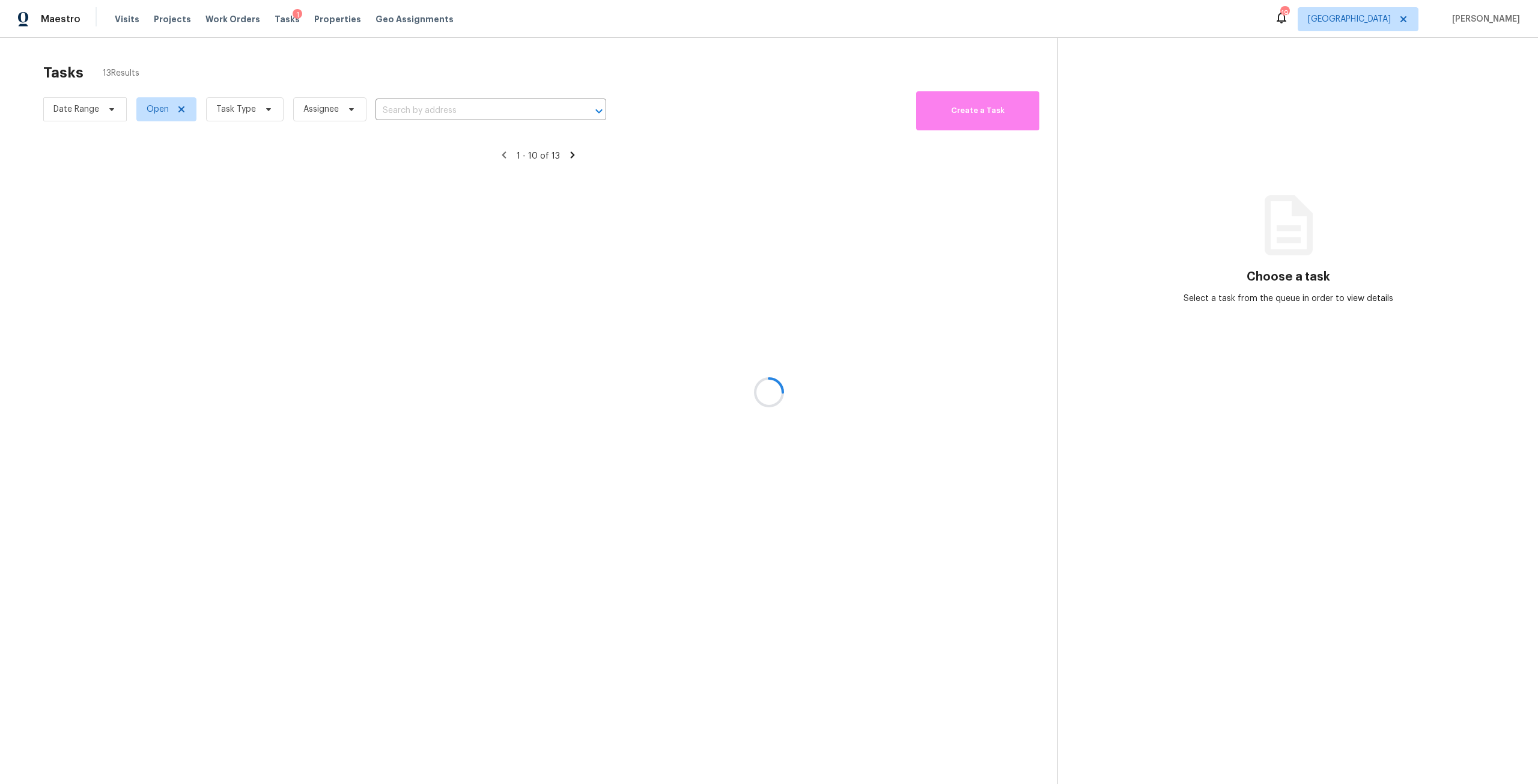
click at [264, 112] on div at bounding box center [769, 392] width 1538 height 784
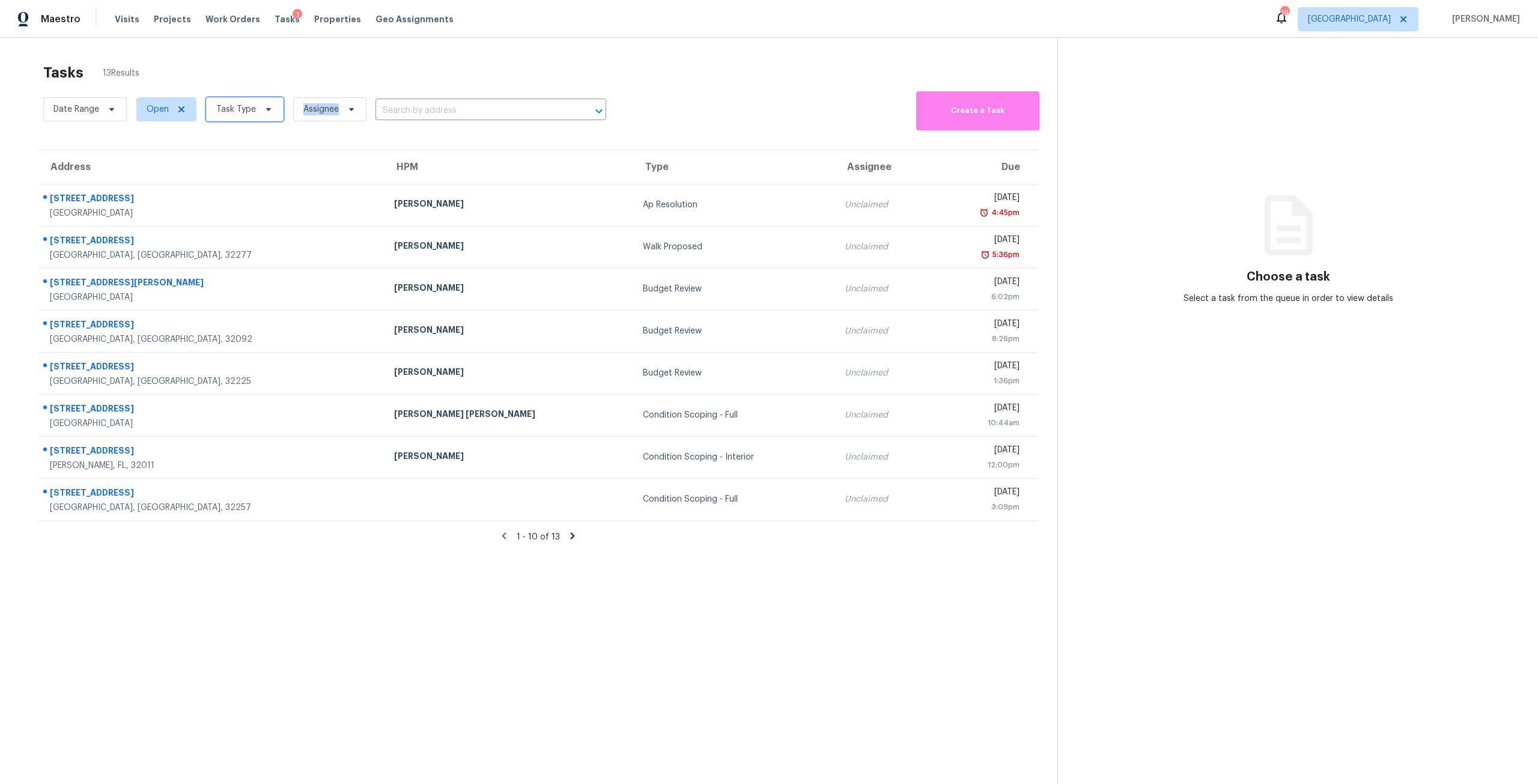
click at [264, 112] on icon at bounding box center [268, 109] width 10 height 10
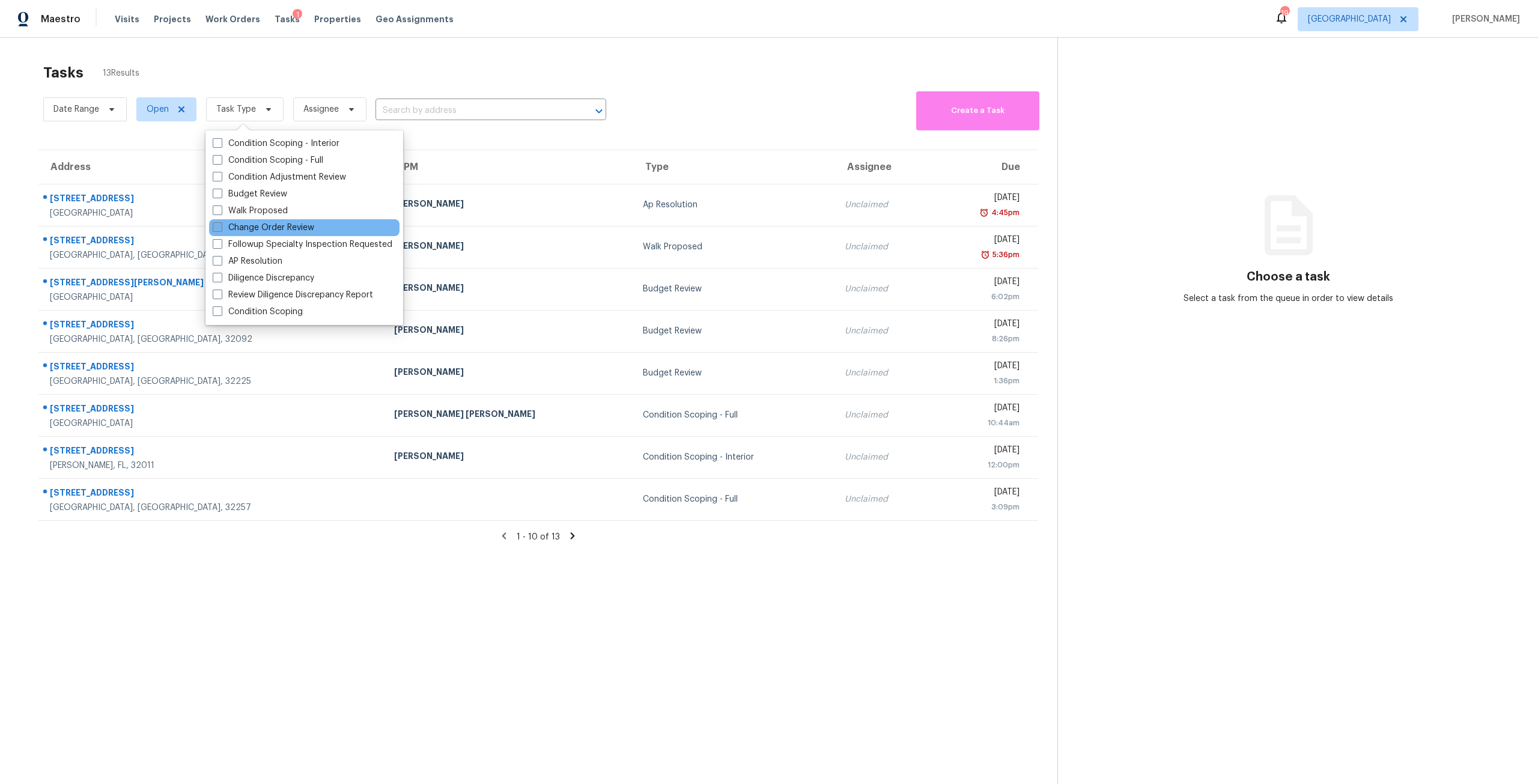
click at [267, 225] on label "Change Order Review" at bounding box center [263, 228] width 101 height 12
click at [220, 225] on input "Change Order Review" at bounding box center [216, 225] width 8 height 8
checkbox input "true"
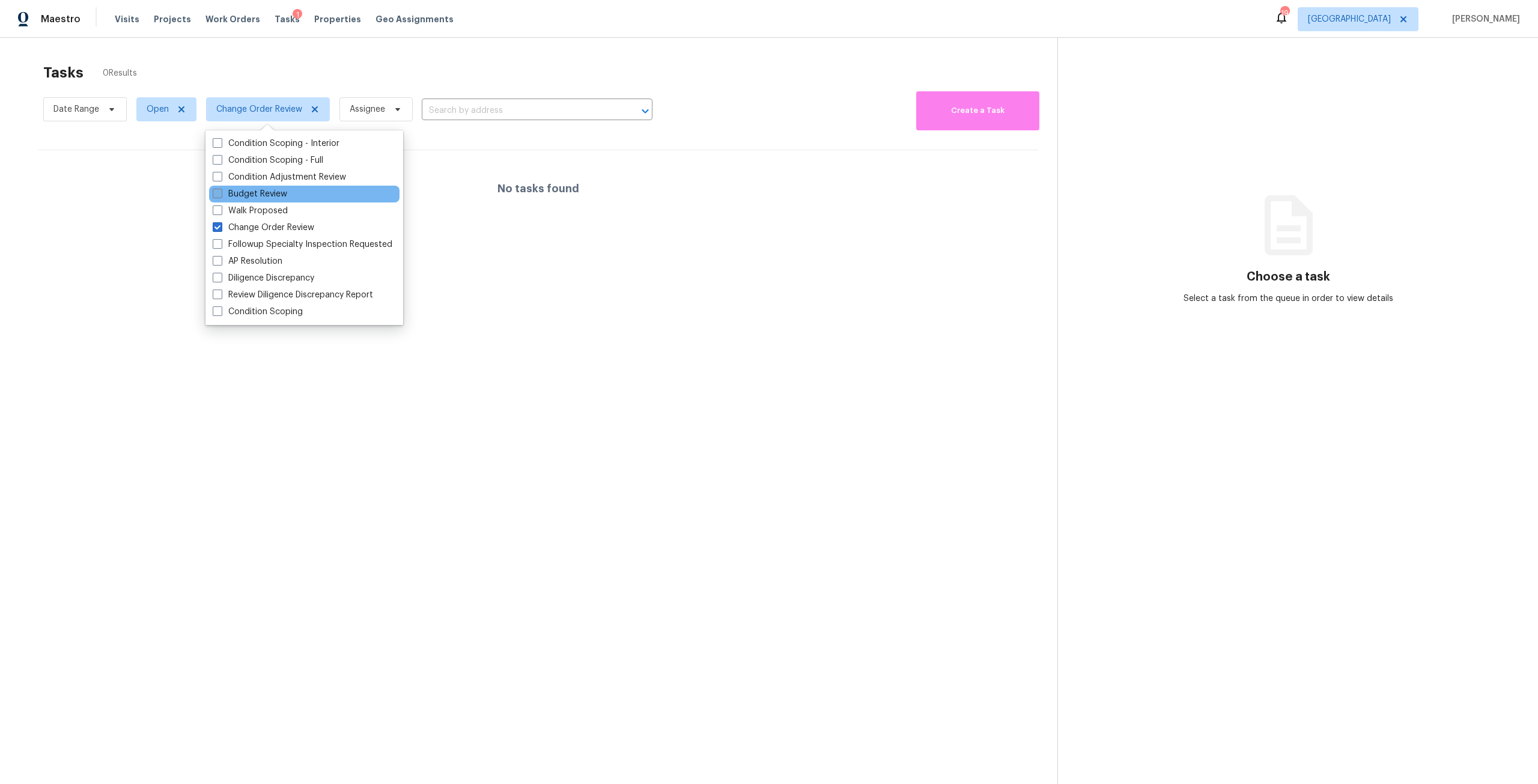
click at [271, 196] on label "Budget Review" at bounding box center [249, 194] width 75 height 12
click at [220, 196] on input "Budget Review" at bounding box center [216, 192] width 8 height 8
checkbox input "true"
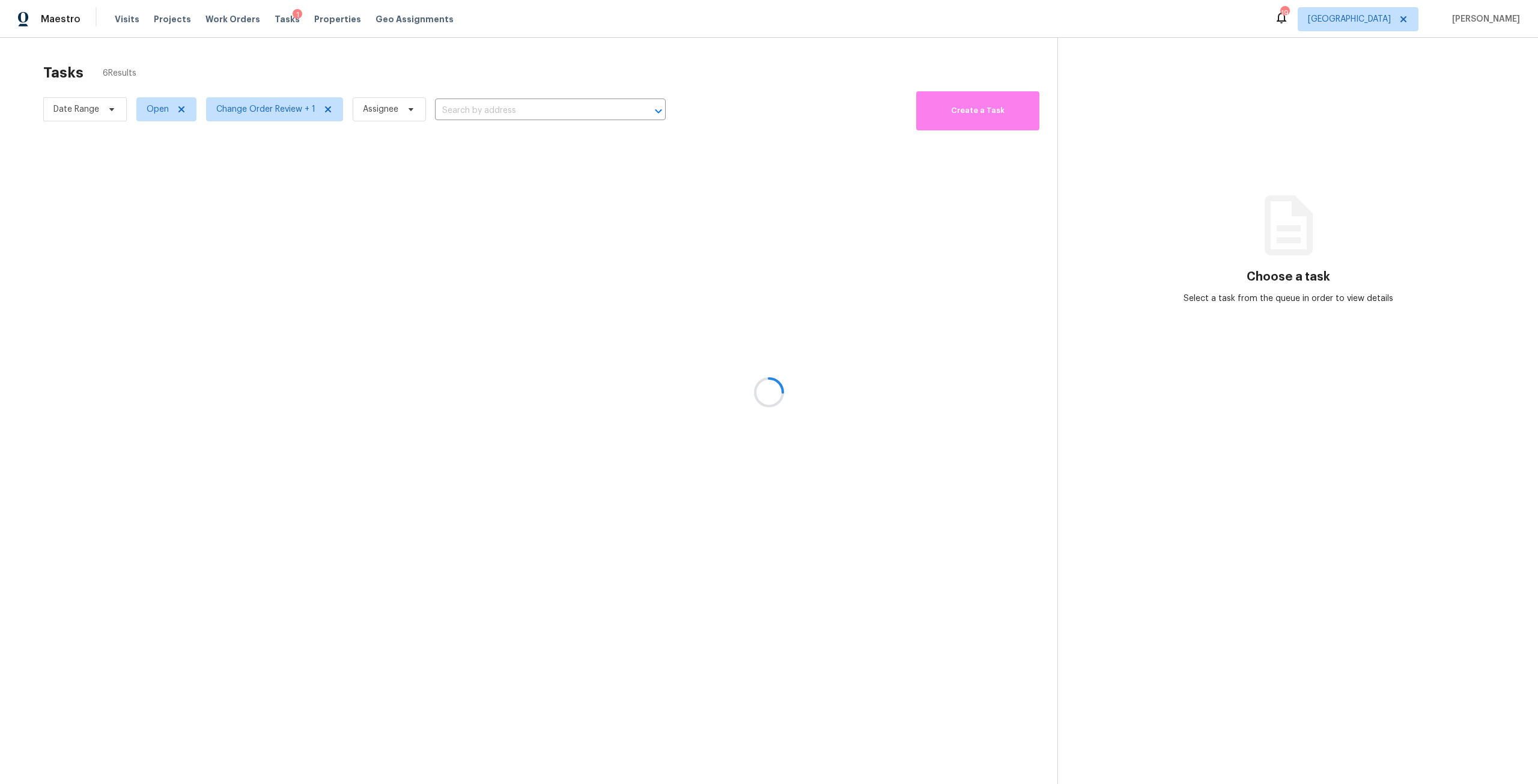
click at [389, 60] on div at bounding box center [769, 392] width 1538 height 784
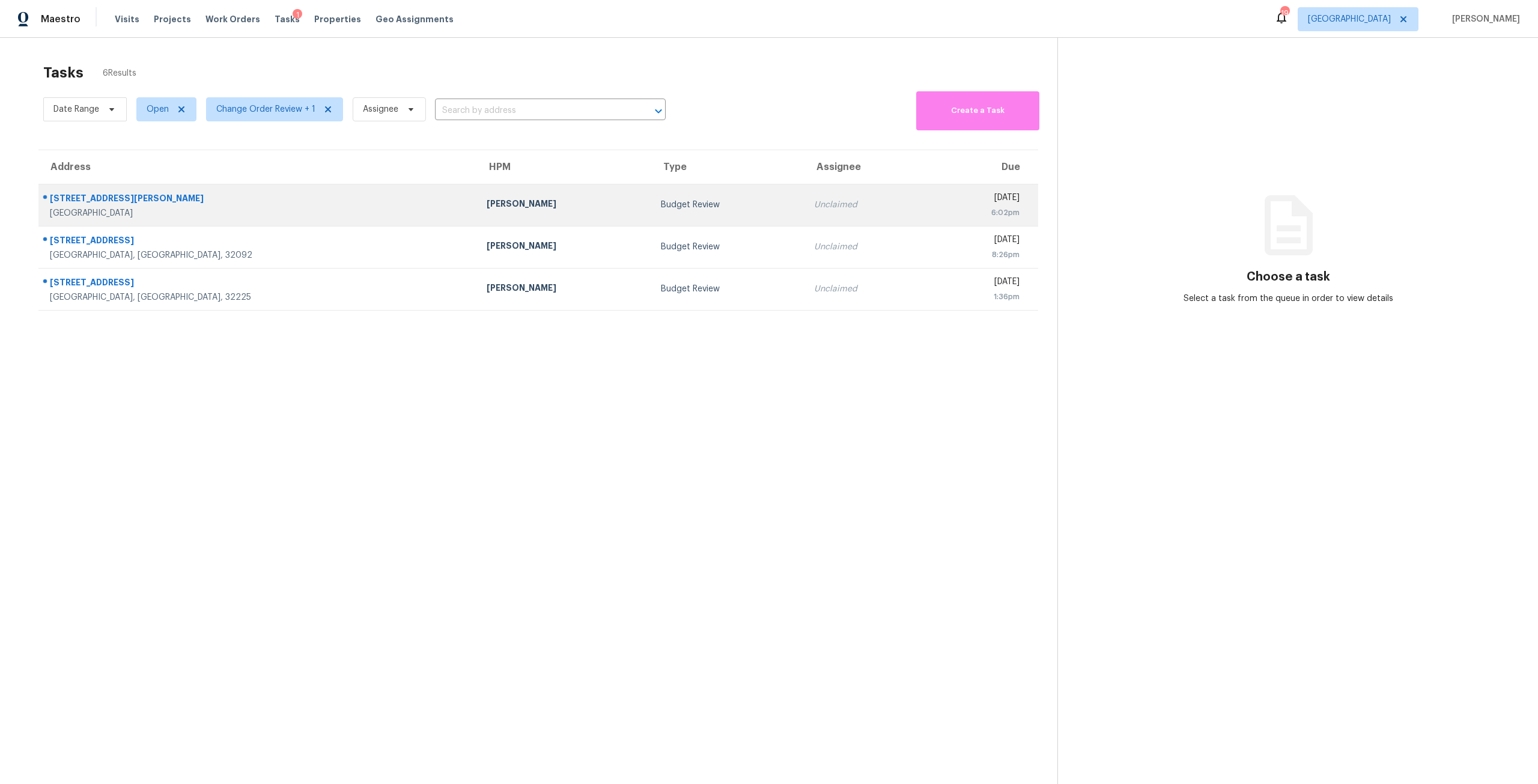
click at [656, 188] on td "Budget Review" at bounding box center [728, 204] width 153 height 42
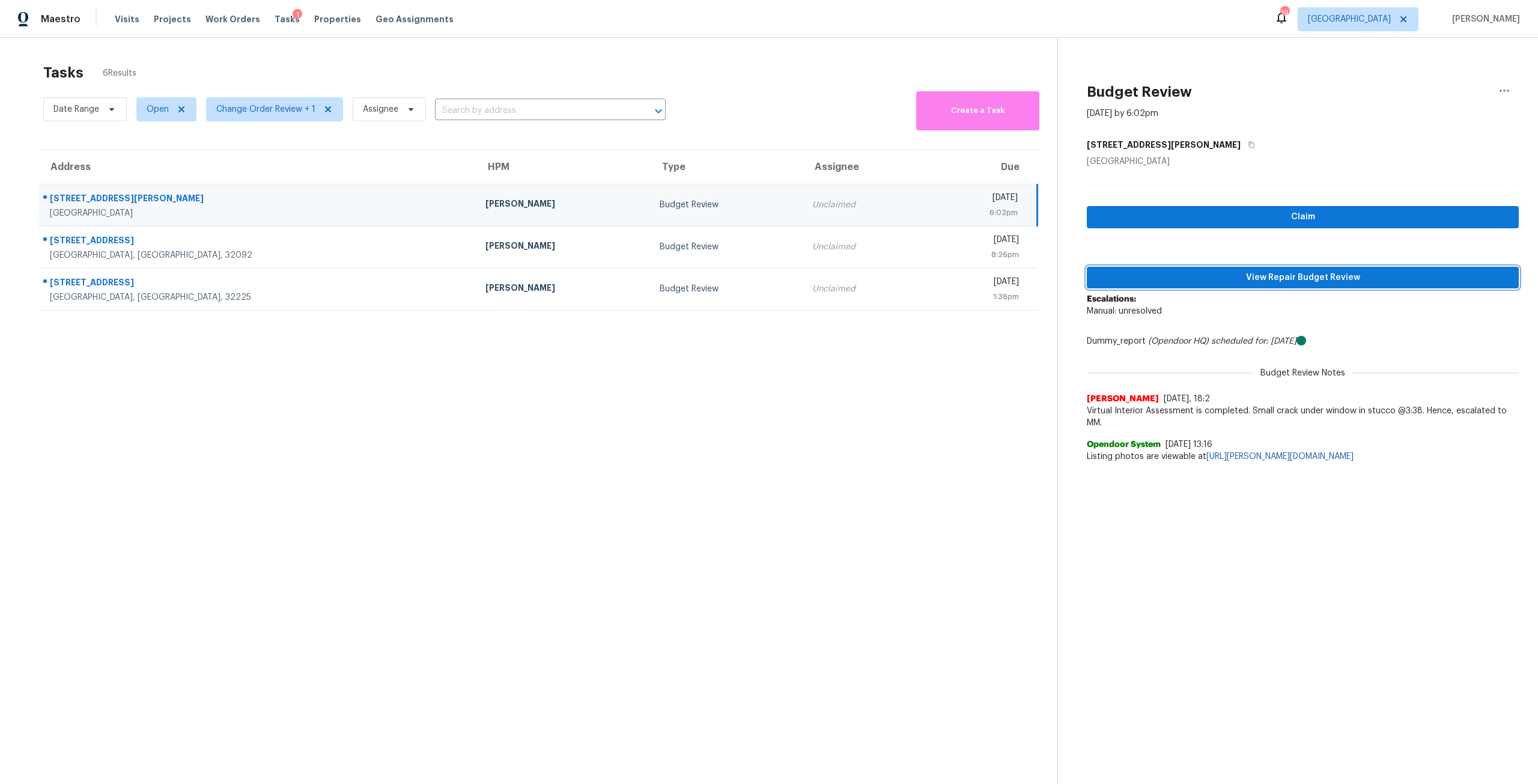
click at [1334, 282] on span "View Repair Budget Review" at bounding box center [1303, 277] width 413 height 15
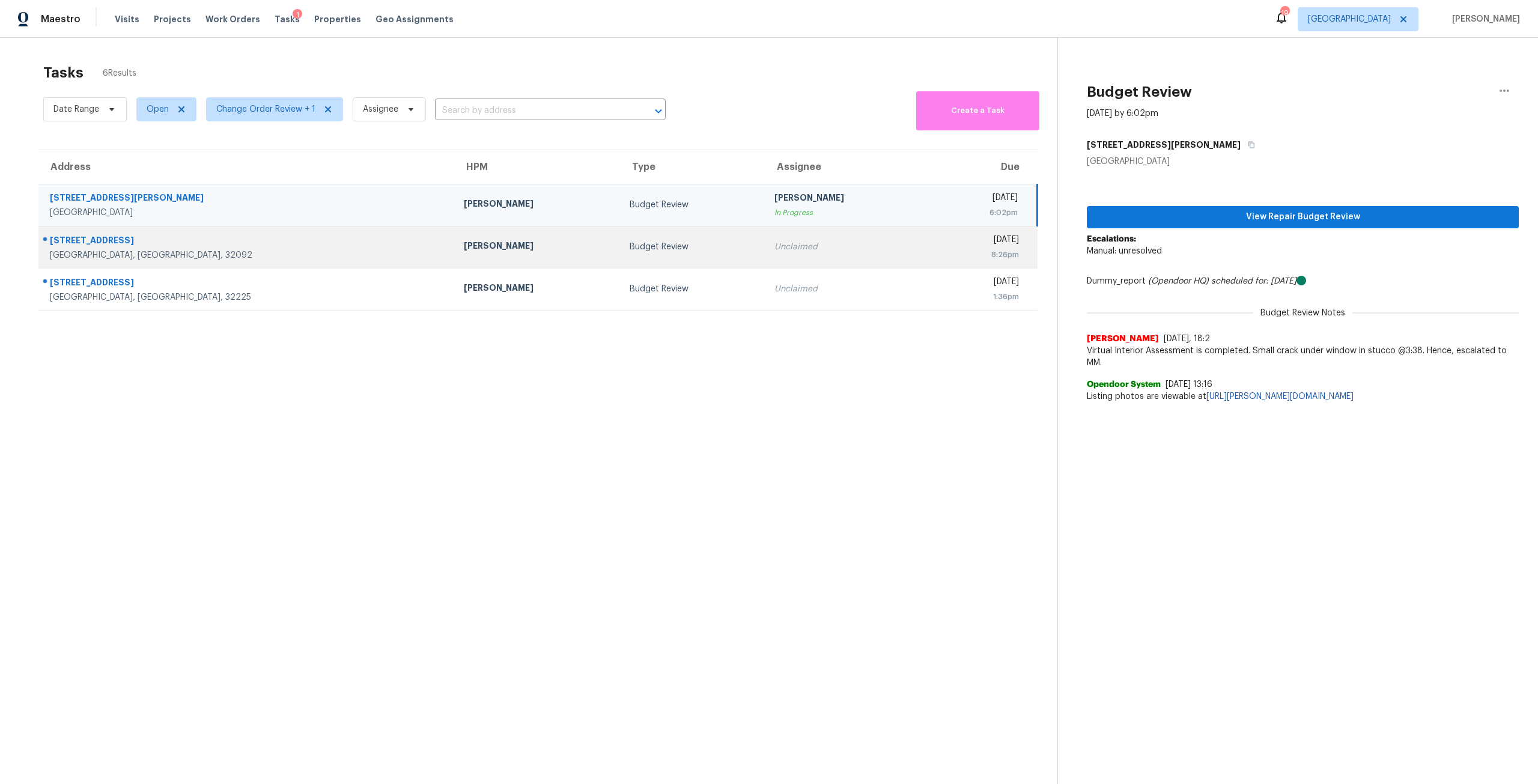
click at [629, 252] on div "Budget Review" at bounding box center [693, 247] width 126 height 12
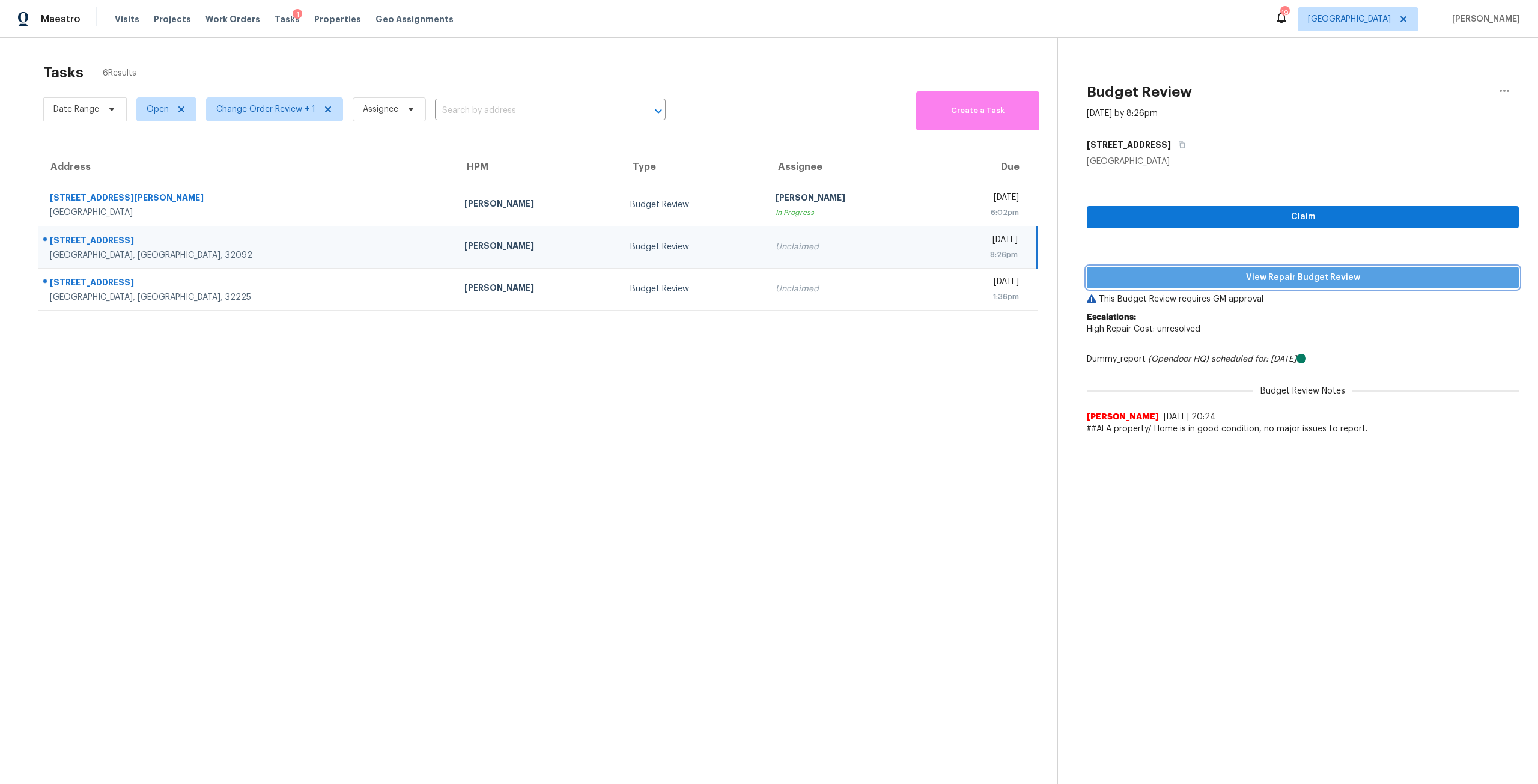
click at [1226, 275] on span "View Repair Budget Review" at bounding box center [1303, 277] width 413 height 15
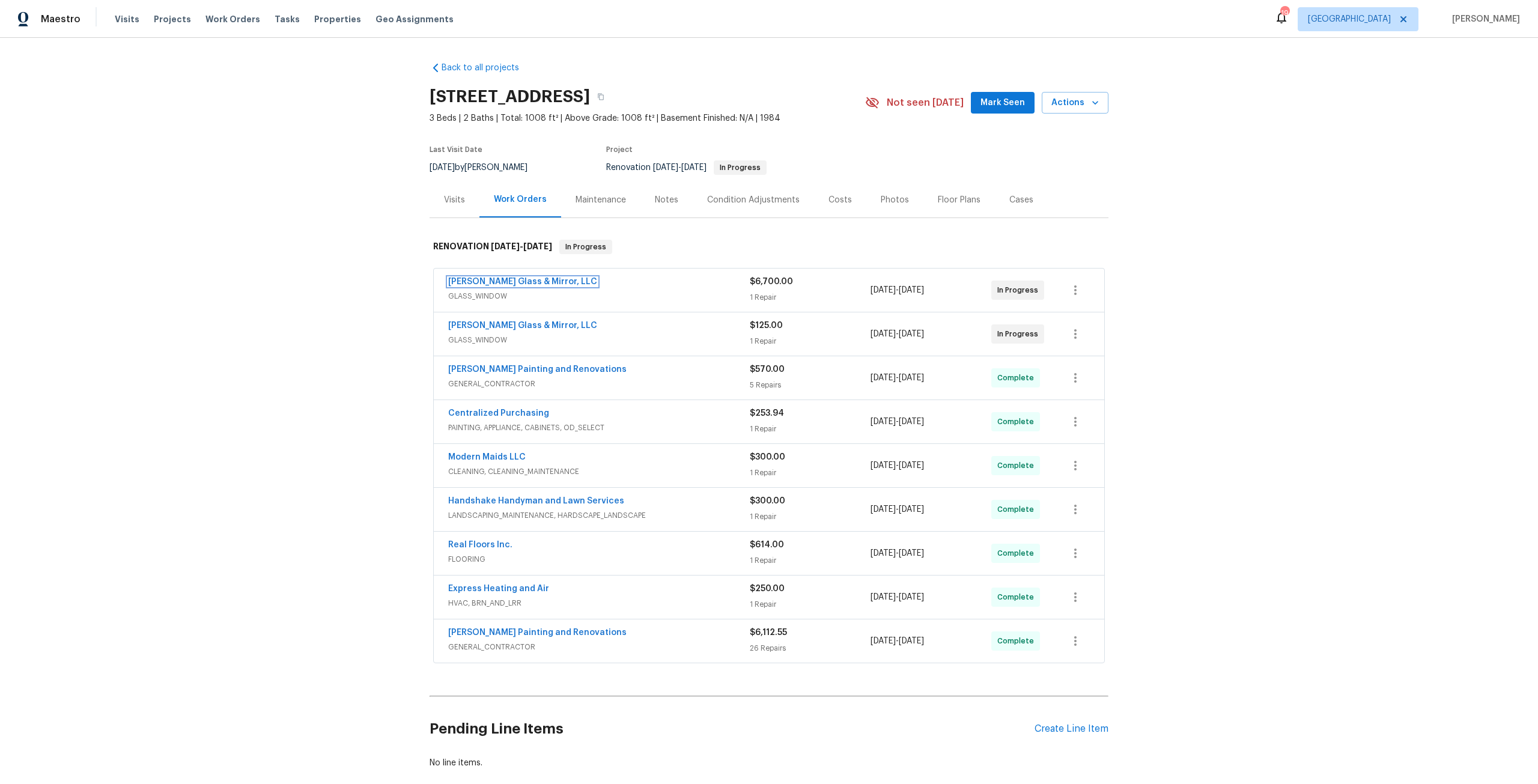
drag, startPoint x: 523, startPoint y: 283, endPoint x: 529, endPoint y: 288, distance: 7.8
click at [523, 283] on link "Baum Glass & Mirror, LLC" at bounding box center [522, 282] width 149 height 8
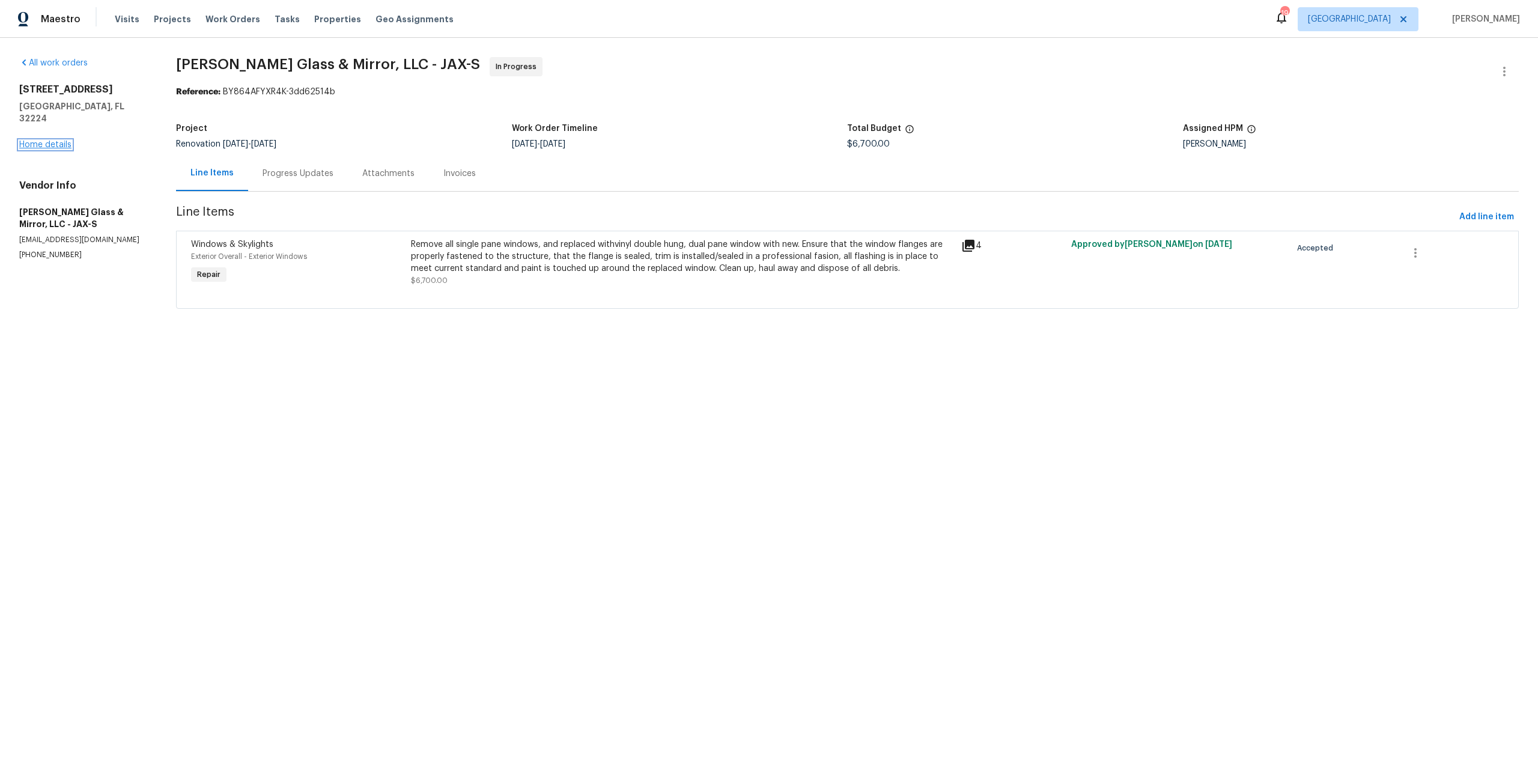
click at [62, 141] on link "Home details" at bounding box center [46, 145] width 52 height 8
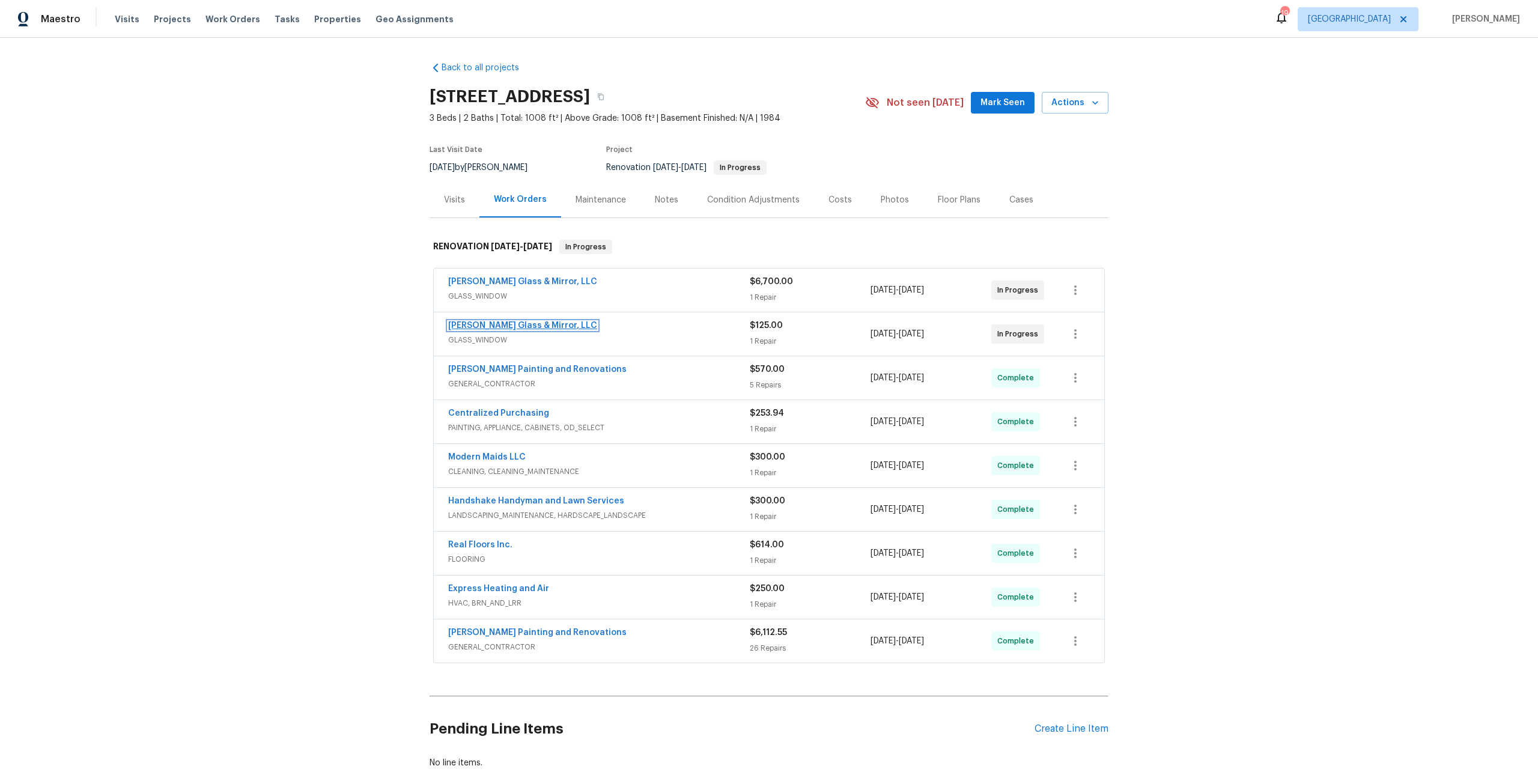
click at [506, 323] on link "Baum Glass & Mirror, LLC" at bounding box center [522, 325] width 149 height 8
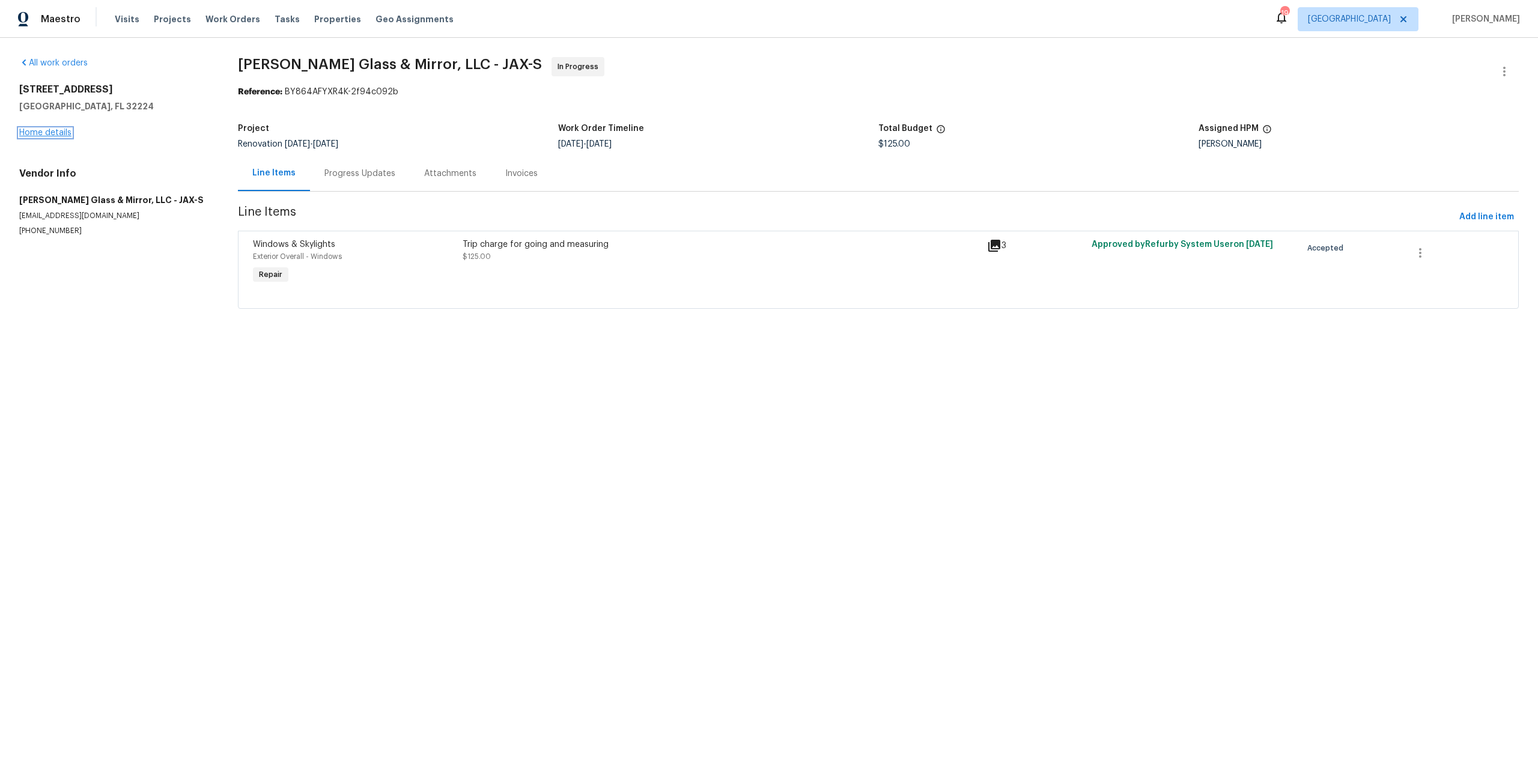
click at [65, 131] on link "Home details" at bounding box center [46, 133] width 52 height 8
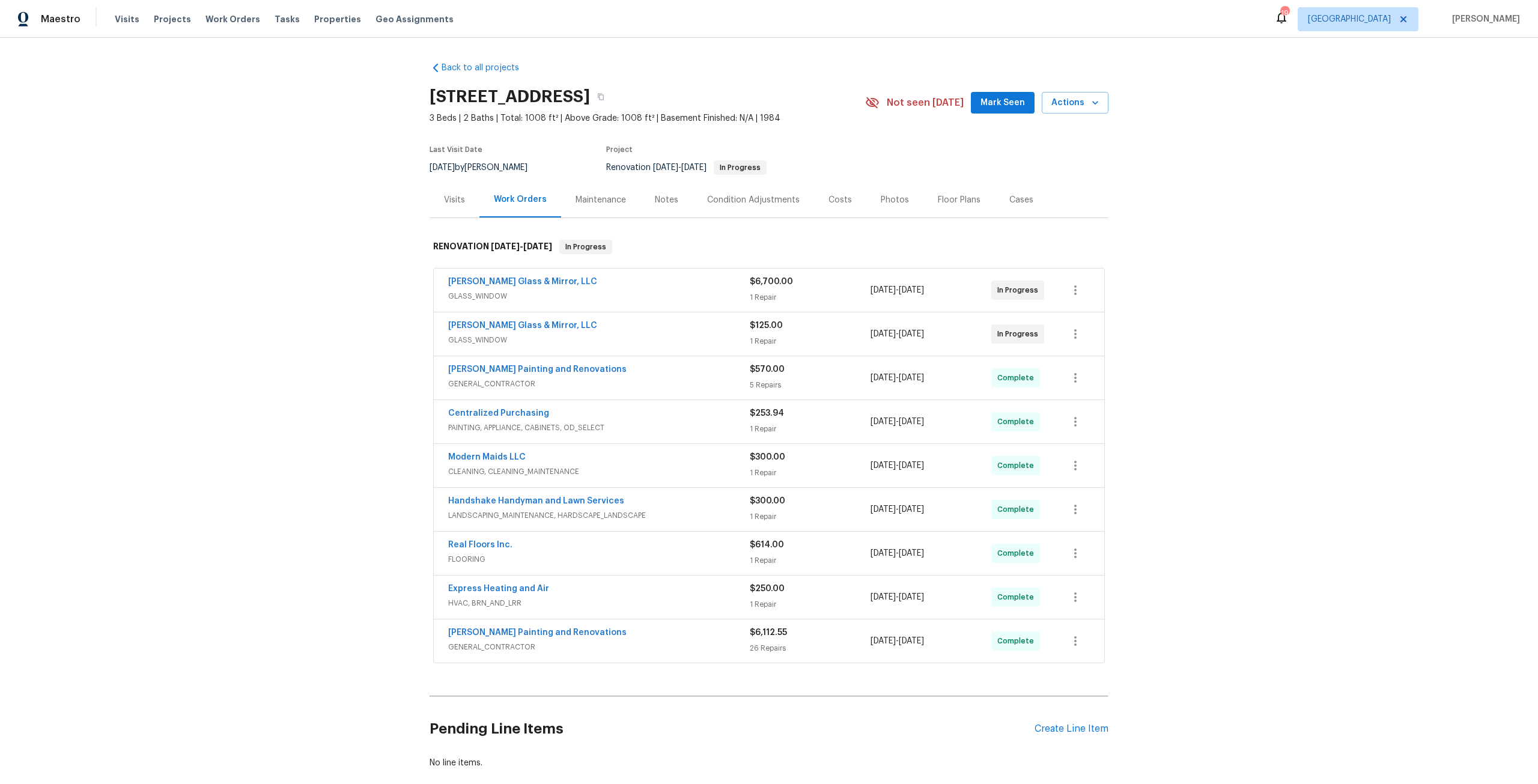
click at [664, 377] on div "Hildebrandt Painting and Renovations" at bounding box center [598, 371] width 302 height 15
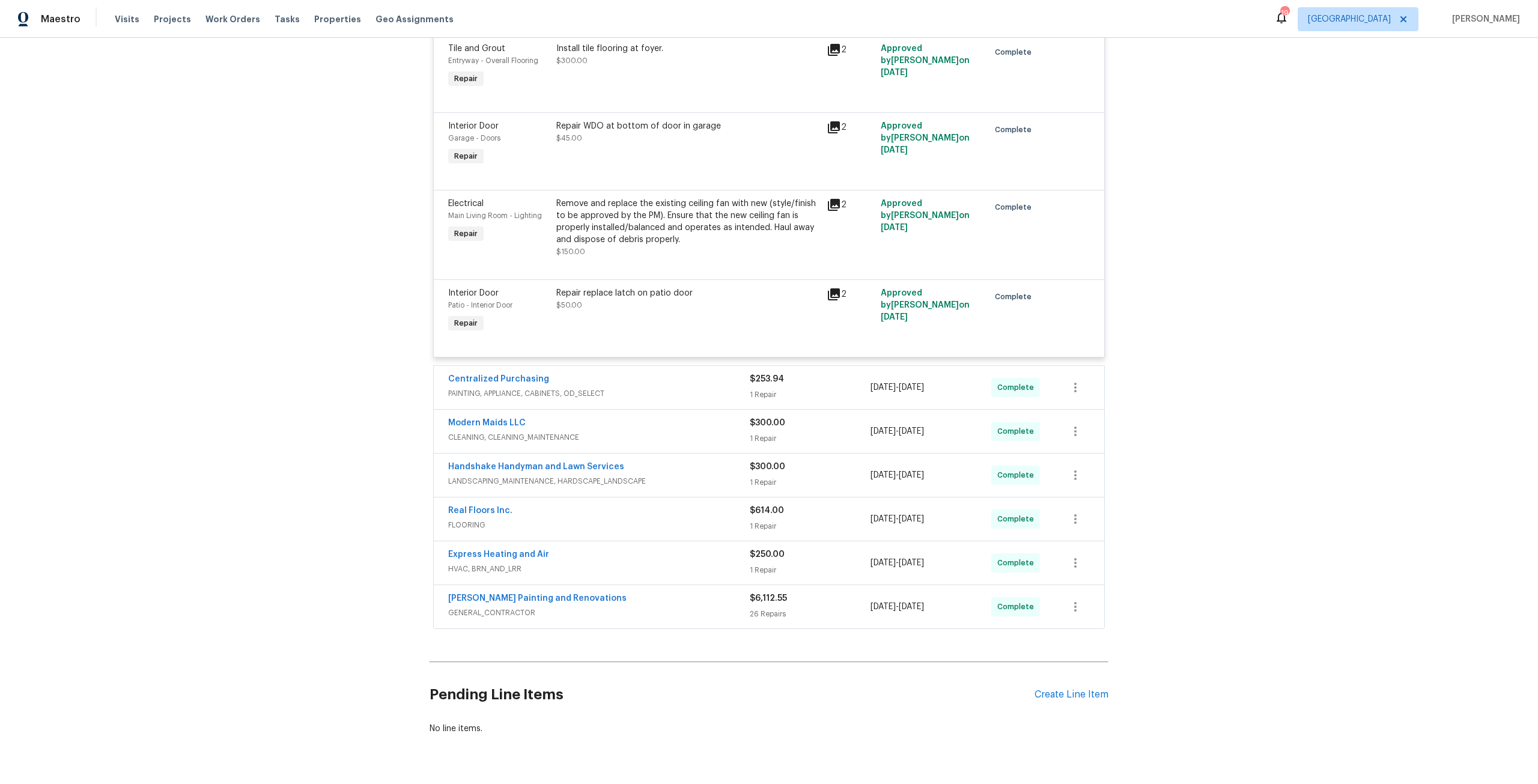
scroll to position [514, 0]
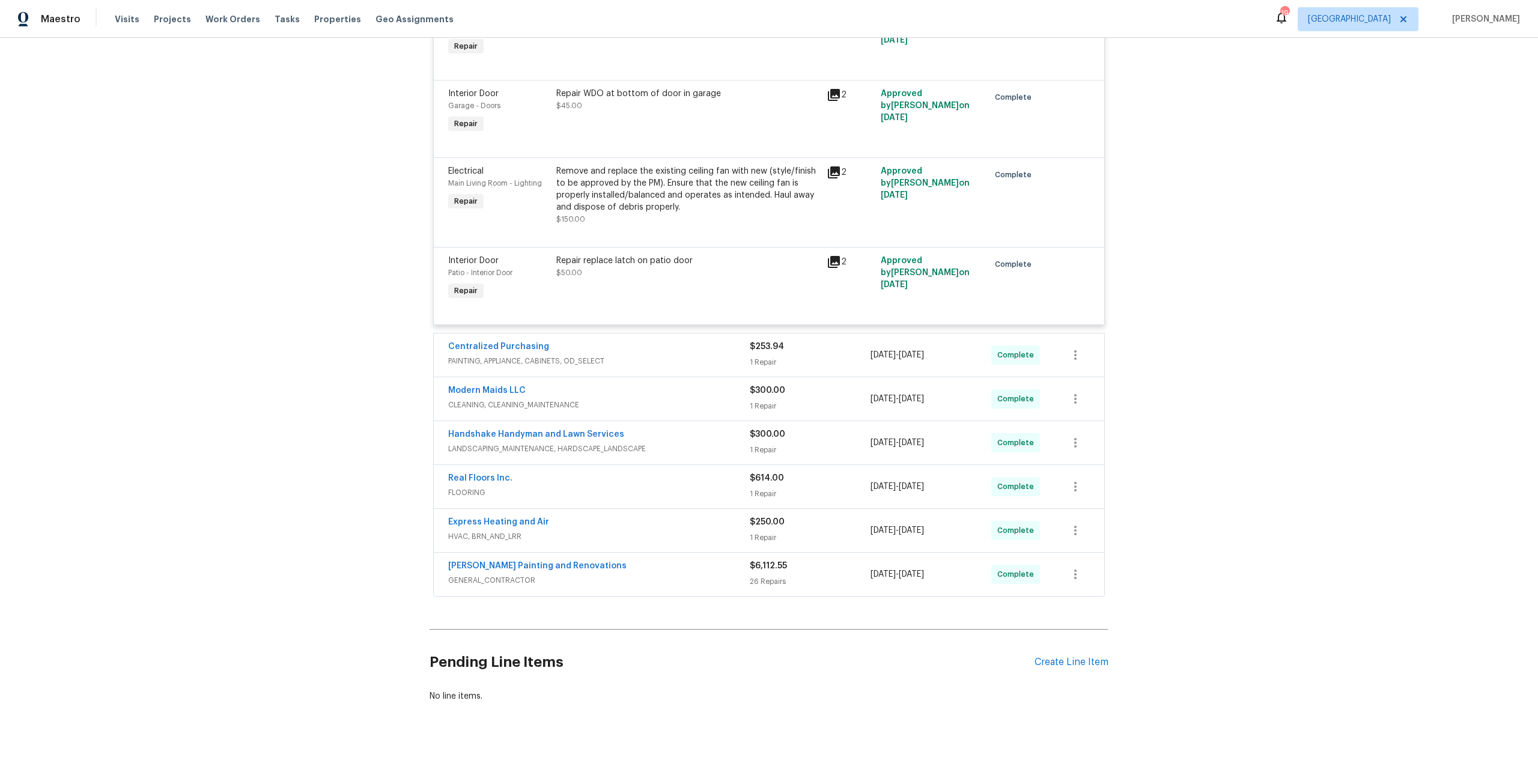
click at [693, 559] on div "Hildebrandt Painting and Renovations" at bounding box center [598, 567] width 302 height 15
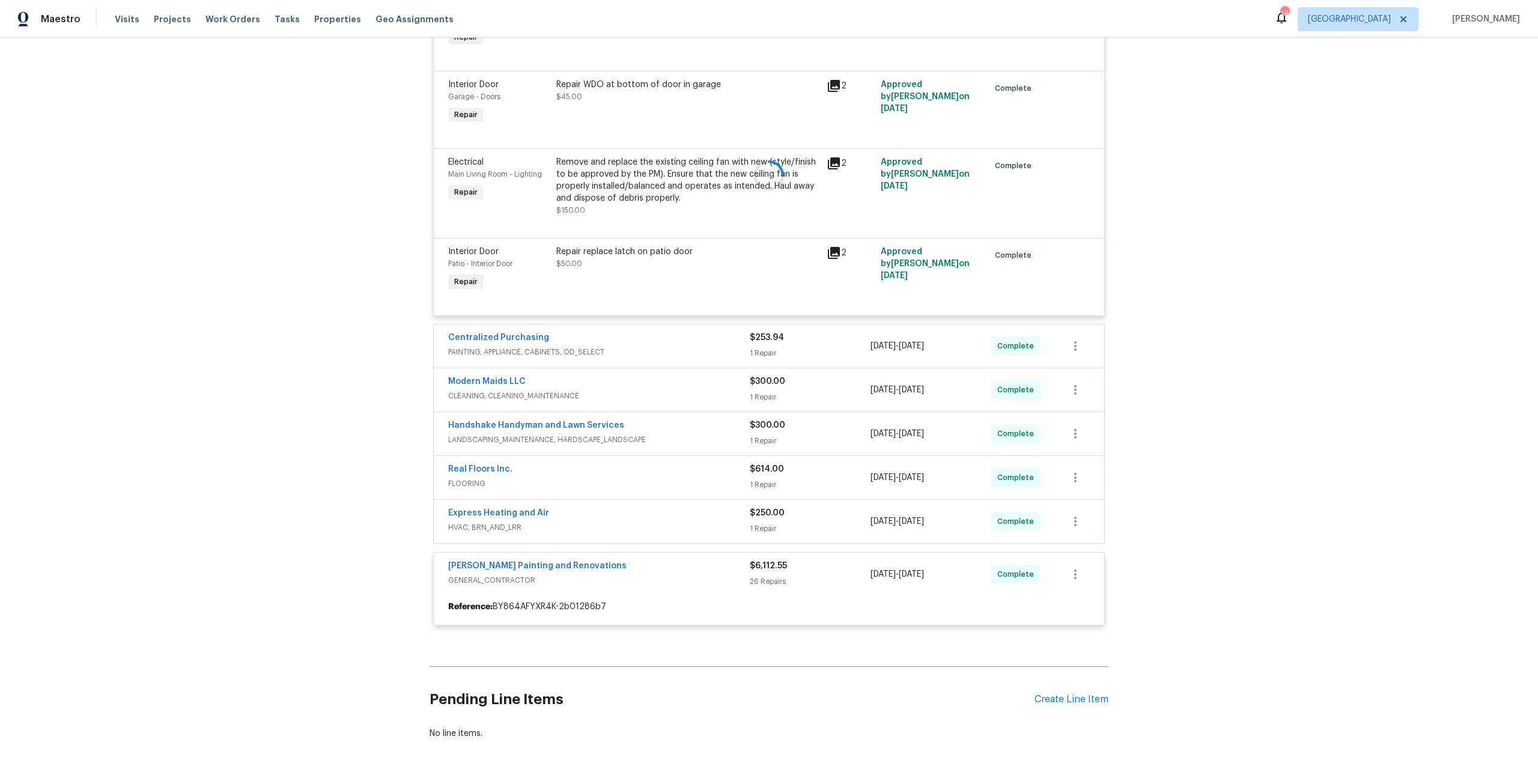
click at [699, 522] on span "HVAC, BRN_AND_LRR" at bounding box center [598, 527] width 302 height 12
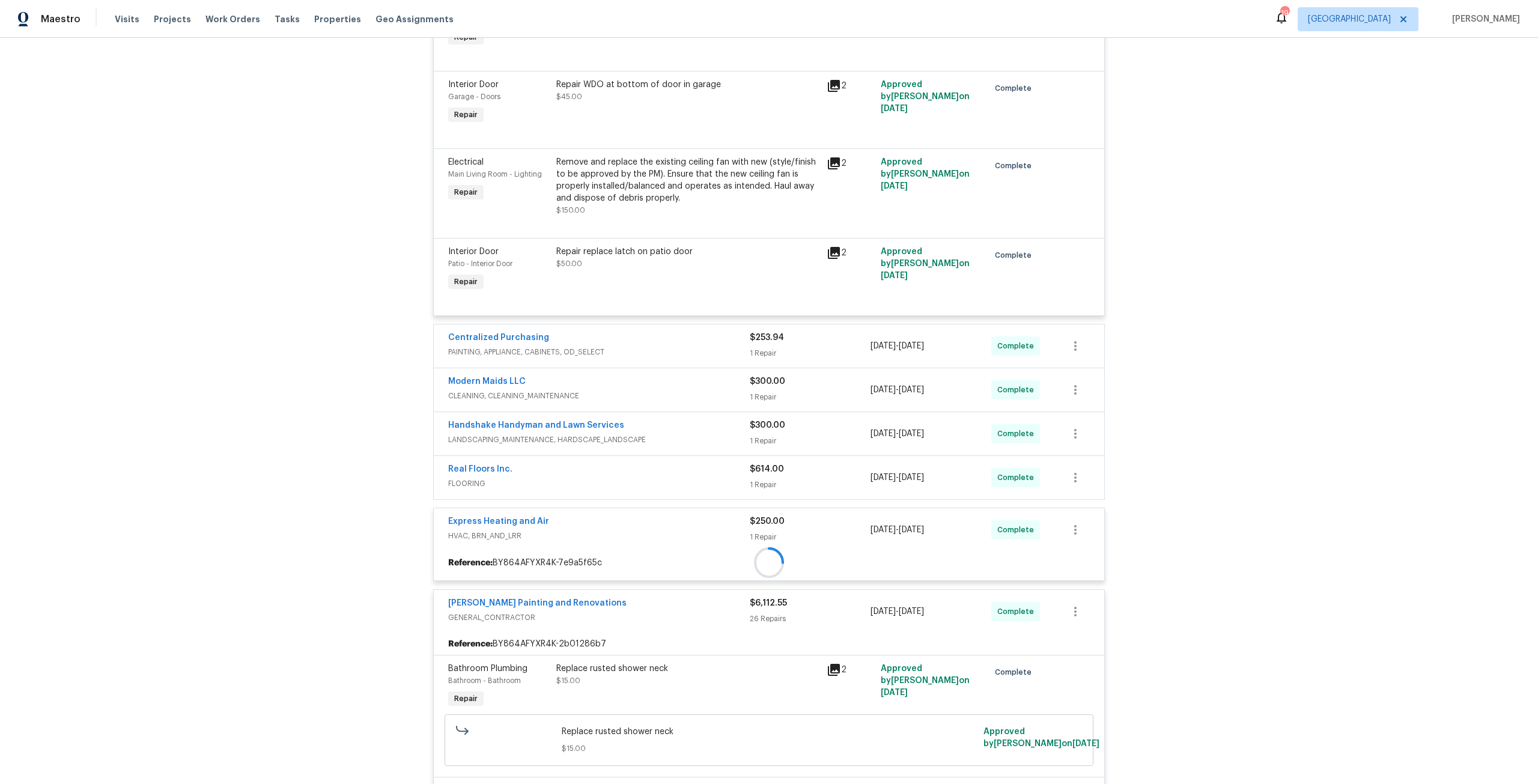
click at [700, 487] on span "FLOORING" at bounding box center [598, 484] width 302 height 12
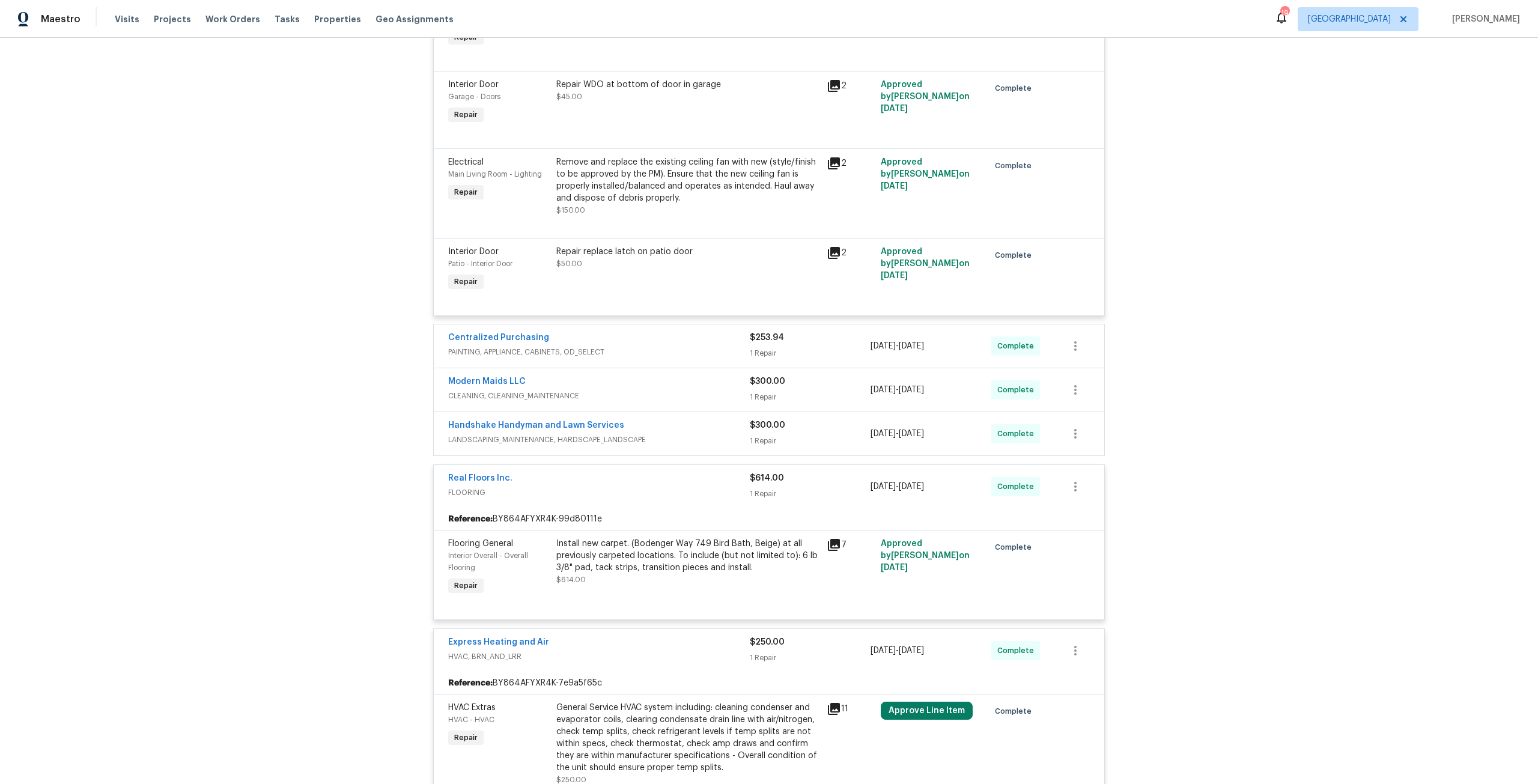
click at [693, 390] on span "CLEANING, CLEANING_MAINTENANCE" at bounding box center [598, 396] width 302 height 12
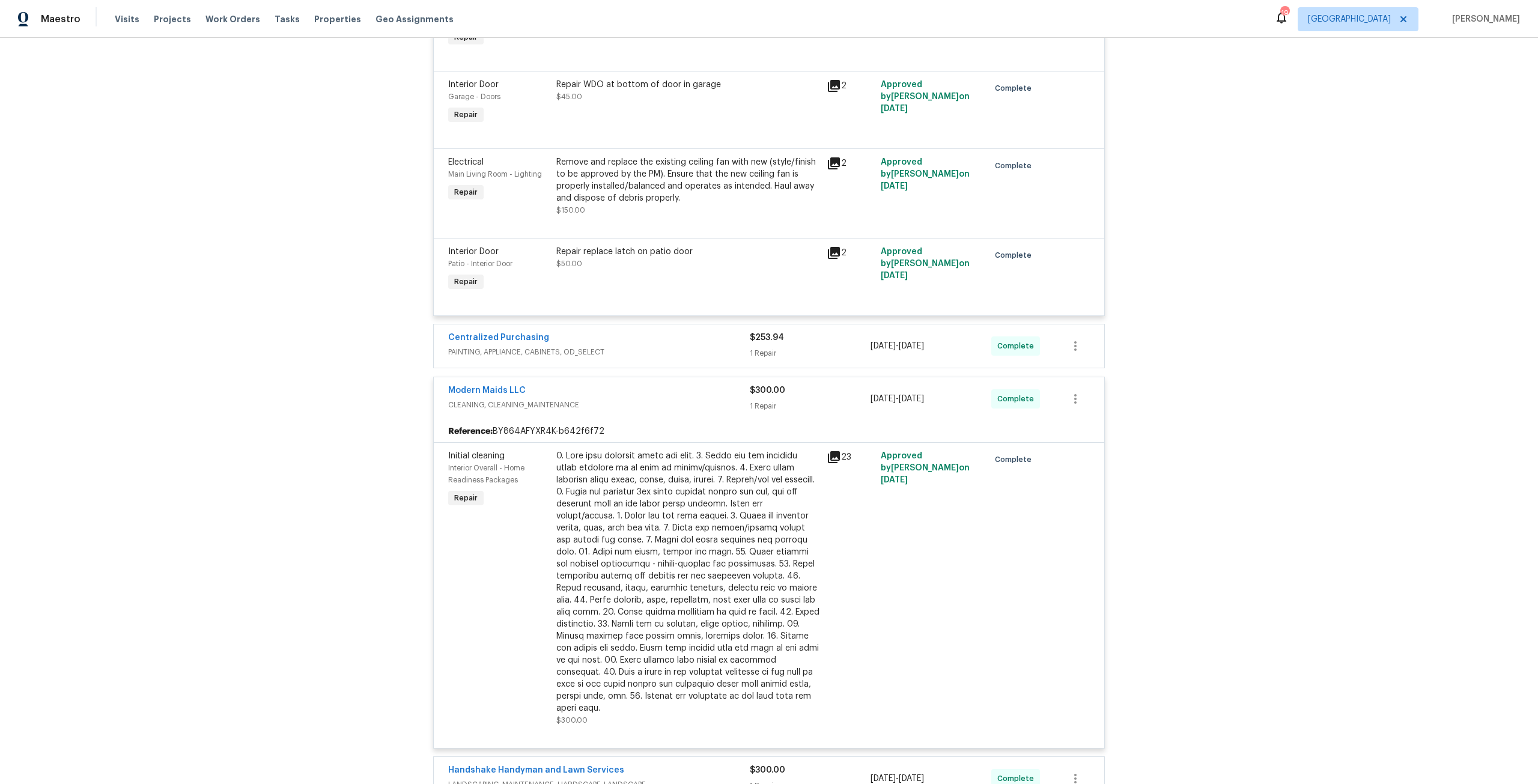
click at [683, 348] on span "PAINTING, APPLIANCE, CABINETS, OD_SELECT" at bounding box center [598, 352] width 302 height 12
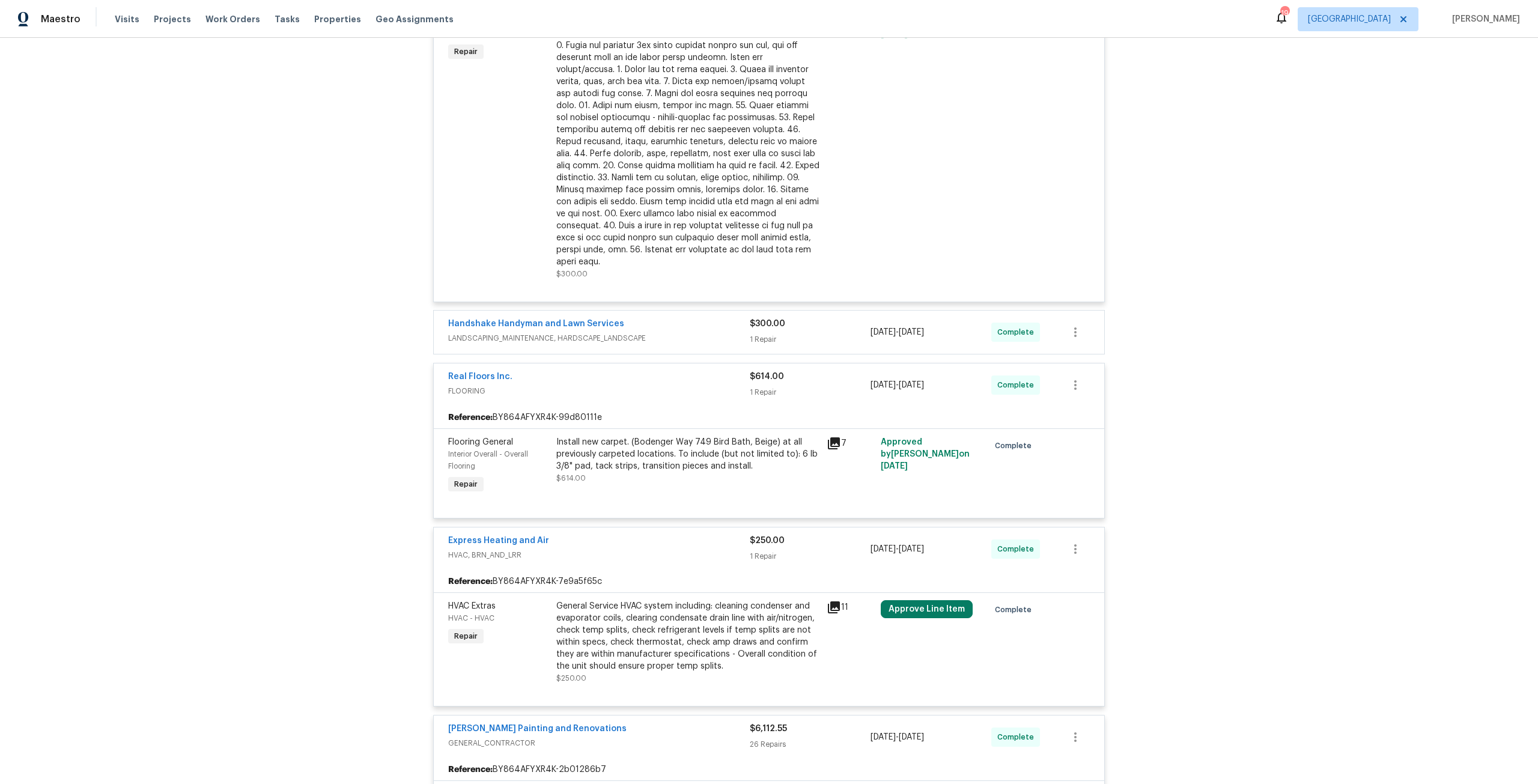
scroll to position [1109, 0]
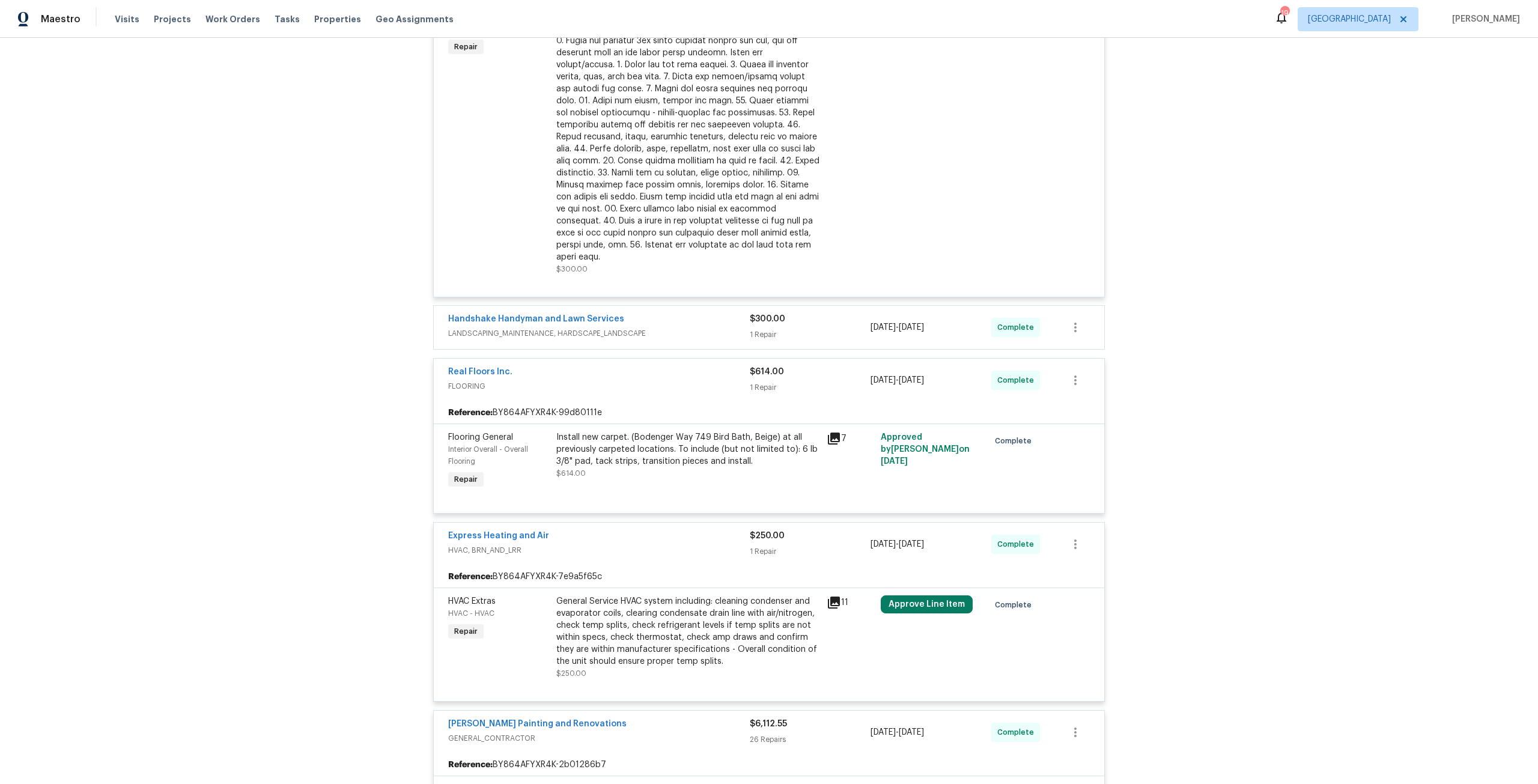
click at [686, 334] on div "Handshake Handyman and Lawn Services LANDSCAPING_MAINTENANCE, HARDSCAPE_LANDSCA…" at bounding box center [769, 327] width 670 height 43
click at [683, 313] on div "Handshake Handyman and Lawn Services" at bounding box center [598, 320] width 302 height 15
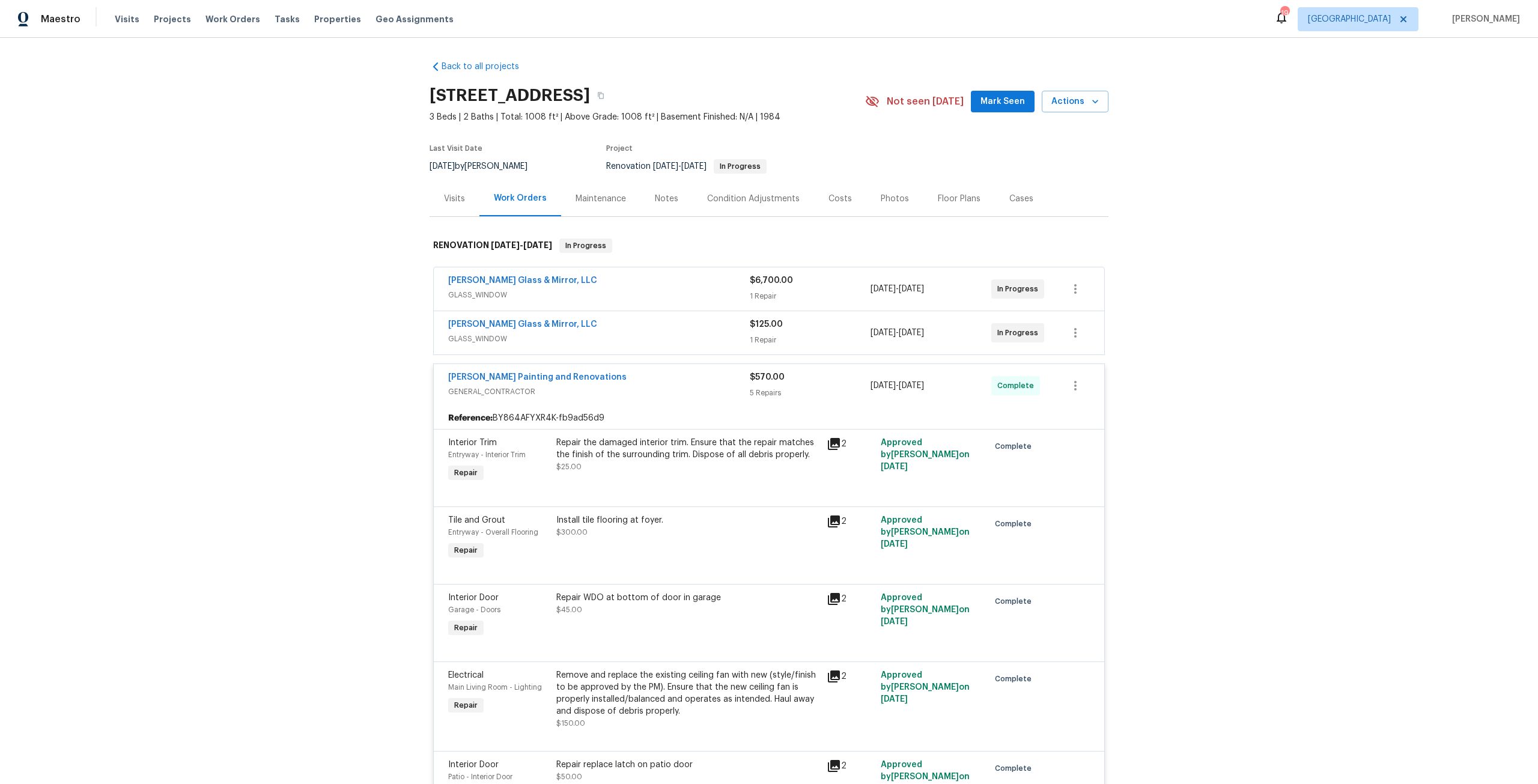
scroll to position [0, 0]
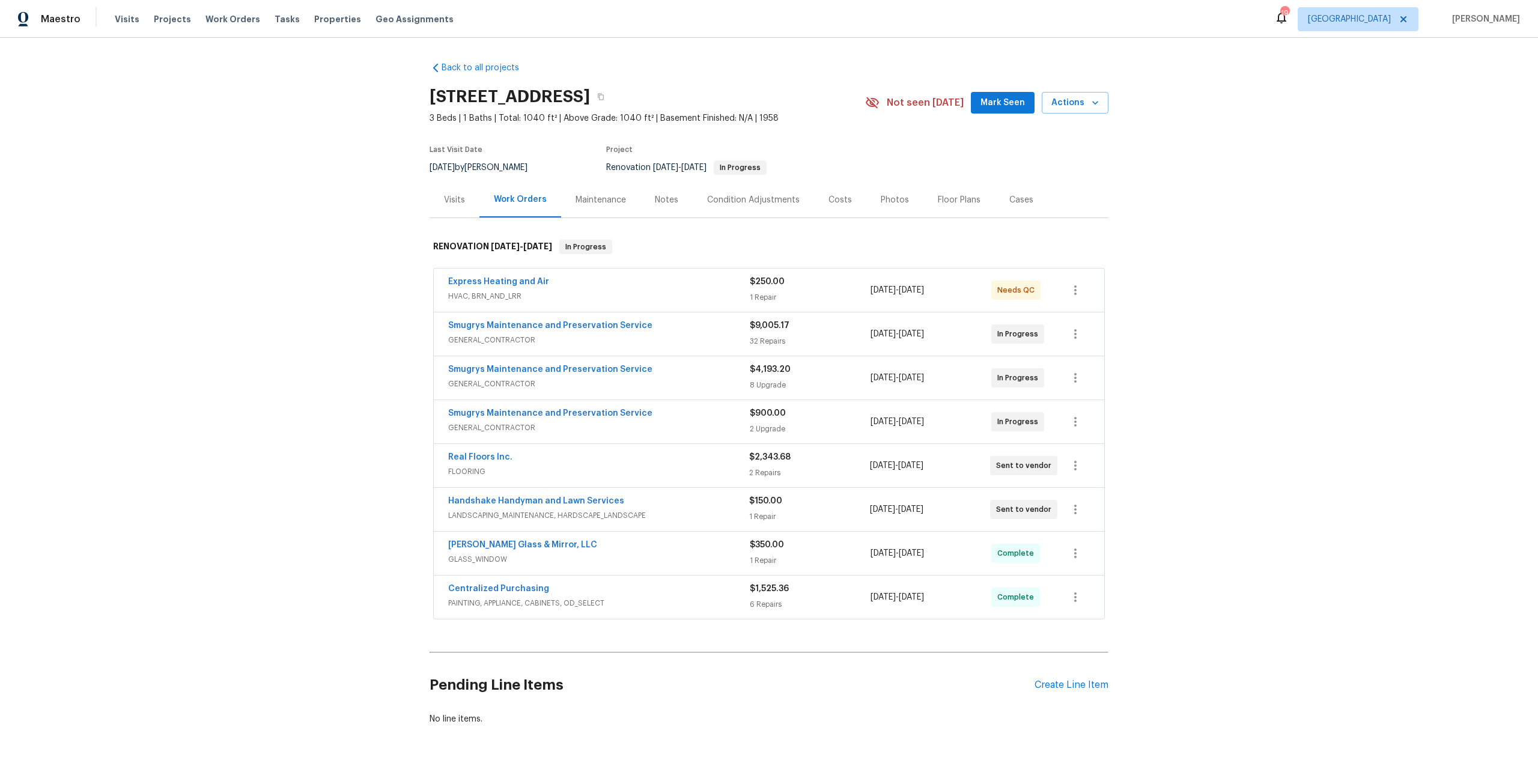
click at [605, 293] on span "HVAC, BRN_AND_LRR" at bounding box center [598, 296] width 302 height 12
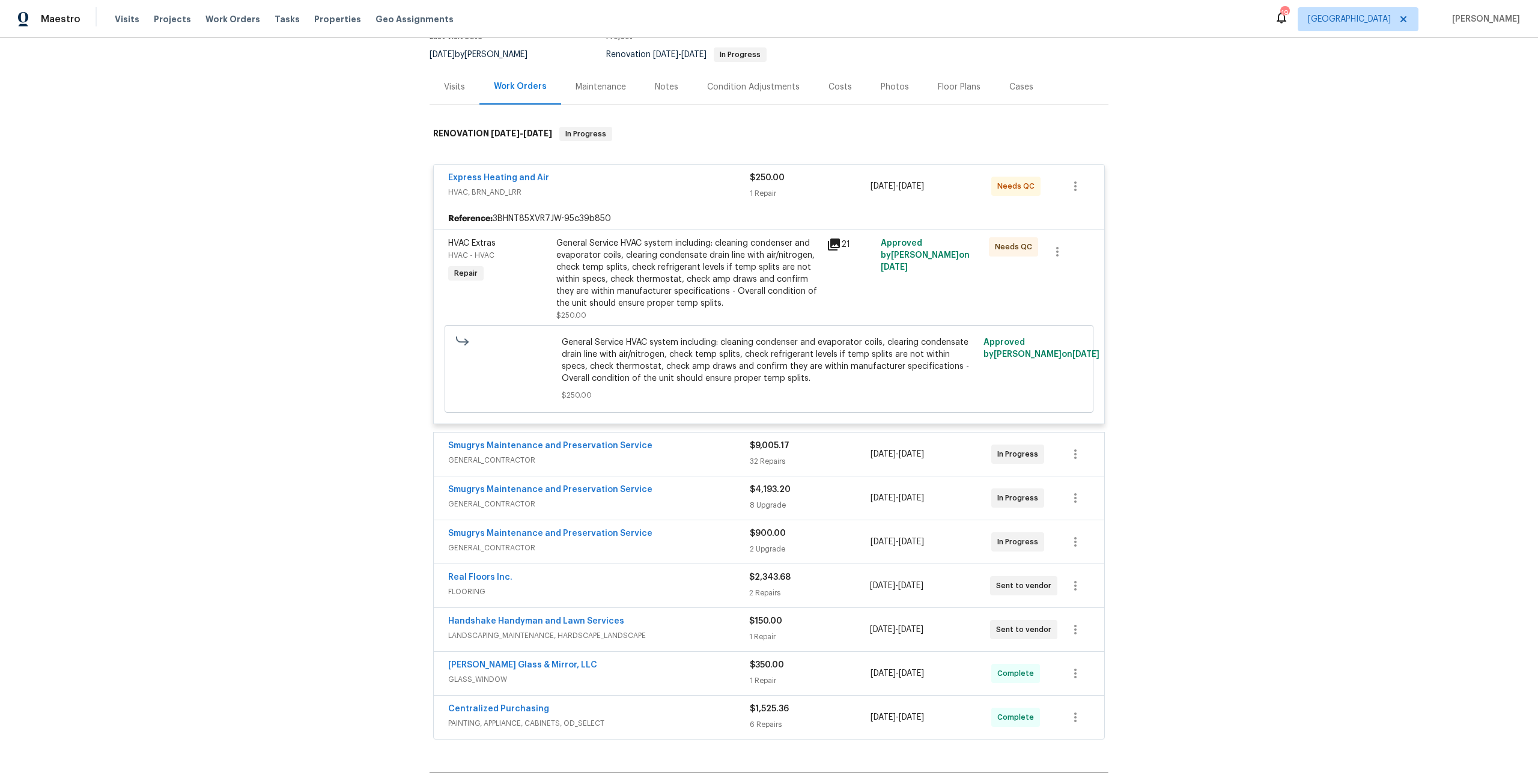
scroll to position [120, 0]
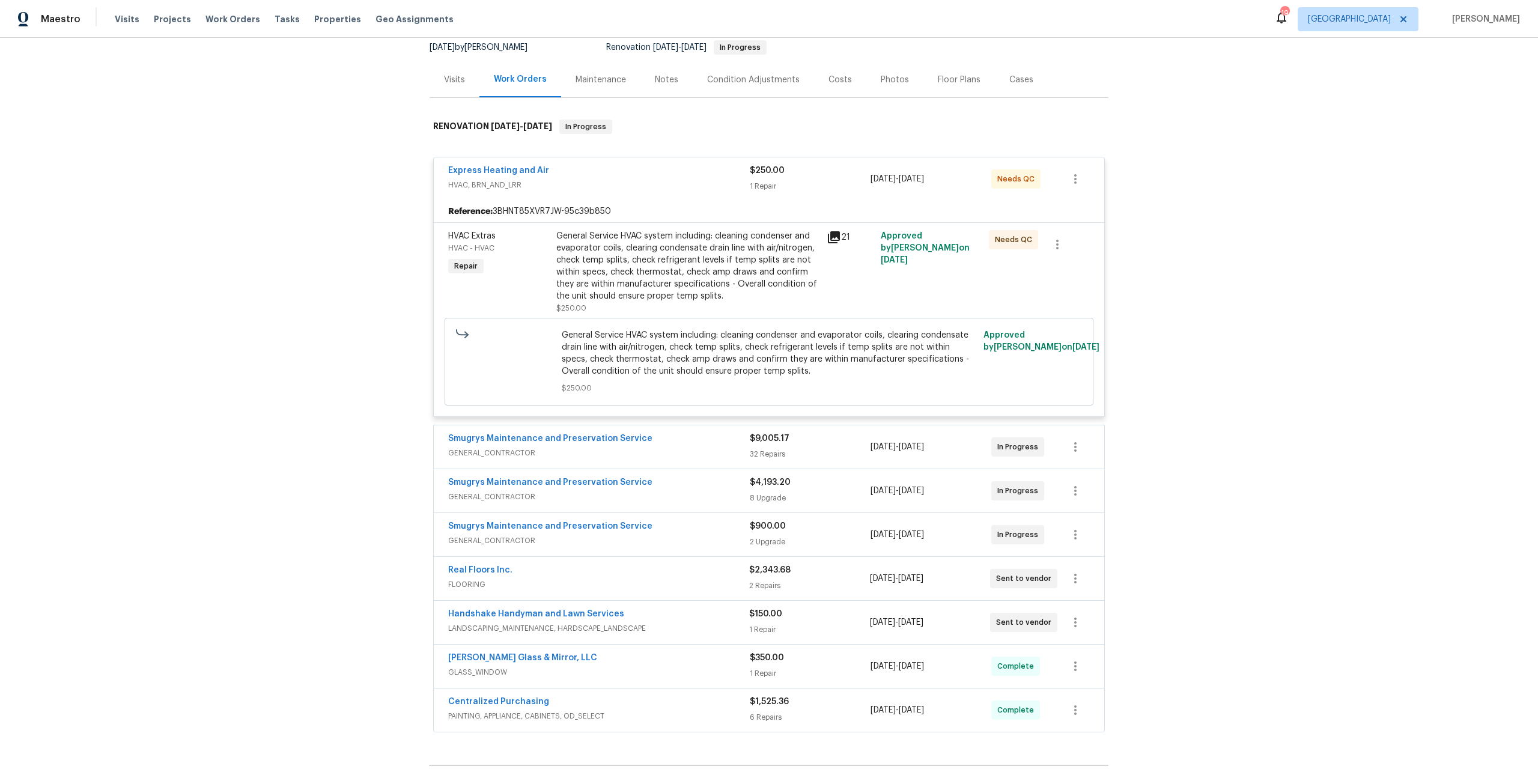
click at [663, 454] on span "GENERAL_CONTRACTOR" at bounding box center [598, 453] width 302 height 12
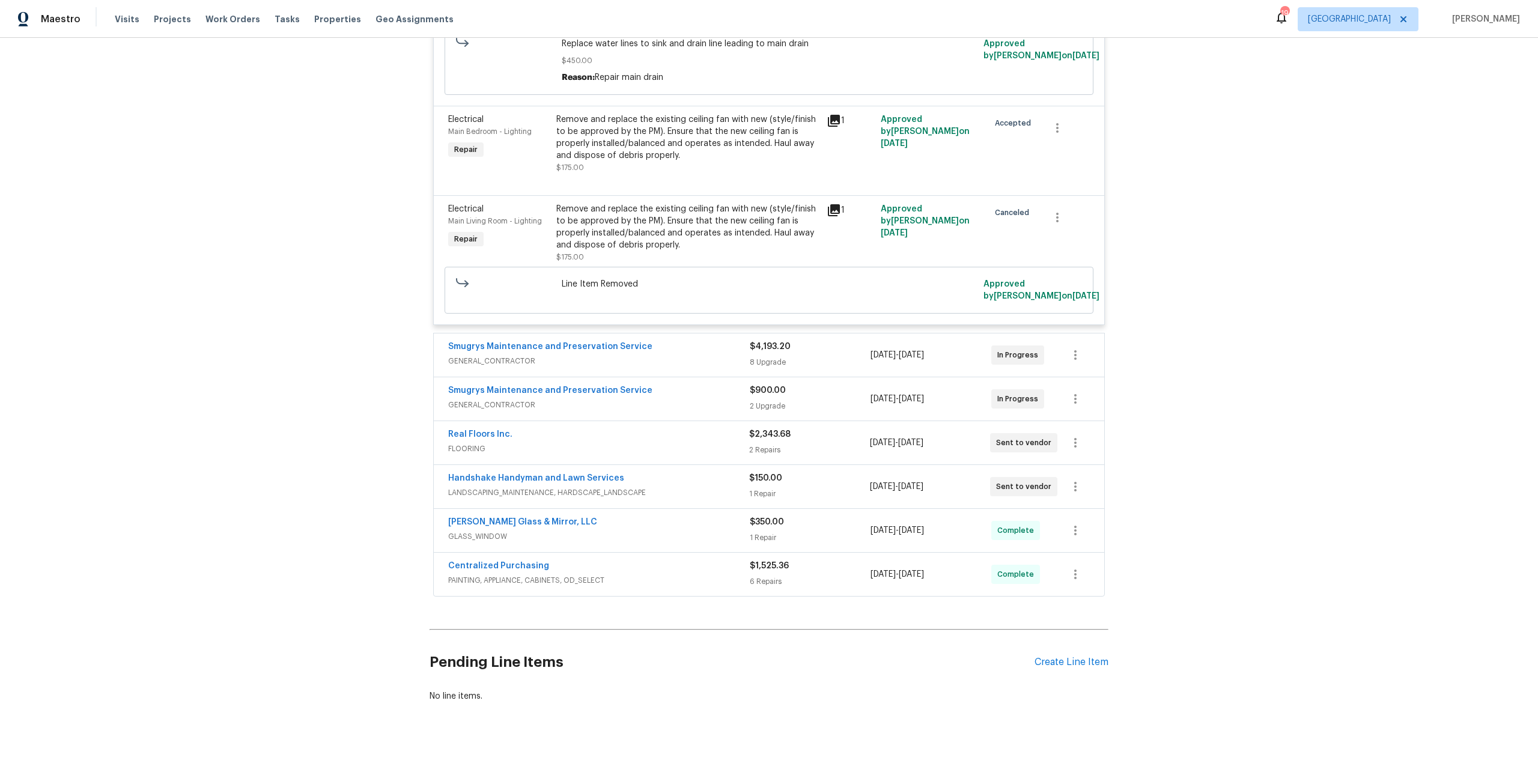
scroll to position [3759, 0]
click at [667, 477] on div "Handshake Handyman and Lawn Services" at bounding box center [598, 479] width 301 height 15
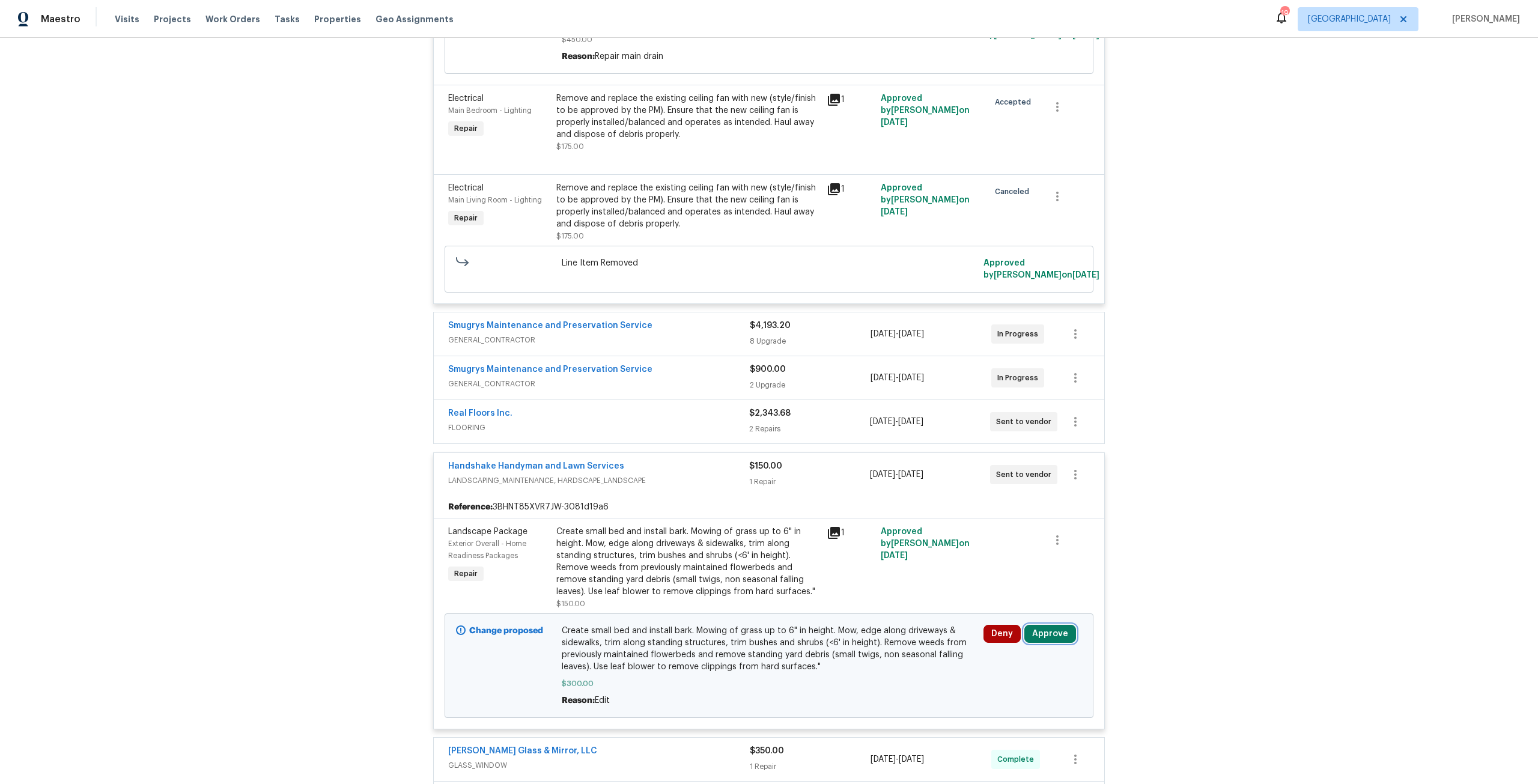
click at [1040, 641] on button "Approve" at bounding box center [1049, 634] width 52 height 18
click at [1006, 596] on button "Approve" at bounding box center [1011, 606] width 72 height 24
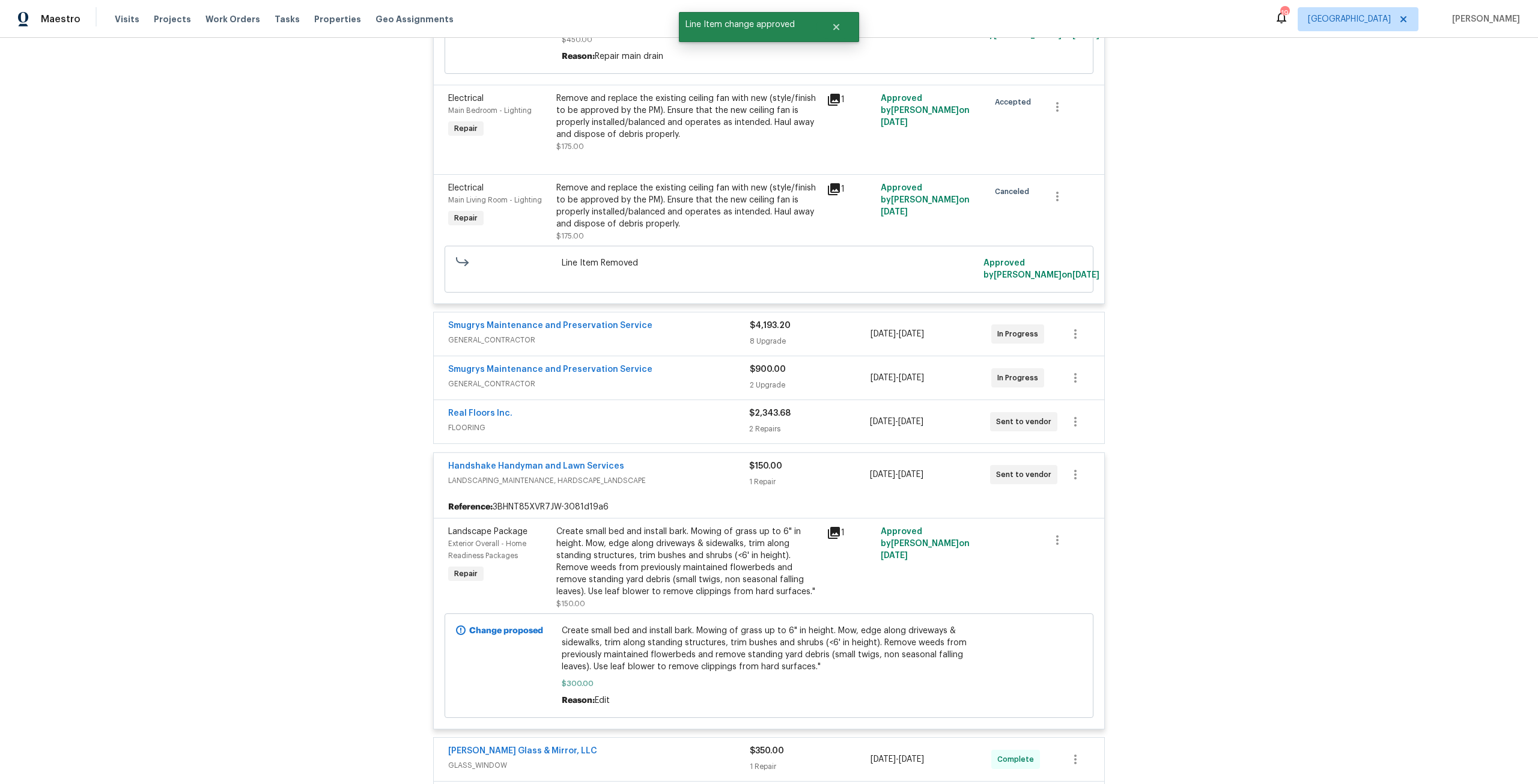
click at [650, 434] on span "FLOORING" at bounding box center [598, 428] width 301 height 12
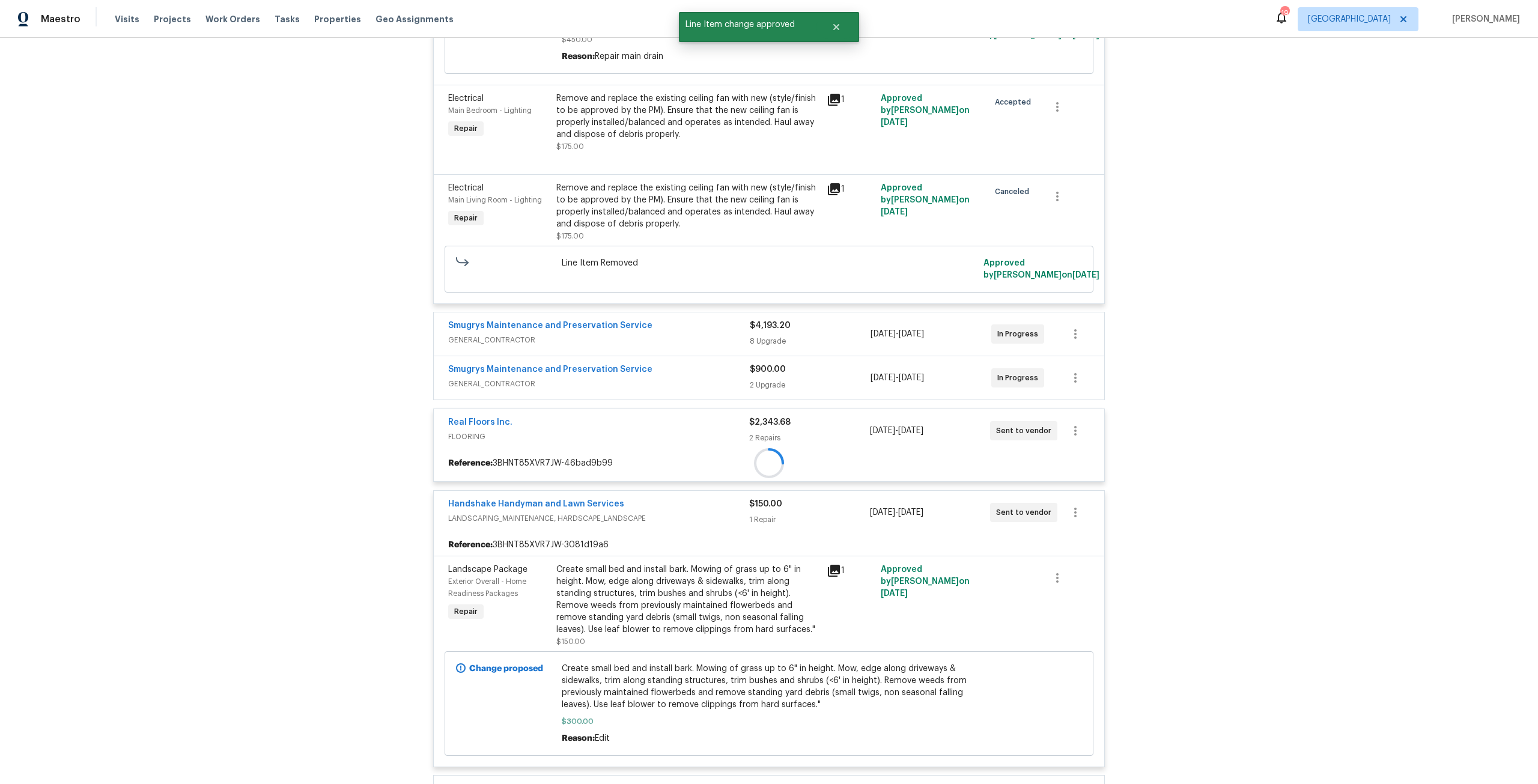
click at [656, 378] on div "Smugrys Maintenance and Preservation Service" at bounding box center [598, 371] width 302 height 15
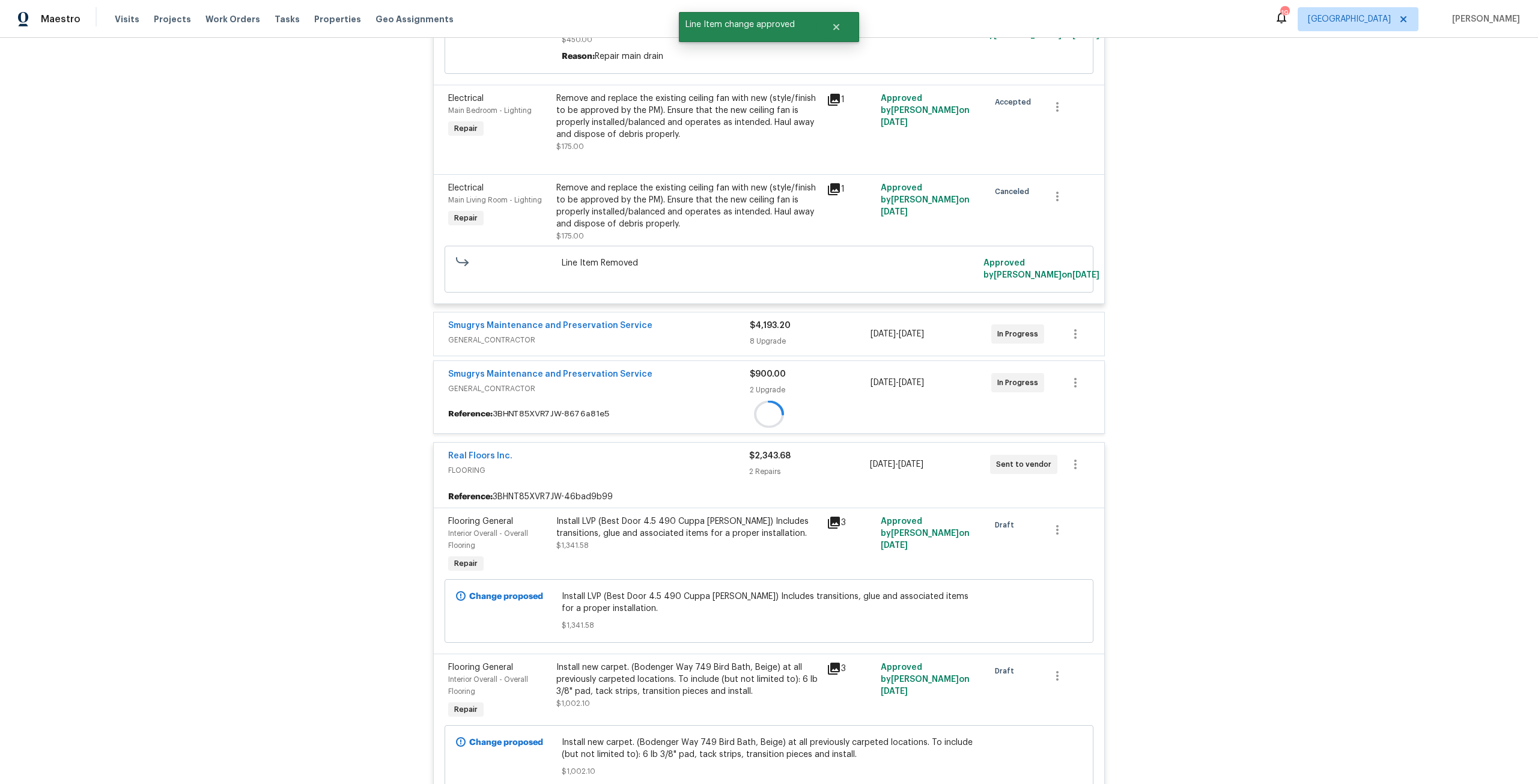
click at [657, 346] on span "GENERAL_CONTRACTOR" at bounding box center [598, 340] width 302 height 12
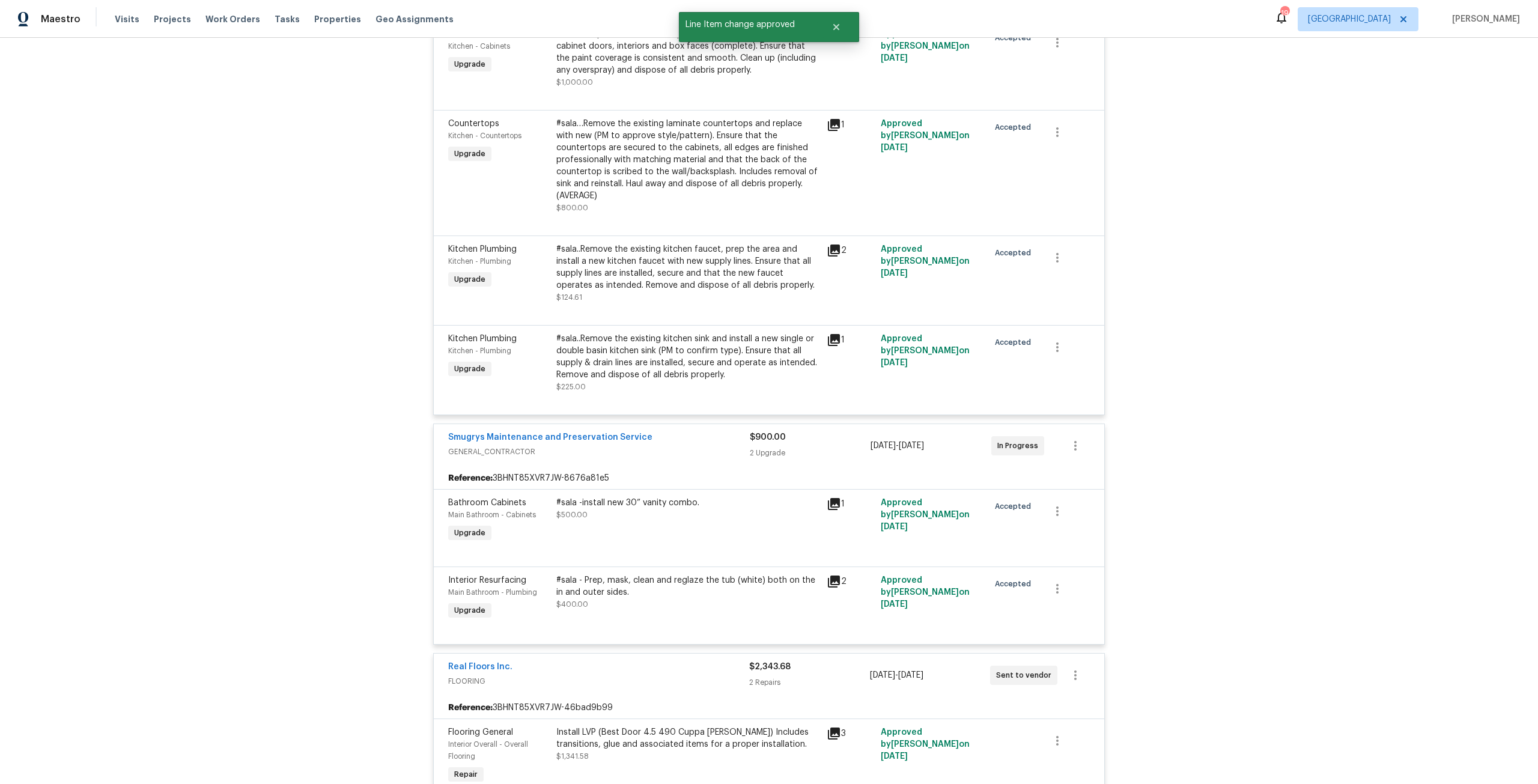
scroll to position [5350, 0]
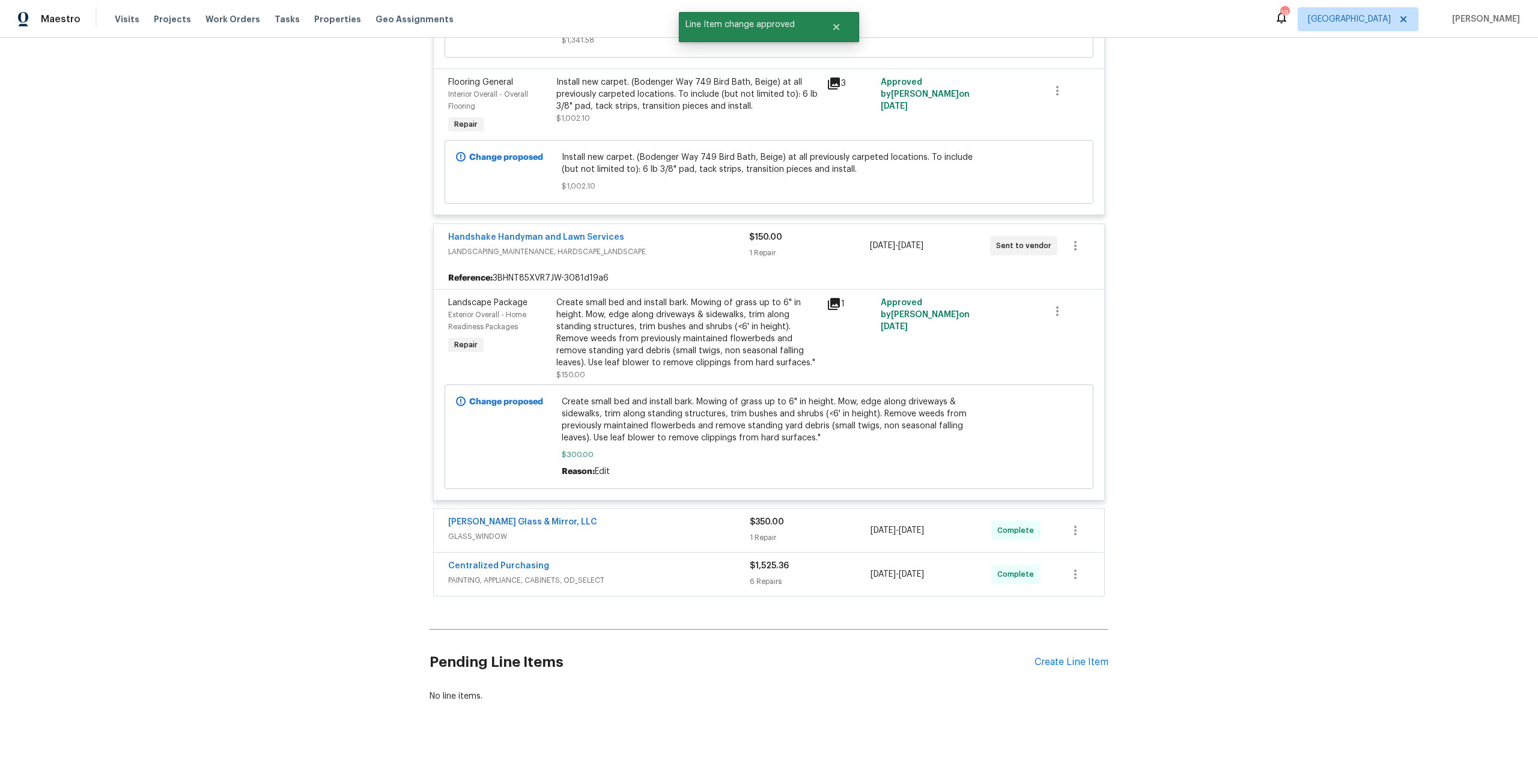
drag, startPoint x: 663, startPoint y: 519, endPoint x: 678, endPoint y: 565, distance: 48.4
click at [664, 519] on div "Baum Glass & Mirror, LLC" at bounding box center [598, 523] width 302 height 15
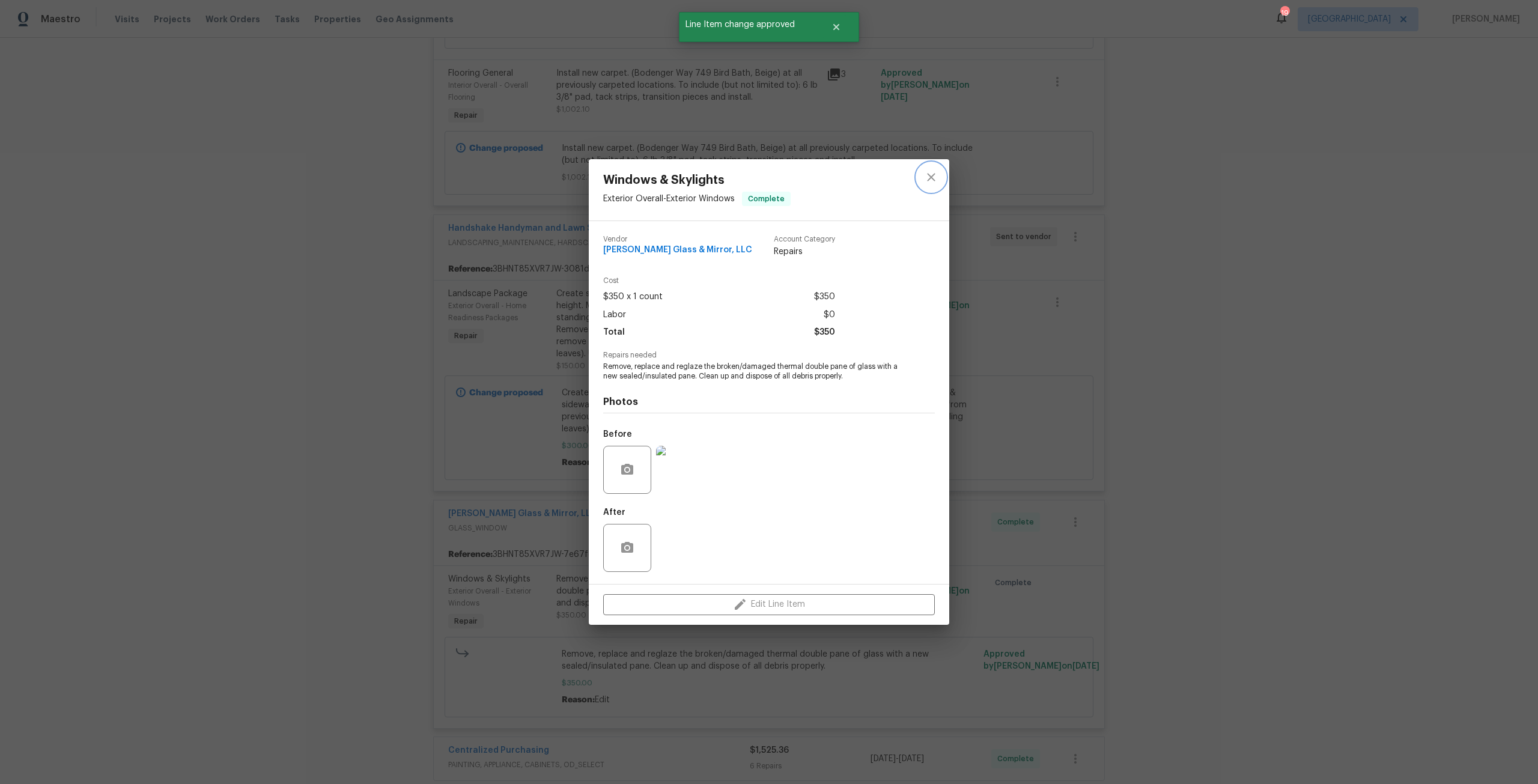
click at [927, 190] on button "close" at bounding box center [931, 177] width 29 height 29
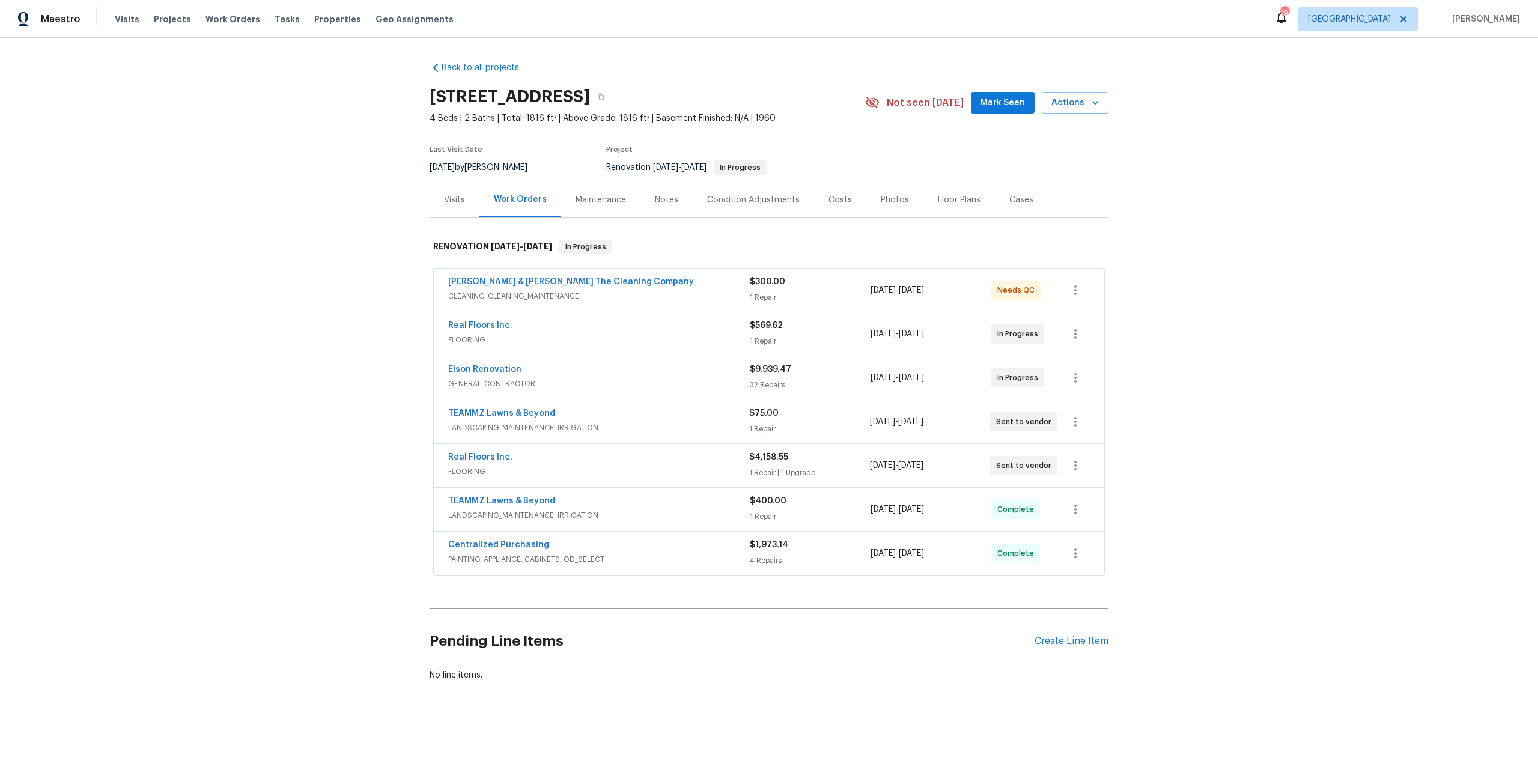
click at [645, 303] on div "[PERSON_NAME] & [PERSON_NAME] The Cleaning Company CLEANING, CLEANING_MAINTENAN…" at bounding box center [598, 290] width 302 height 29
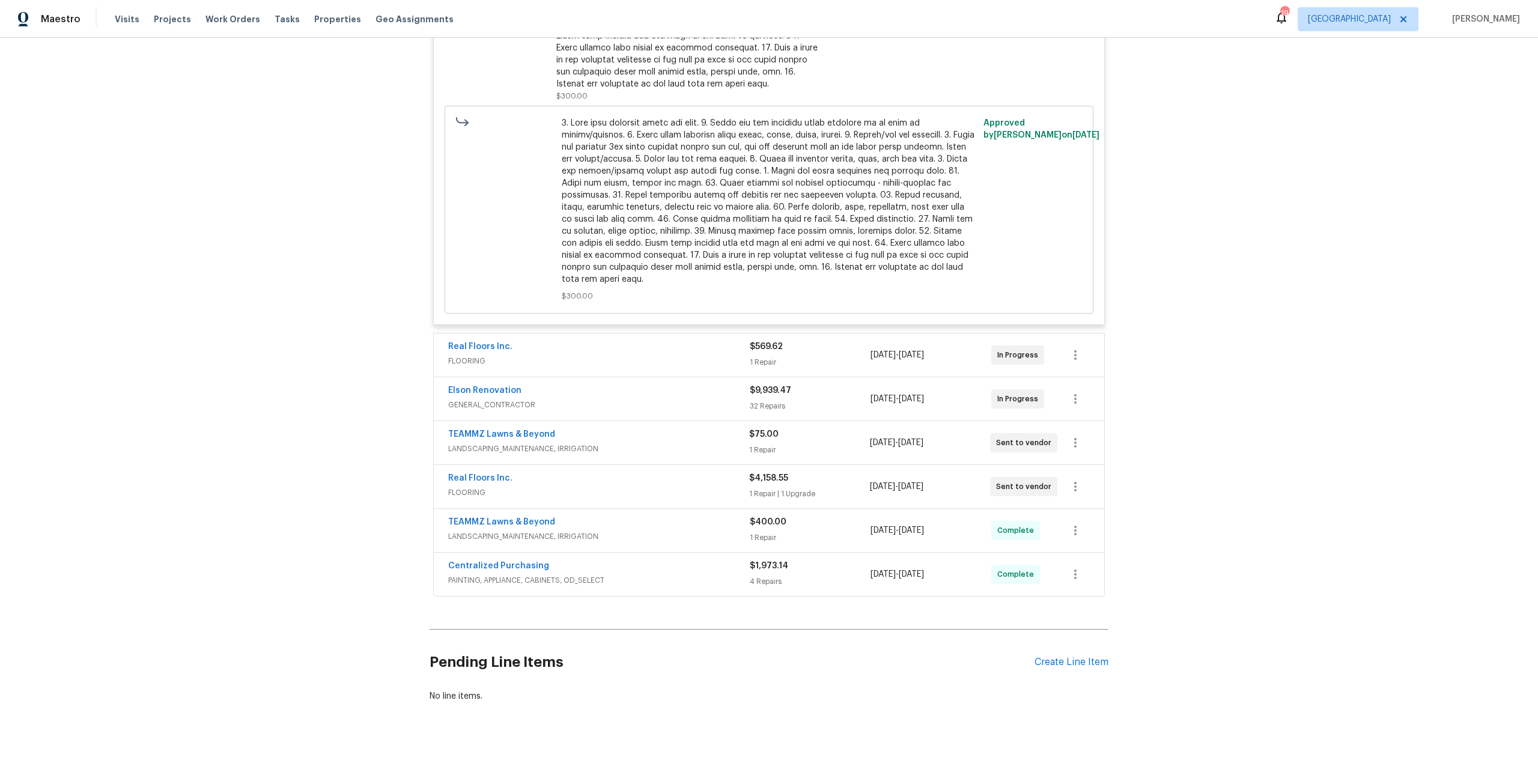
scroll to position [521, 0]
click at [657, 487] on span "FLOORING" at bounding box center [598, 493] width 301 height 12
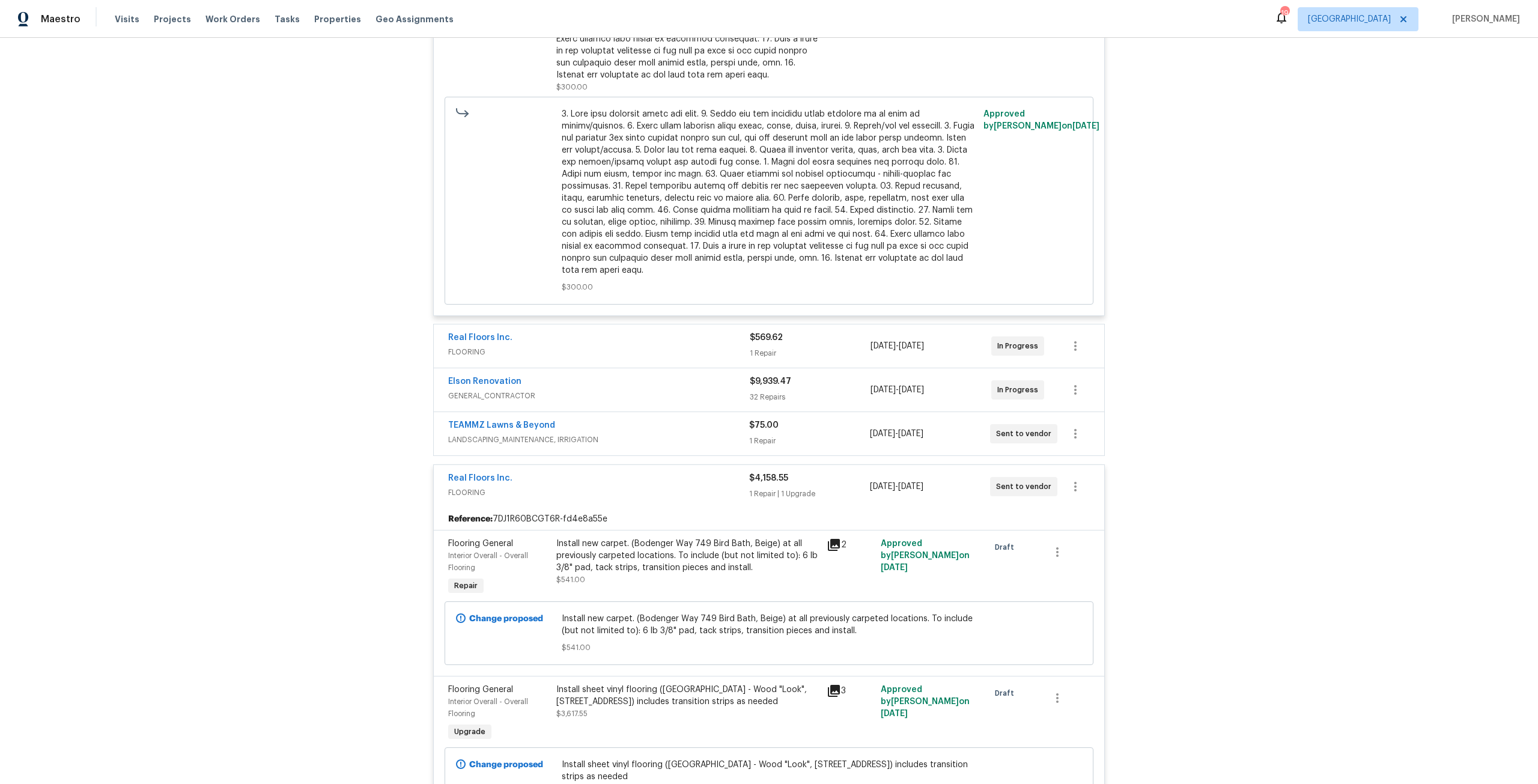
click at [671, 445] on div "TEAMMZ Lawns & Beyond LANDSCAPING_MAINTENANCE, IRRIGATION" at bounding box center [598, 434] width 301 height 29
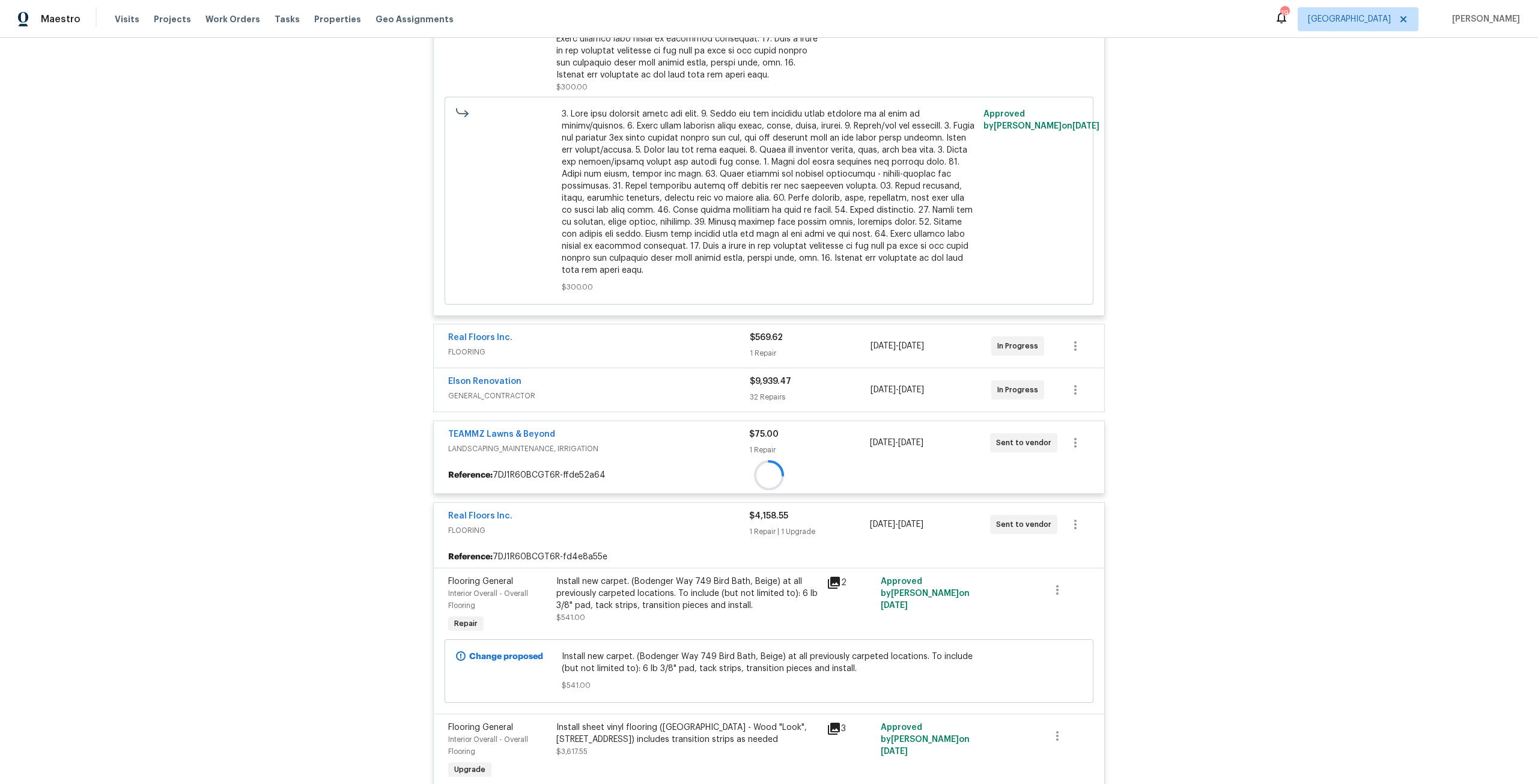
click at [676, 405] on div "Elson Renovation GENERAL_CONTRACTOR $9,939.47 32 Repairs [DATE] - [DATE] In Pro…" at bounding box center [769, 390] width 670 height 43
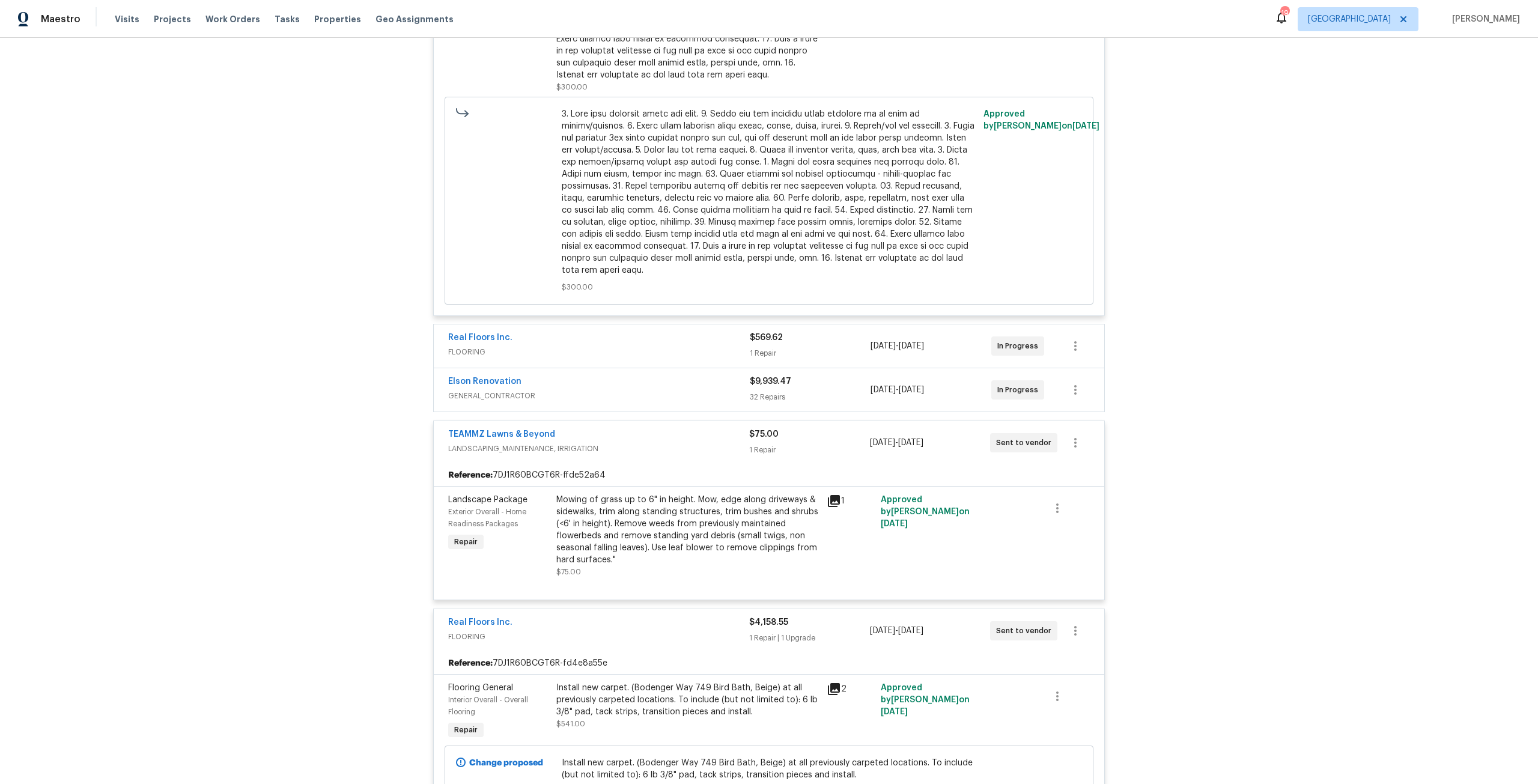
click at [673, 354] on span "FLOORING" at bounding box center [598, 352] width 302 height 12
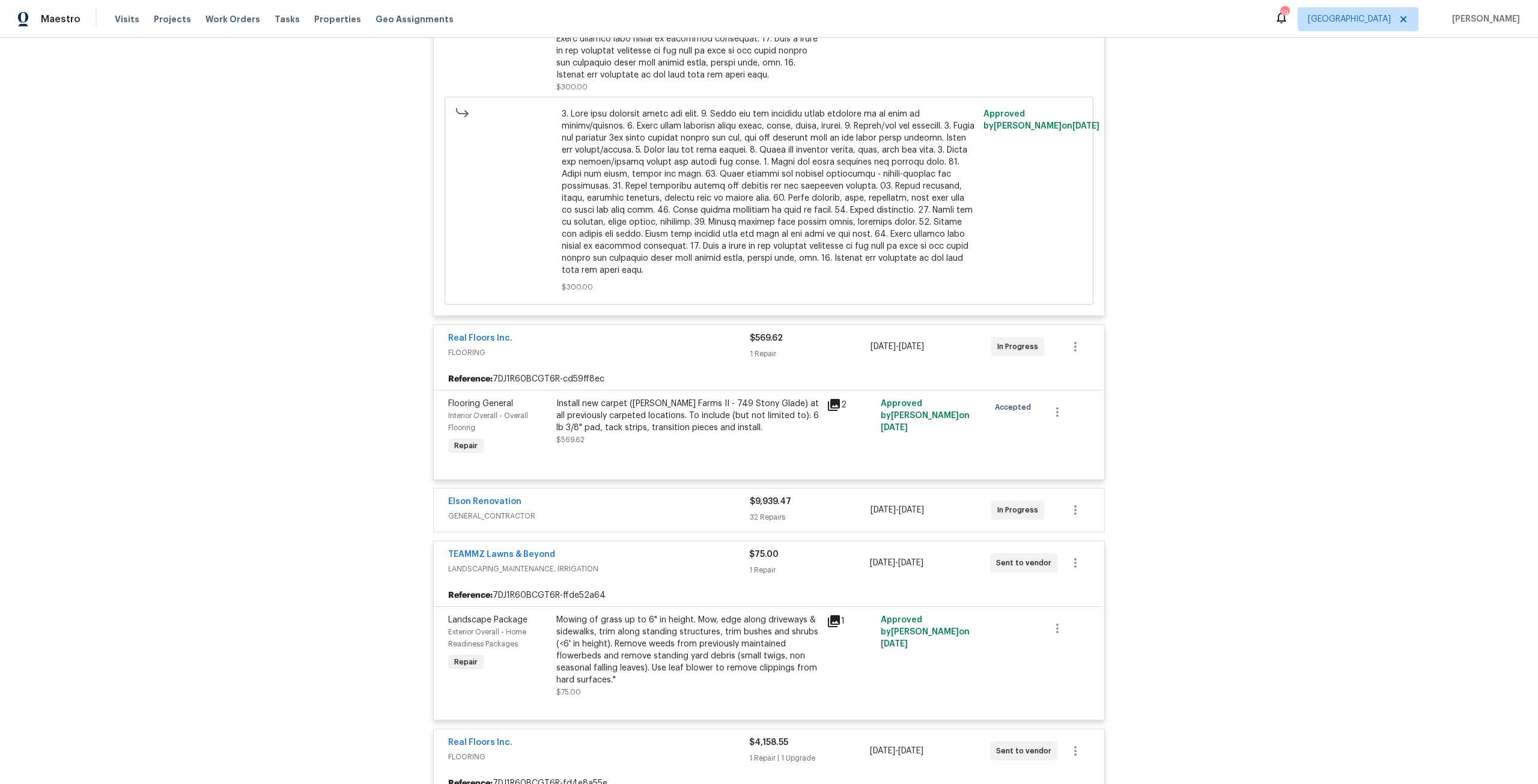
click at [674, 496] on div "Elson Renovation" at bounding box center [598, 502] width 302 height 15
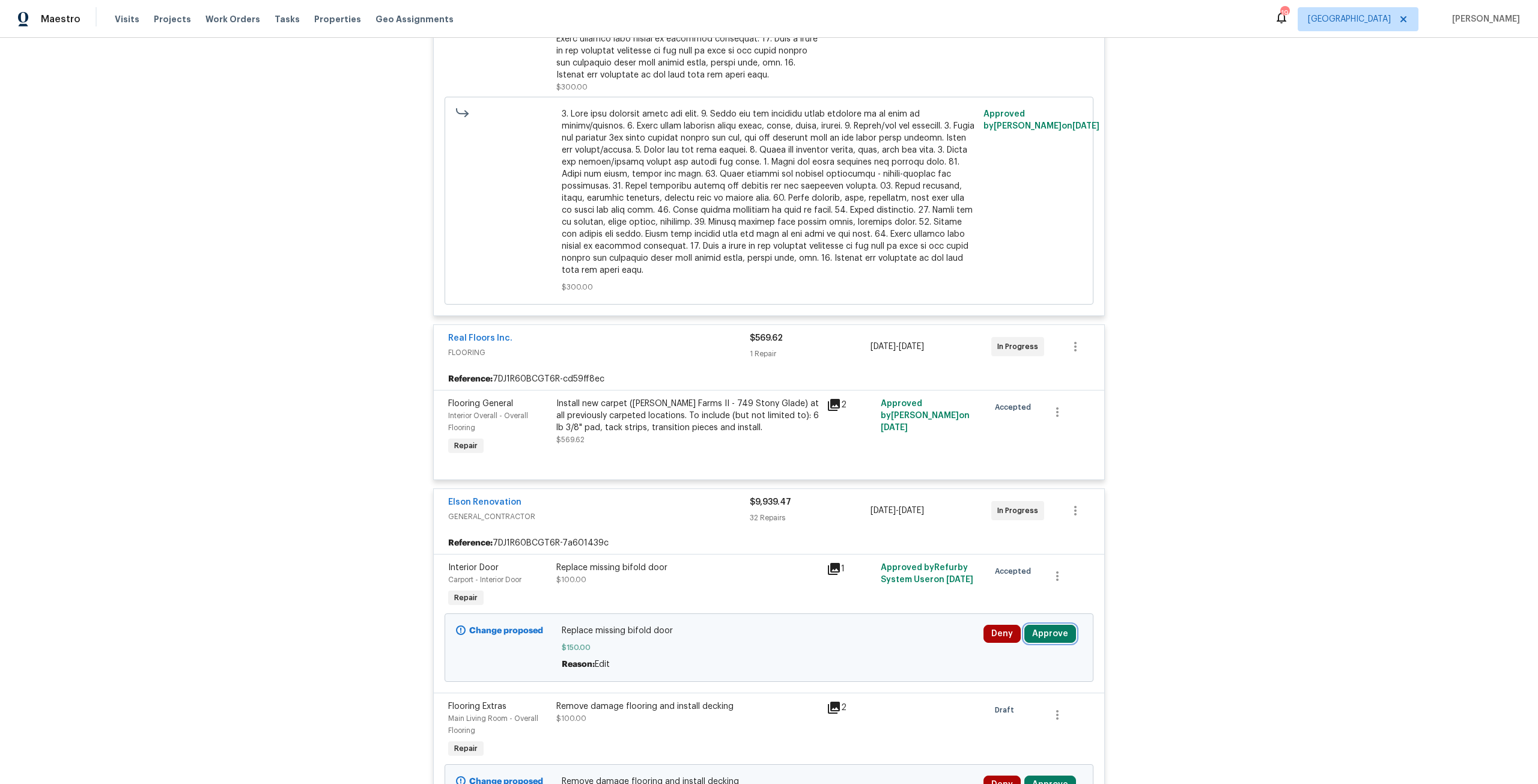
click at [1052, 629] on button "Approve" at bounding box center [1049, 634] width 52 height 18
click at [1017, 595] on span "Approve" at bounding box center [1011, 594] width 33 height 9
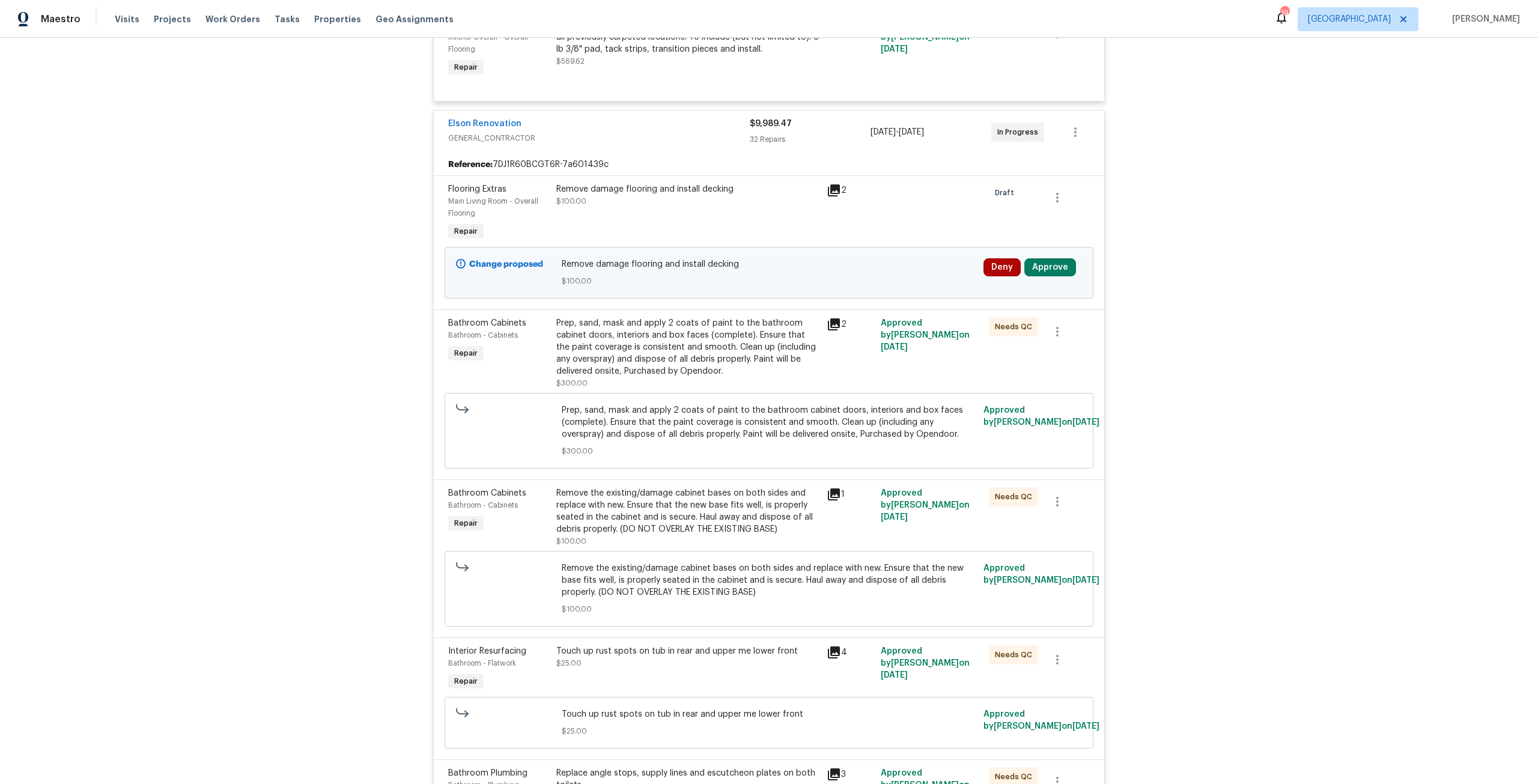
scroll to position [873, 0]
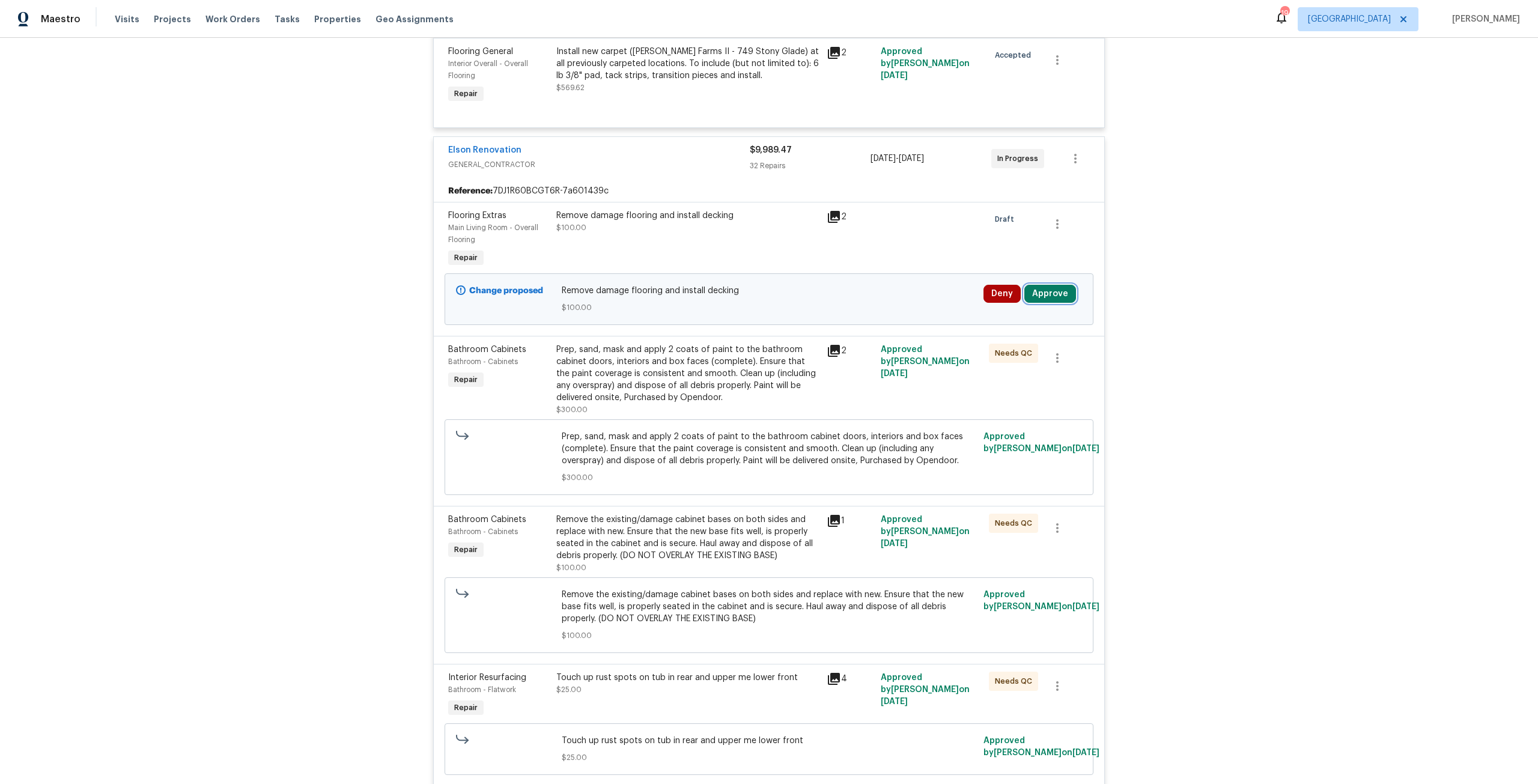
click at [1038, 286] on button "Approve" at bounding box center [1049, 294] width 52 height 18
click at [861, 306] on span "Approve" at bounding box center [873, 305] width 33 height 9
